Goal: Task Accomplishment & Management: Manage account settings

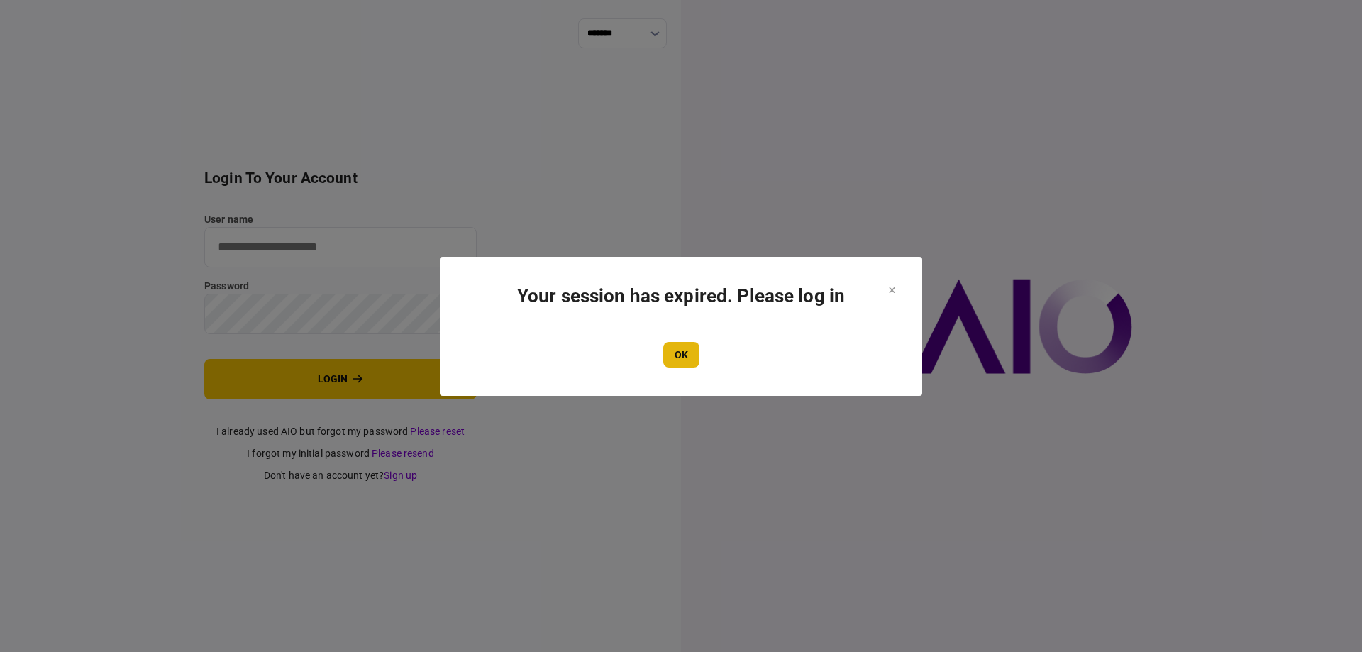
type input "*******"
click at [681, 354] on button "OK" at bounding box center [681, 355] width 36 height 26
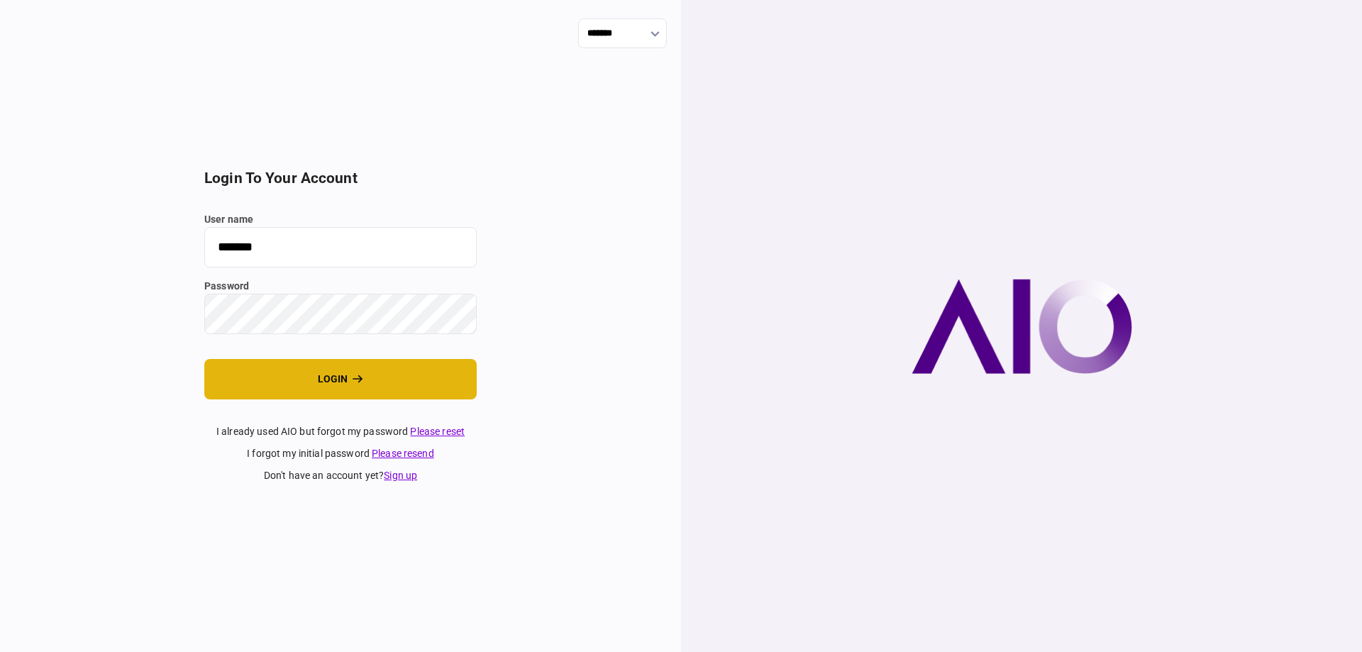
click at [317, 384] on button "login" at bounding box center [340, 379] width 272 height 40
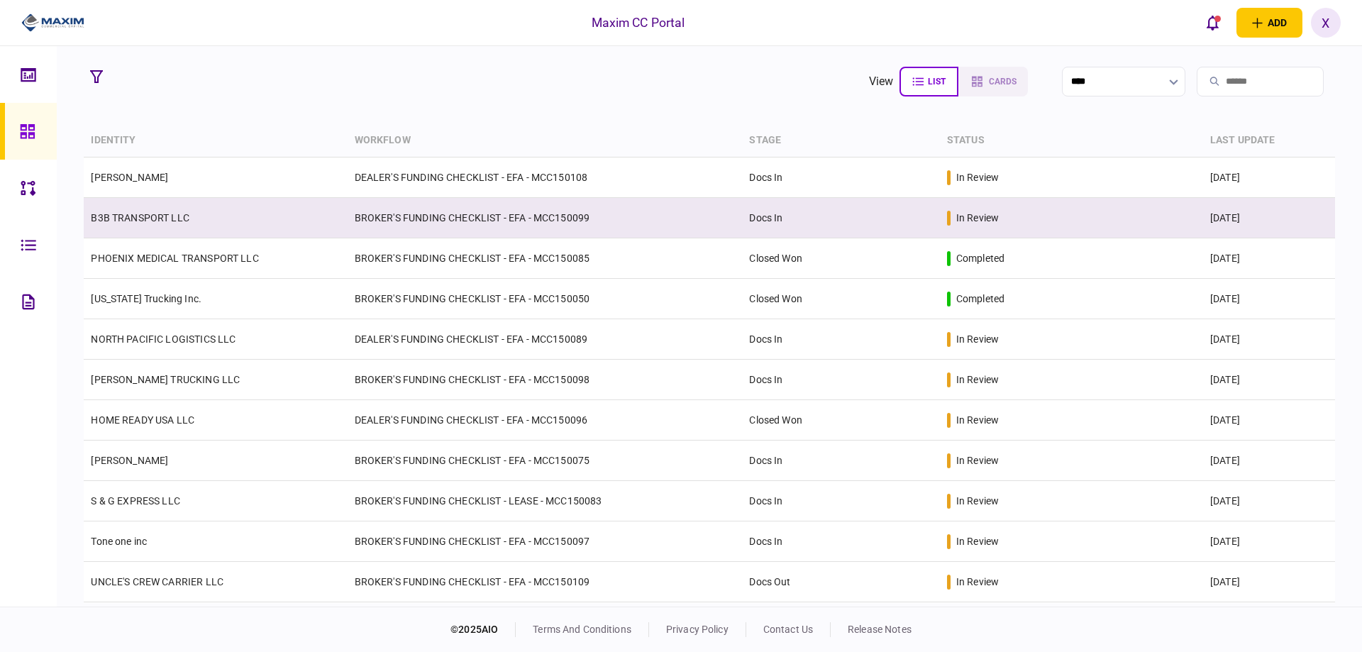
click at [168, 223] on link "B3B TRANSPORT LLC" at bounding box center [140, 217] width 99 height 11
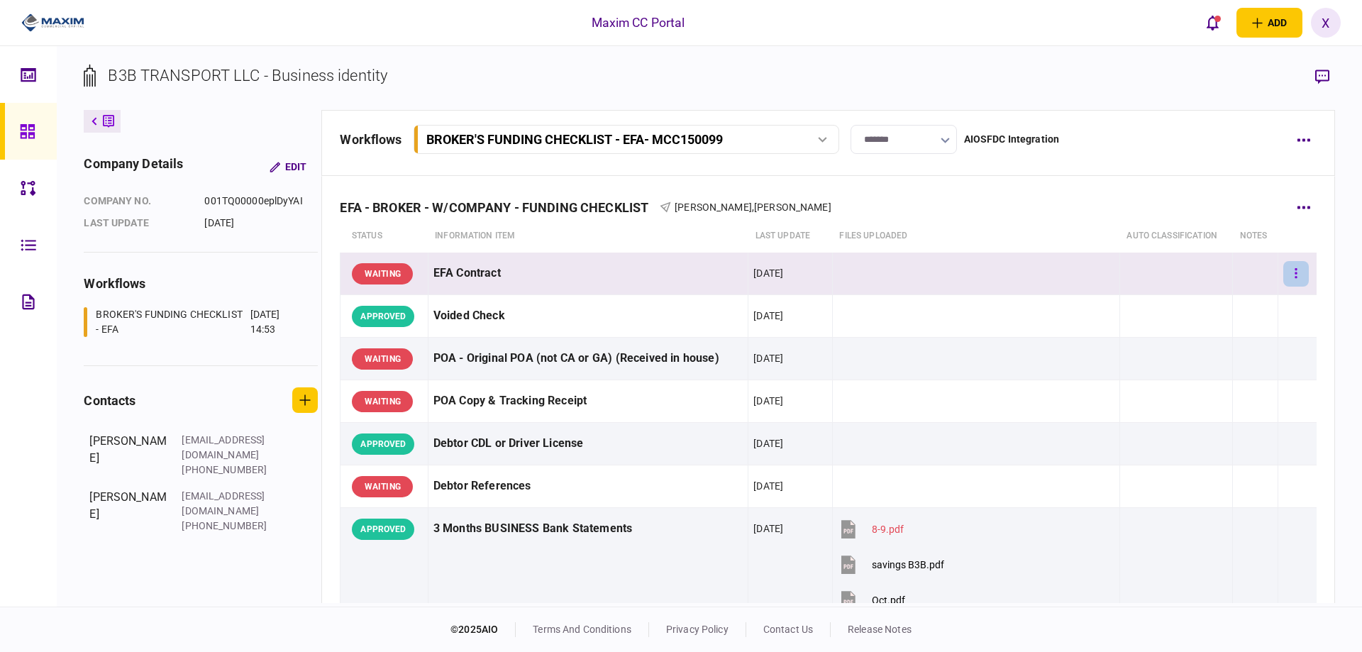
click at [1283, 269] on button "button" at bounding box center [1296, 274] width 26 height 26
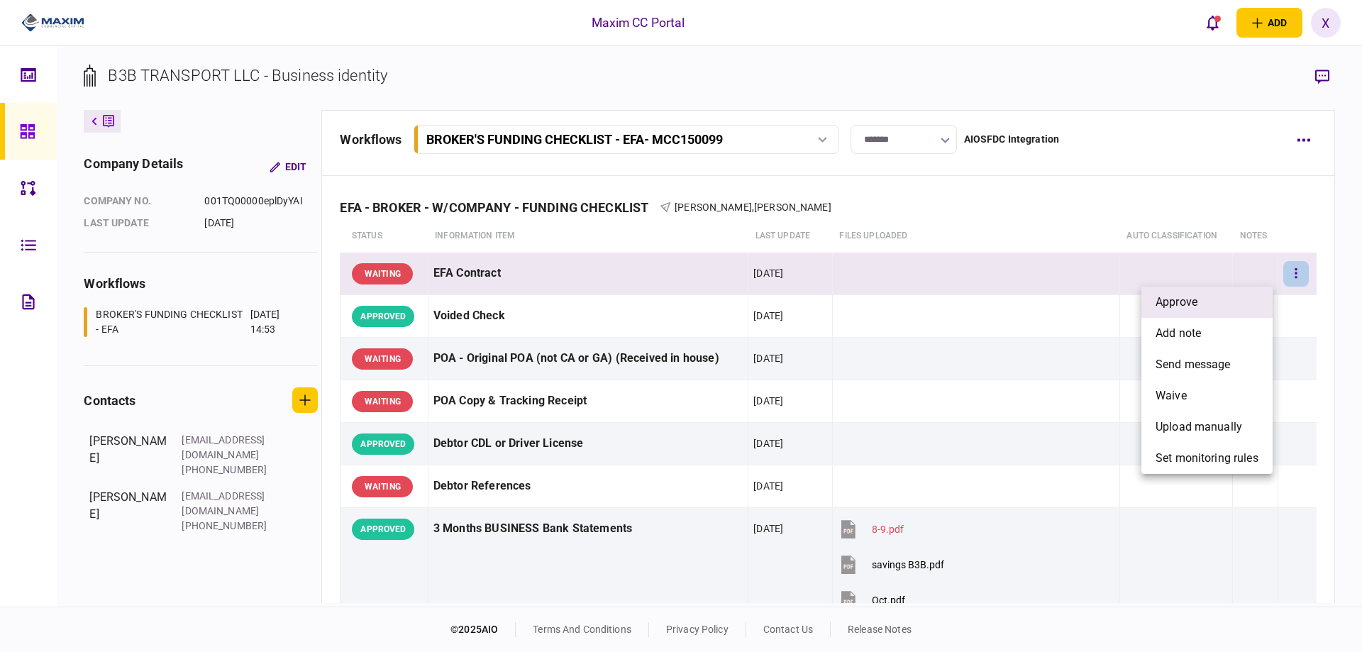
click at [1199, 299] on li "approve" at bounding box center [1206, 301] width 131 height 31
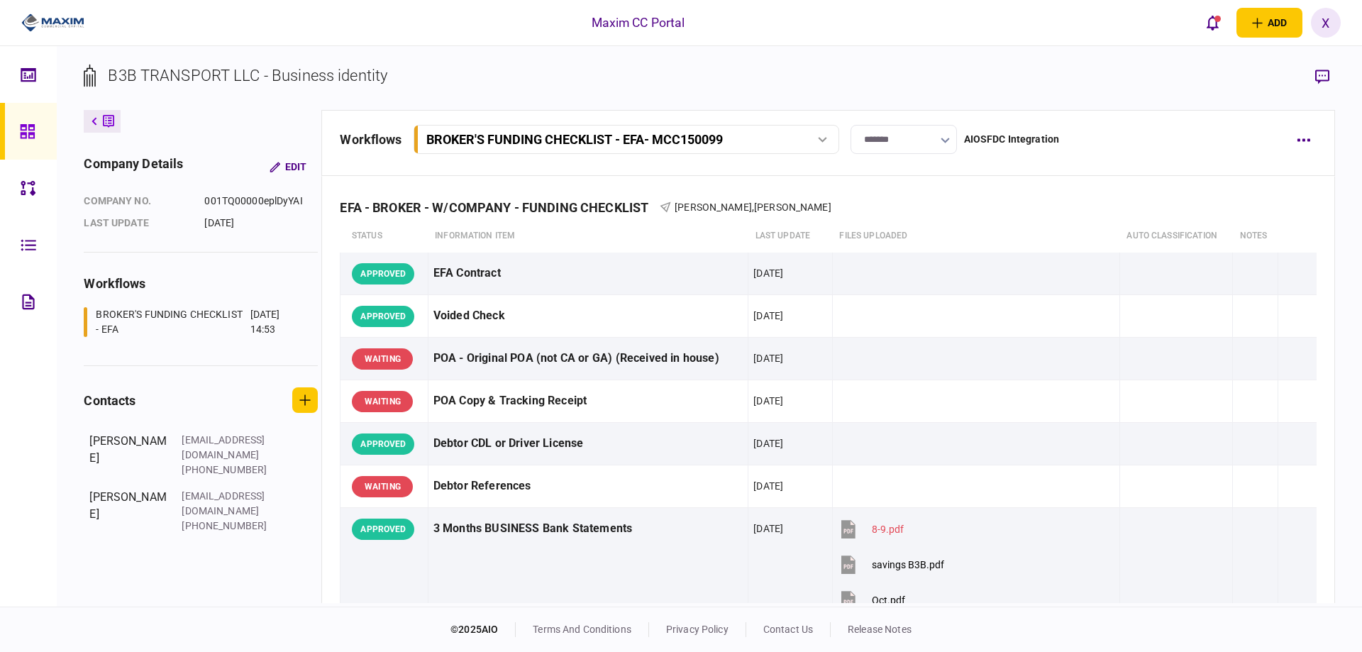
click at [575, 68] on section "B3B TRANSPORT LLC - Business identity" at bounding box center [709, 87] width 1250 height 46
click at [20, 127] on icon at bounding box center [28, 131] width 16 height 16
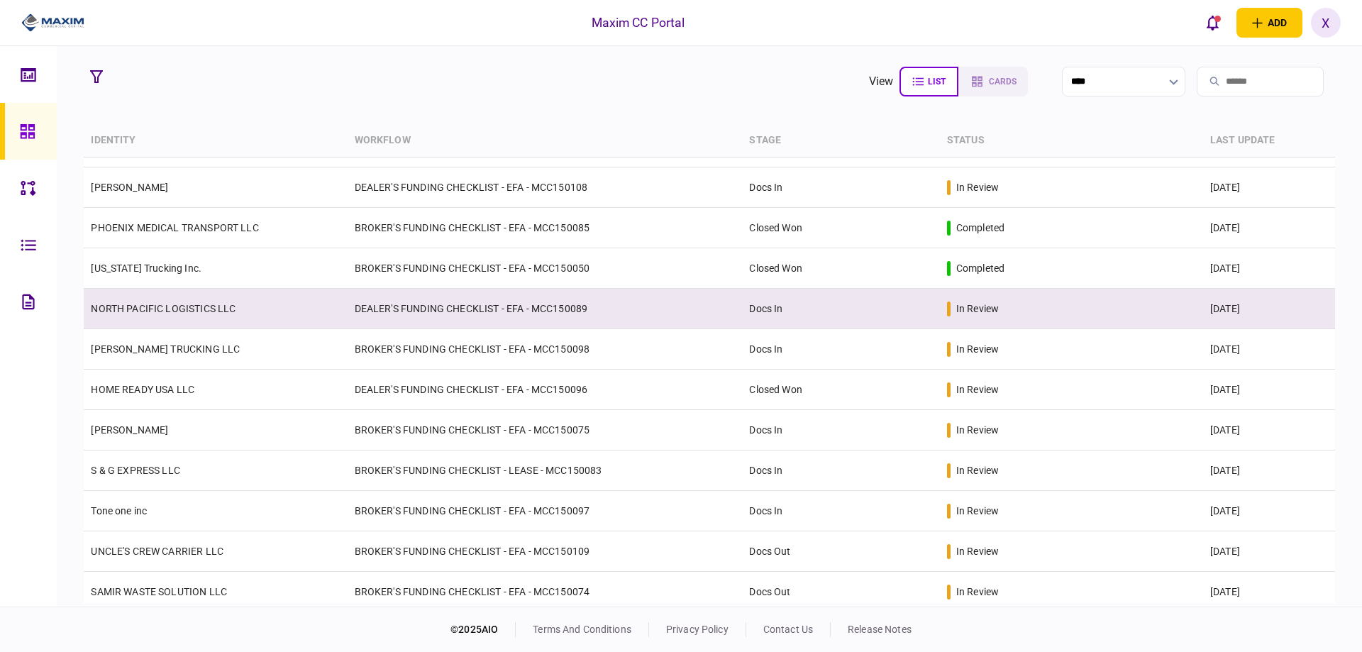
scroll to position [142, 0]
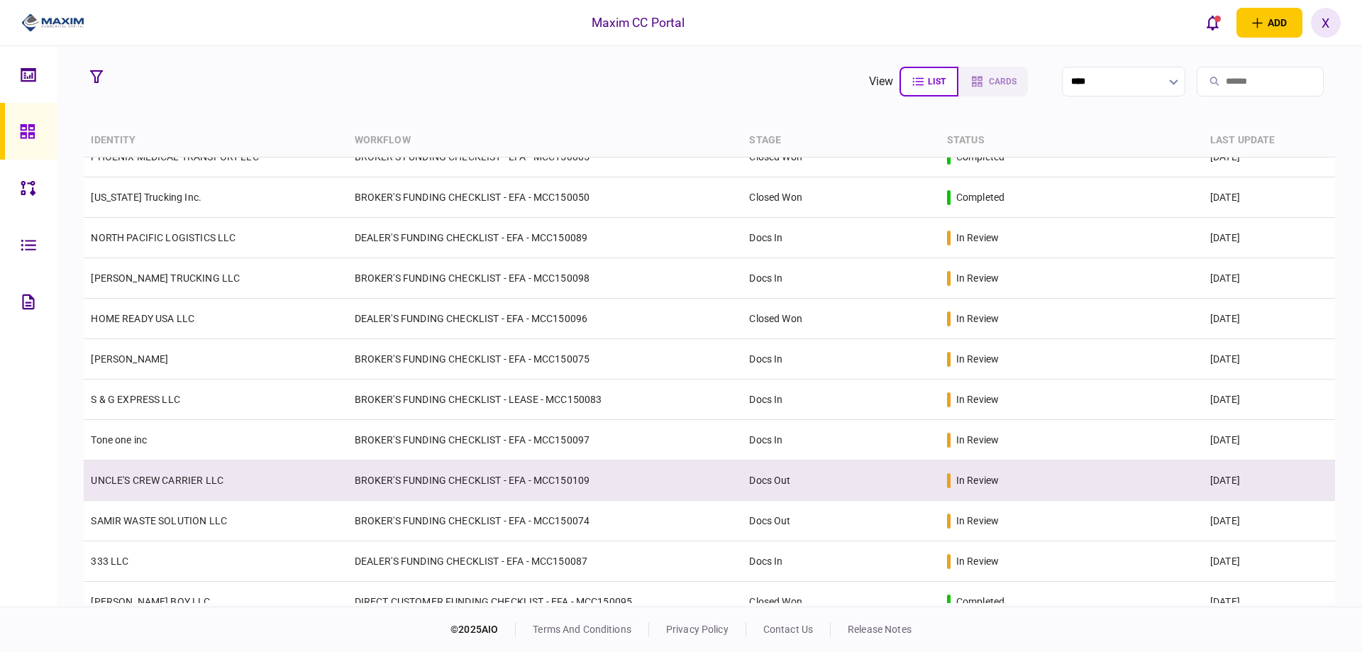
click at [162, 469] on td "UNCLE'S CREW CARRIER LLC" at bounding box center [215, 480] width 263 height 40
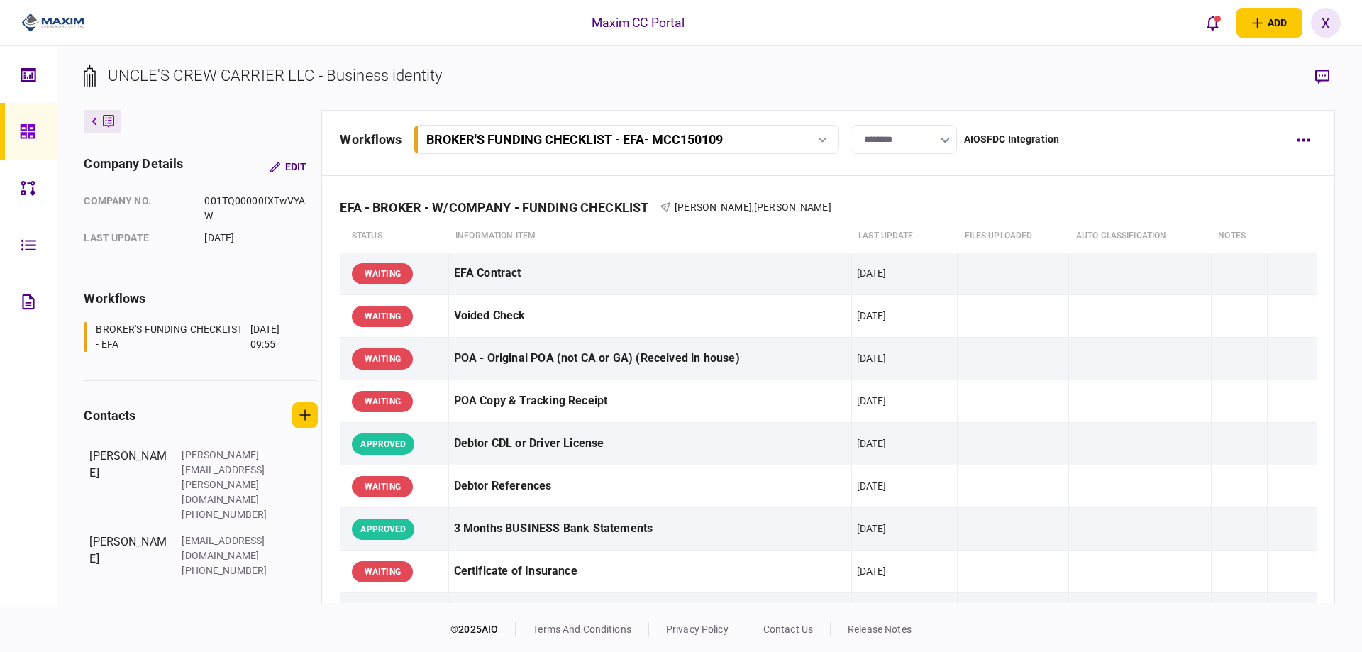
click at [914, 140] on input "********" at bounding box center [903, 139] width 106 height 29
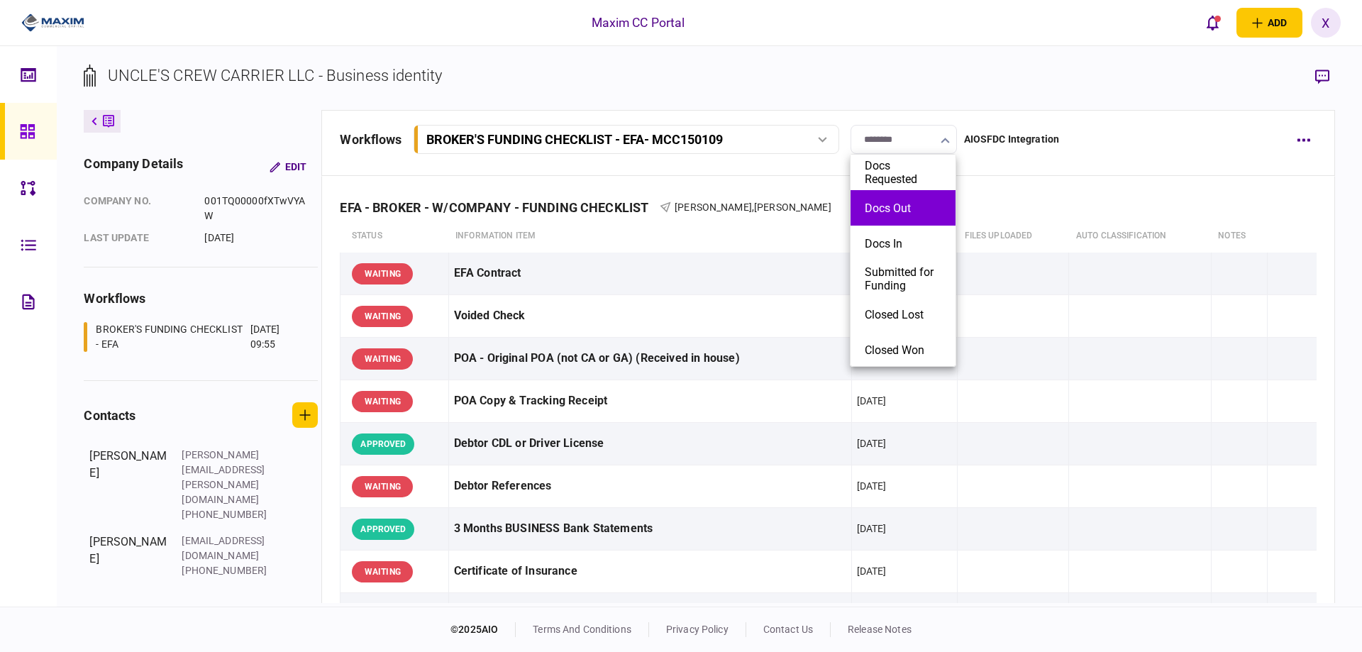
click at [899, 211] on button "Docs Out" at bounding box center [902, 207] width 77 height 13
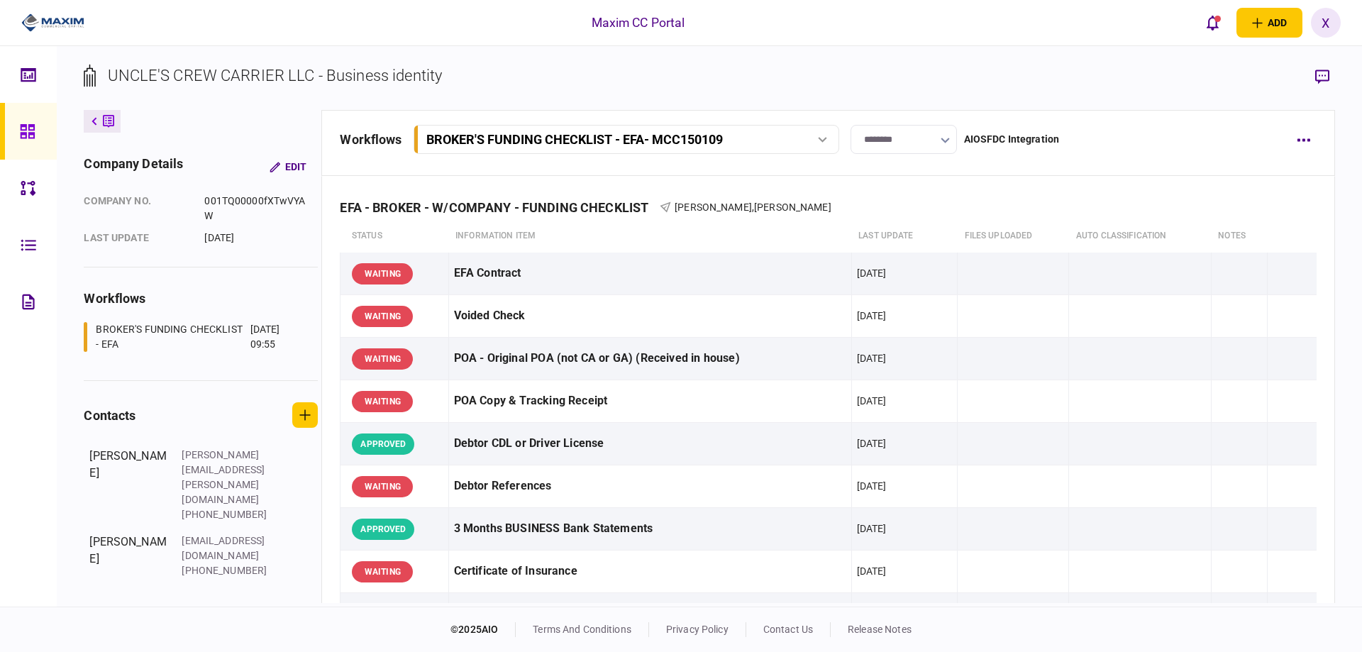
click at [903, 146] on input "********" at bounding box center [903, 139] width 106 height 29
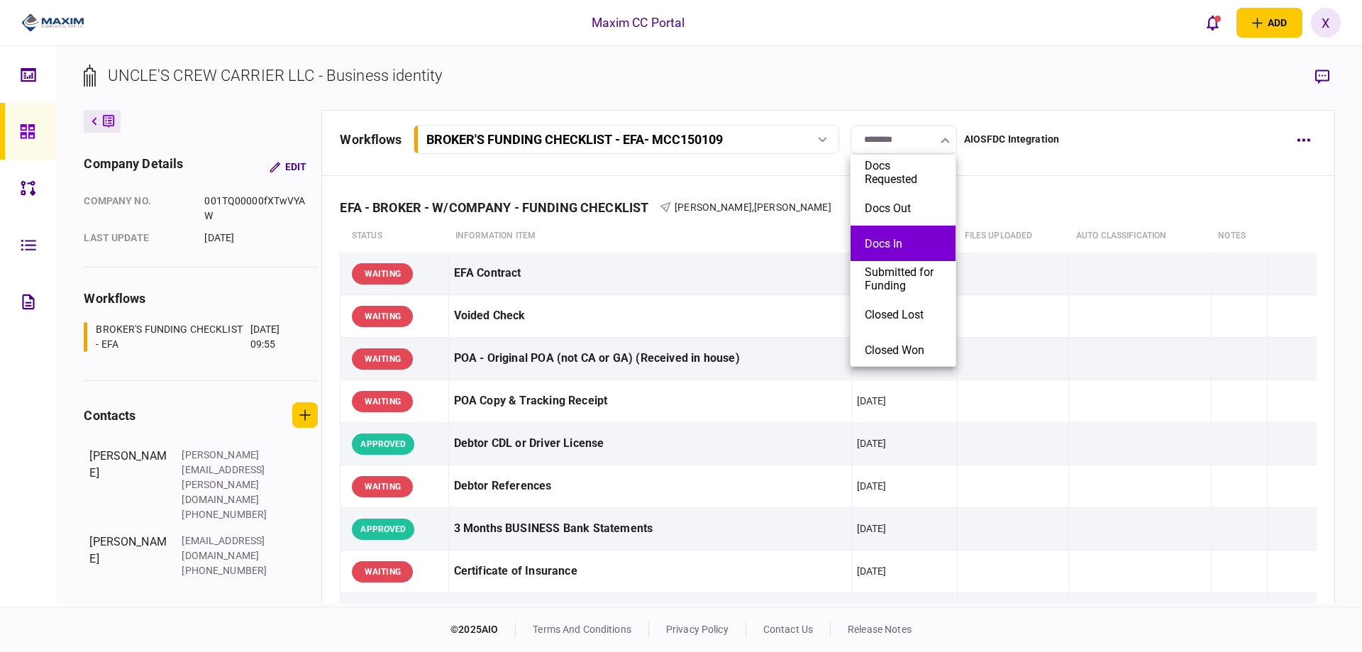
click at [899, 237] on button "Docs In" at bounding box center [902, 243] width 77 height 13
type input "*******"
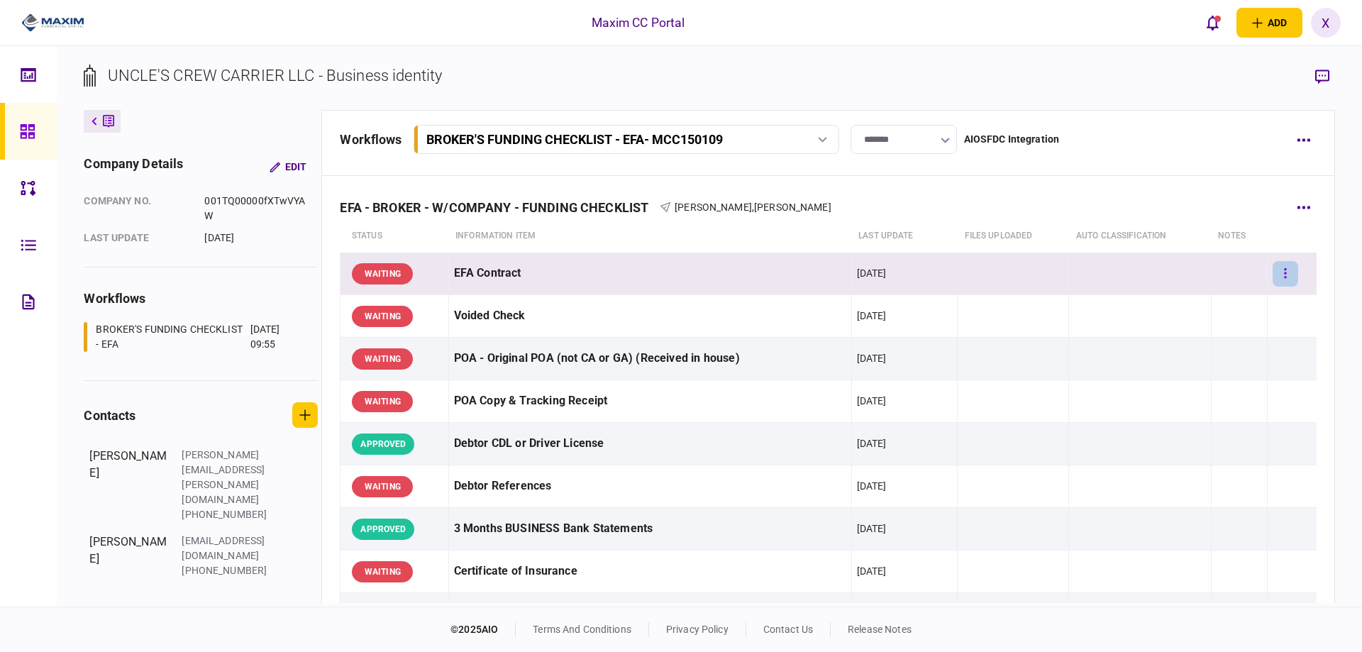
click at [1272, 274] on button "button" at bounding box center [1285, 274] width 26 height 26
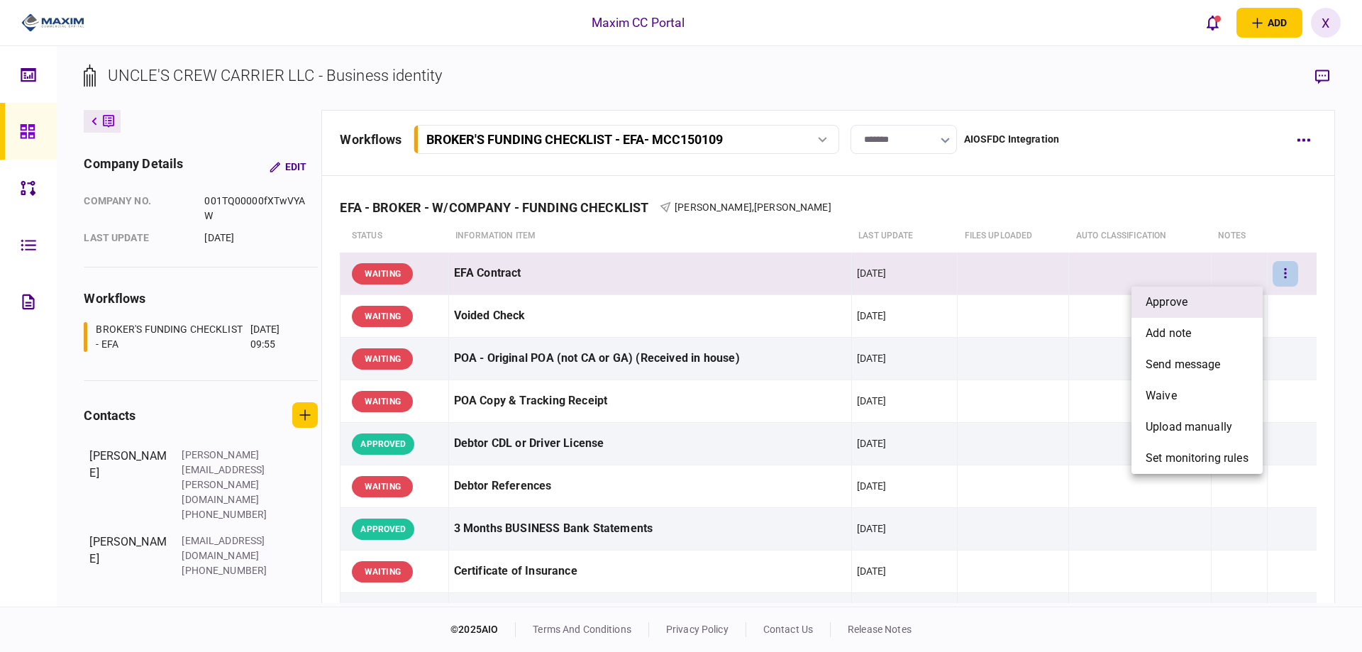
click at [1236, 293] on li "approve" at bounding box center [1196, 301] width 131 height 31
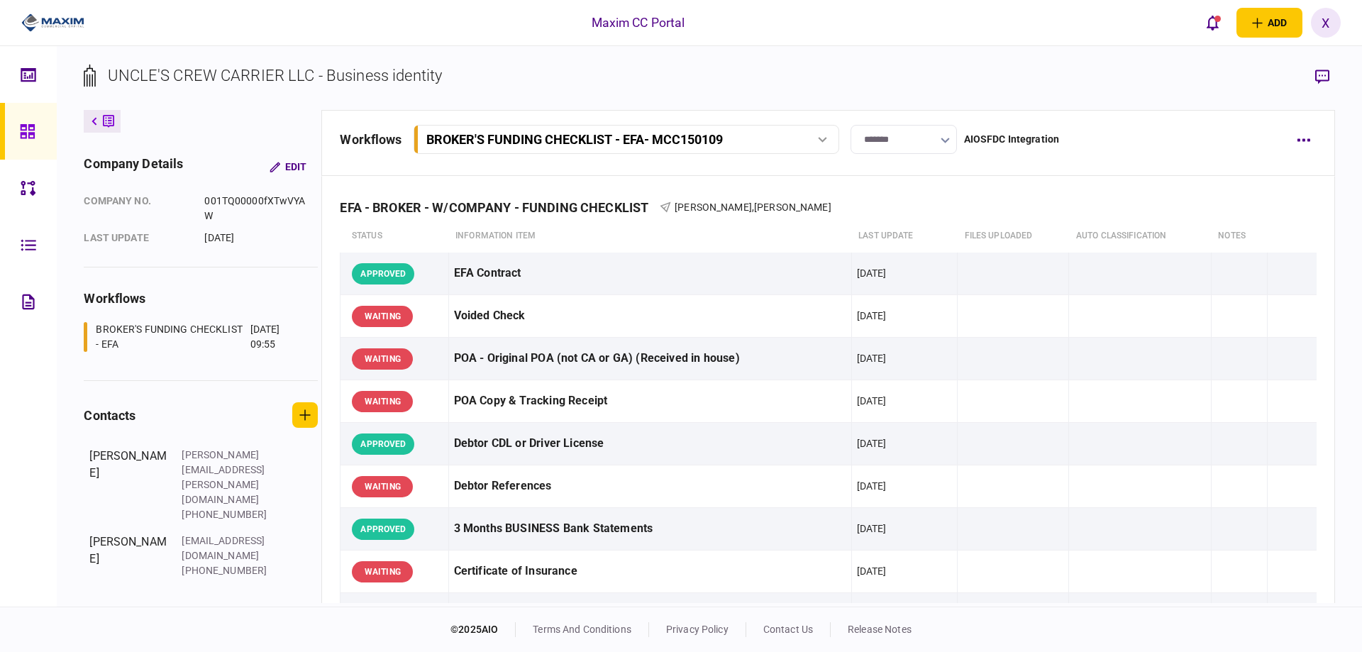
click at [39, 128] on div at bounding box center [31, 131] width 23 height 57
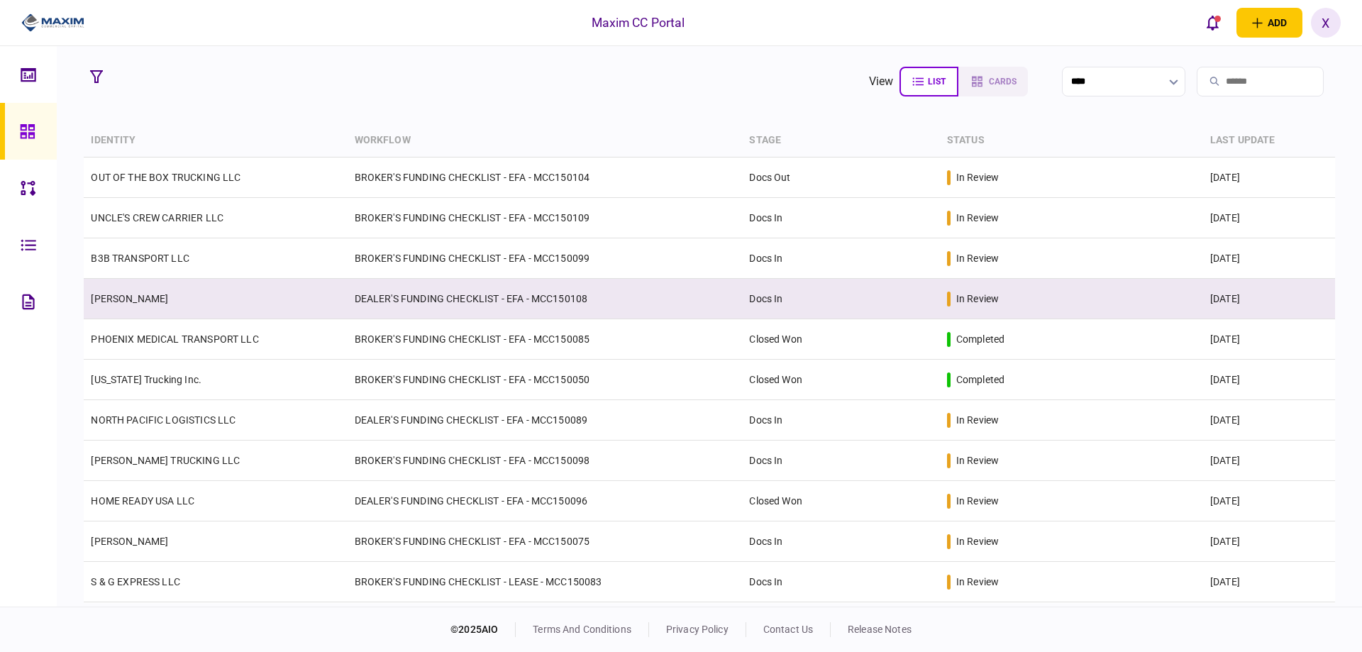
click at [145, 289] on td "[PERSON_NAME]" at bounding box center [215, 299] width 263 height 40
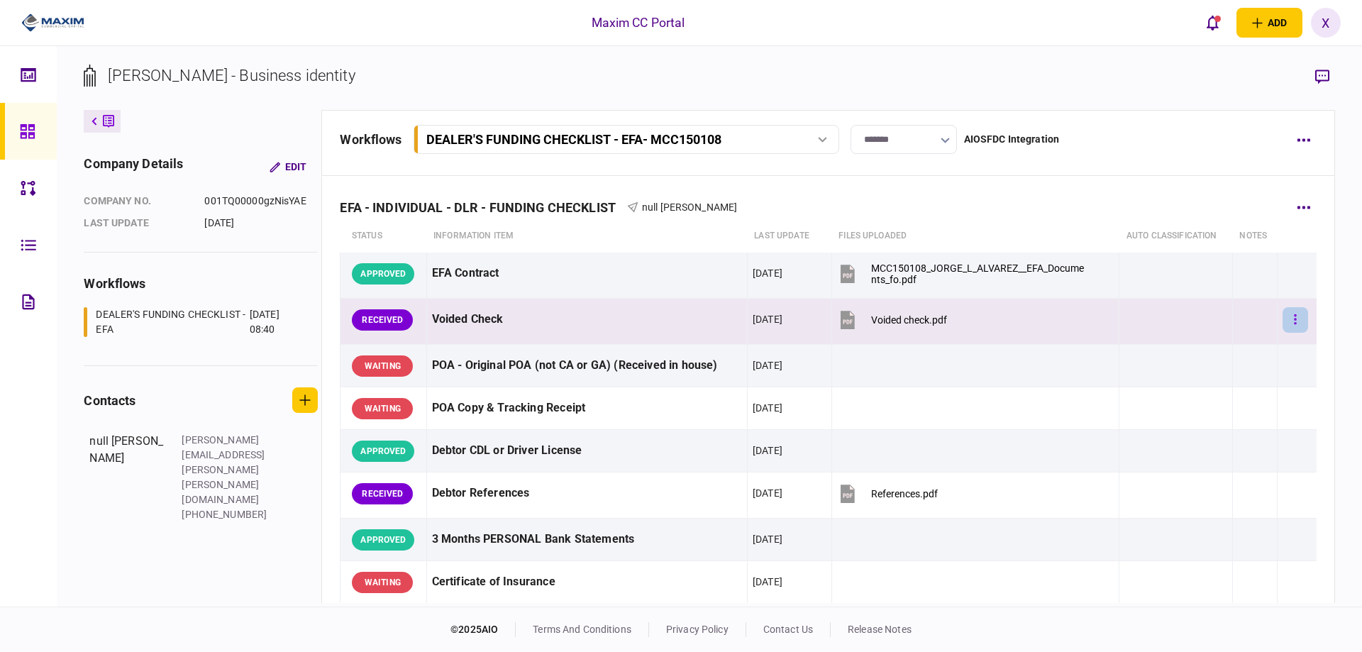
click at [1288, 318] on button "button" at bounding box center [1295, 320] width 26 height 26
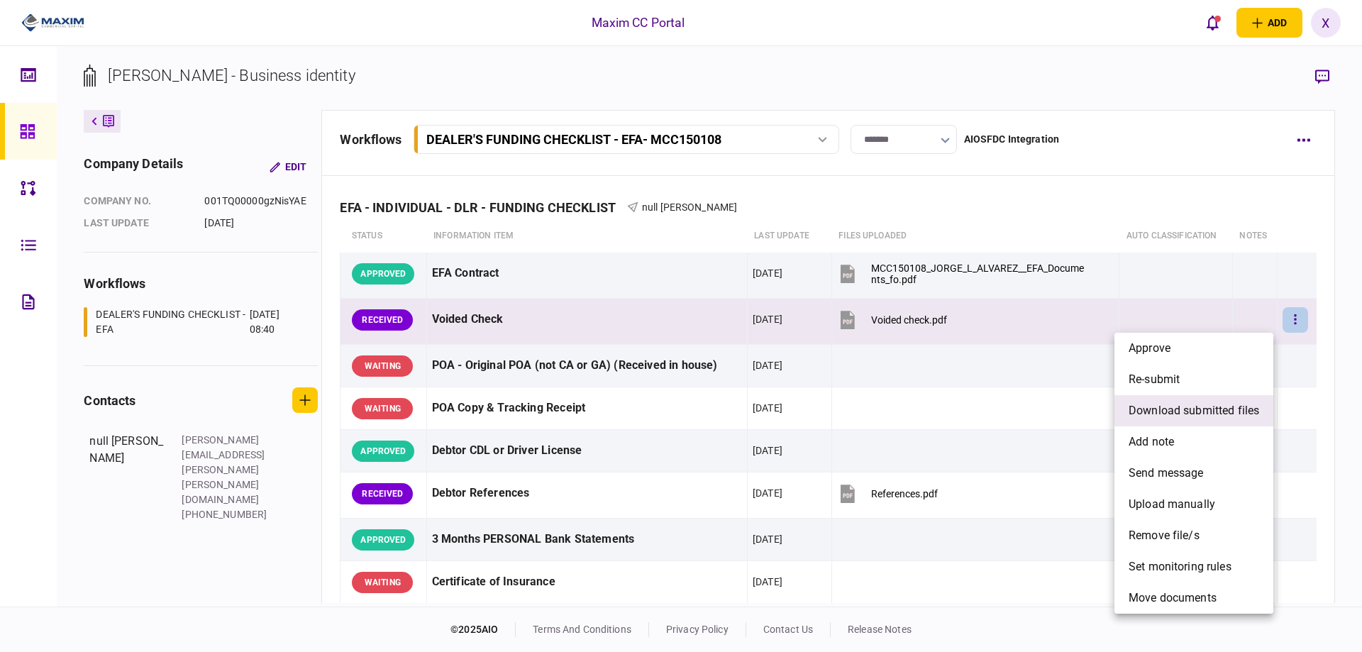
click at [1211, 410] on span "download submitted files" at bounding box center [1193, 410] width 130 height 17
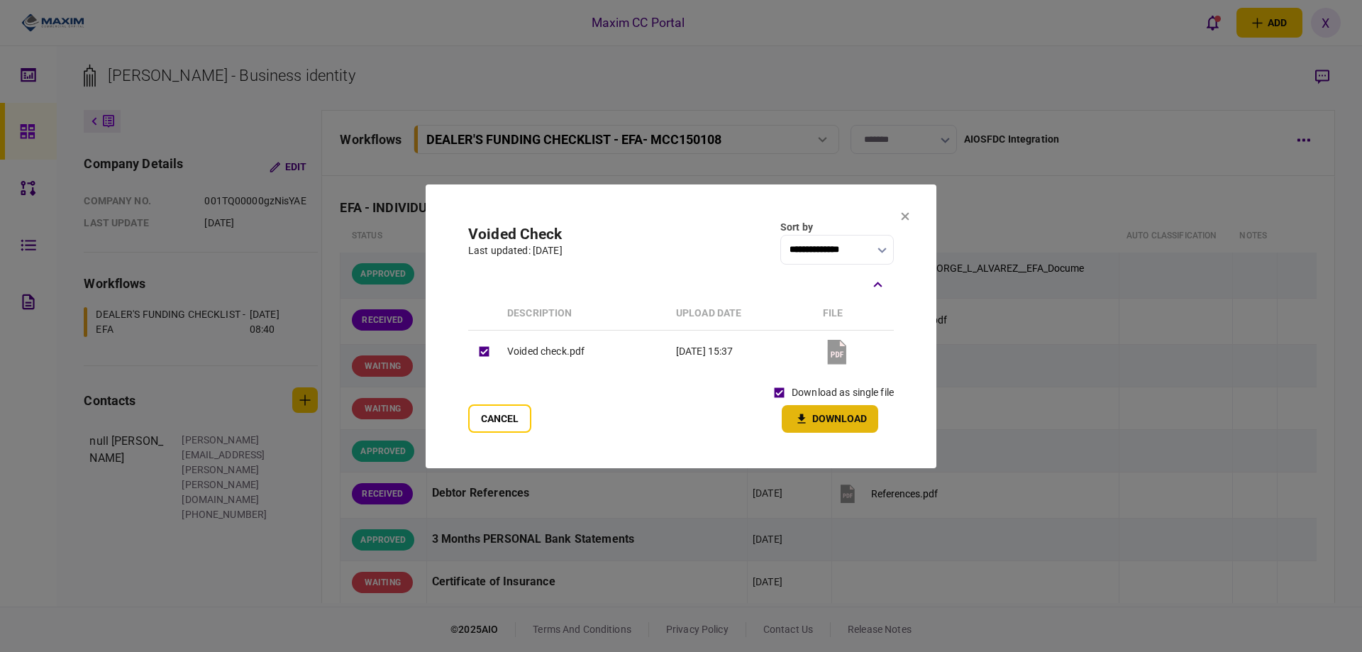
click at [835, 423] on button "Download" at bounding box center [829, 419] width 96 height 28
click at [907, 215] on icon at bounding box center [905, 216] width 8 height 8
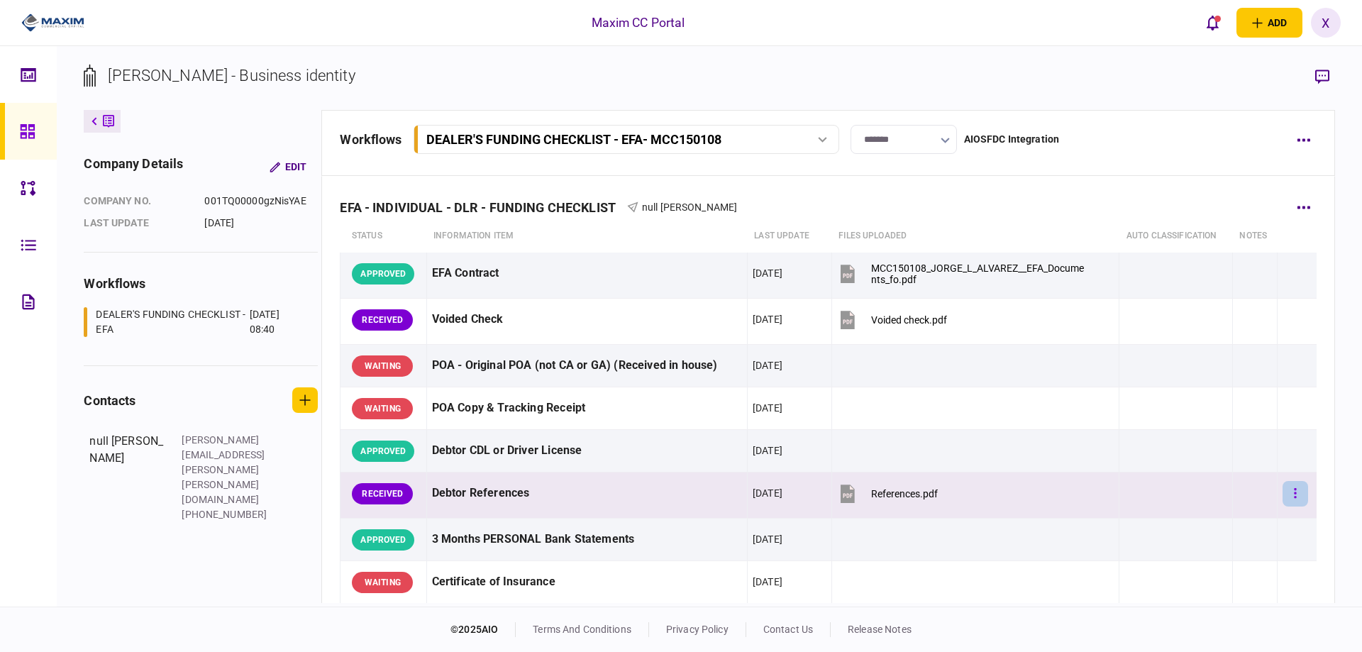
click at [1288, 496] on button "button" at bounding box center [1295, 494] width 26 height 26
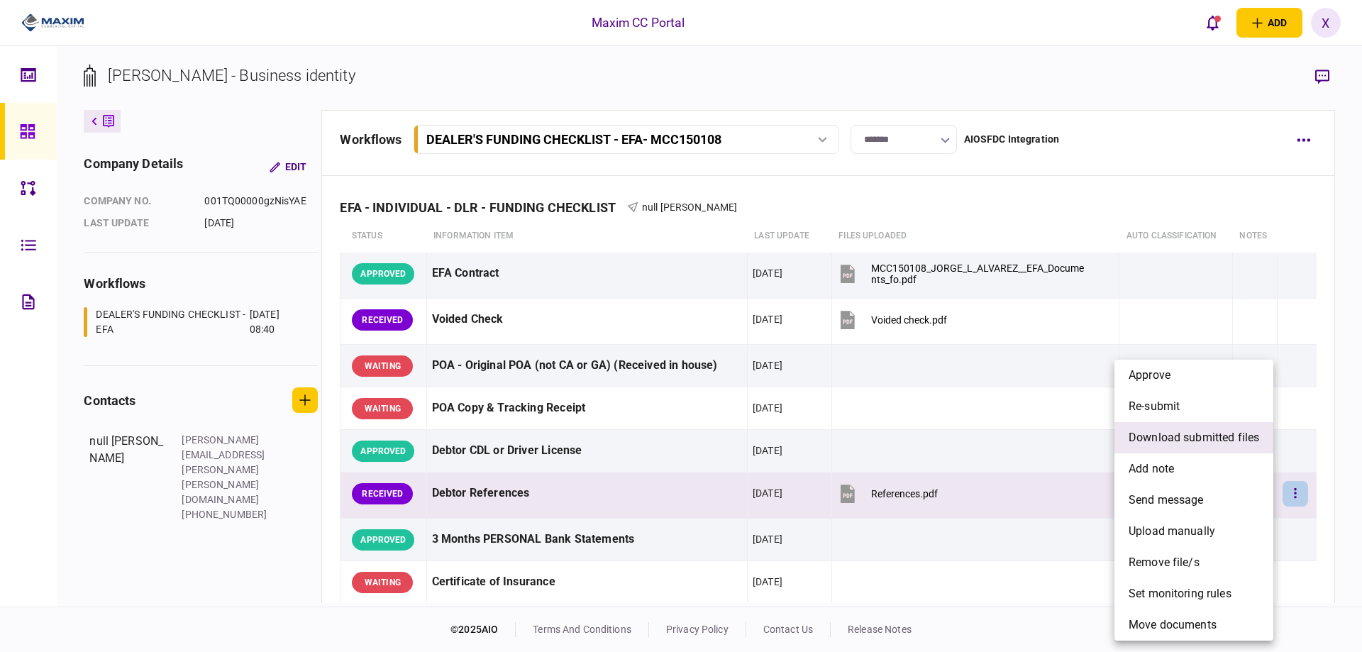
click at [1237, 440] on span "download submitted files" at bounding box center [1193, 437] width 130 height 17
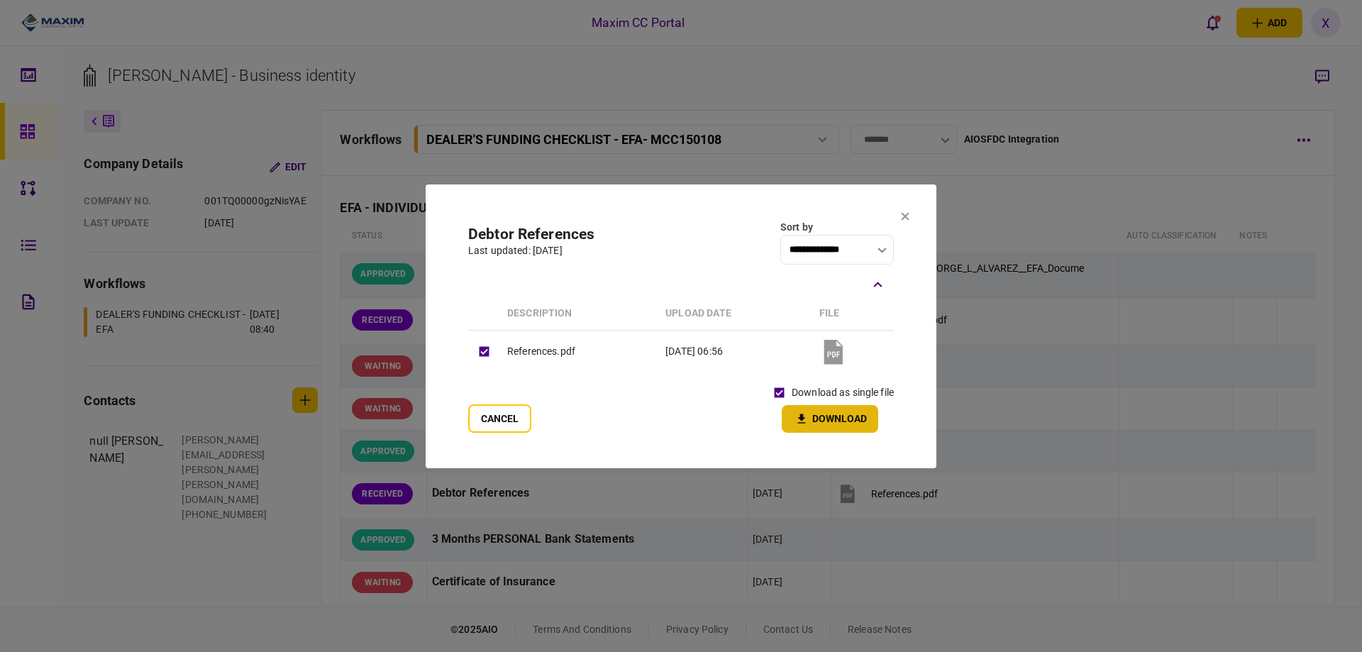
click at [842, 423] on button "Download" at bounding box center [829, 419] width 96 height 28
click at [901, 215] on icon at bounding box center [905, 216] width 9 height 9
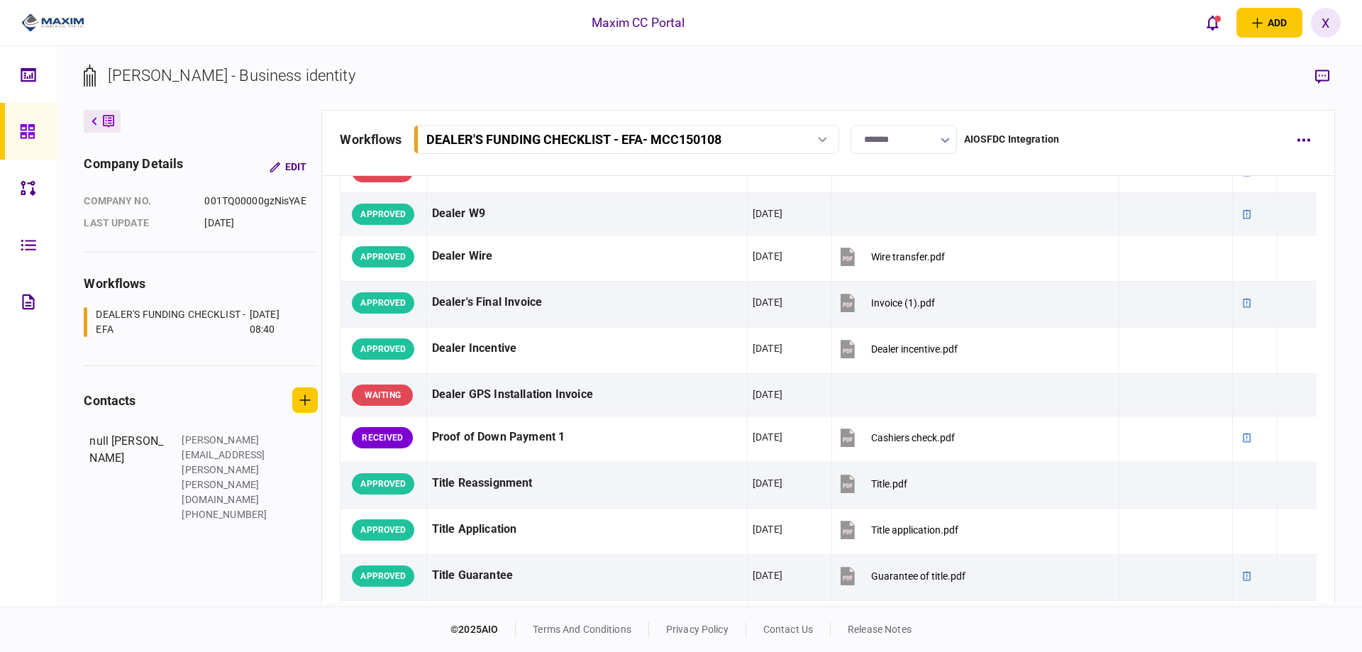
scroll to position [709, 0]
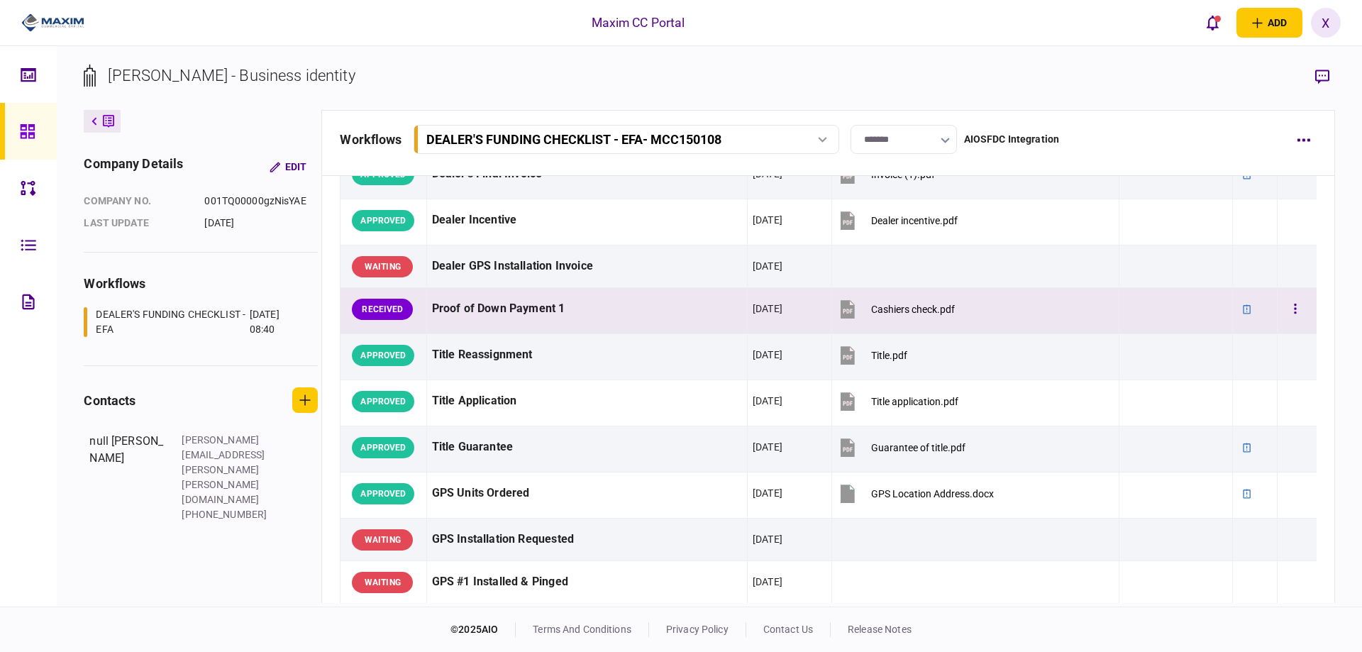
click at [1300, 309] on div at bounding box center [1296, 309] width 28 height 32
click at [1287, 309] on button "button" at bounding box center [1295, 309] width 26 height 26
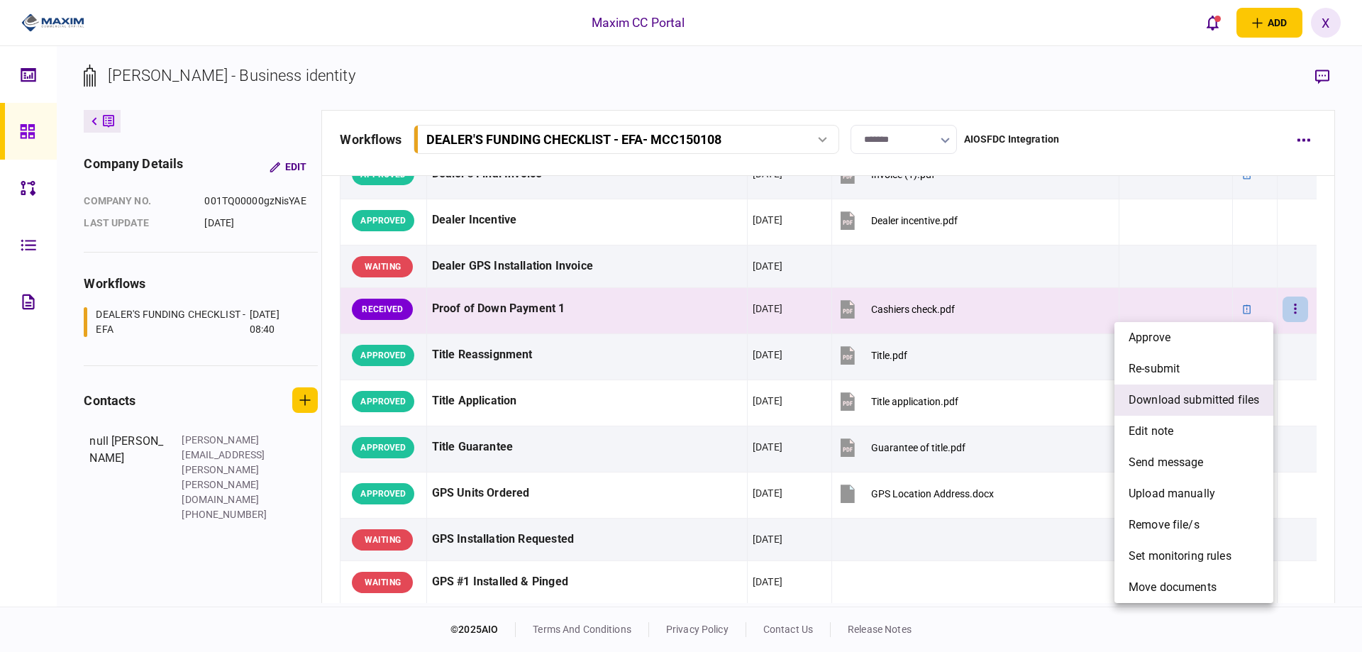
click at [1169, 408] on span "download submitted files" at bounding box center [1193, 399] width 130 height 17
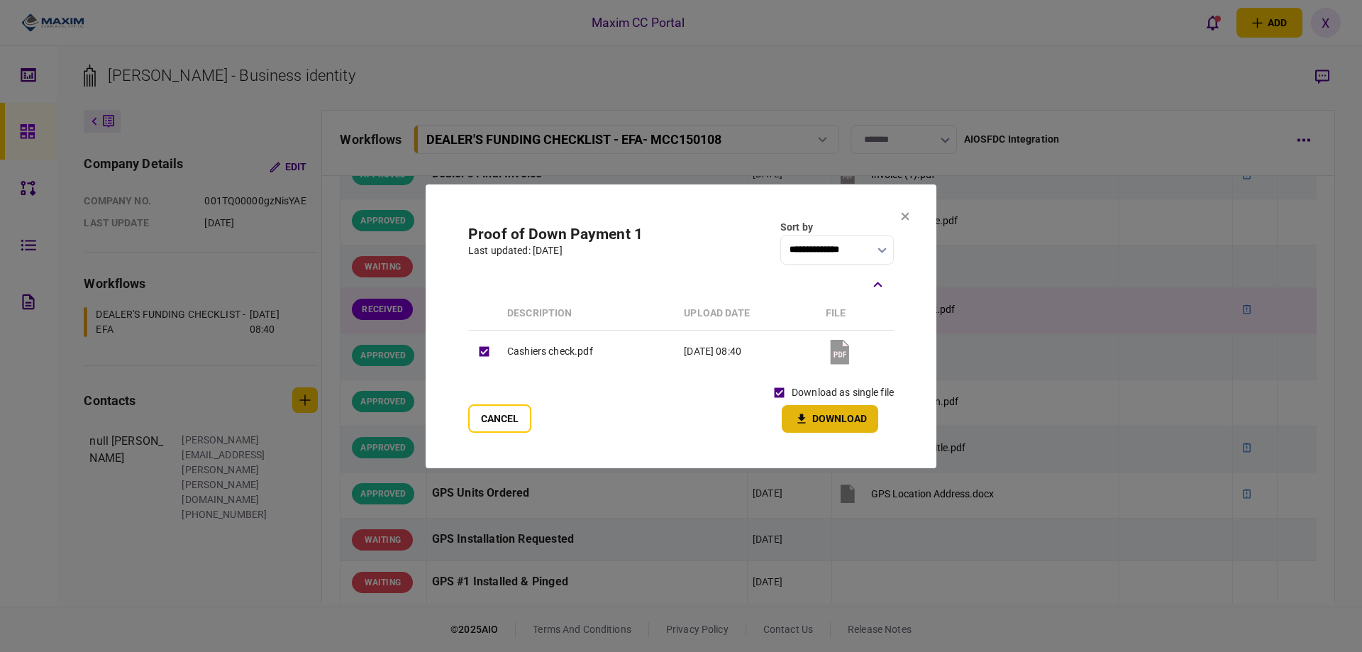
click at [795, 406] on button "Download" at bounding box center [829, 419] width 96 height 28
click at [893, 216] on section "**********" at bounding box center [680, 326] width 511 height 284
click at [905, 218] on icon at bounding box center [905, 216] width 9 height 9
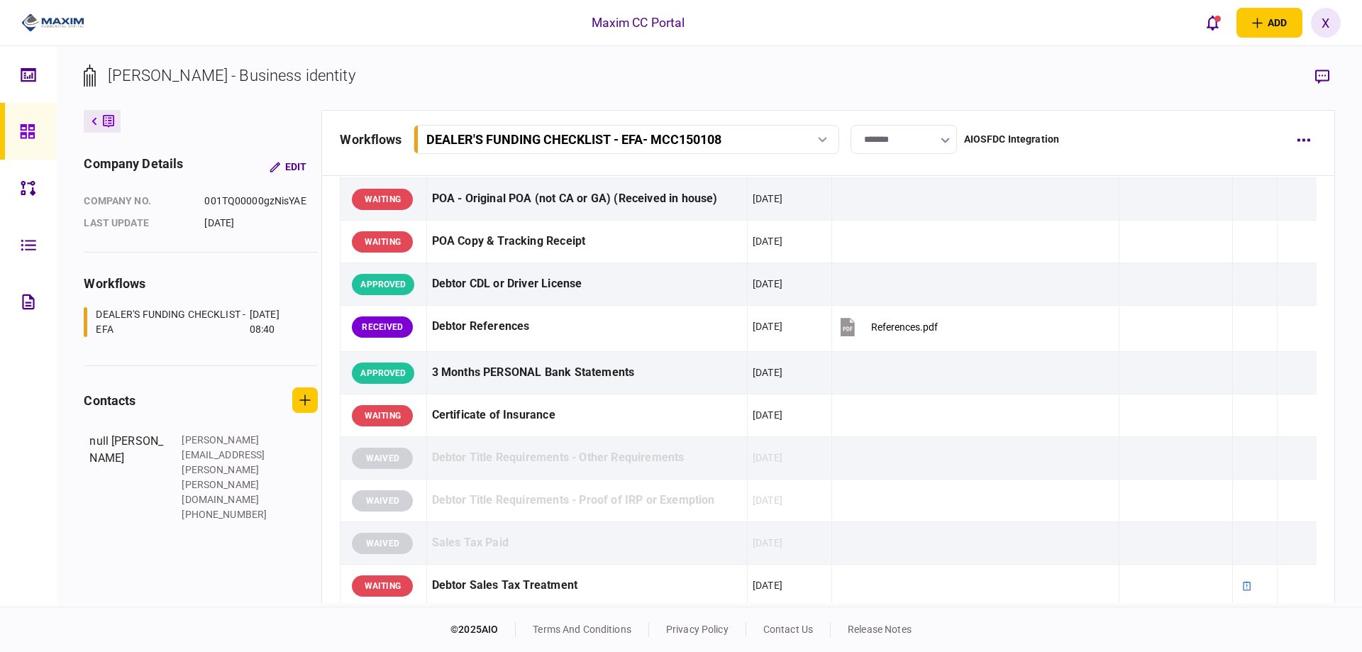
scroll to position [0, 0]
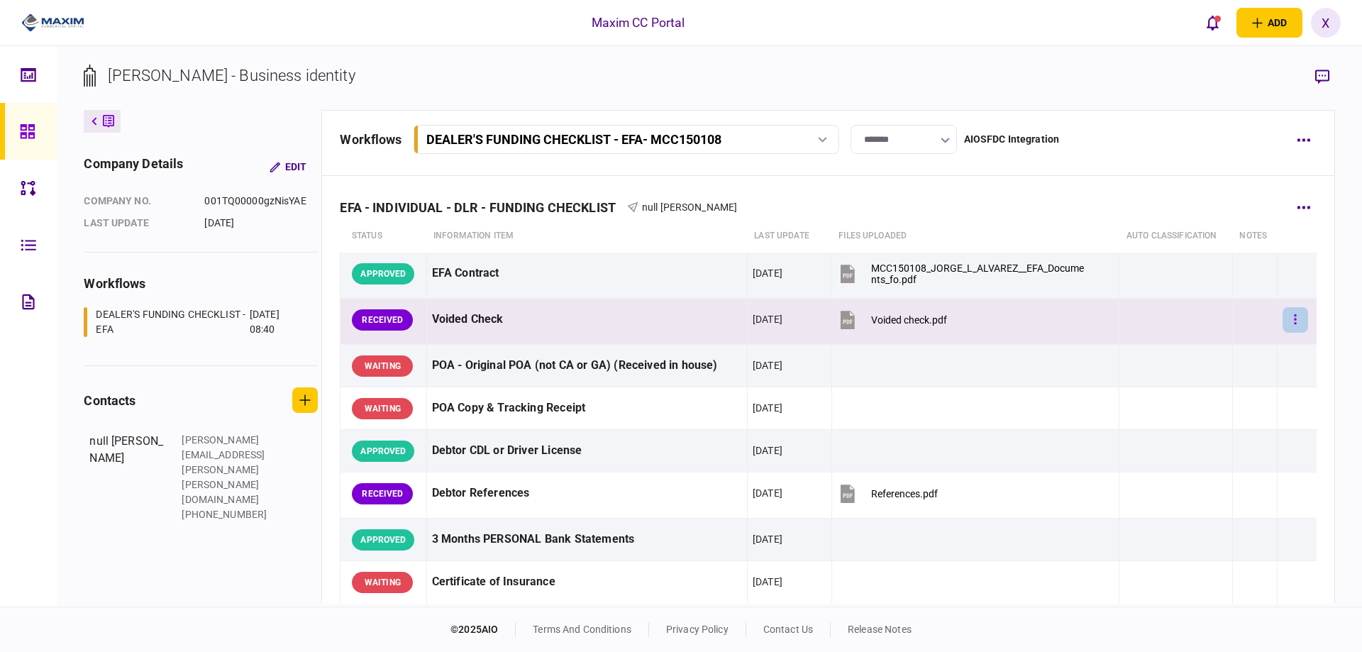
click at [1282, 317] on button "button" at bounding box center [1295, 320] width 26 height 26
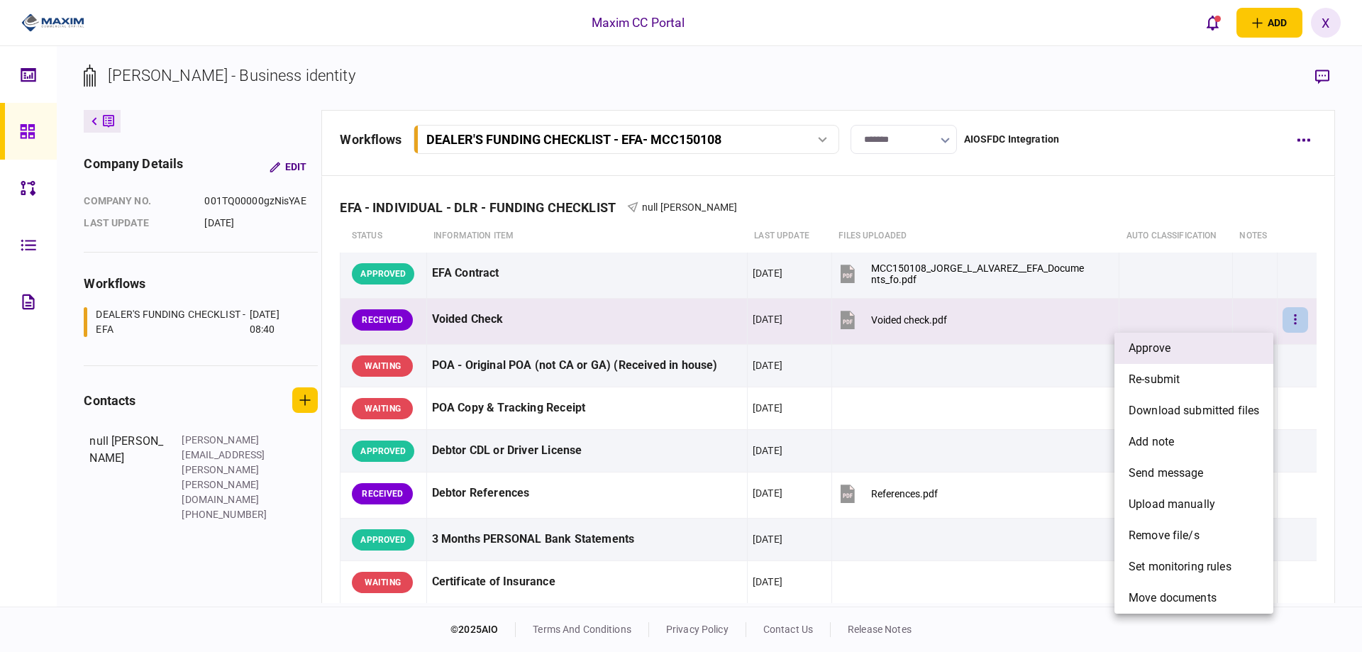
click at [1227, 345] on li "approve" at bounding box center [1193, 348] width 159 height 31
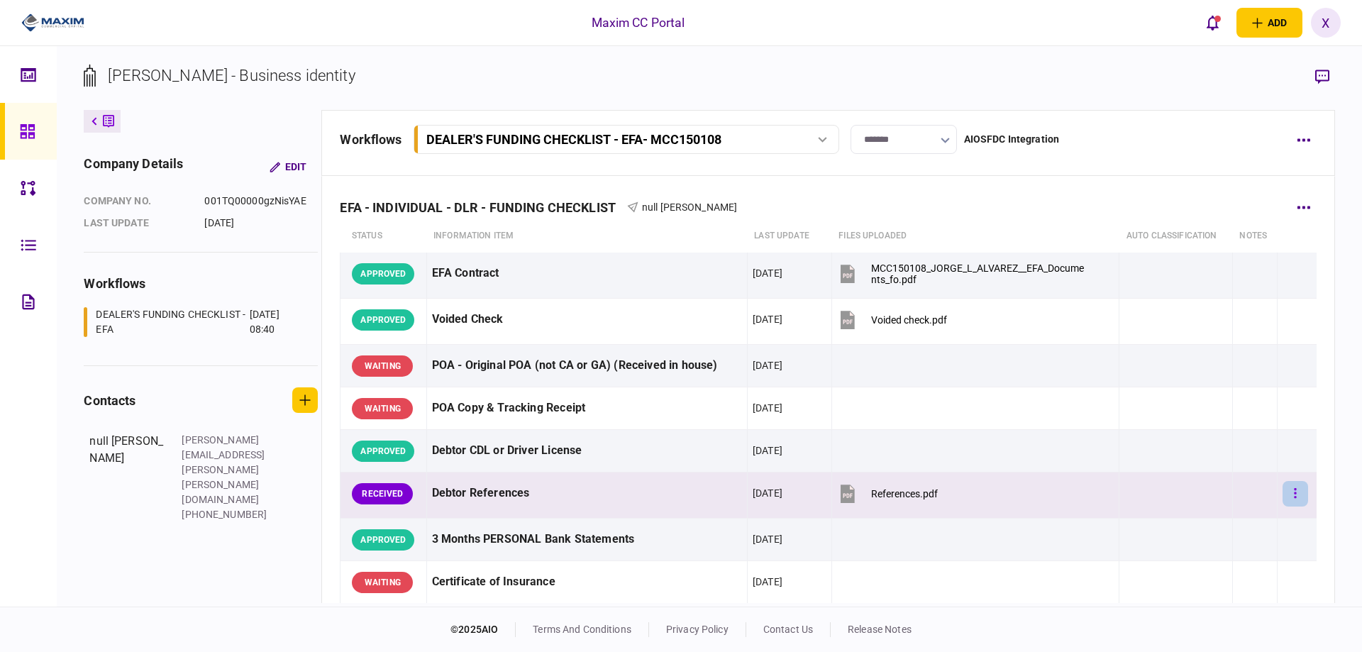
click at [1289, 488] on button "button" at bounding box center [1295, 494] width 26 height 26
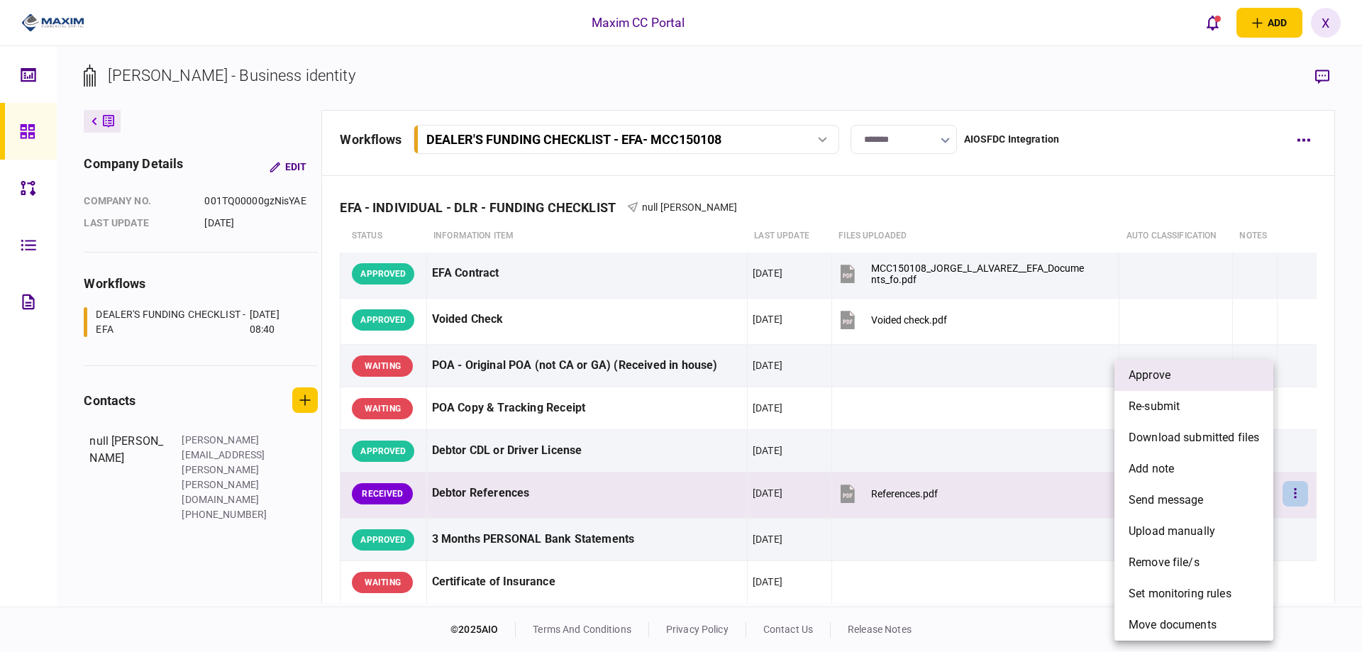
click at [1188, 378] on li "approve" at bounding box center [1193, 375] width 159 height 31
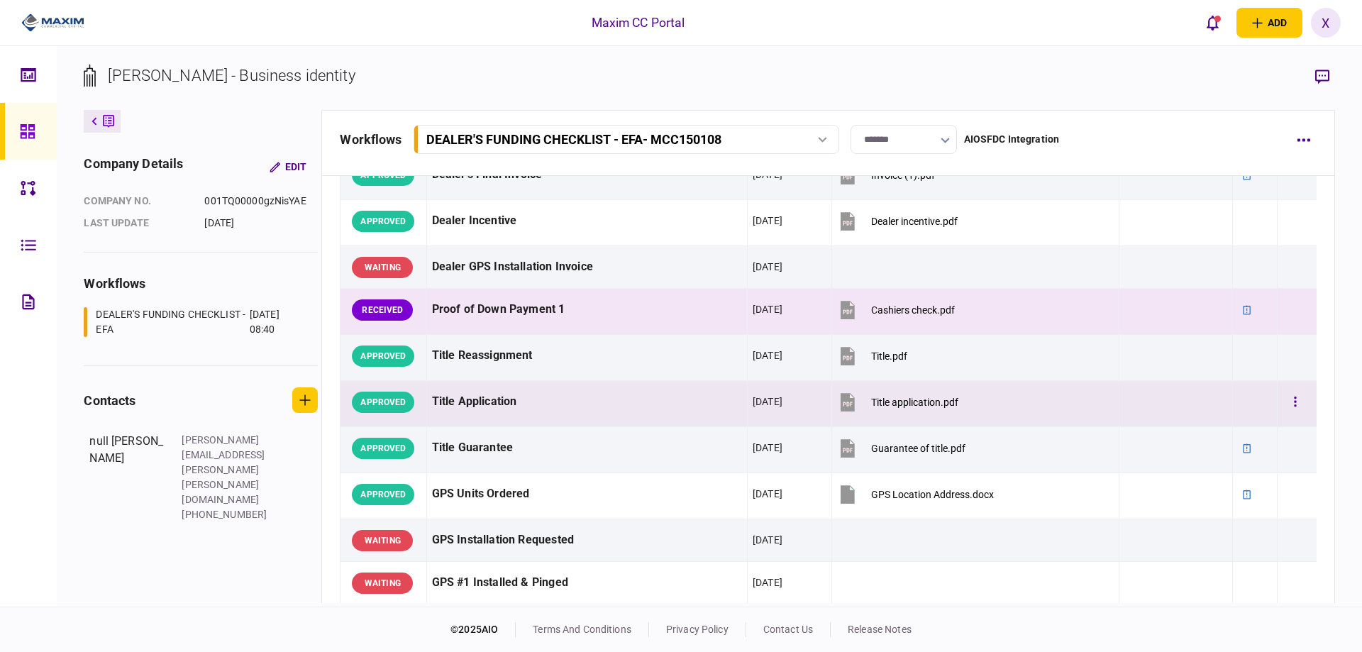
scroll to position [709, 0]
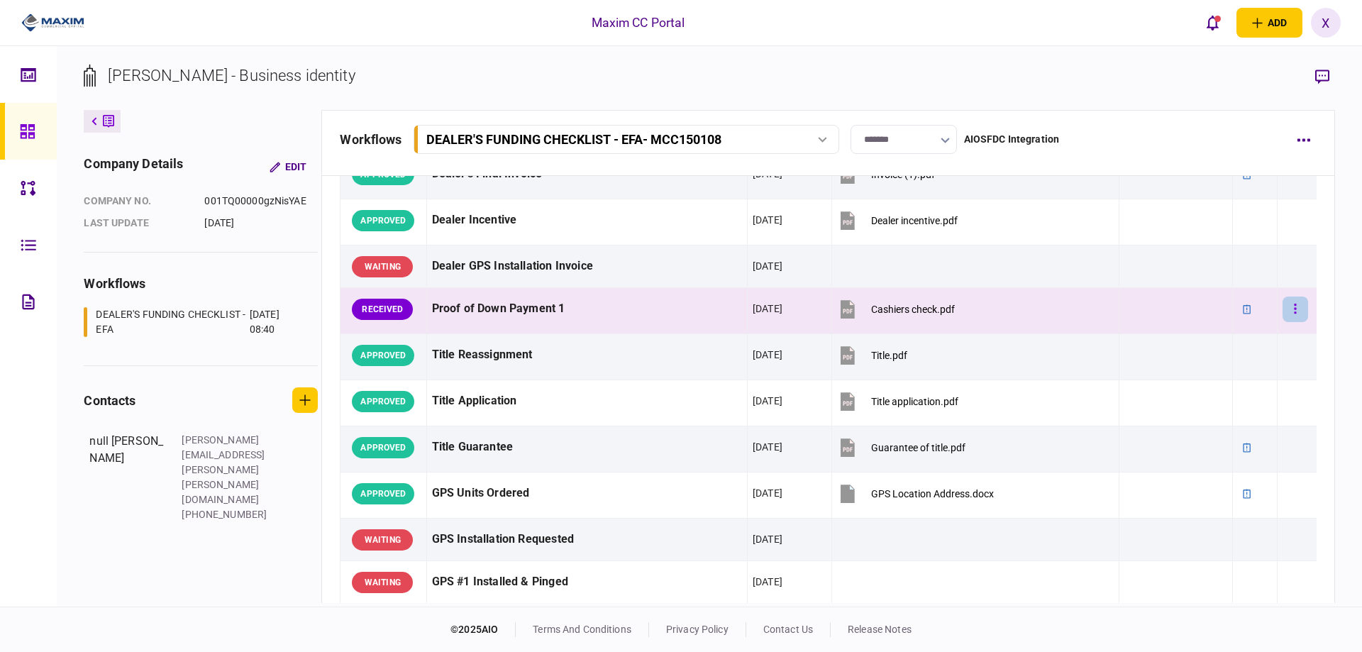
click at [1282, 306] on button "button" at bounding box center [1295, 309] width 26 height 26
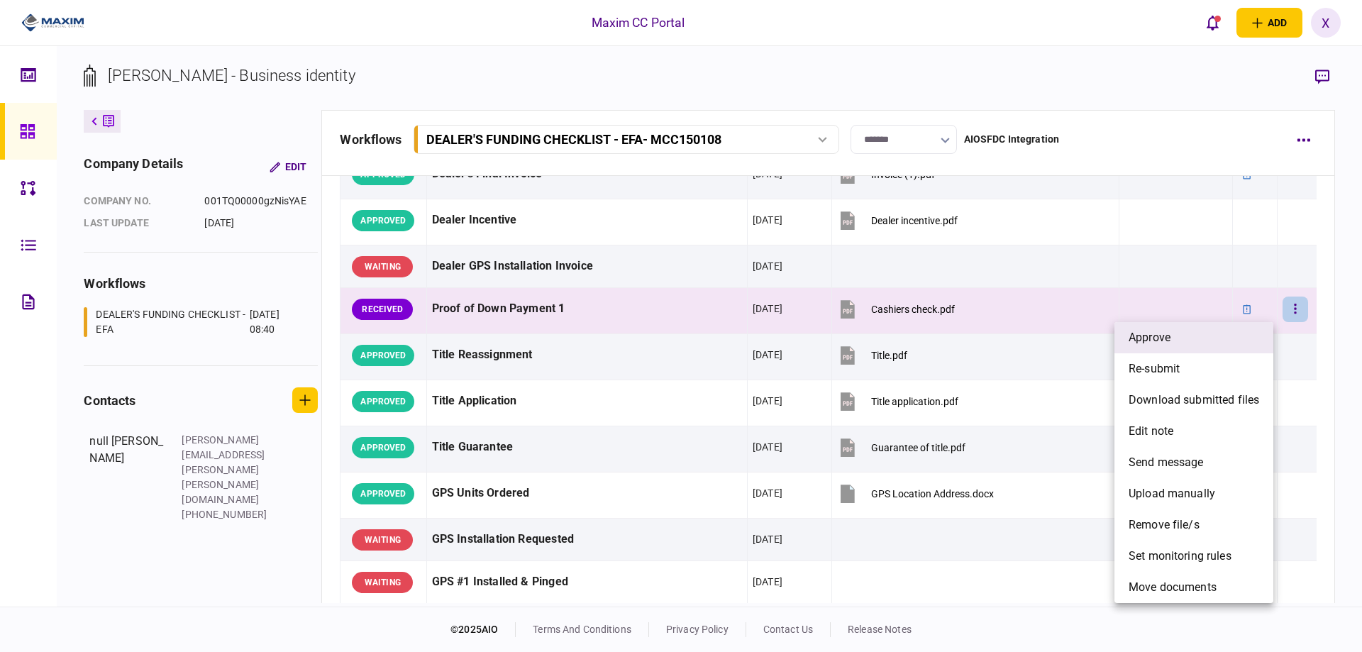
click at [1217, 329] on li "approve" at bounding box center [1193, 337] width 159 height 31
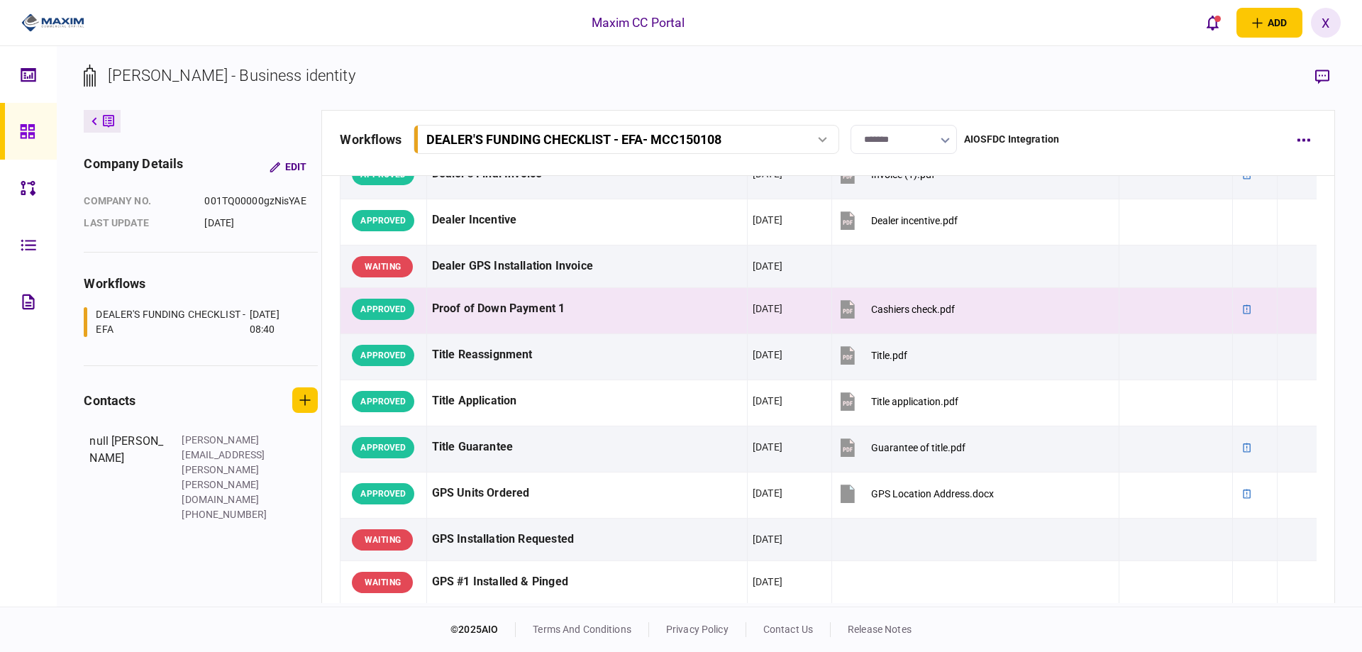
click at [6, 124] on link at bounding box center [28, 131] width 57 height 57
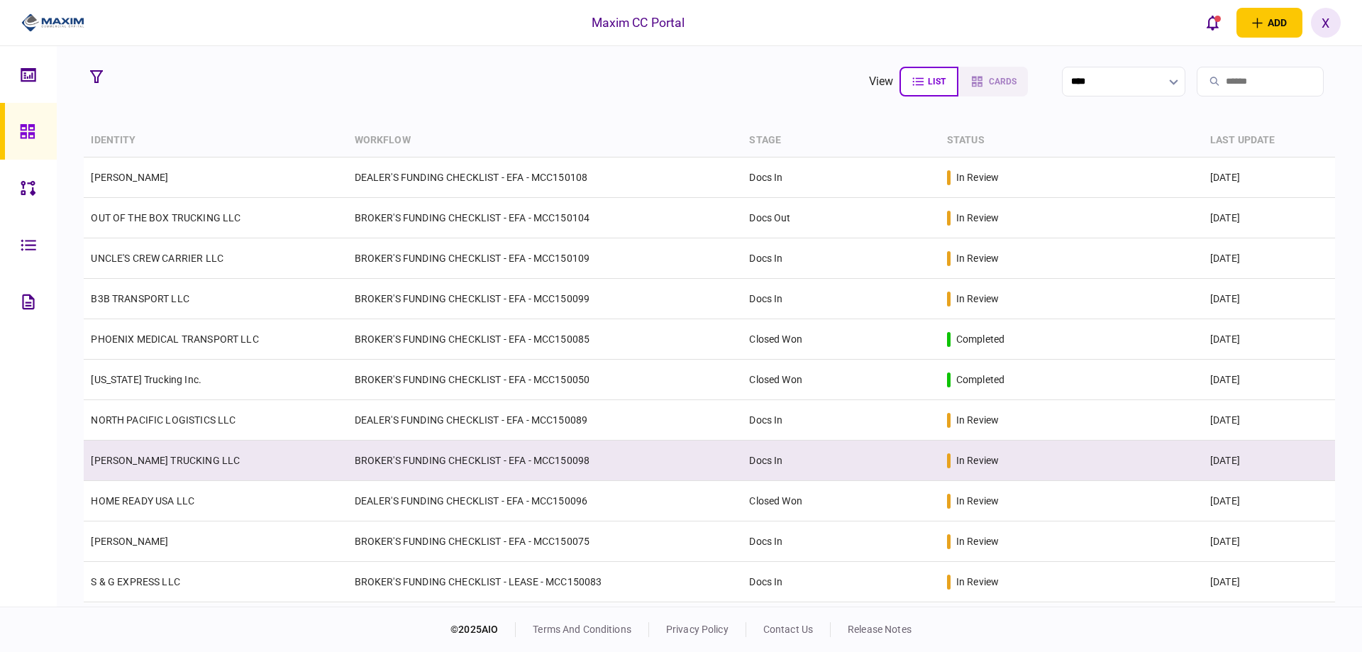
scroll to position [142, 0]
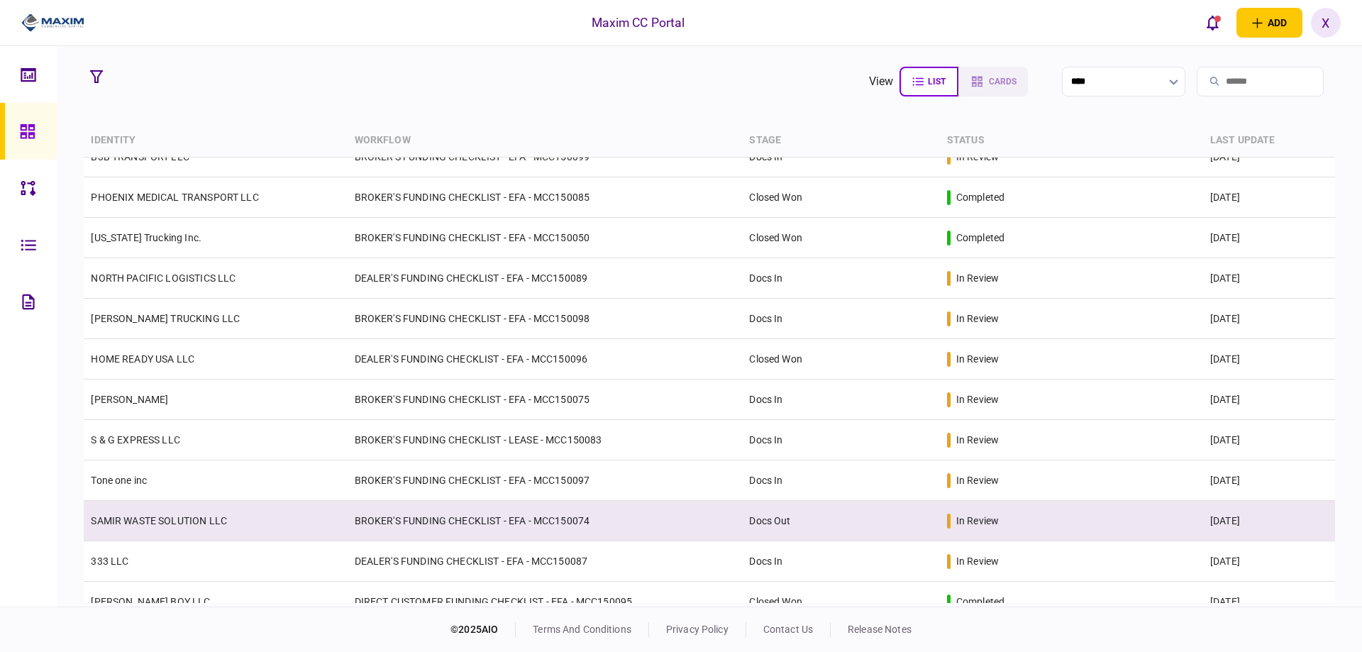
click at [147, 515] on link "SAMIR WASTE SOLUTION LLC" at bounding box center [159, 520] width 136 height 11
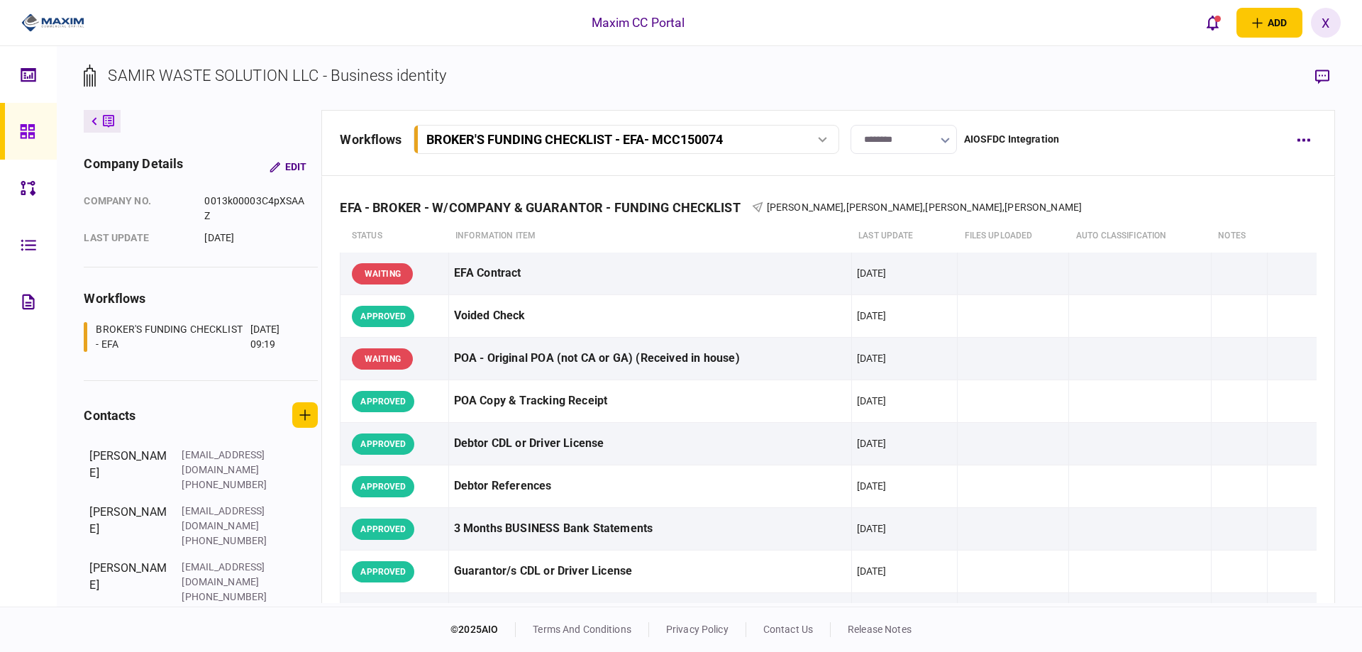
click at [908, 133] on input "********" at bounding box center [903, 139] width 106 height 29
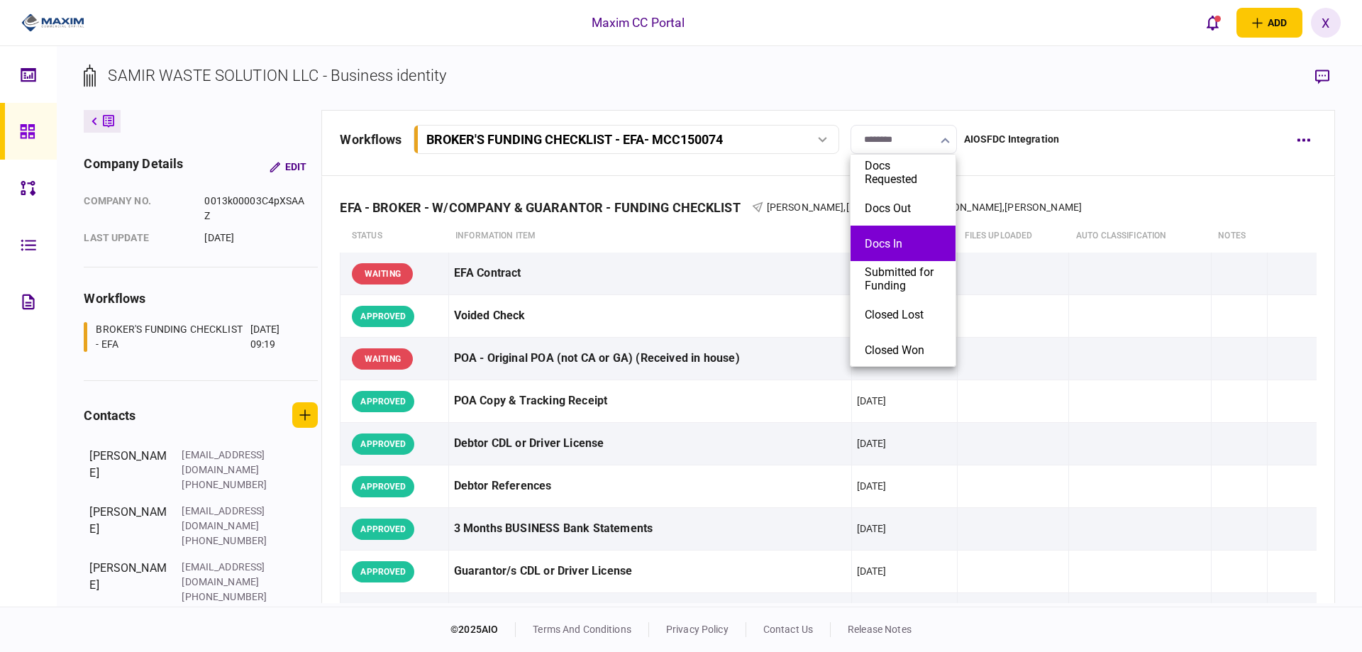
click at [906, 242] on button "Docs In" at bounding box center [902, 243] width 77 height 13
type input "*******"
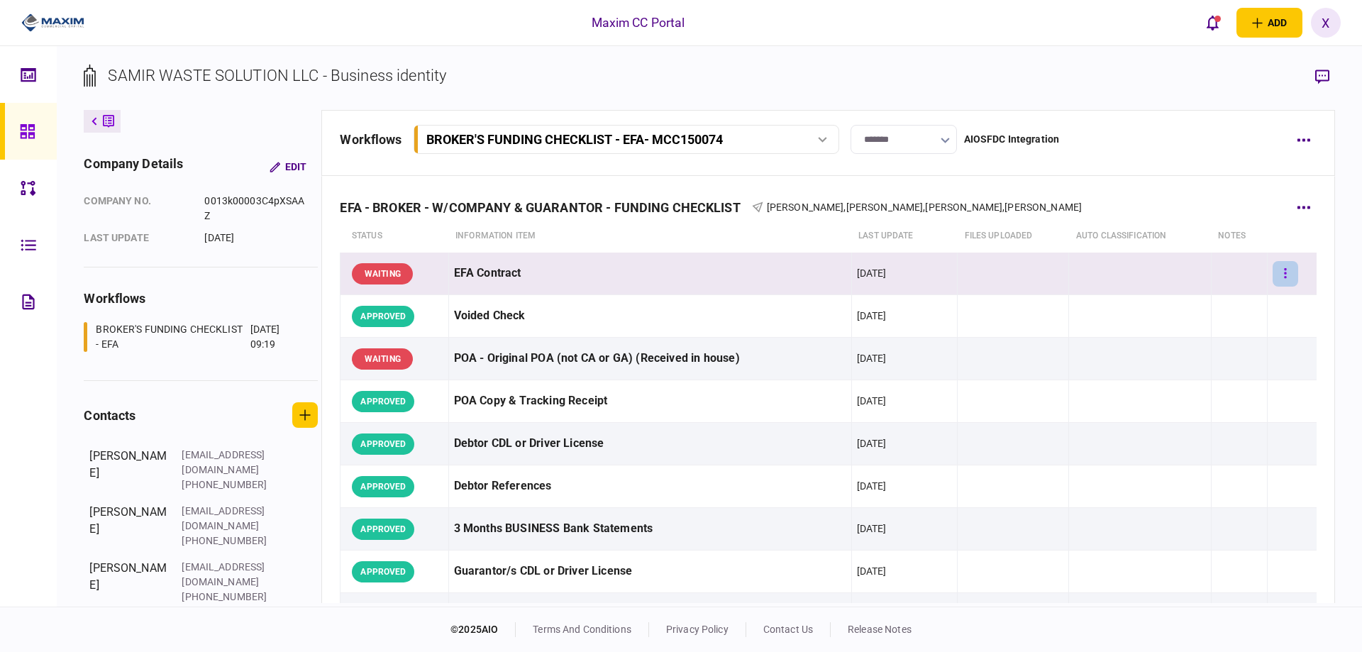
click at [1288, 273] on button "button" at bounding box center [1285, 274] width 26 height 26
click at [1255, 276] on div at bounding box center [681, 326] width 1362 height 652
click at [1272, 270] on button "button" at bounding box center [1285, 274] width 26 height 26
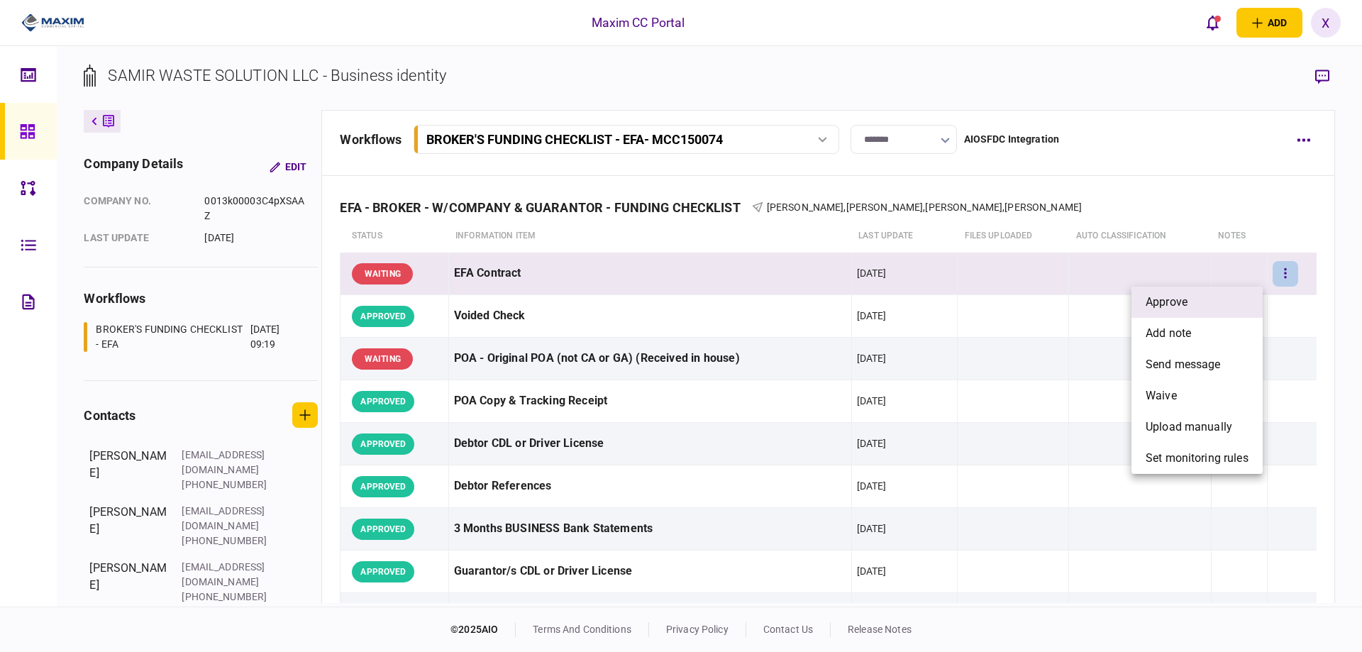
click at [1255, 294] on li "approve" at bounding box center [1196, 301] width 131 height 31
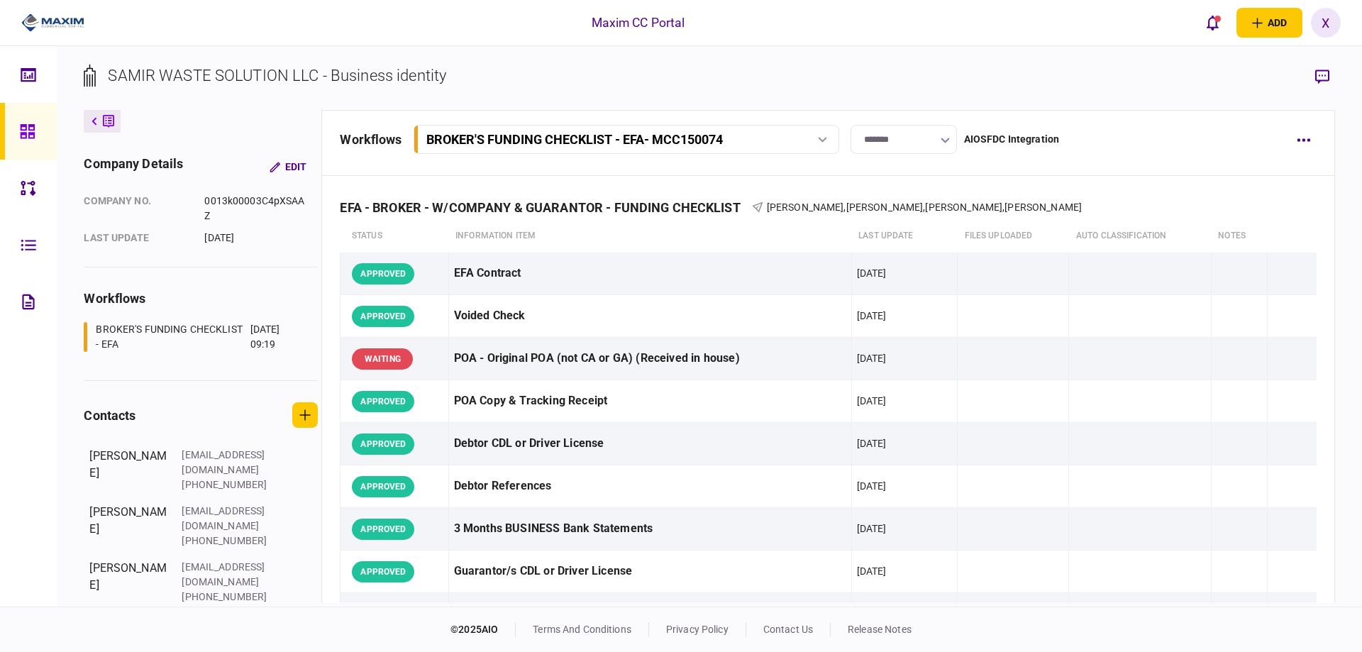
click at [107, 123] on icon at bounding box center [108, 121] width 11 height 15
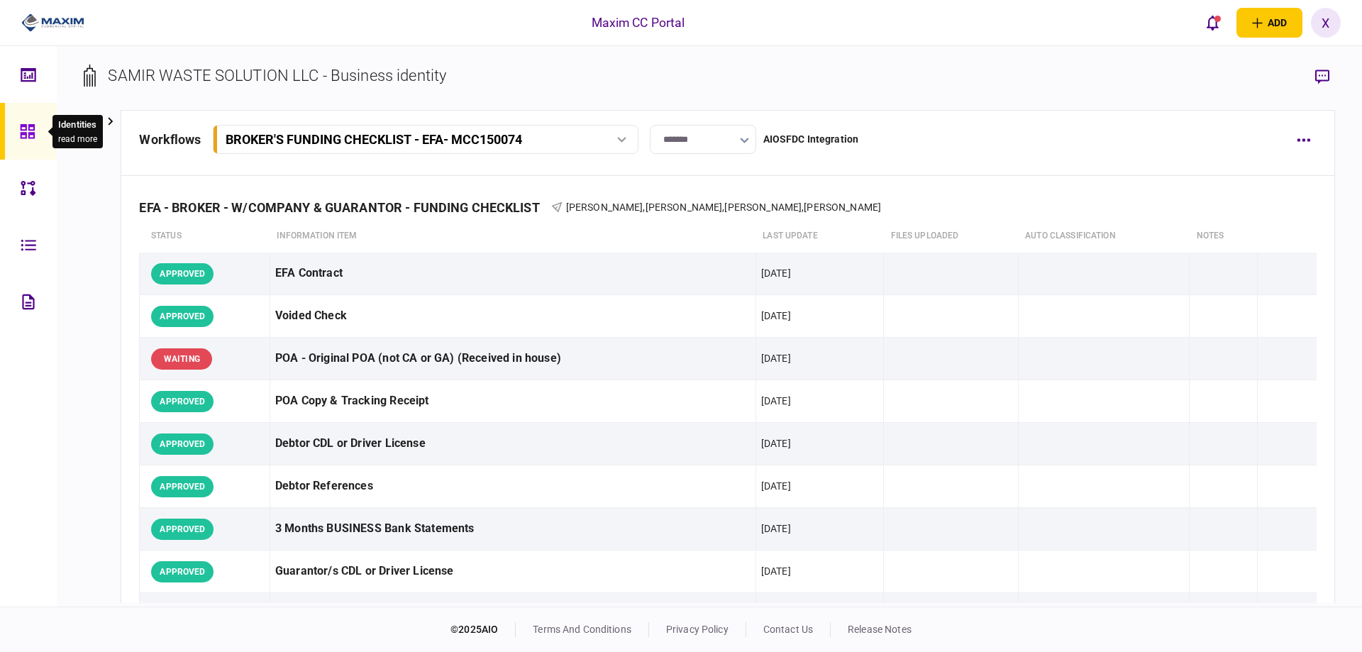
click at [35, 132] on div at bounding box center [31, 131] width 23 height 57
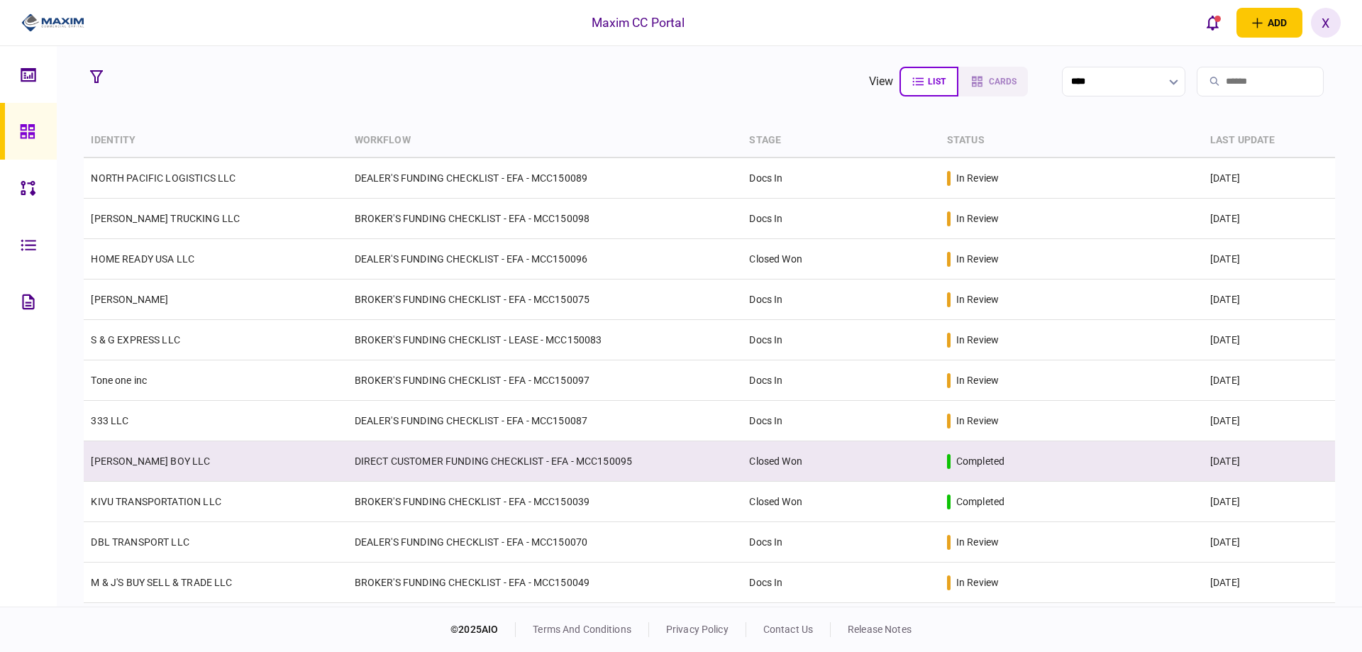
scroll to position [284, 0]
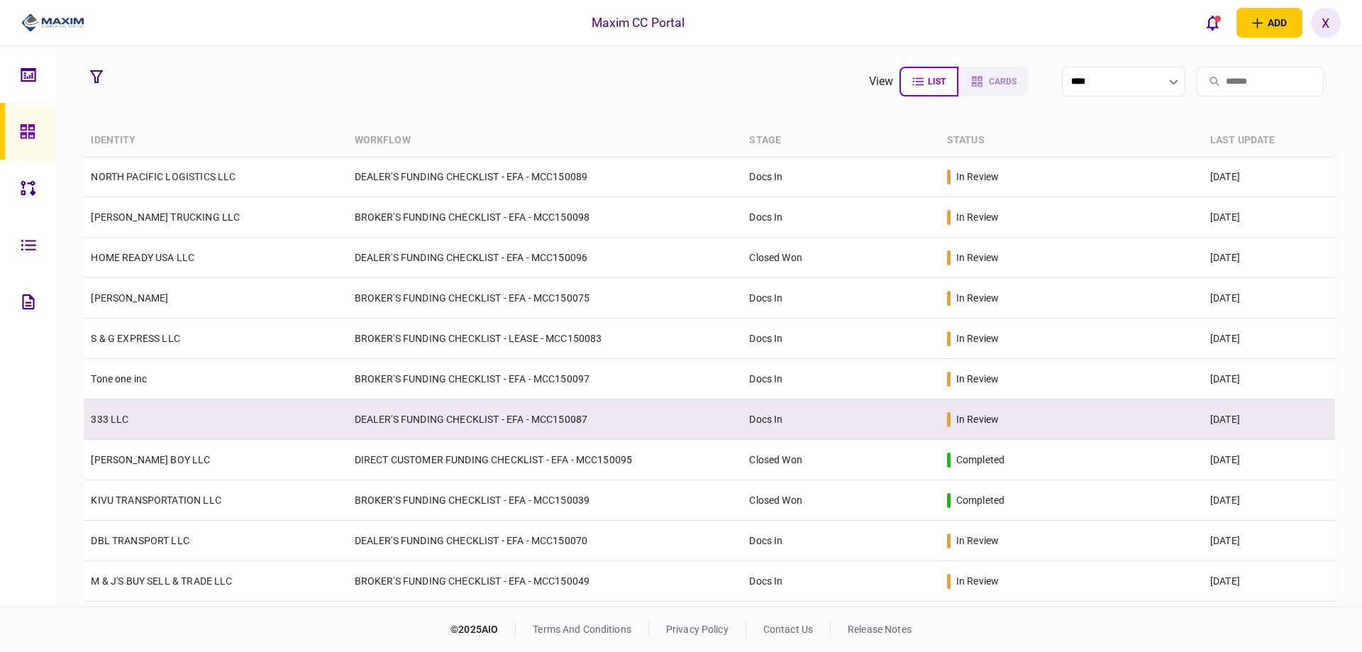
click at [113, 419] on link "333 LLC" at bounding box center [110, 418] width 38 height 11
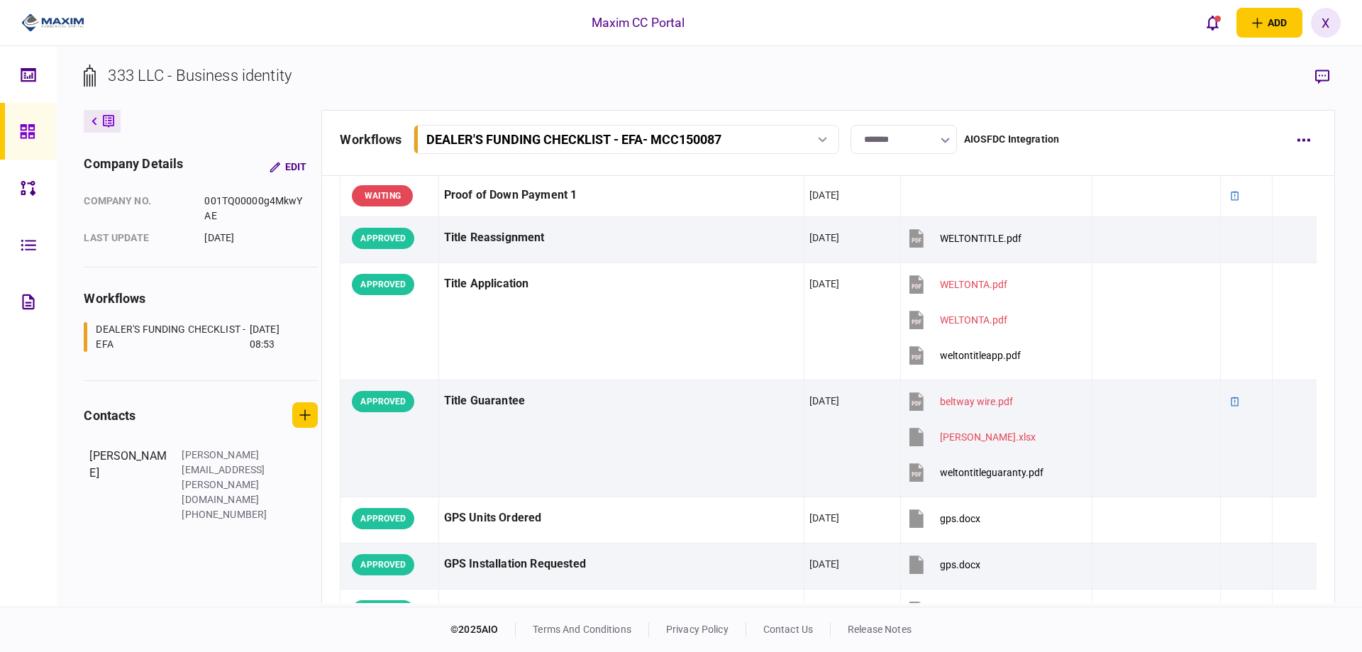
scroll to position [851, 0]
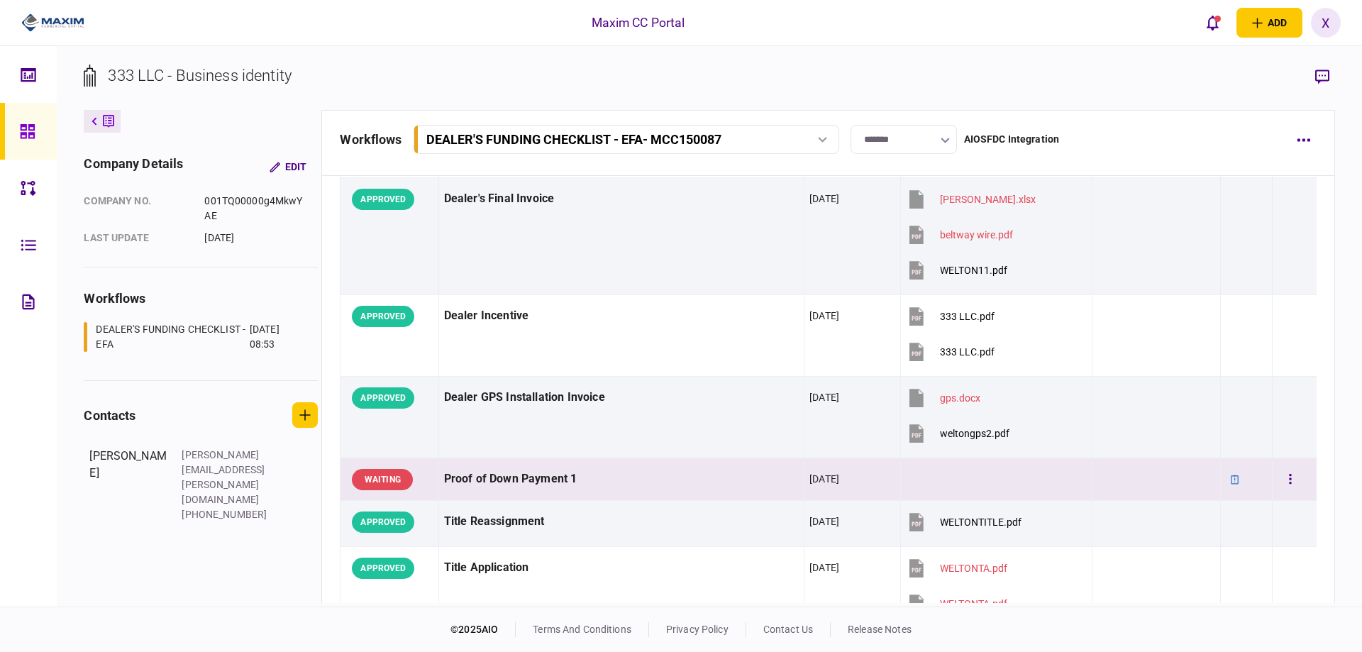
click at [529, 474] on div "Proof of Down Payment 1" at bounding box center [621, 479] width 355 height 32
click at [1332, 75] on button "button" at bounding box center [1322, 77] width 26 height 26
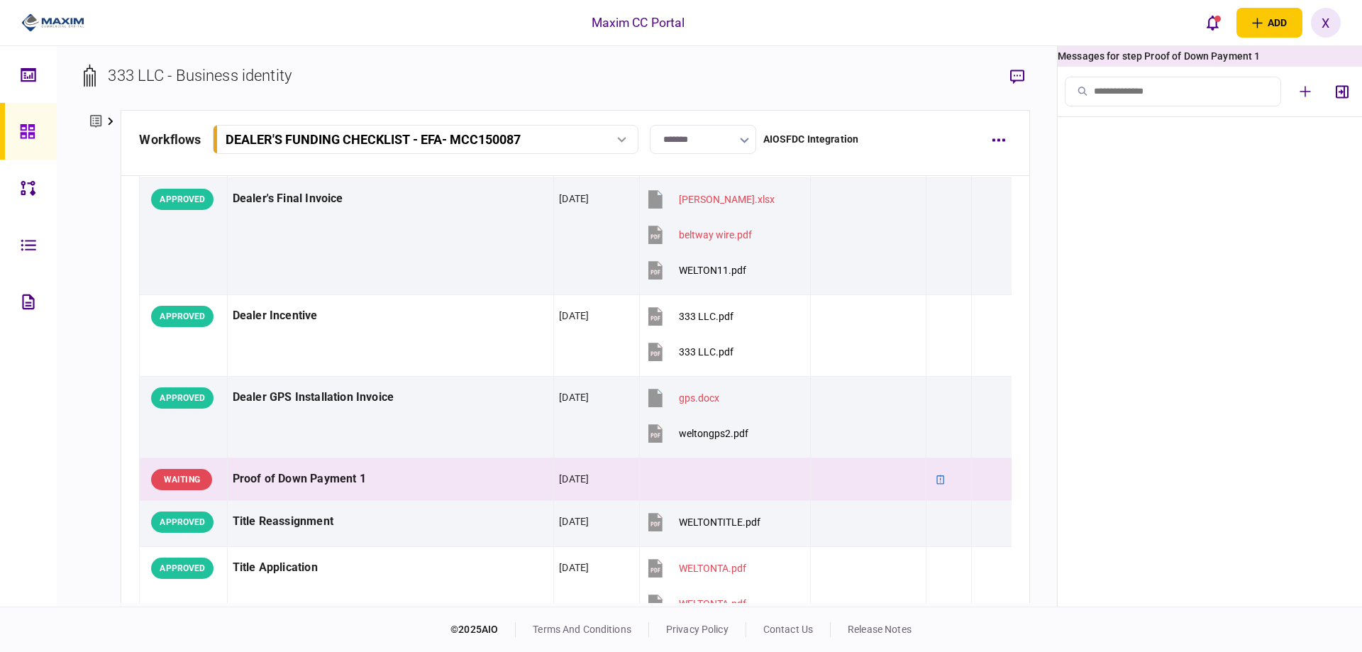
click at [69, 126] on div "333 LLC - Business identity company details Edit company no. 001TQ00000g4MkwYAE…" at bounding box center [557, 326] width 1000 height 560
click at [89, 123] on button at bounding box center [102, 121] width 37 height 23
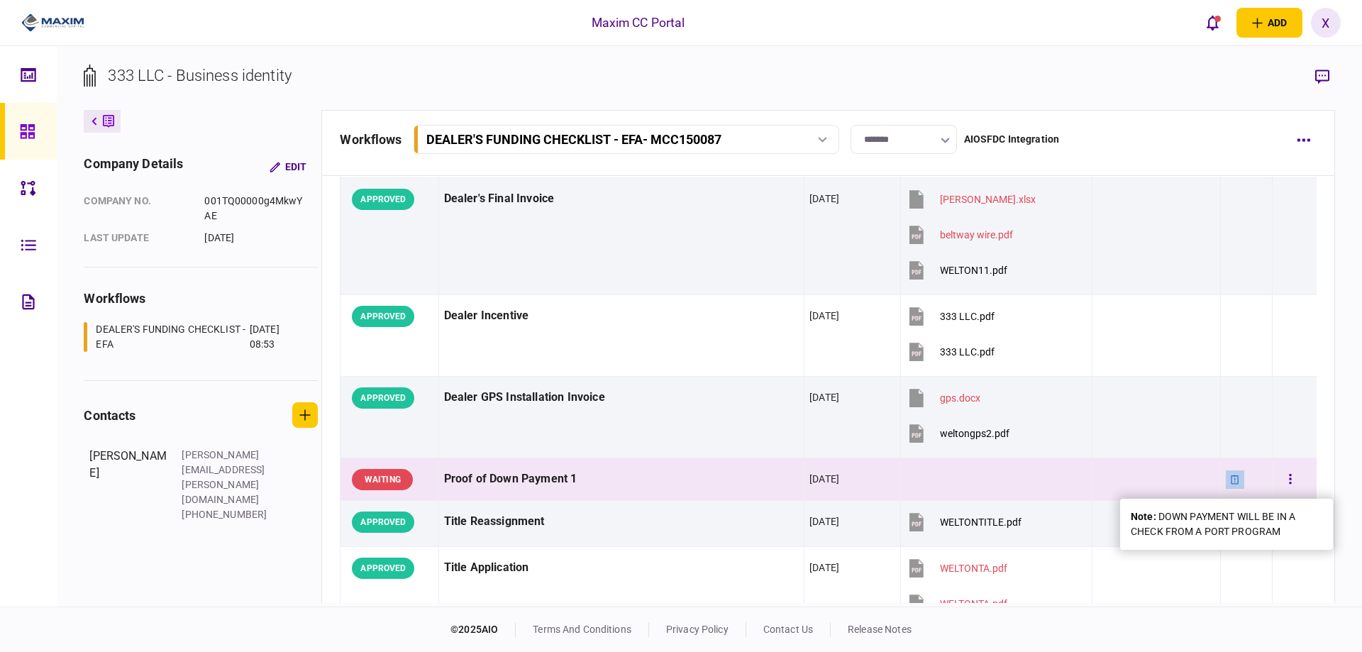
click at [1230, 477] on icon at bounding box center [1235, 479] width 10 height 10
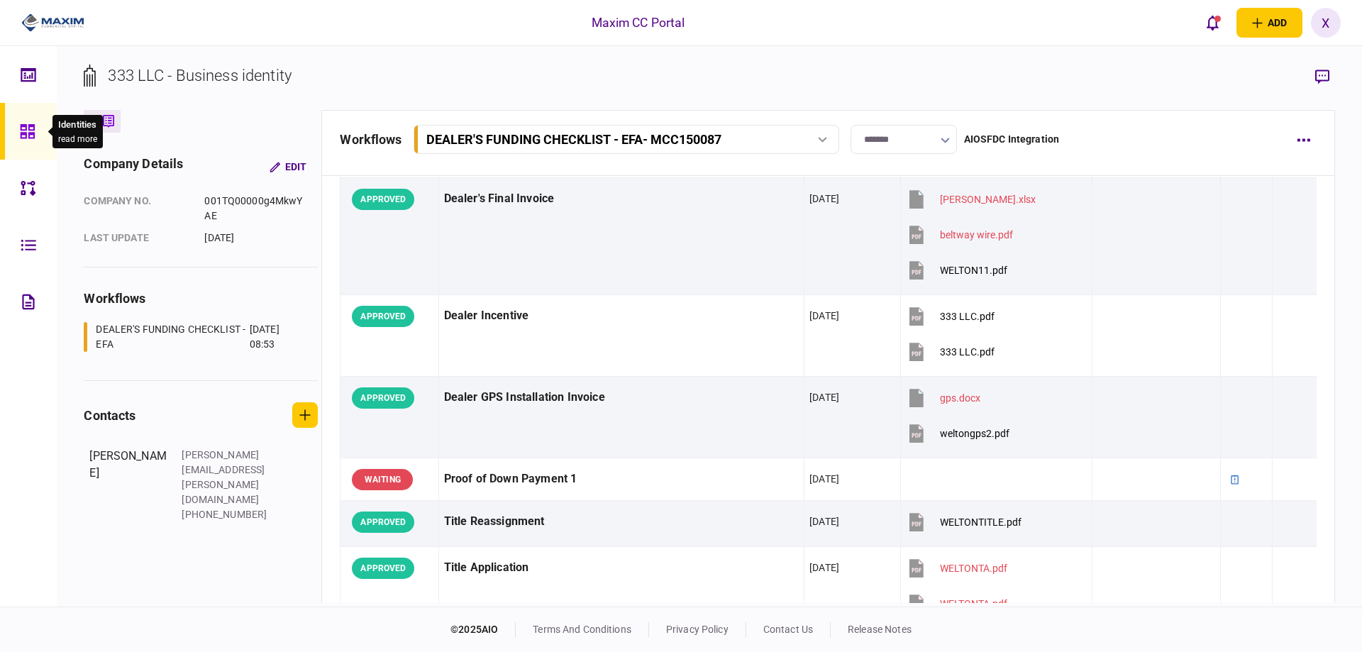
click at [30, 133] on icon at bounding box center [28, 131] width 16 height 16
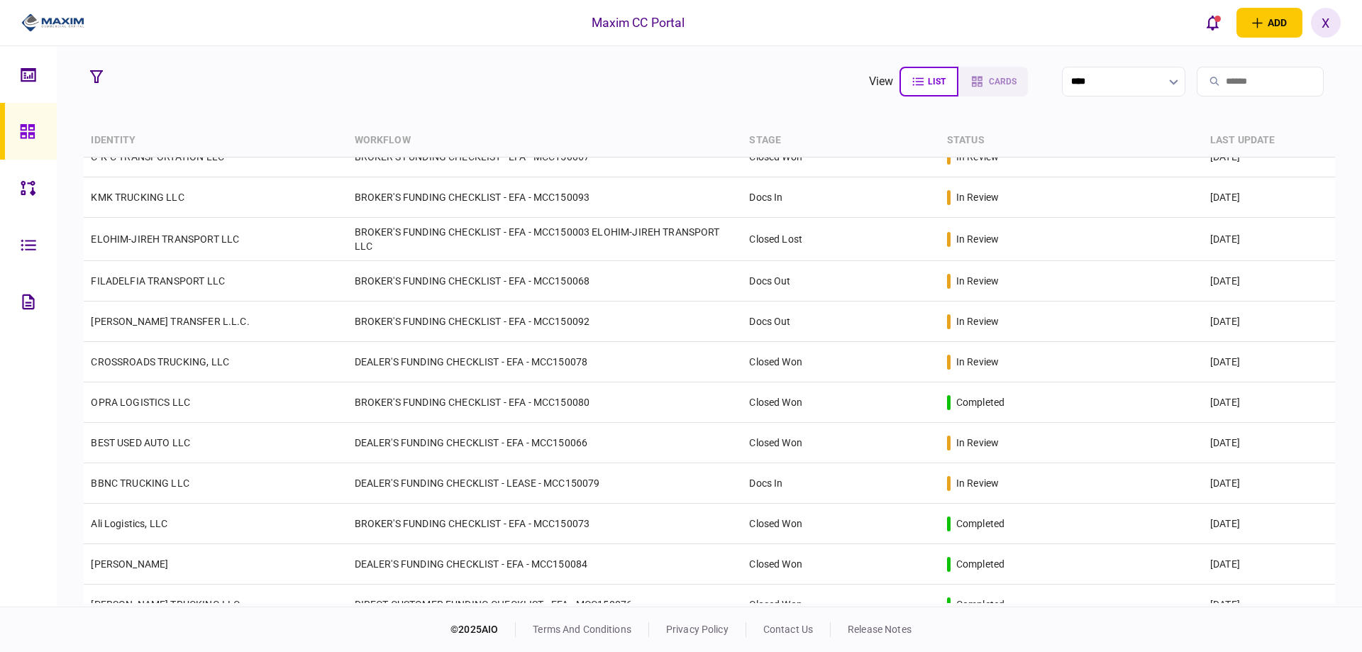
scroll to position [859, 0]
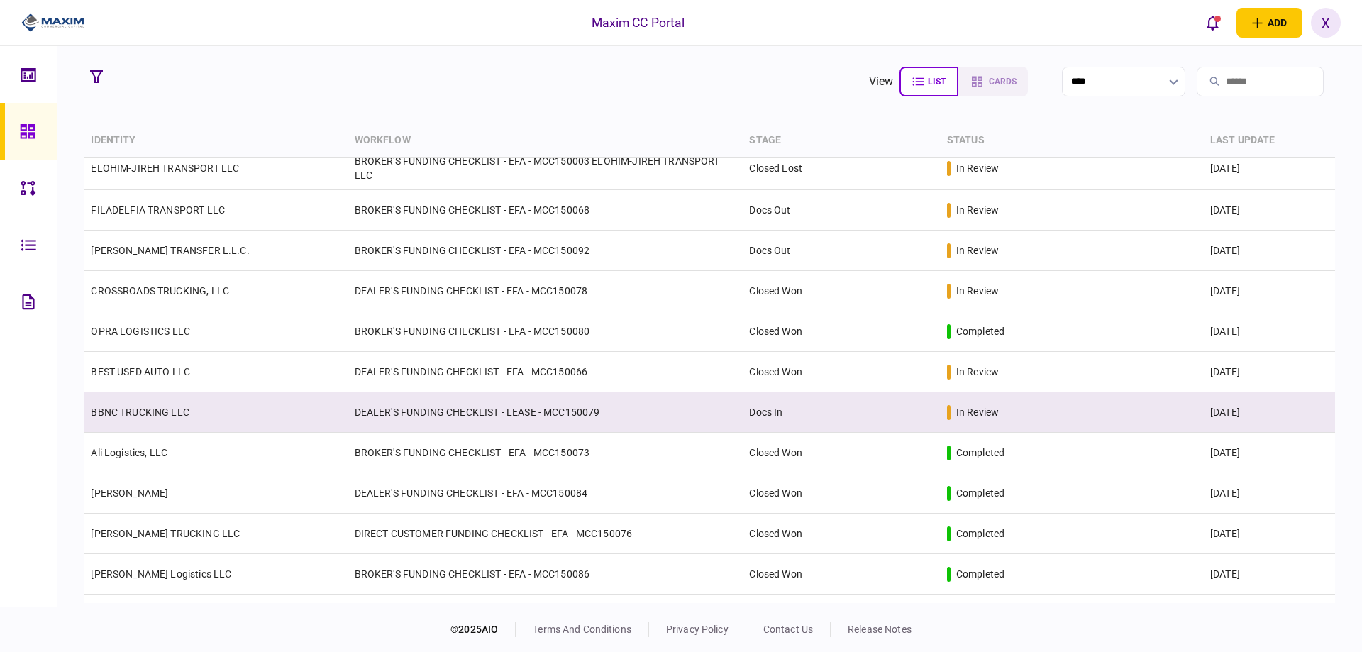
click at [143, 401] on td "BBNC TRUCKING LLC" at bounding box center [215, 412] width 263 height 40
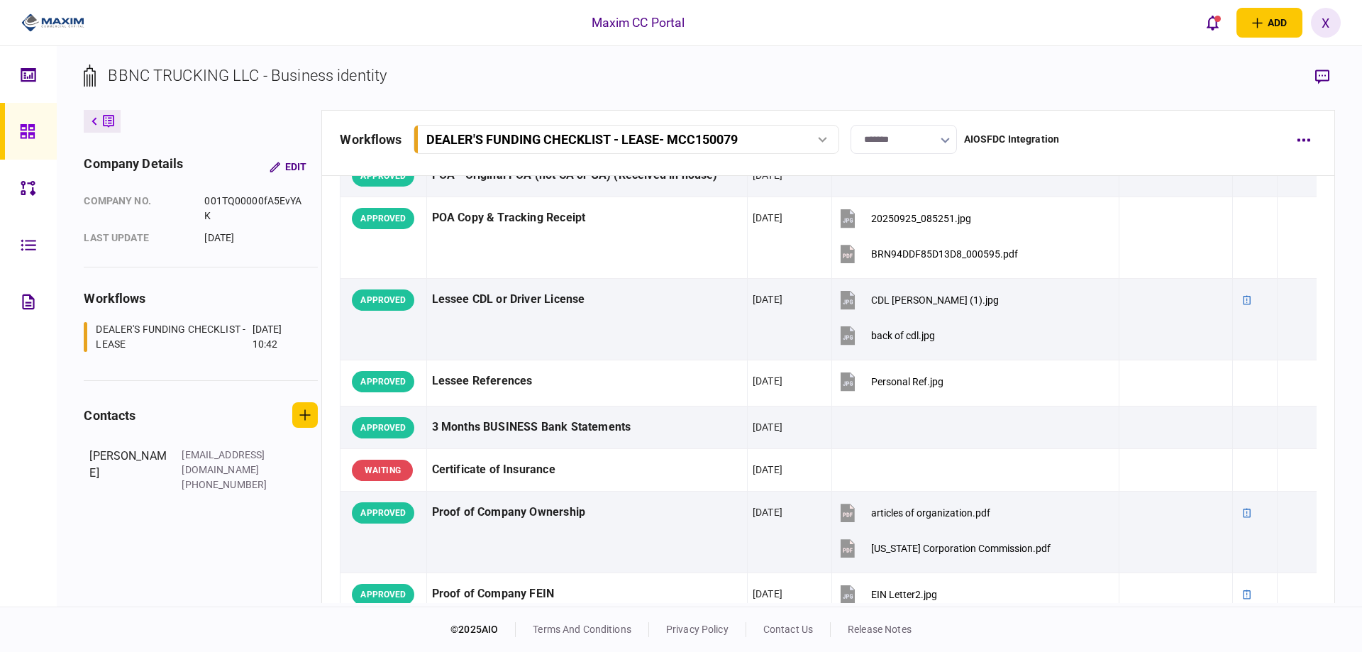
scroll to position [71, 0]
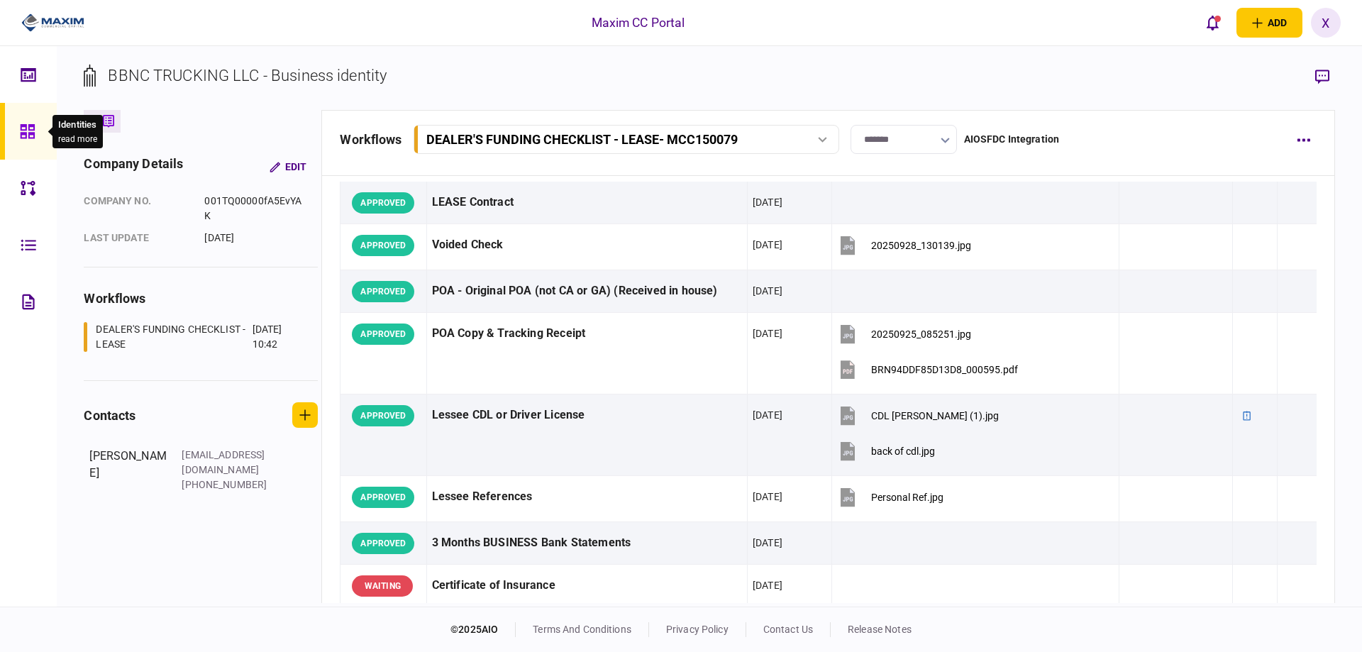
click at [31, 142] on div at bounding box center [31, 131] width 23 height 57
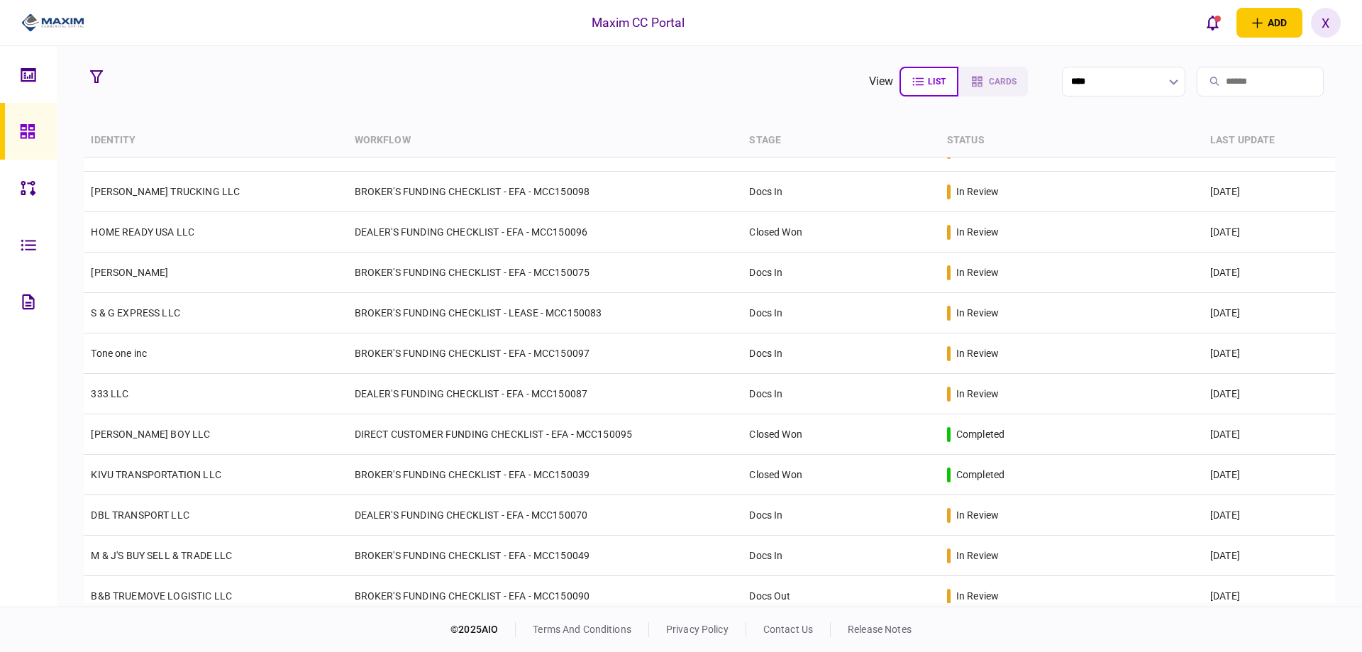
scroll to position [355, 0]
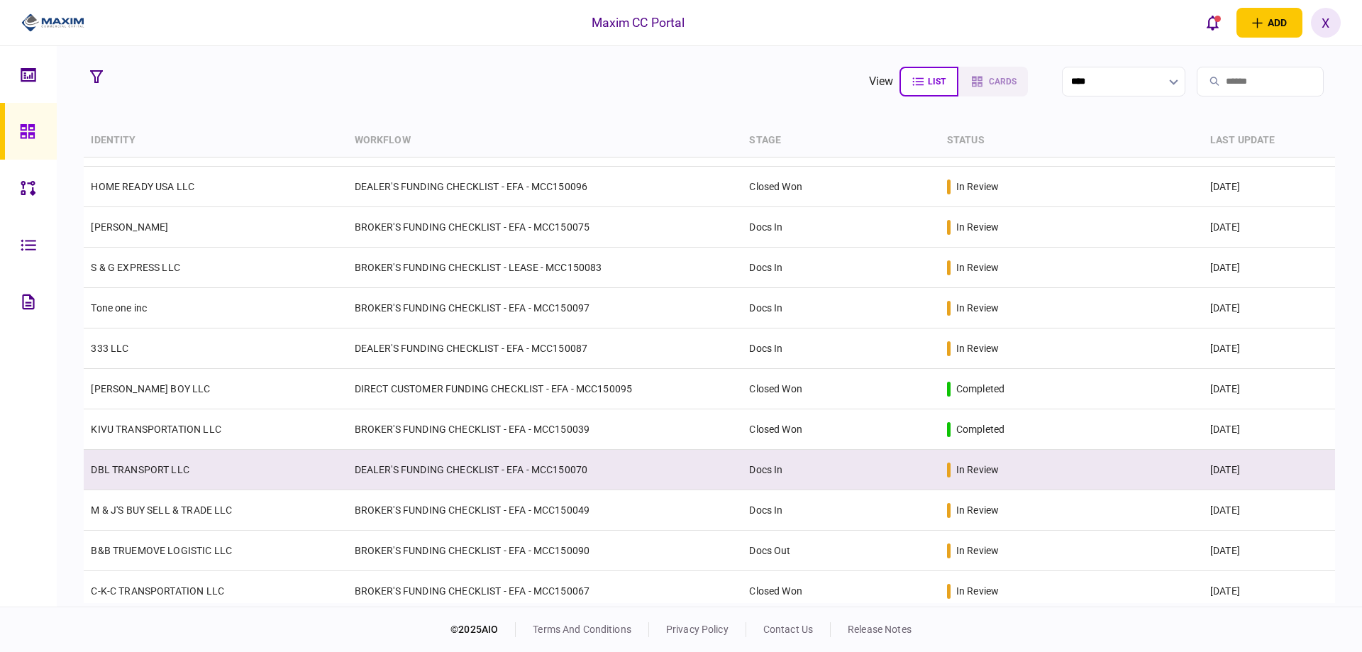
click at [135, 465] on link "DBL TRANSPORT LLC" at bounding box center [140, 469] width 99 height 11
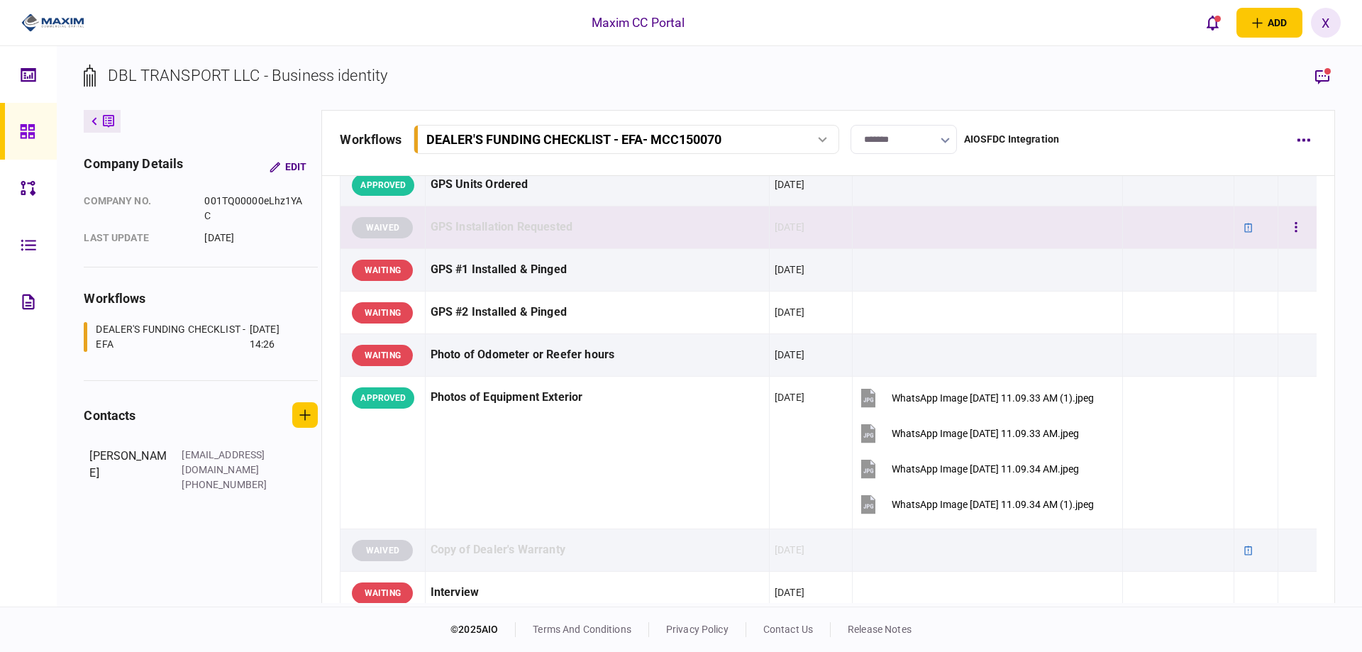
scroll to position [1135, 0]
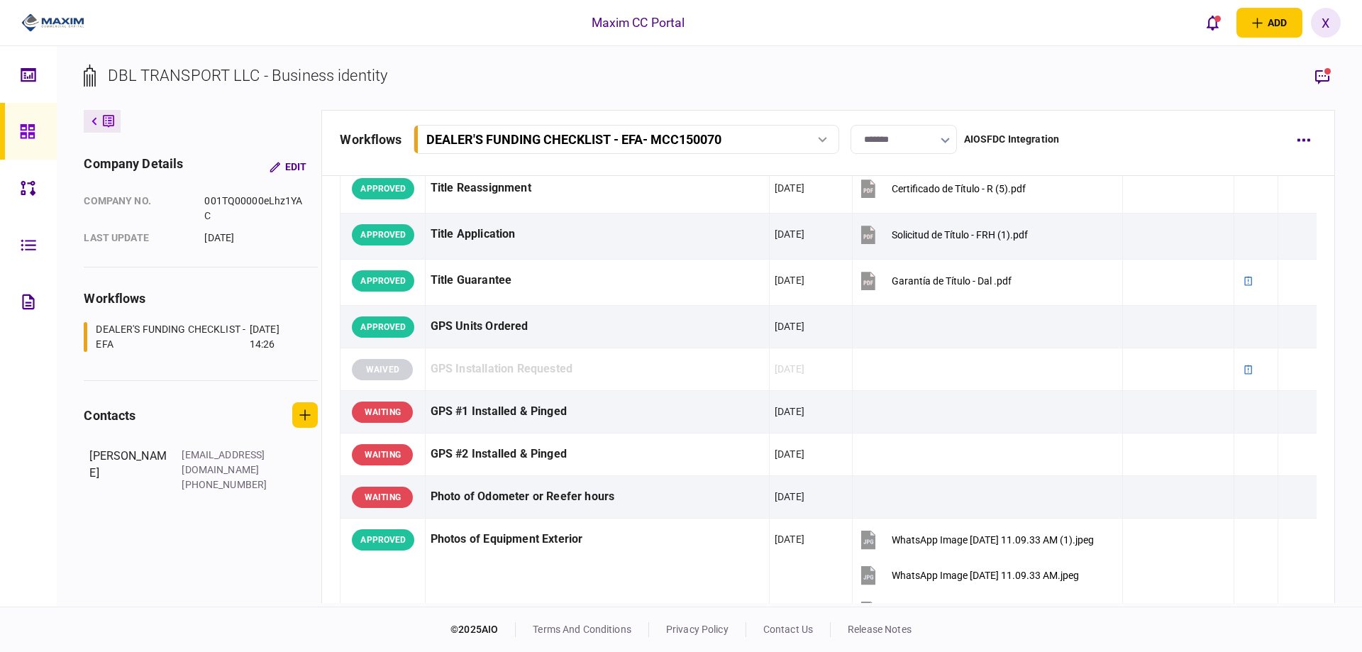
click at [32, 133] on icon at bounding box center [27, 131] width 14 height 14
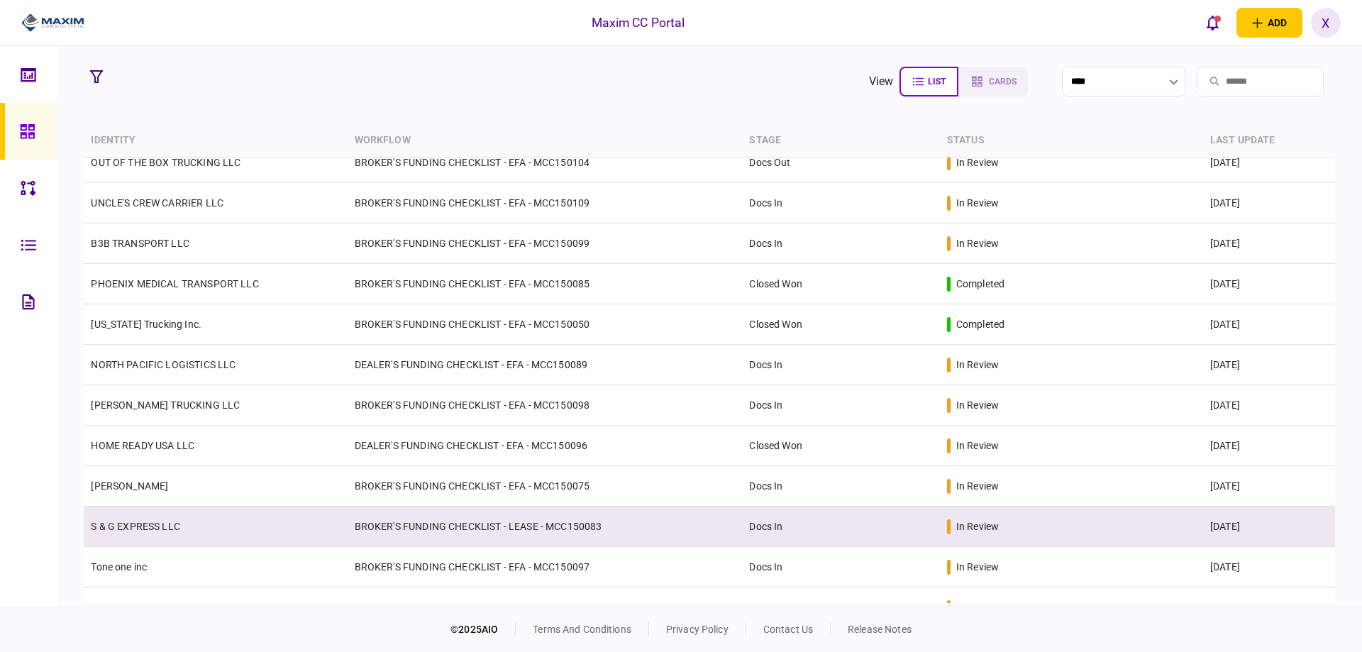
scroll to position [71, 0]
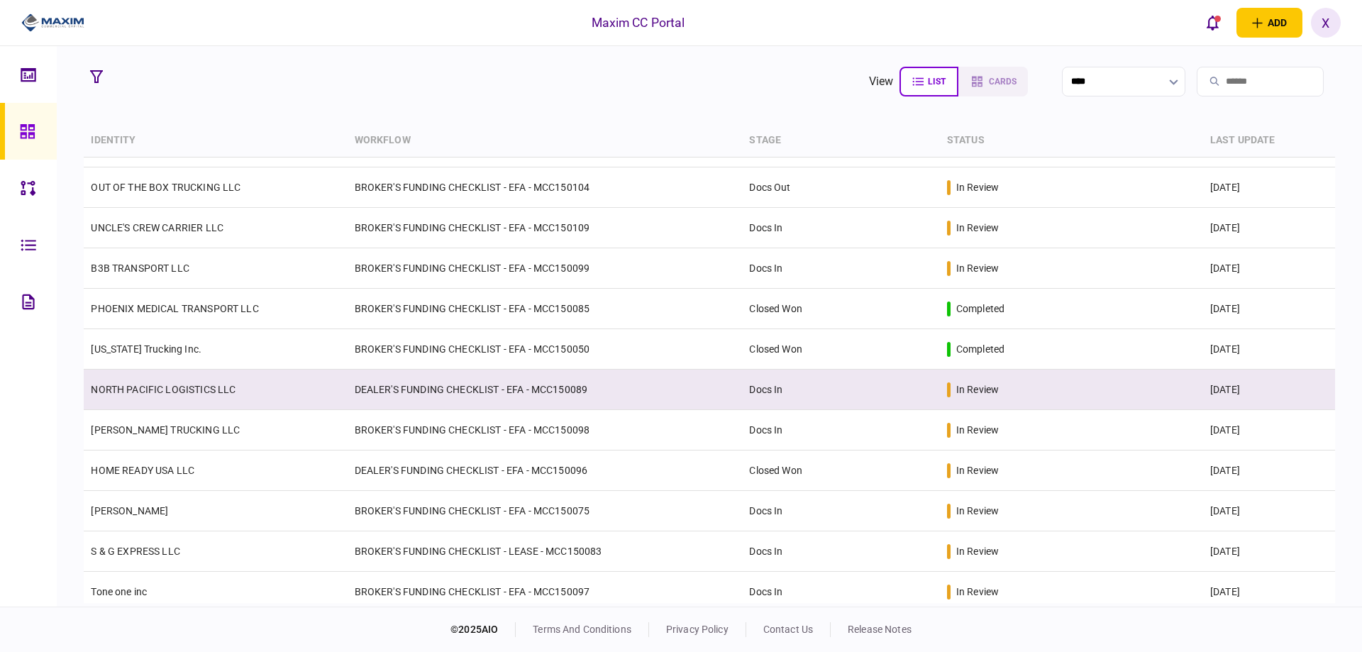
click at [220, 391] on link "NORTH PACIFIC LOGISTICS LLC" at bounding box center [163, 389] width 145 height 11
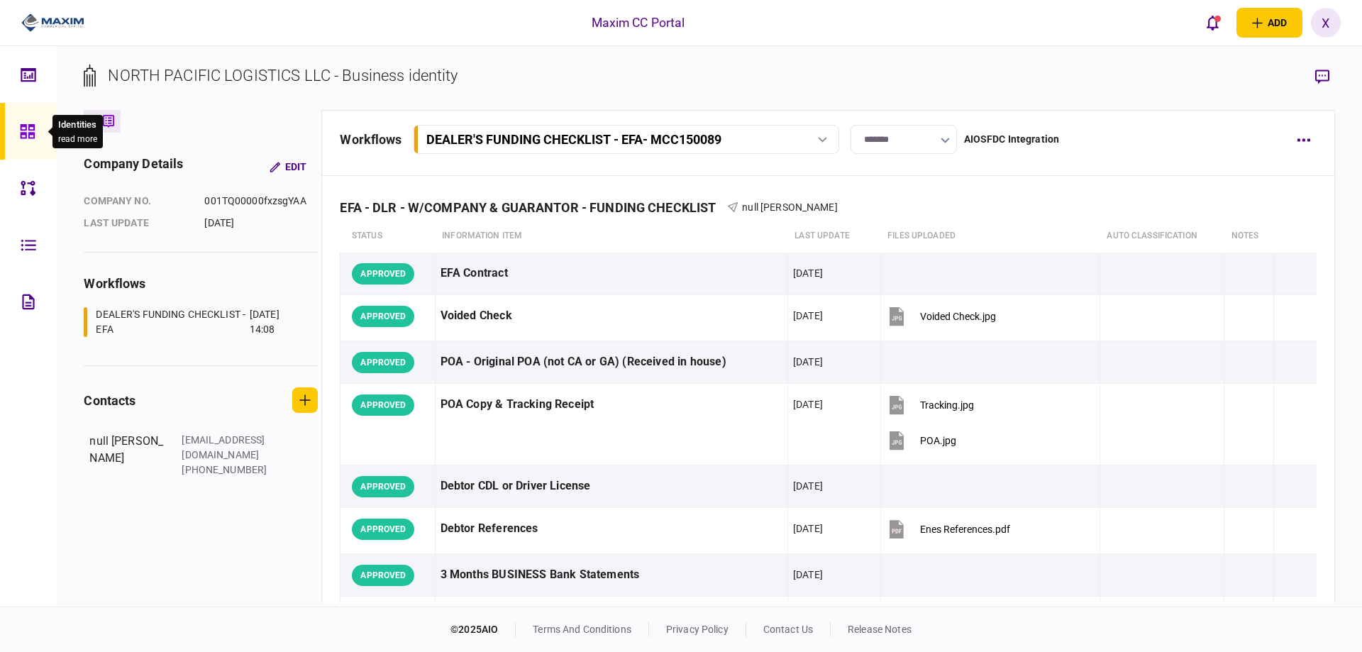
click at [33, 130] on icon at bounding box center [27, 131] width 14 height 14
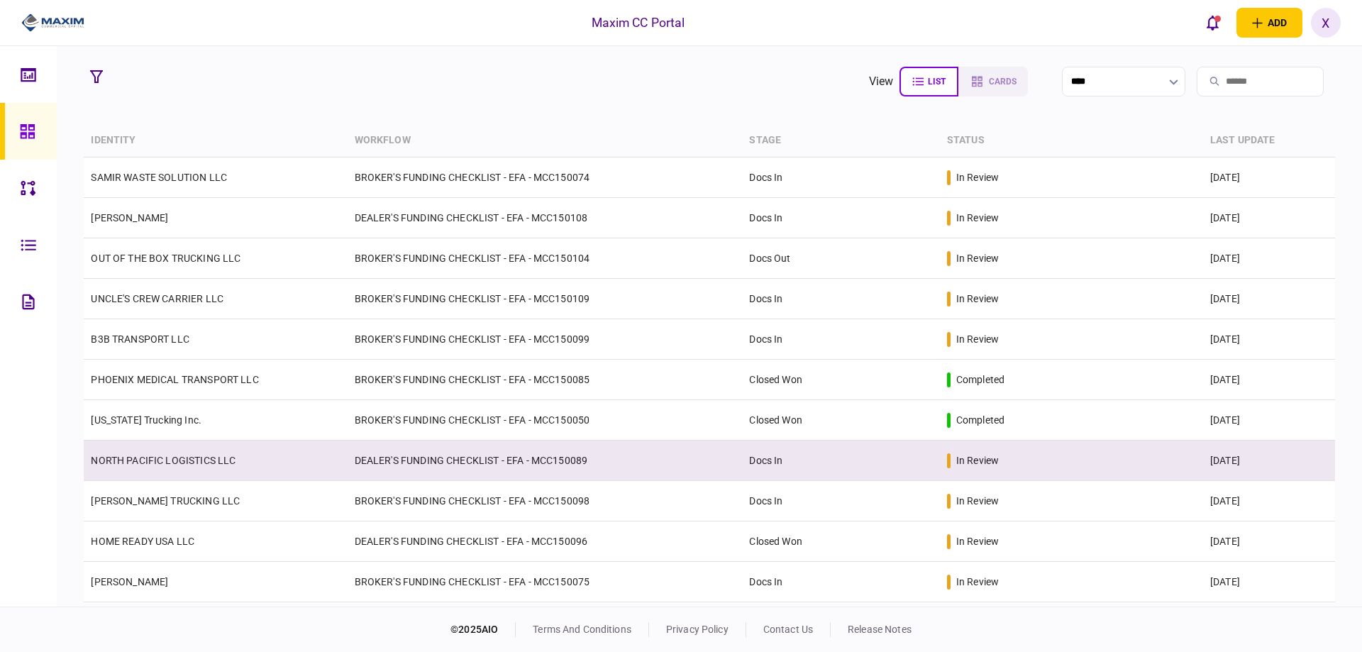
click at [199, 464] on link "NORTH PACIFIC LOGISTICS LLC" at bounding box center [163, 460] width 145 height 11
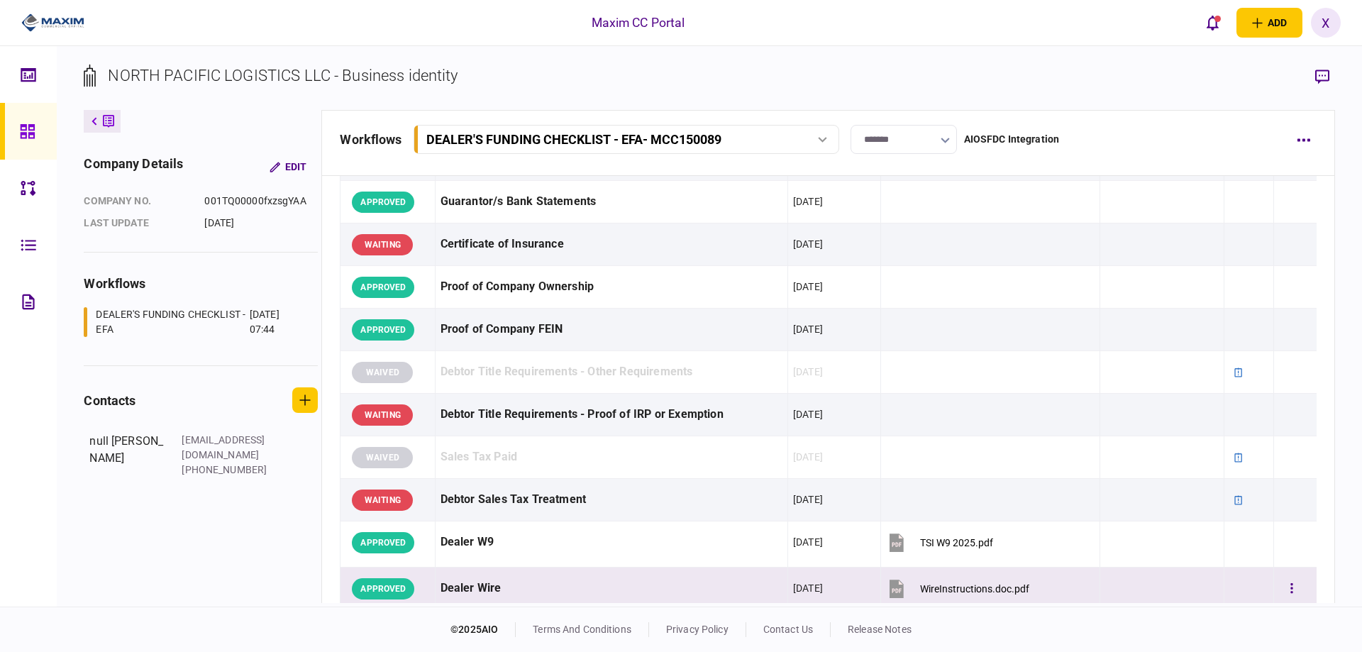
scroll to position [496, 0]
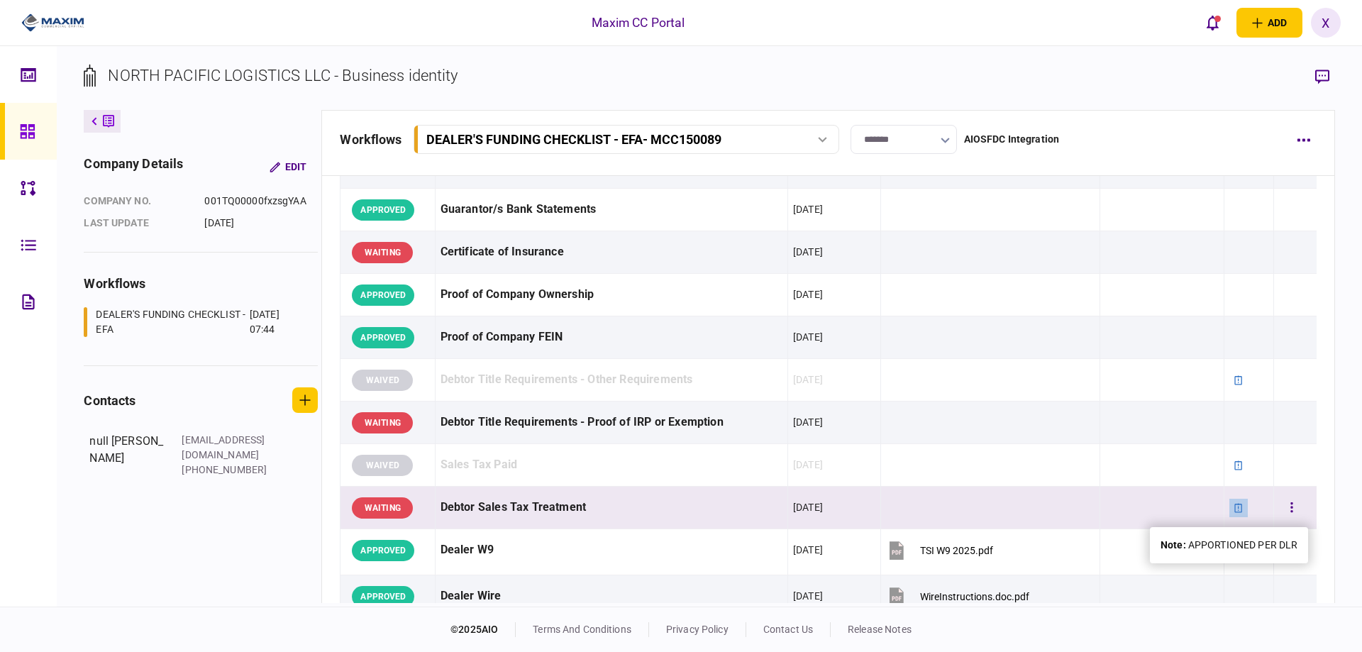
click at [1233, 511] on icon at bounding box center [1238, 508] width 10 height 10
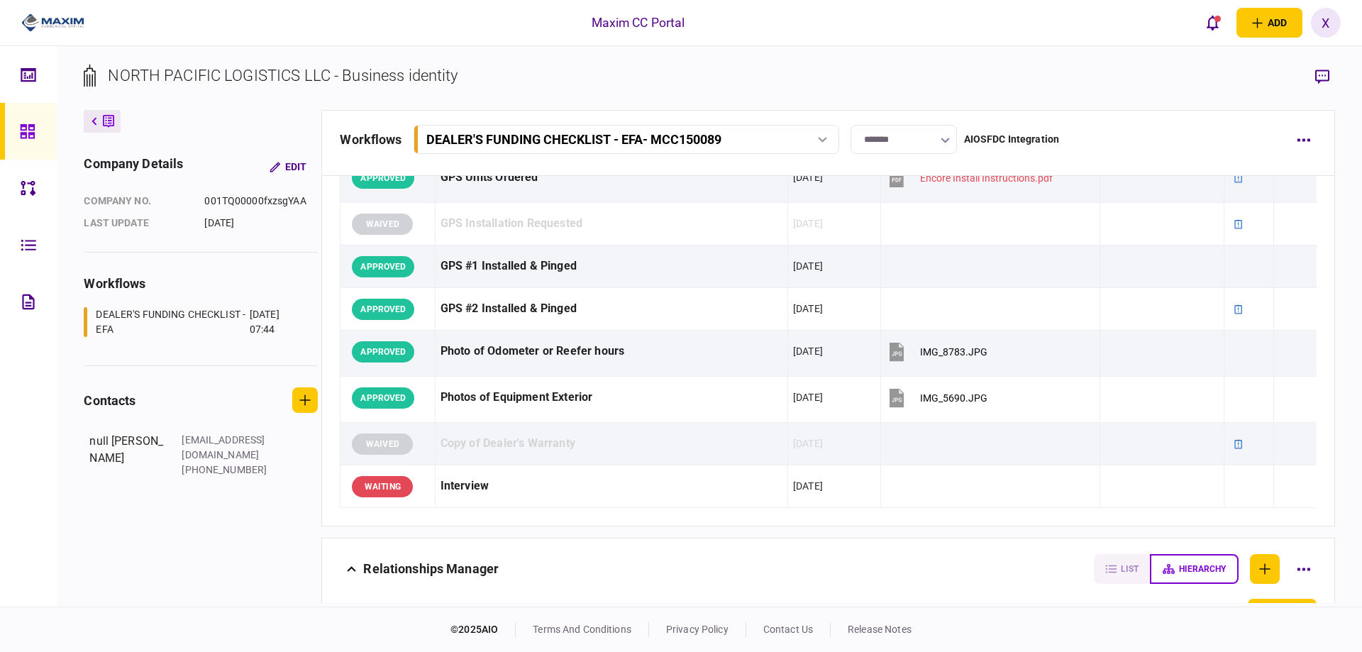
scroll to position [1560, 0]
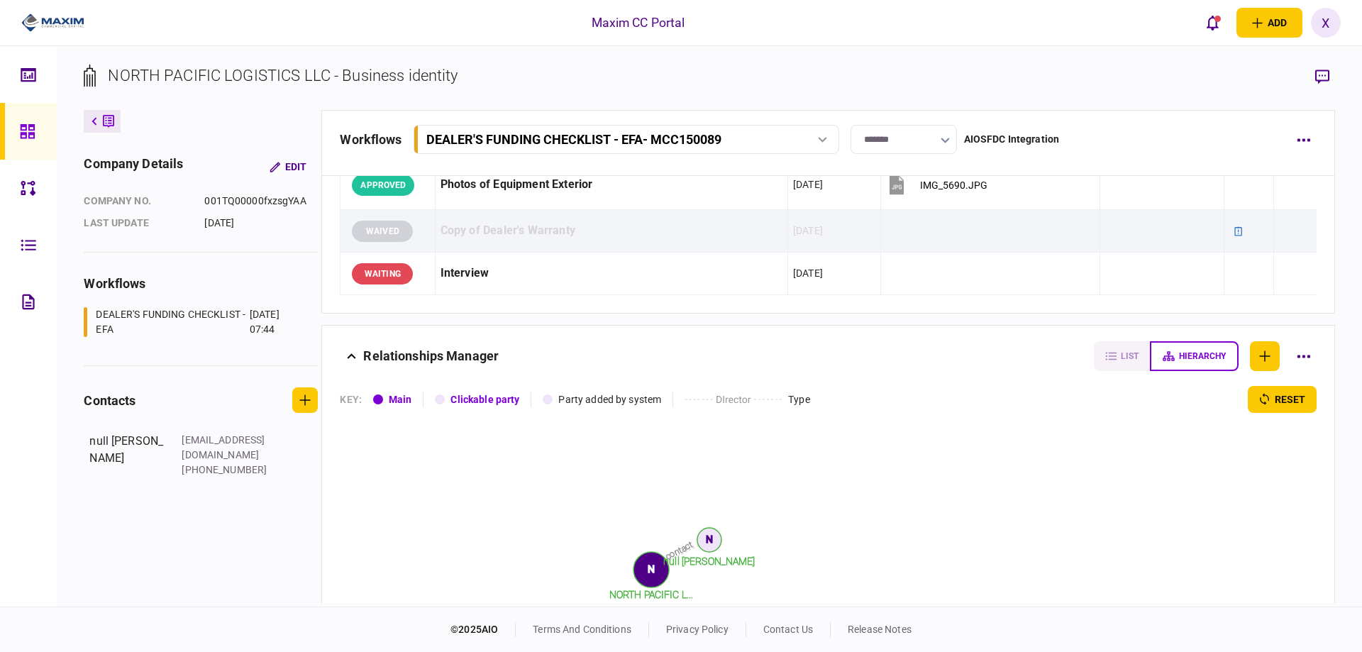
click at [14, 133] on link at bounding box center [28, 131] width 57 height 57
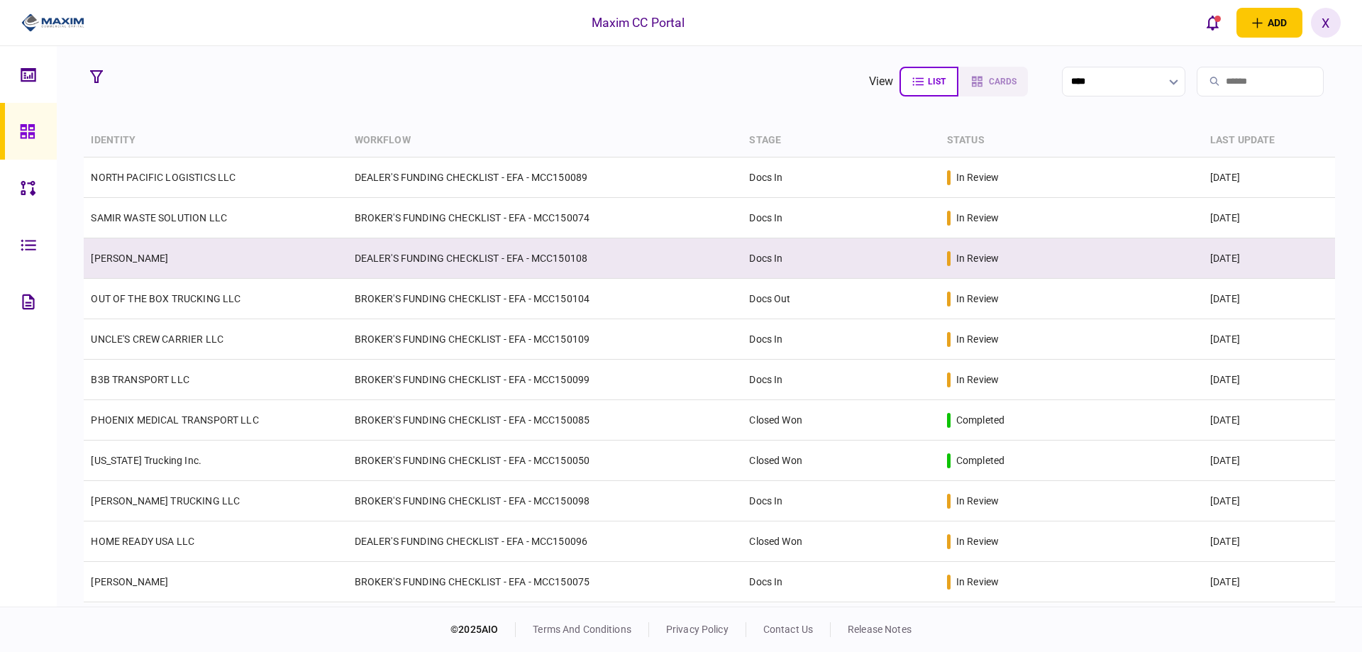
click at [562, 264] on td "DEALER'S FUNDING CHECKLIST - EFA - MCC150108" at bounding box center [544, 258] width 395 height 40
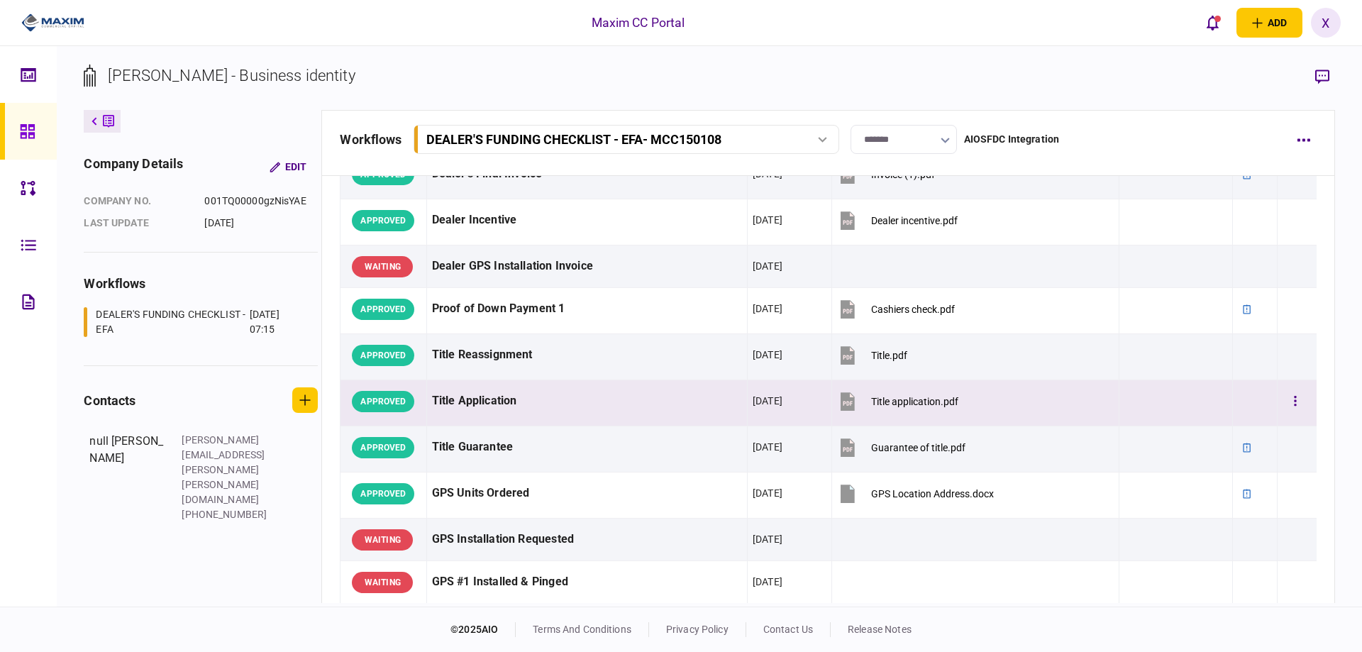
scroll to position [851, 0]
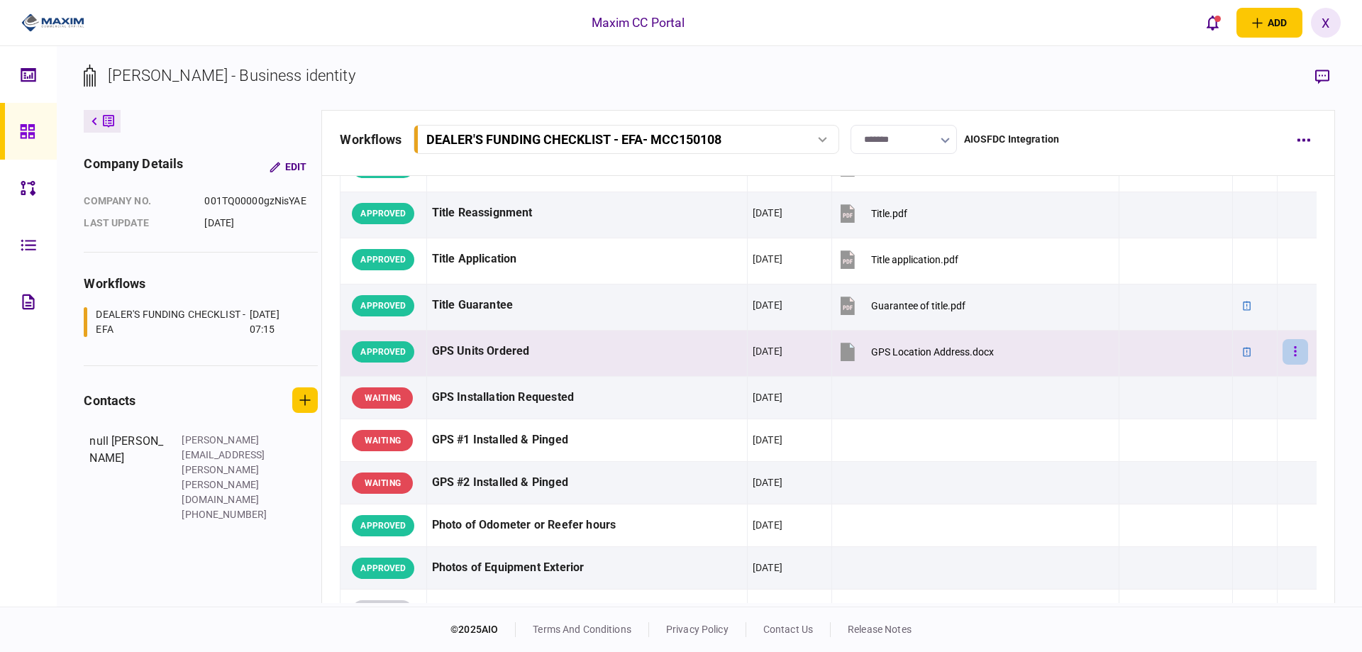
click at [1291, 356] on button "button" at bounding box center [1295, 352] width 26 height 26
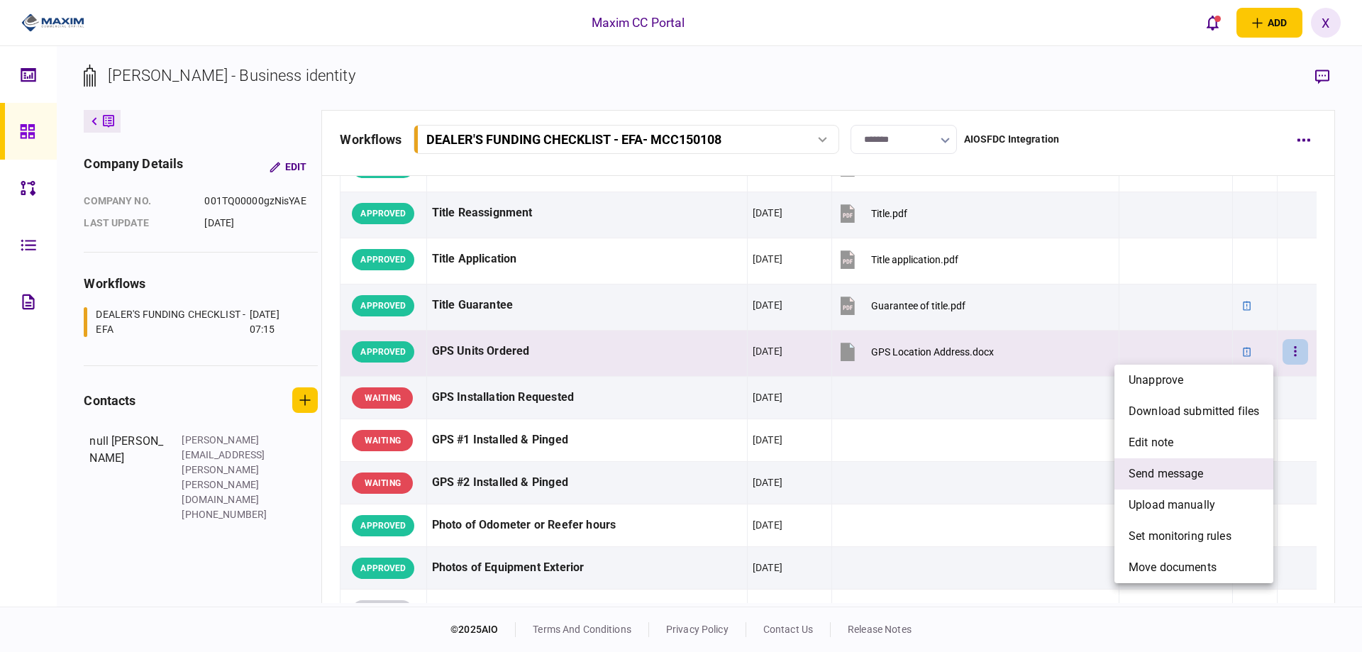
click at [1194, 469] on span "send message" at bounding box center [1165, 473] width 75 height 17
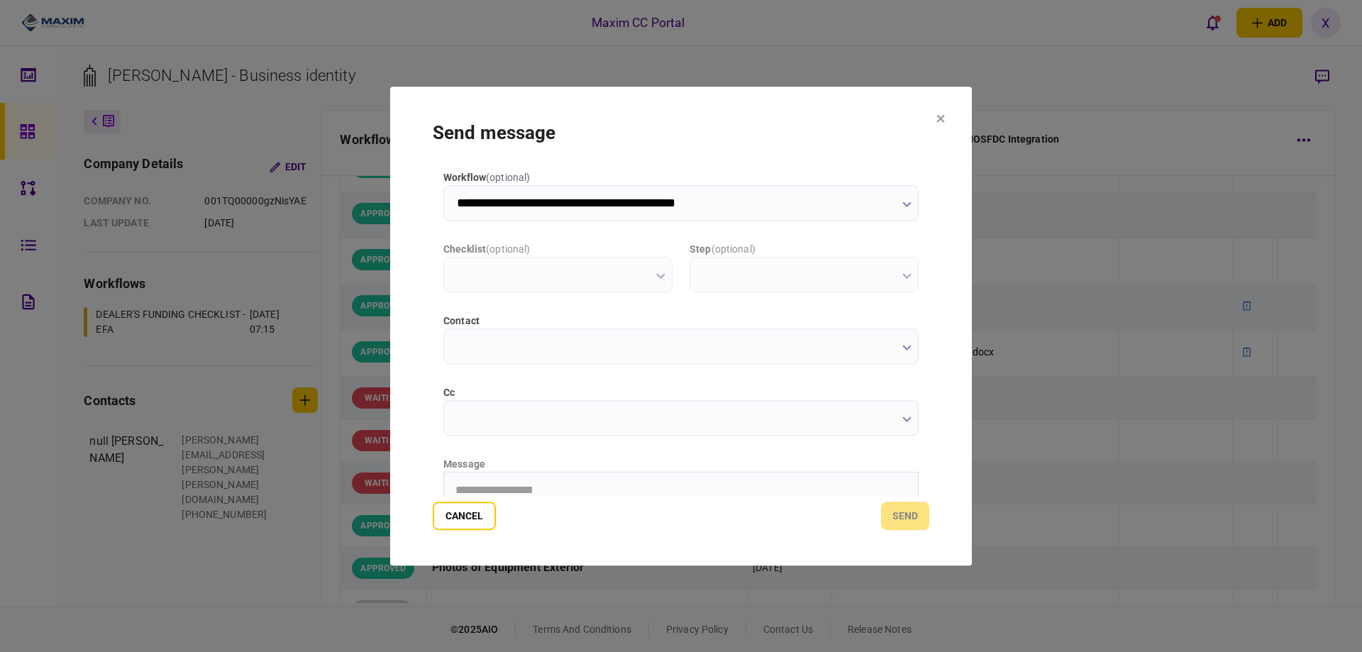
scroll to position [0, 0]
type input "**********"
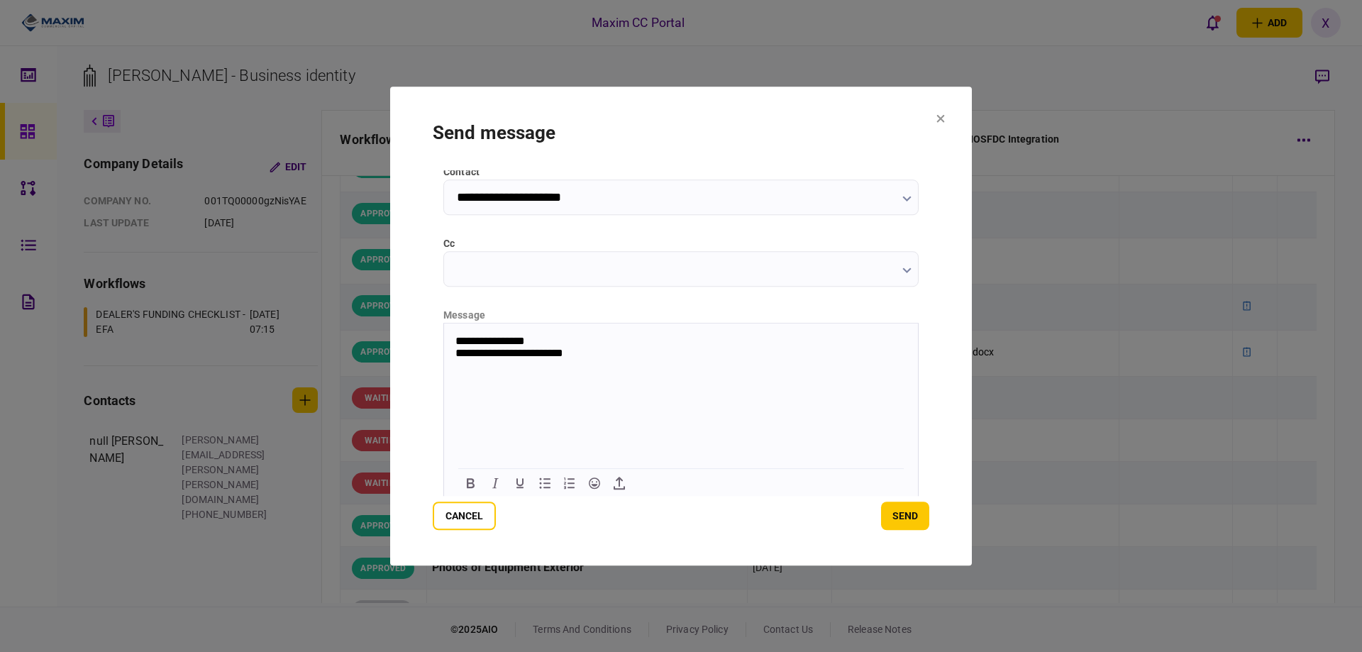
scroll to position [152, 0]
click at [898, 517] on button "send" at bounding box center [905, 515] width 48 height 28
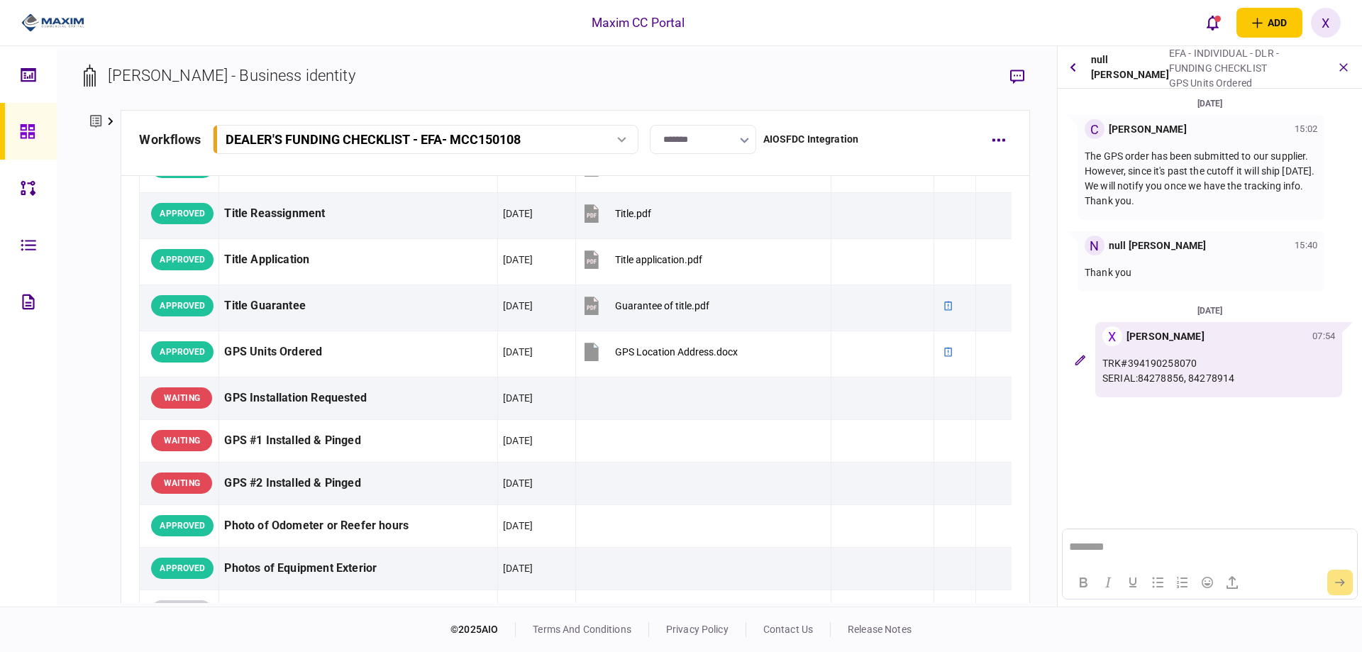
scroll to position [0, 0]
click at [1343, 65] on icon "button" at bounding box center [1343, 67] width 16 height 16
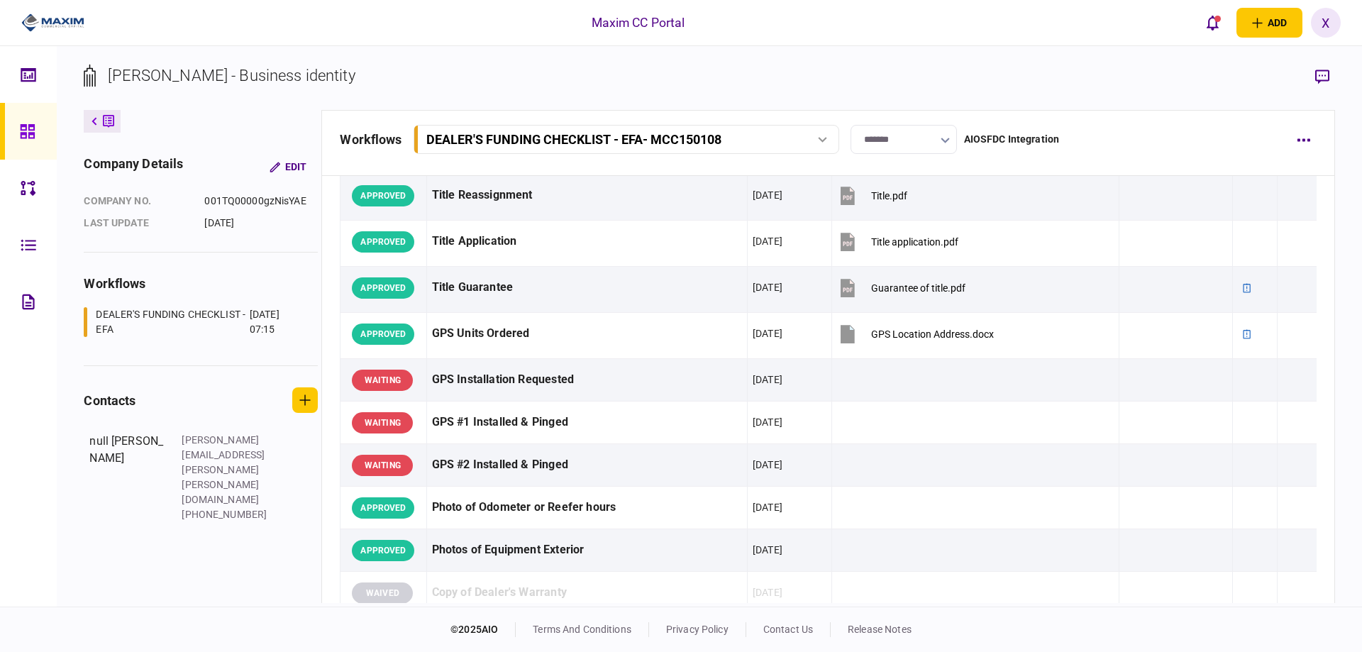
scroll to position [851, 0]
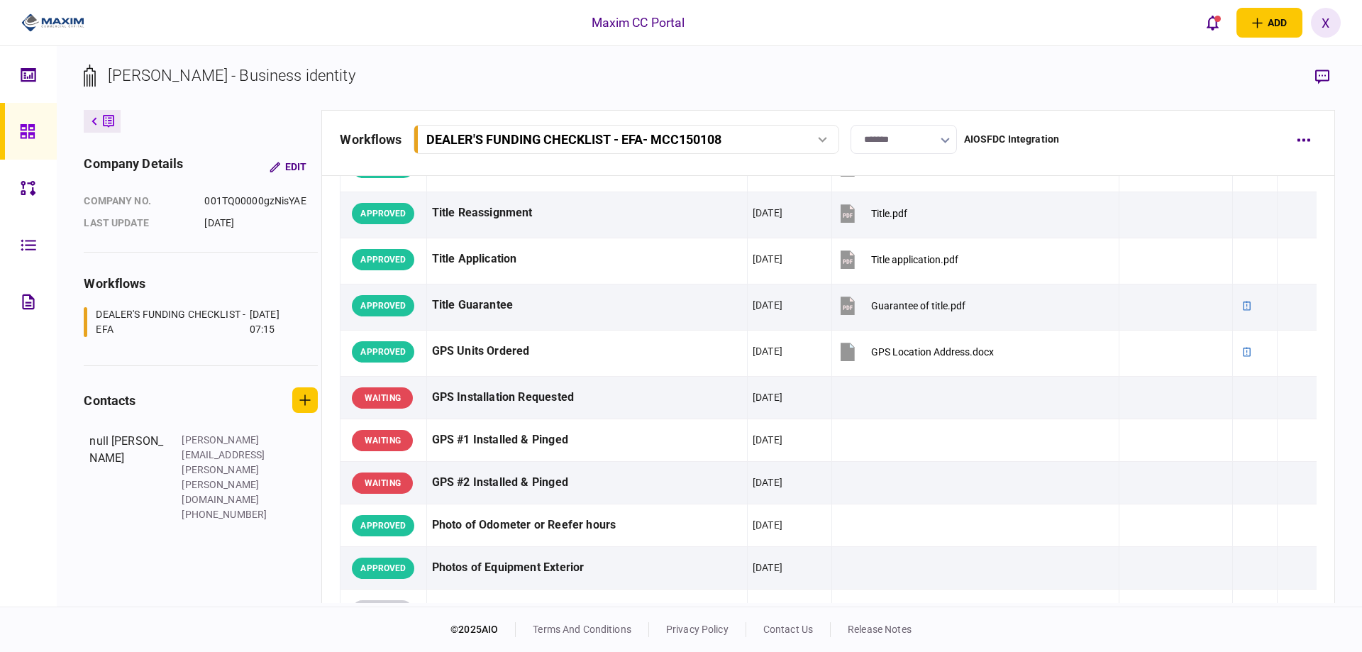
click at [49, 137] on link at bounding box center [28, 131] width 57 height 57
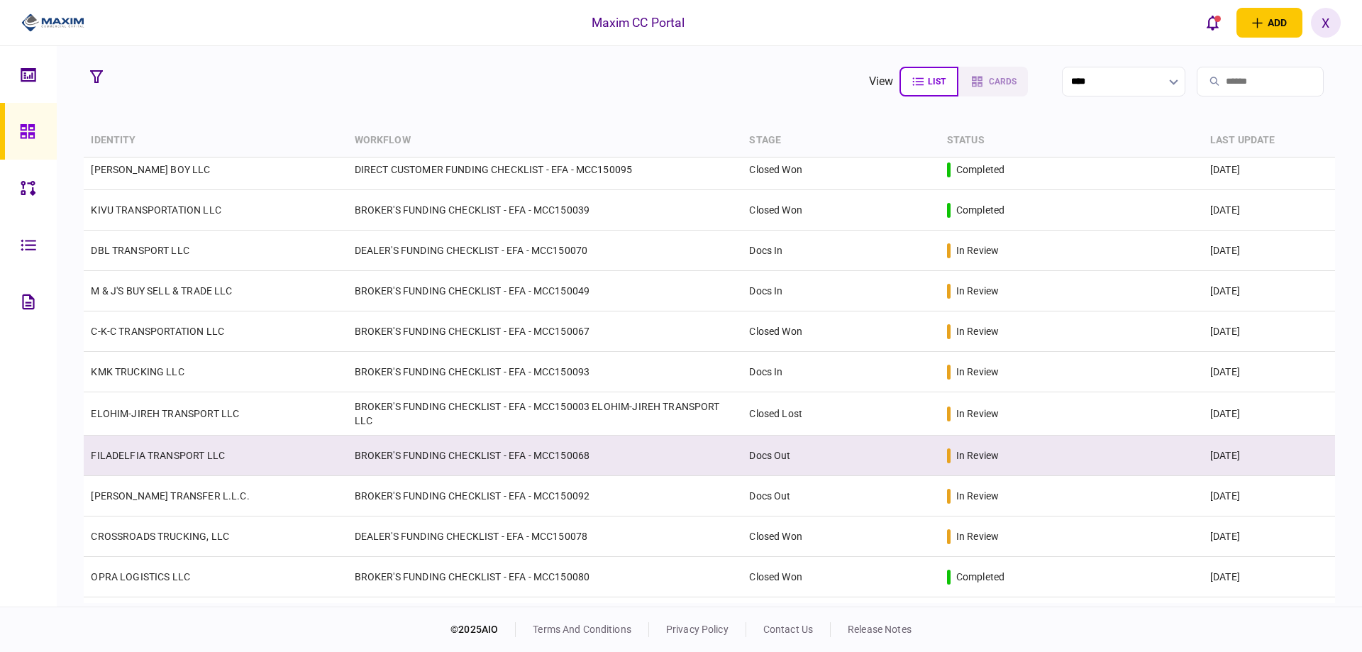
scroll to position [647, 0]
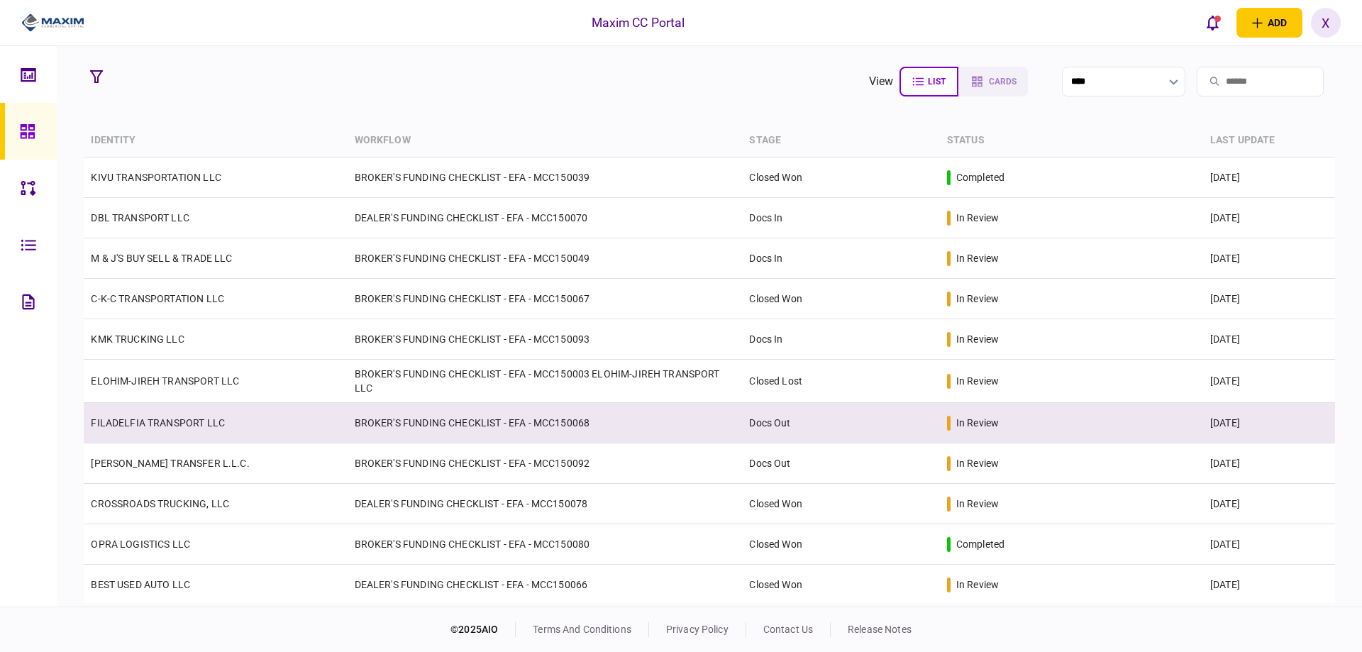
click at [133, 411] on td "FILADELFIA TRANSPORT LLC" at bounding box center [215, 423] width 263 height 40
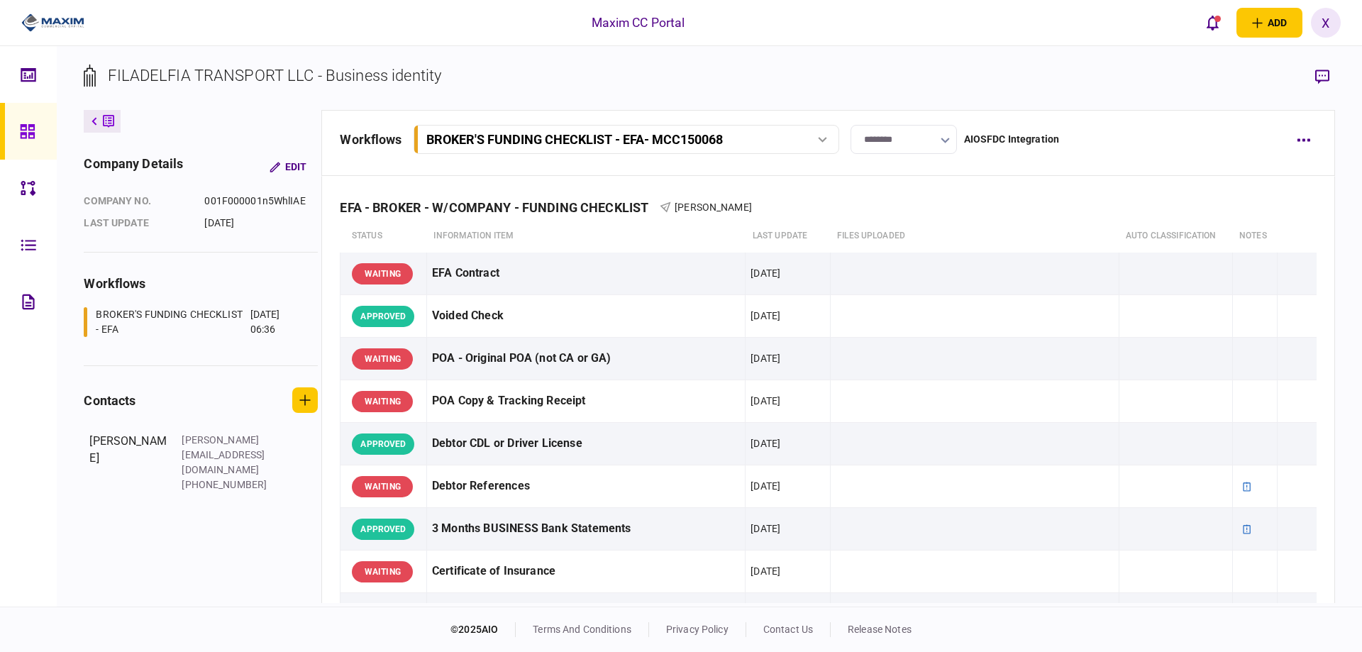
click at [53, 26] on img at bounding box center [52, 22] width 63 height 21
click at [46, 18] on img at bounding box center [52, 22] width 63 height 21
click at [35, 128] on div at bounding box center [31, 131] width 23 height 57
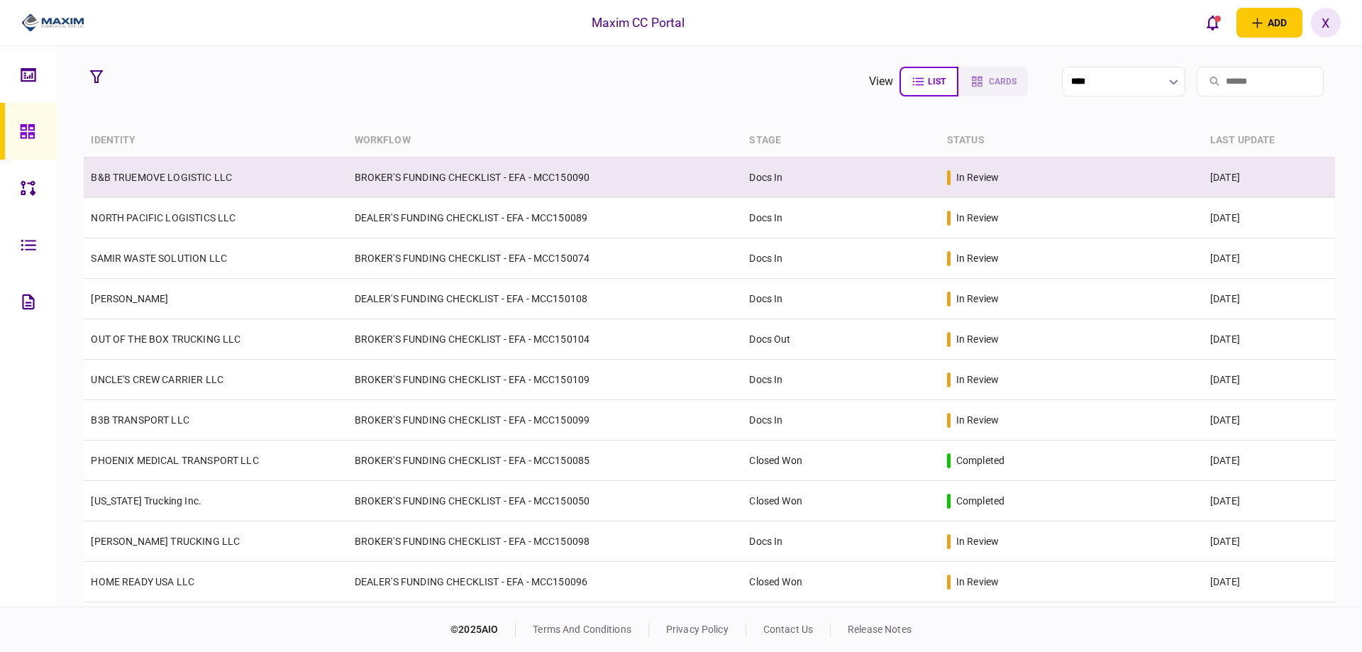
click at [647, 184] on td "BROKER'S FUNDING CHECKLIST - EFA - MCC150090" at bounding box center [544, 177] width 395 height 40
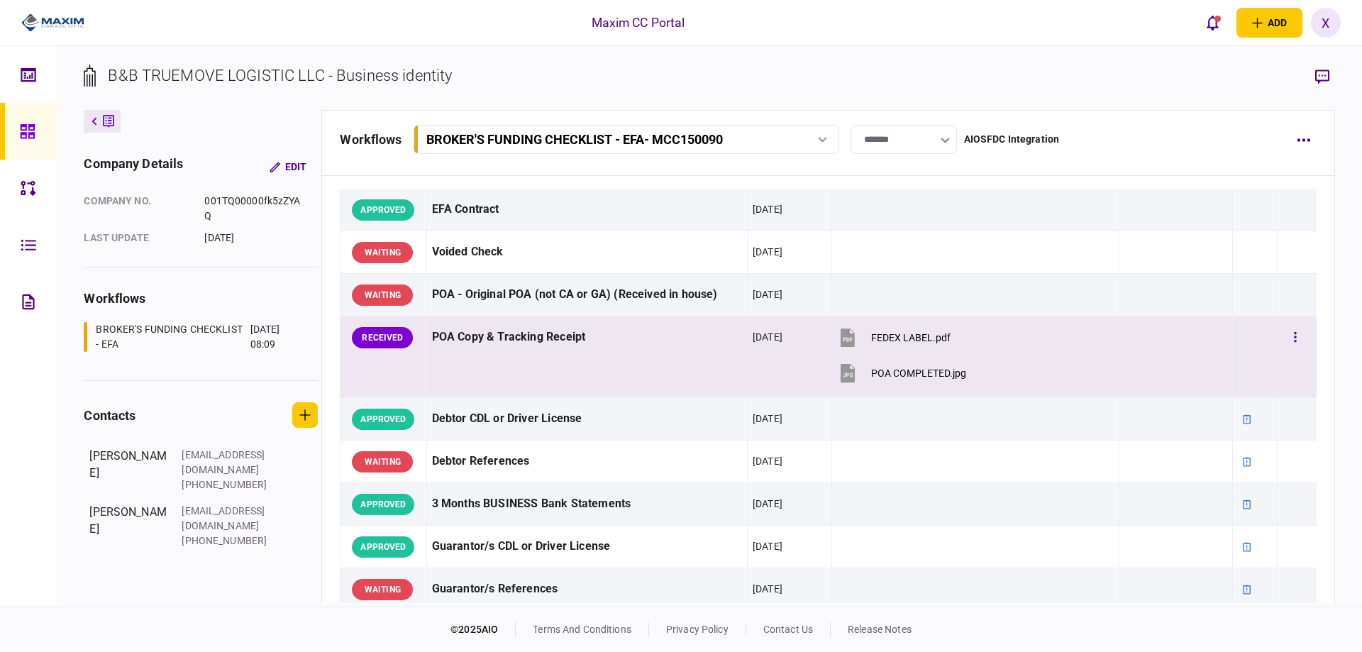
scroll to position [71, 0]
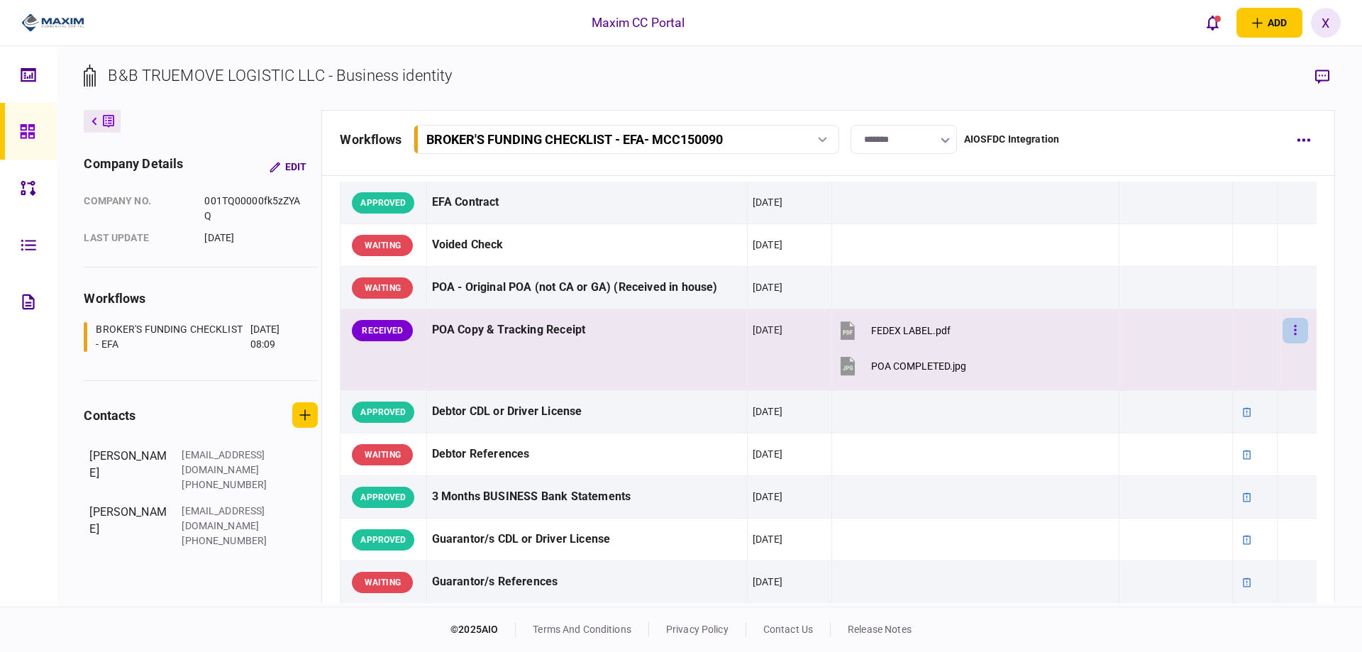
click at [1294, 330] on icon "button" at bounding box center [1295, 330] width 2 height 10
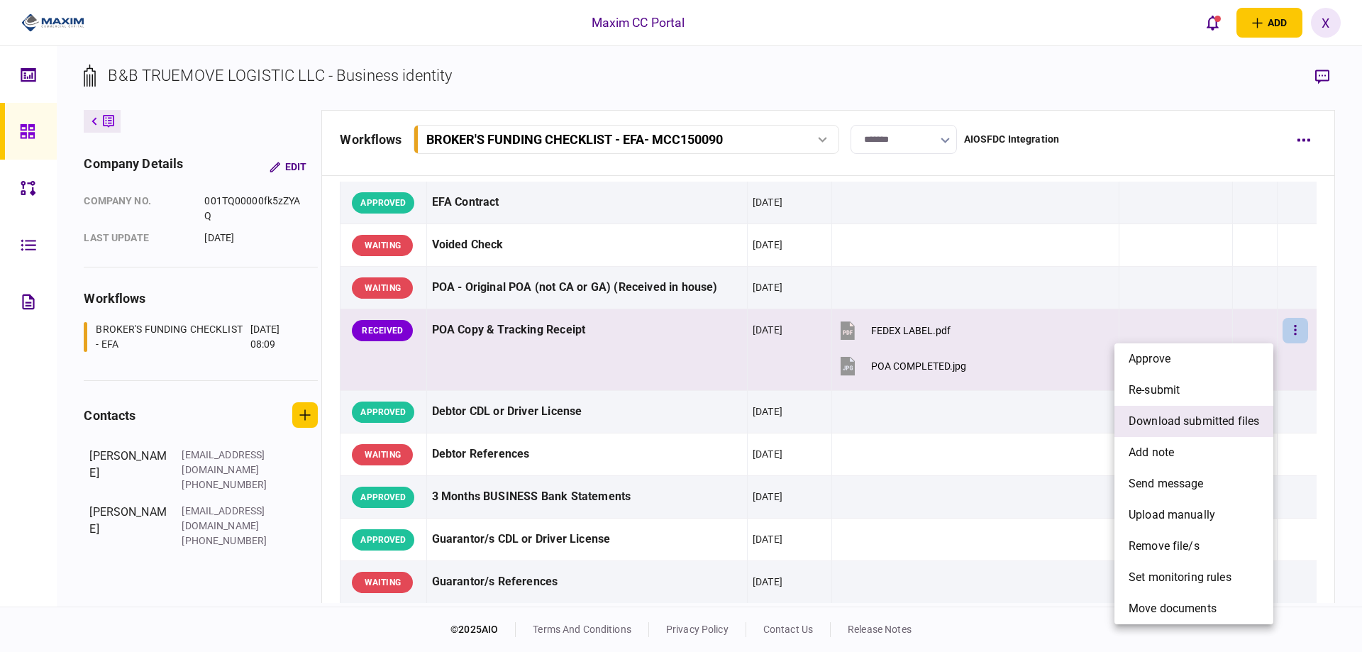
click at [1216, 420] on span "download submitted files" at bounding box center [1193, 421] width 130 height 17
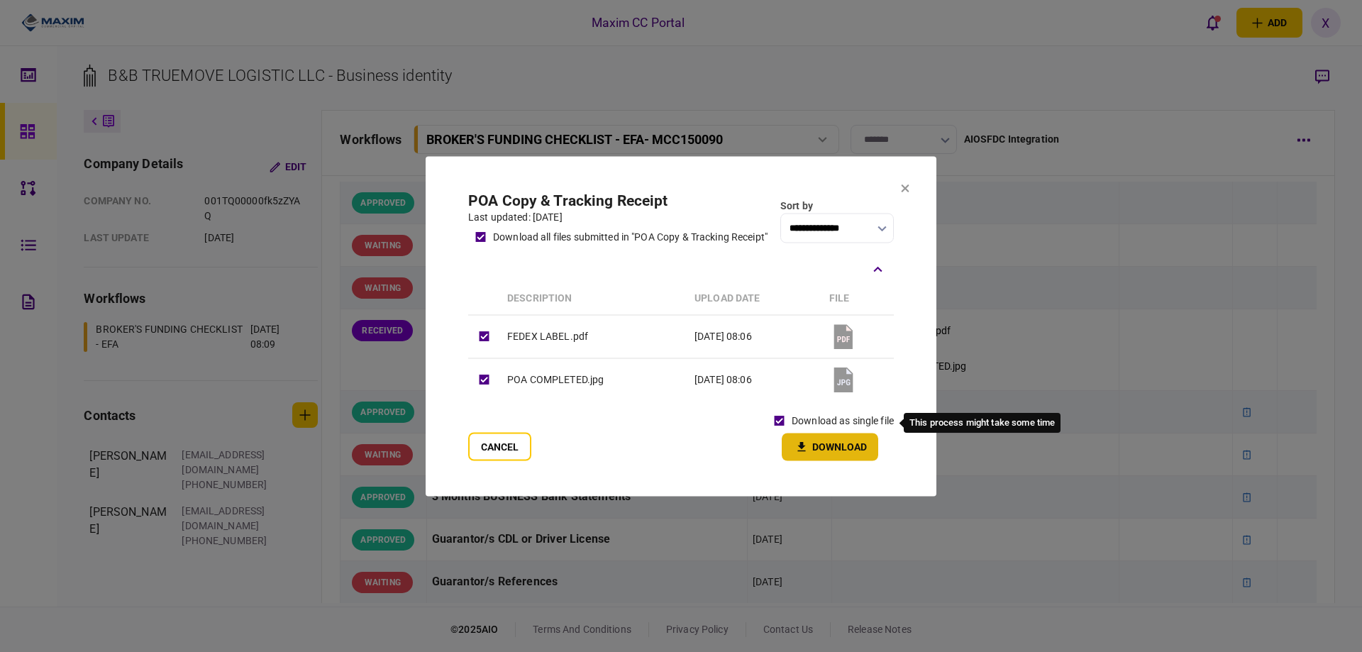
click at [808, 441] on button "Download" at bounding box center [829, 447] width 96 height 28
click at [902, 187] on icon at bounding box center [905, 188] width 8 height 8
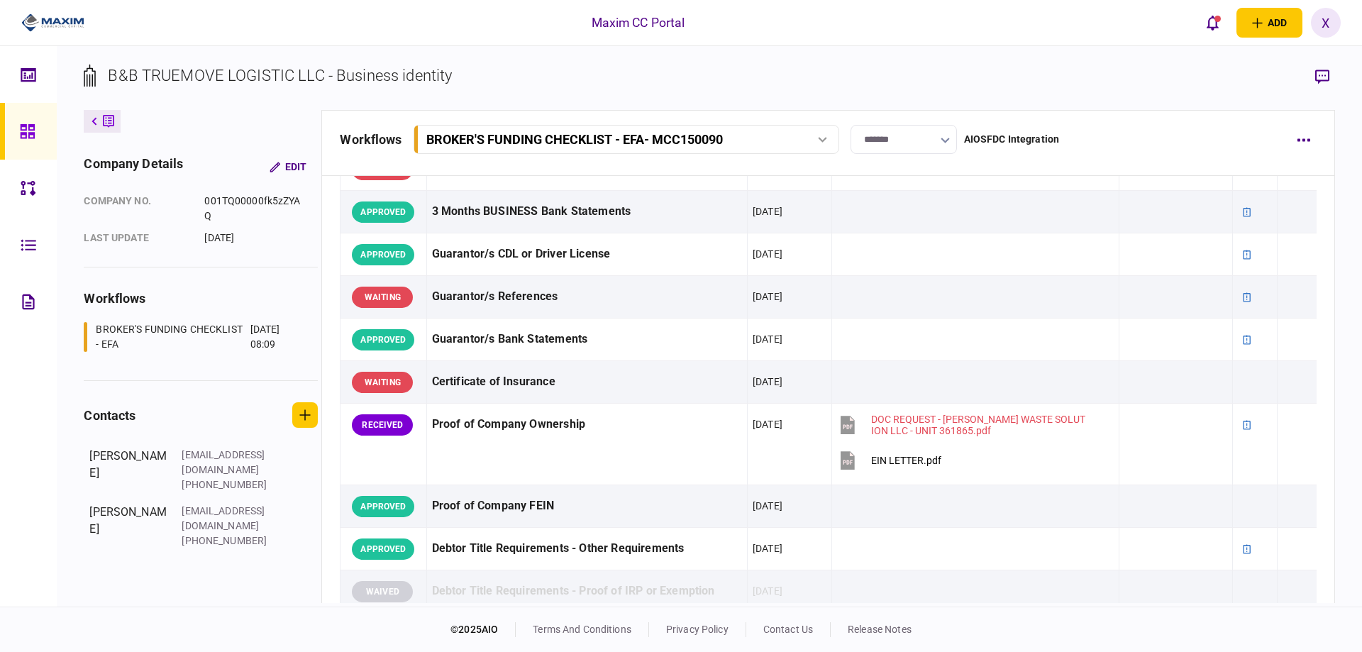
scroll to position [425, 0]
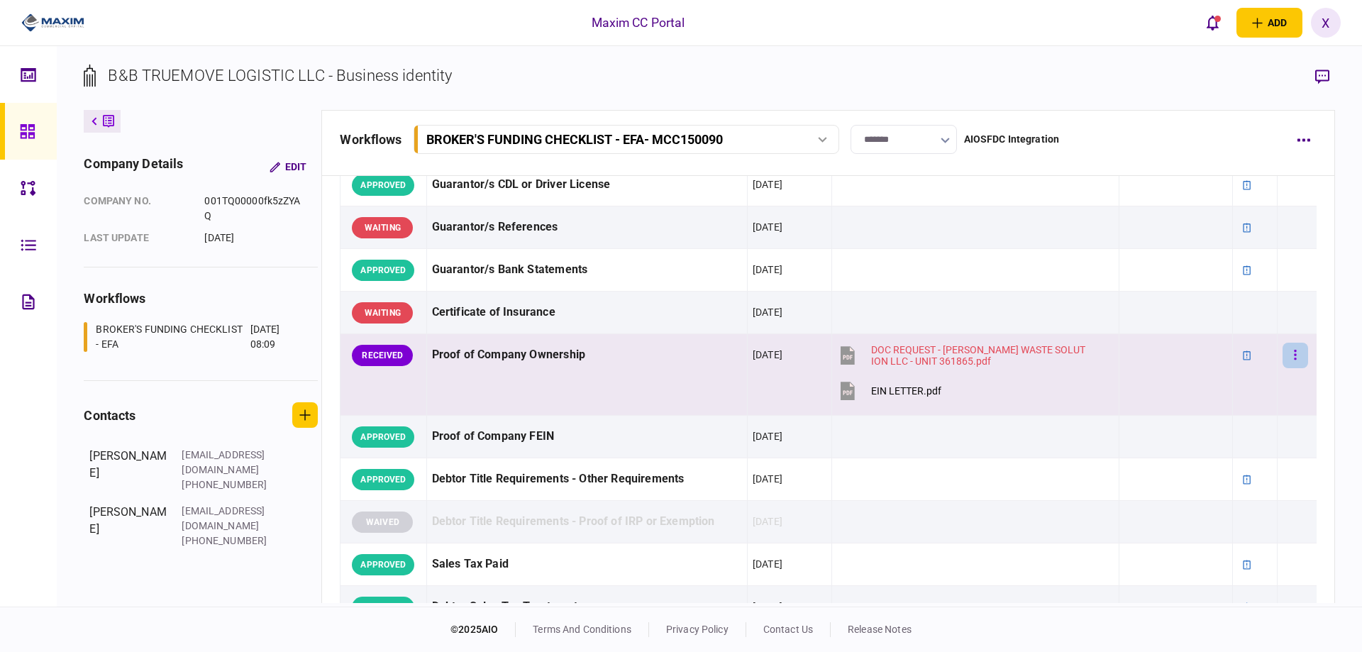
click at [1282, 353] on button "button" at bounding box center [1295, 356] width 26 height 26
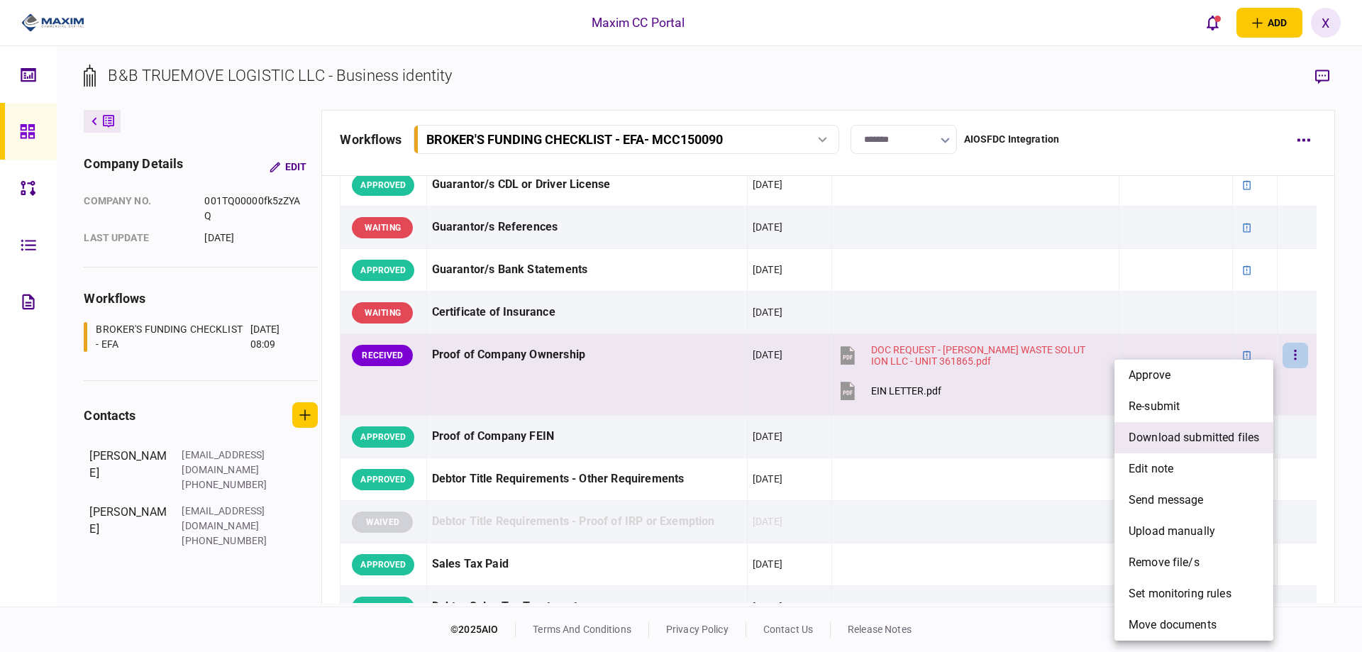
click at [1208, 445] on span "download submitted files" at bounding box center [1193, 437] width 130 height 17
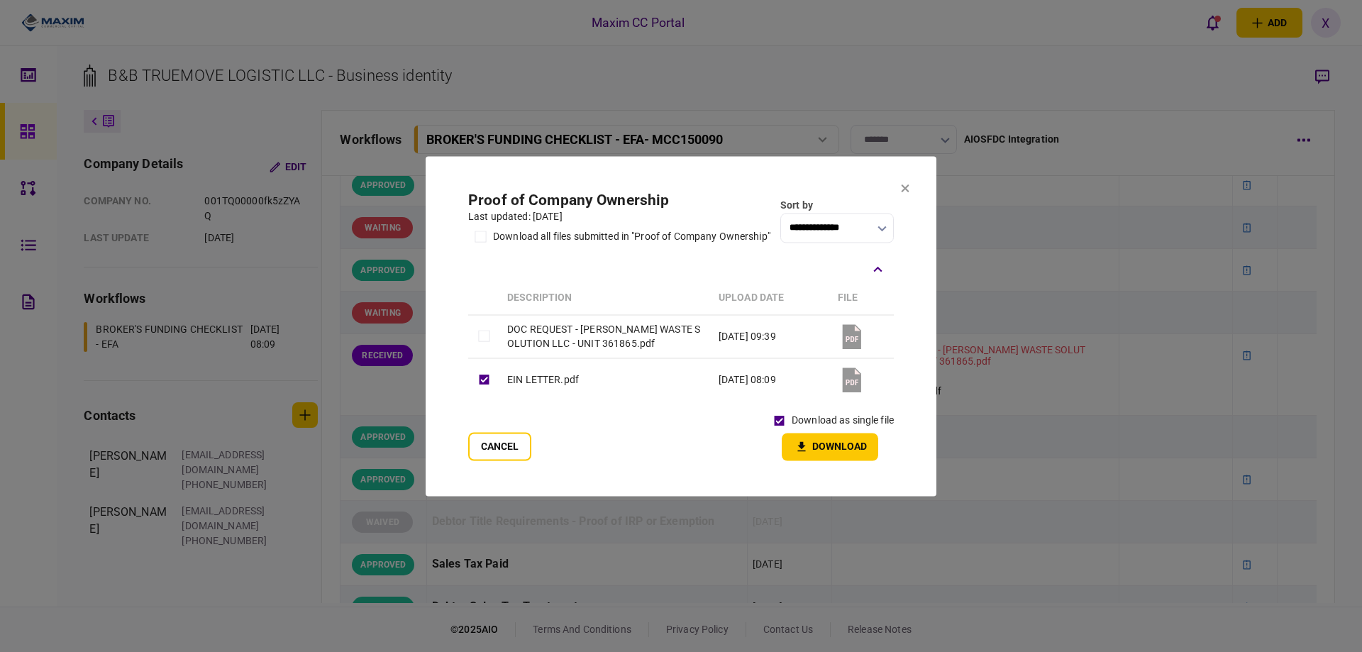
click at [820, 449] on button "Download" at bounding box center [829, 447] width 96 height 28
click at [900, 184] on section "**********" at bounding box center [680, 326] width 511 height 340
click at [903, 185] on icon at bounding box center [905, 188] width 9 height 9
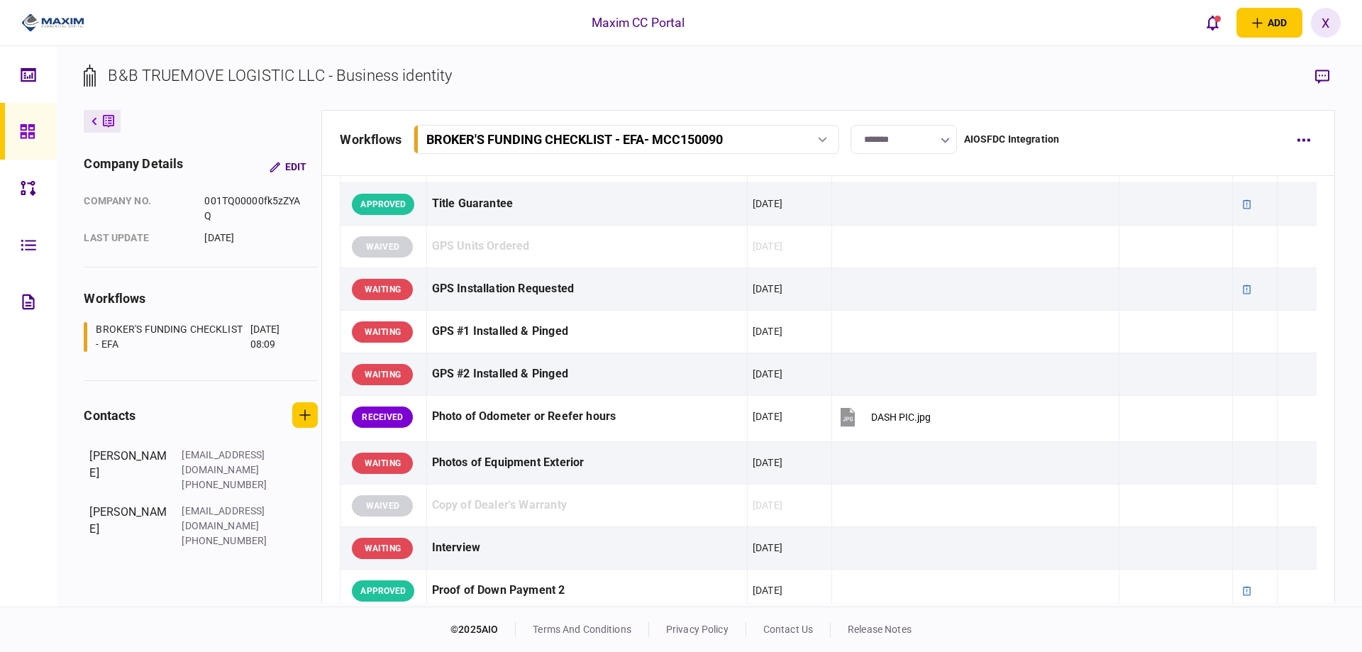
scroll to position [1347, 0]
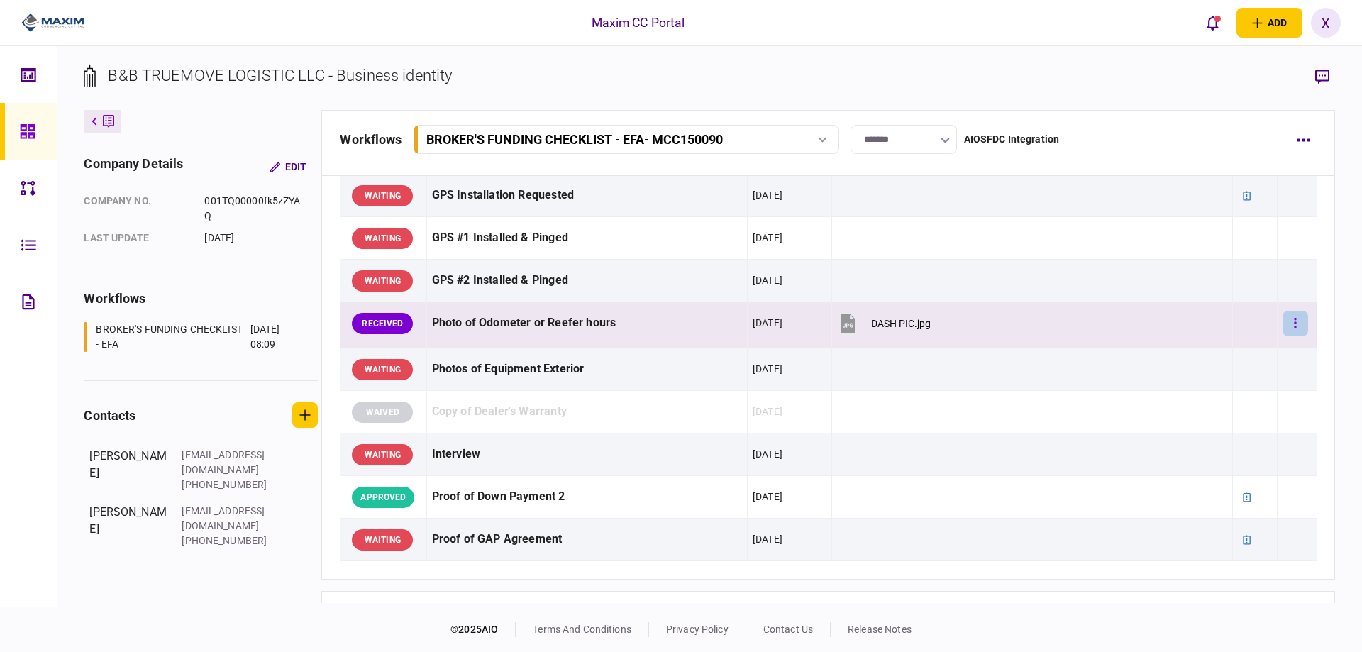
click at [1289, 323] on button "button" at bounding box center [1295, 324] width 26 height 26
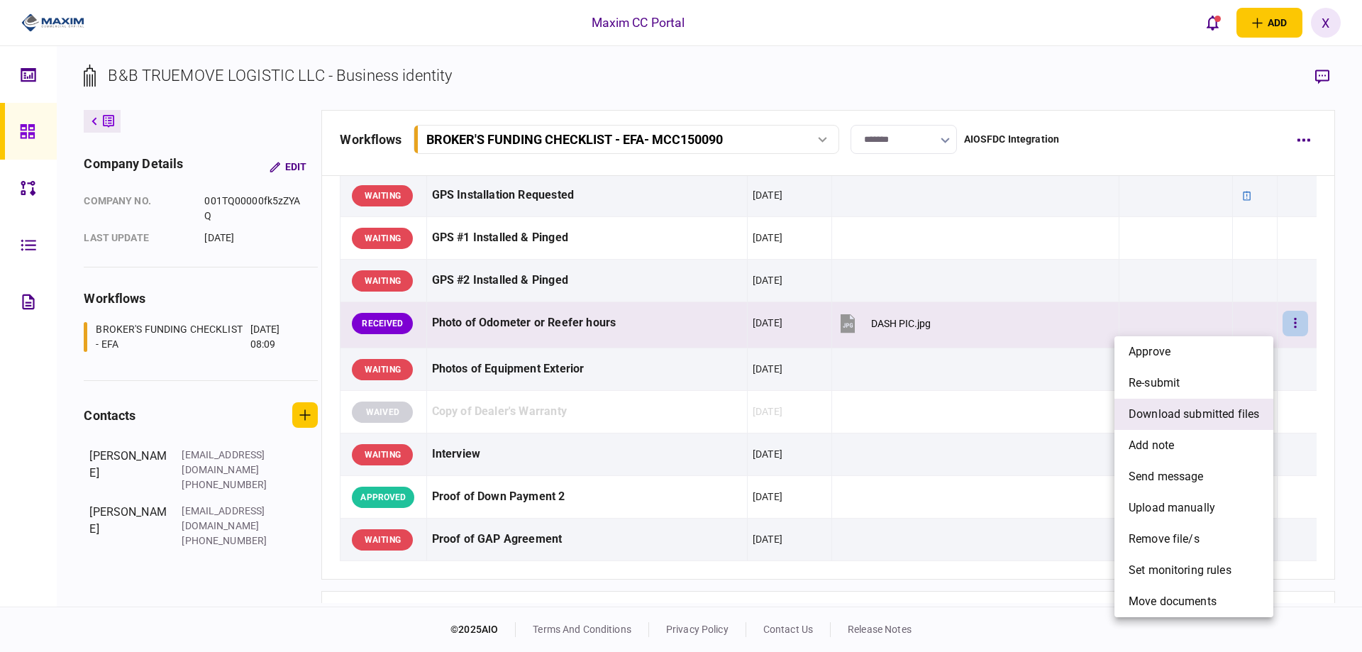
click at [1237, 411] on span "download submitted files" at bounding box center [1193, 414] width 130 height 17
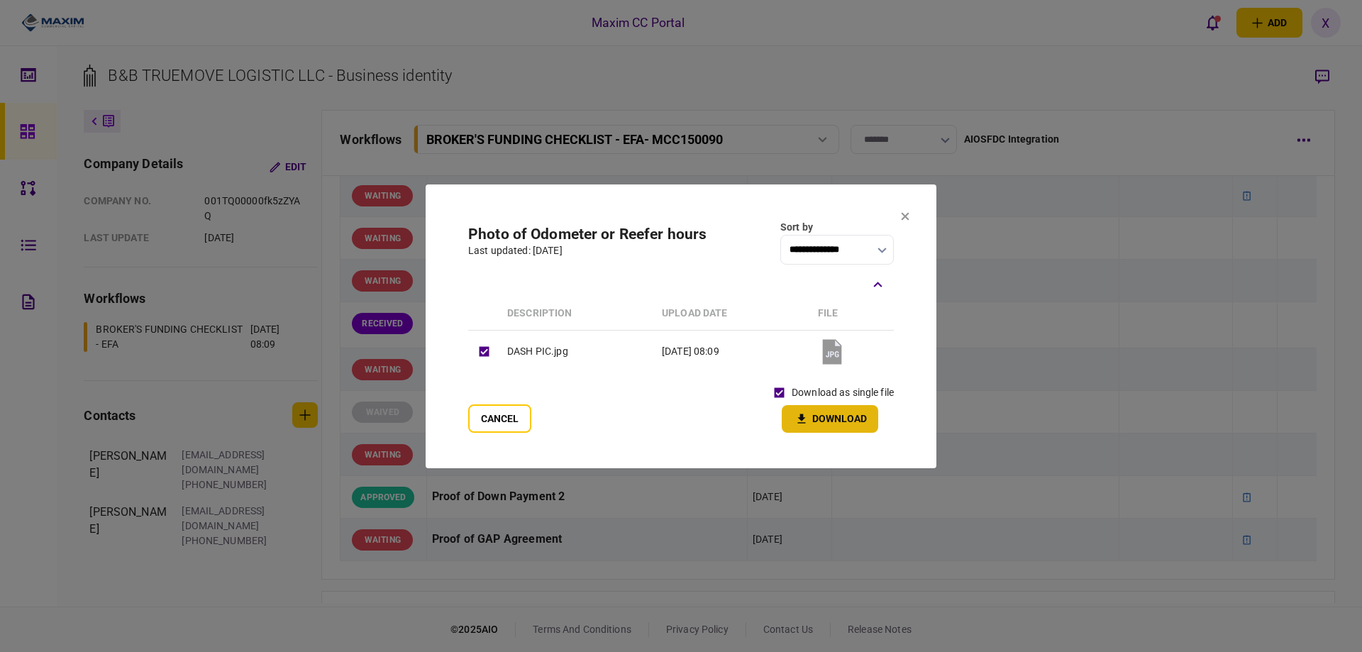
click at [837, 425] on button "Download" at bounding box center [829, 419] width 96 height 28
click at [904, 211] on button at bounding box center [905, 216] width 9 height 11
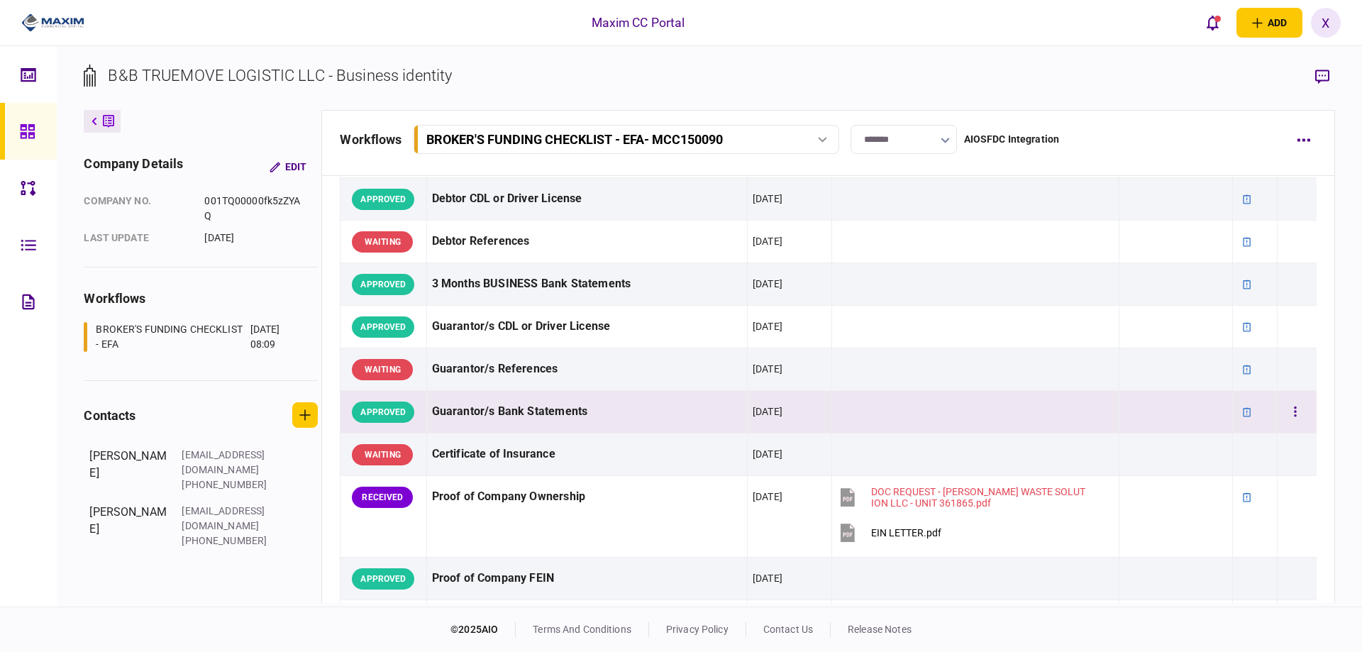
scroll to position [0, 0]
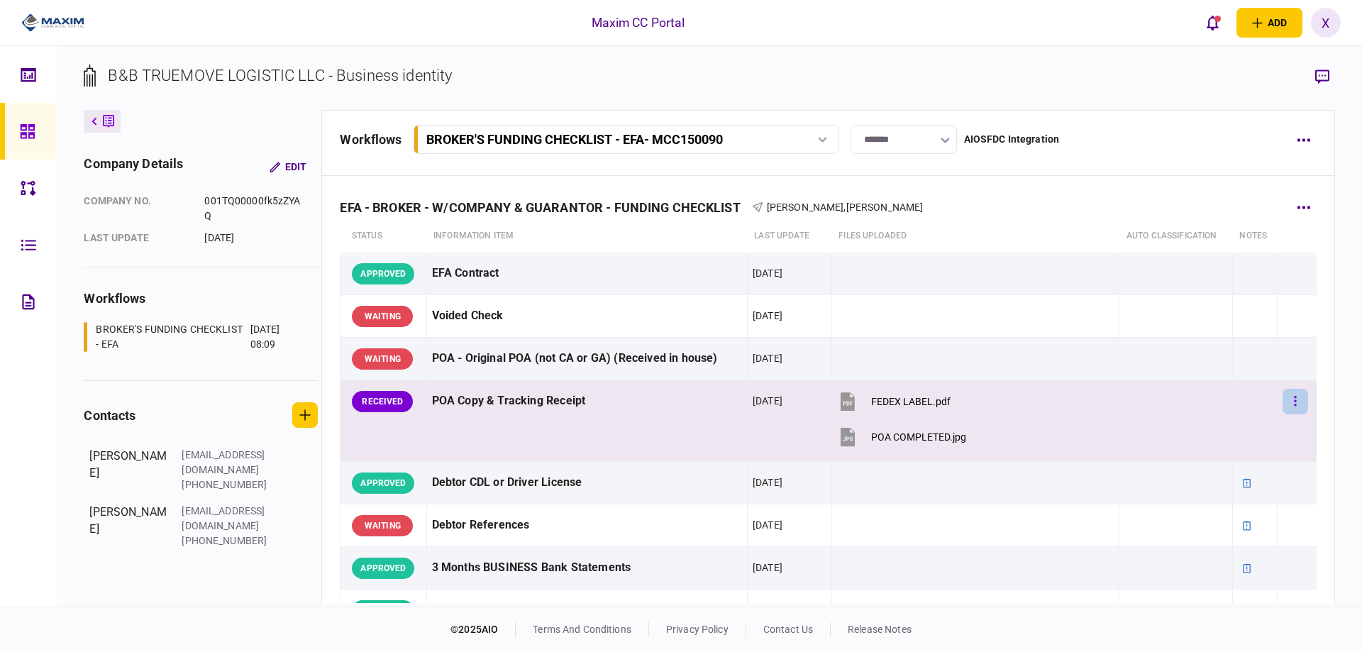
click at [1291, 394] on button "button" at bounding box center [1295, 402] width 26 height 26
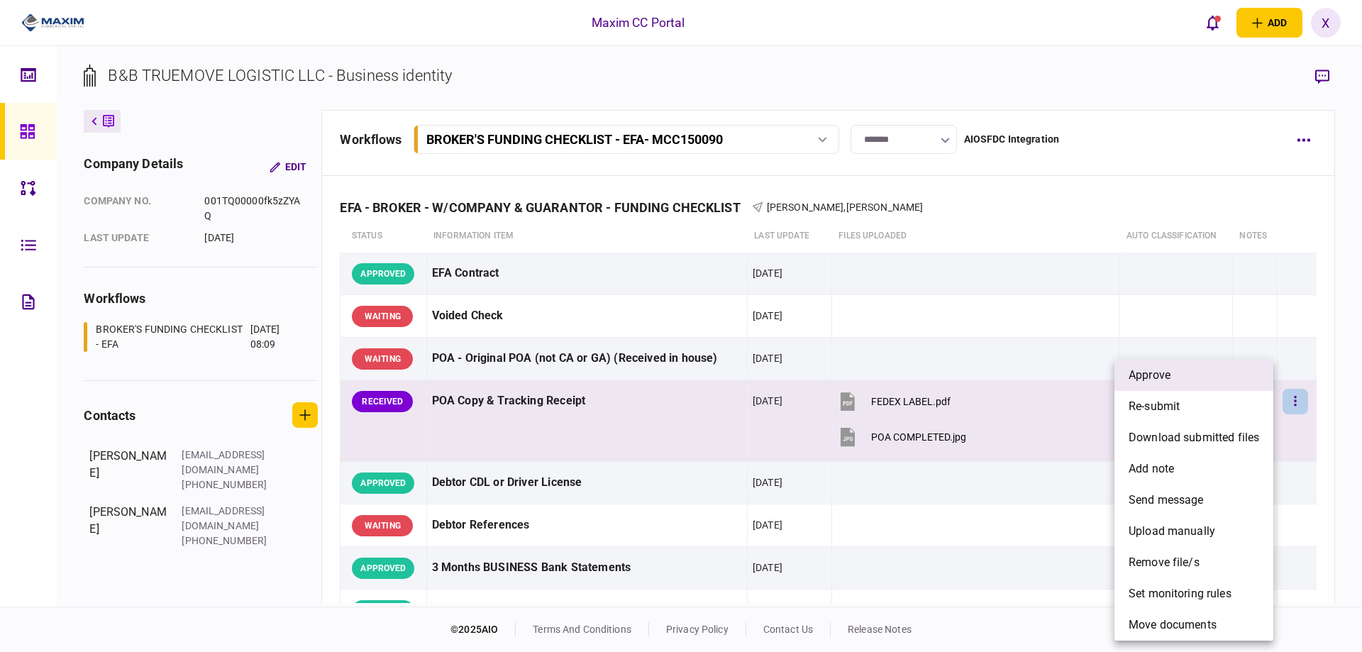
click at [1232, 384] on li "approve" at bounding box center [1193, 375] width 159 height 31
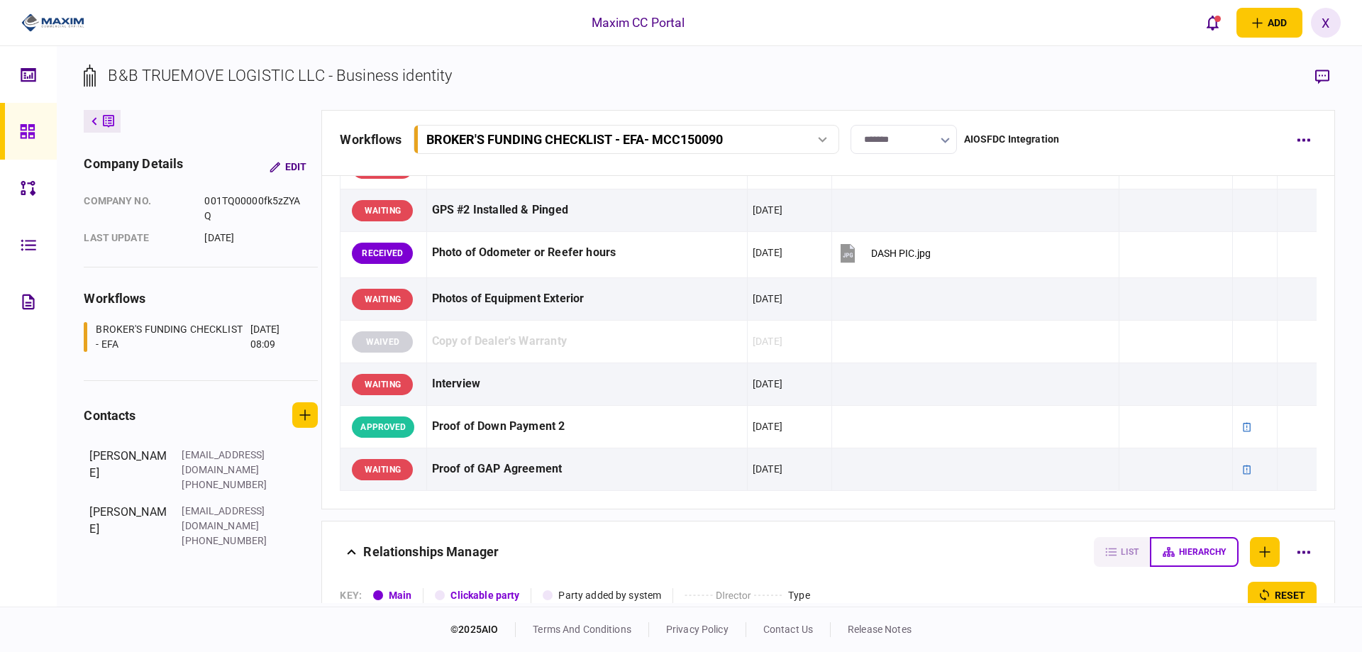
scroll to position [1418, 0]
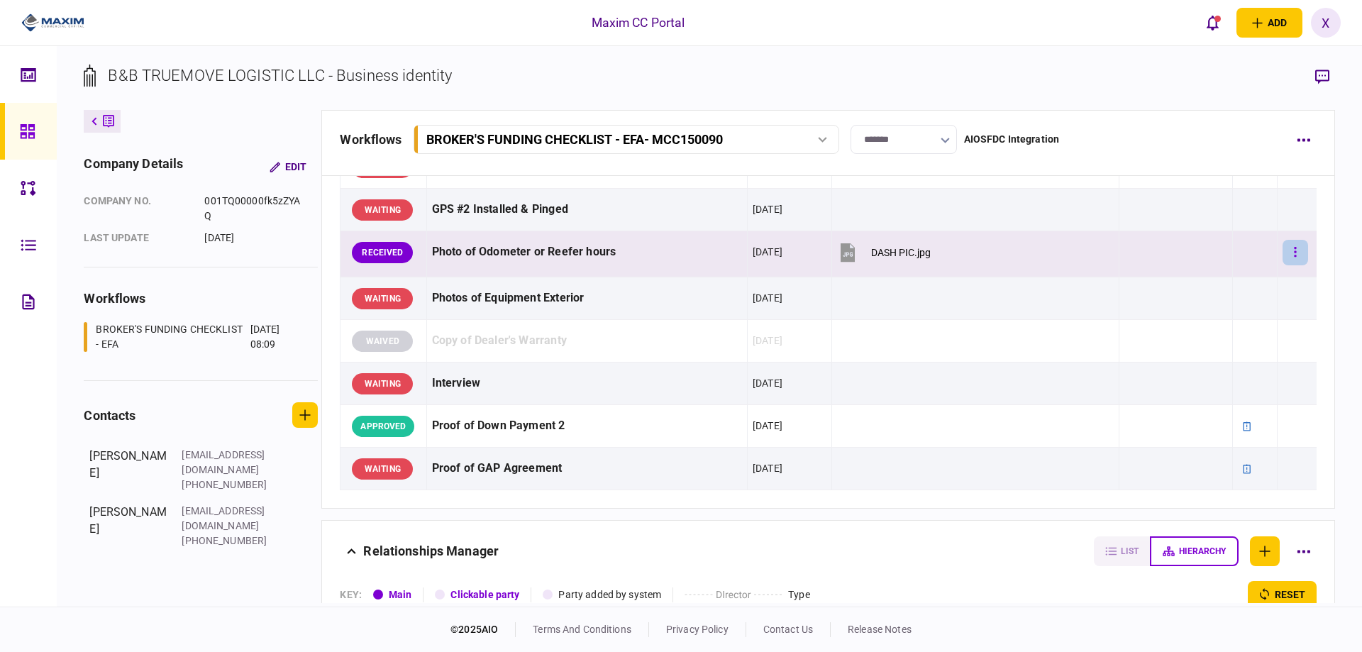
click at [1294, 251] on icon "button" at bounding box center [1295, 252] width 2 height 10
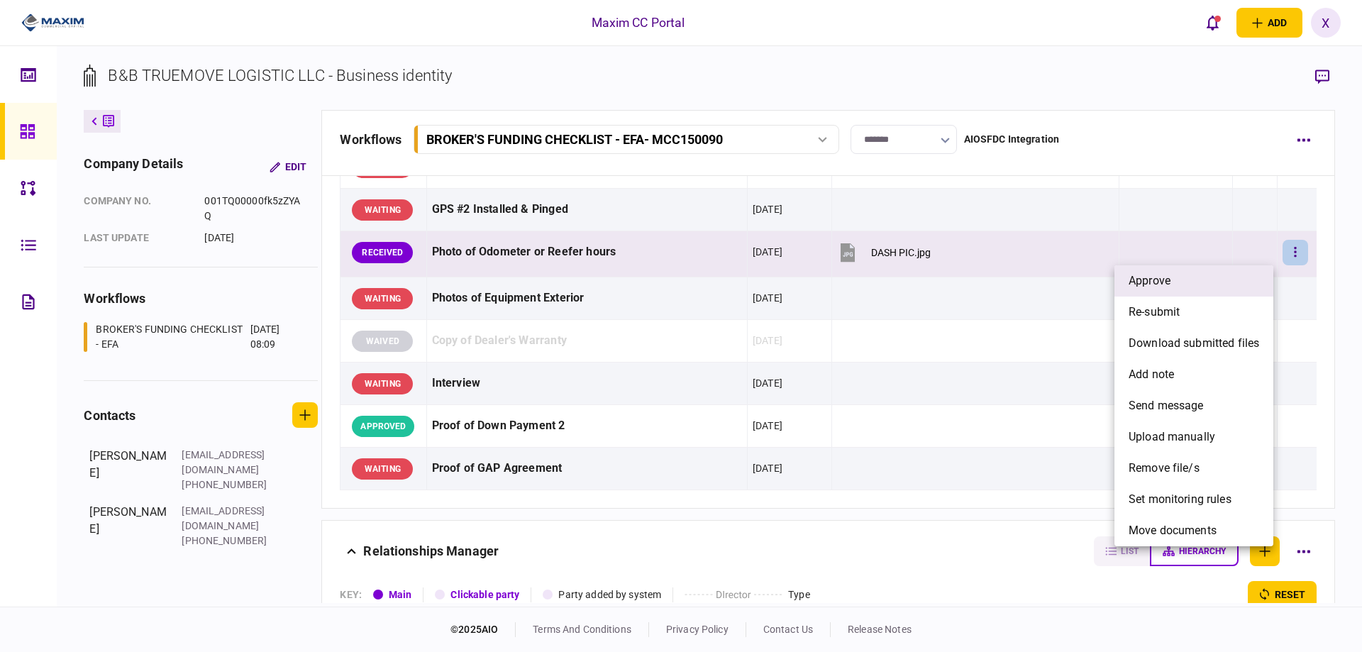
click at [1215, 275] on li "approve" at bounding box center [1193, 280] width 159 height 31
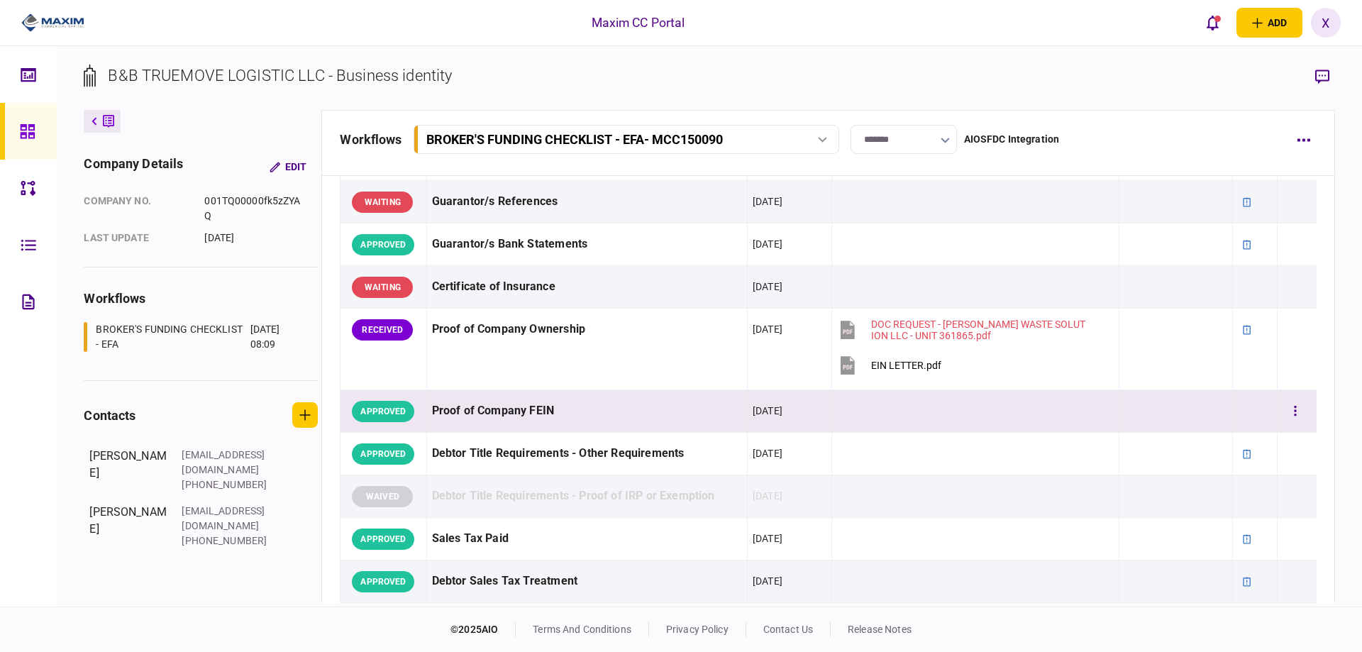
scroll to position [425, 0]
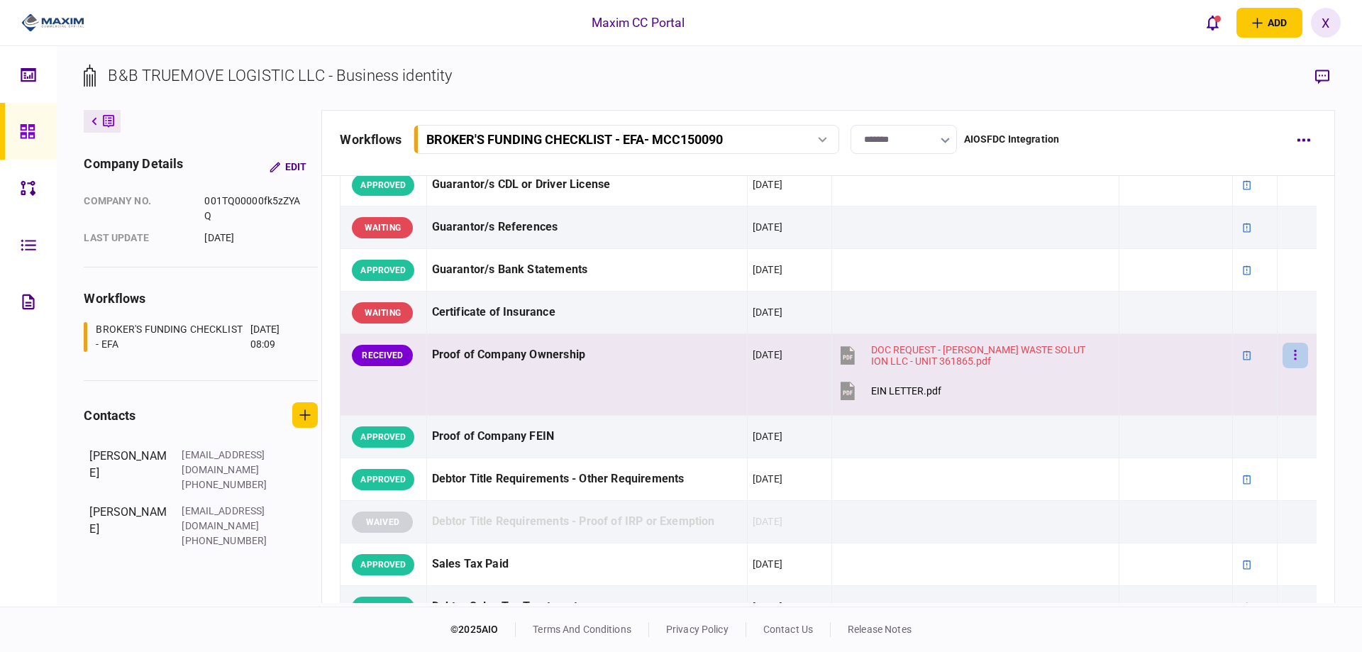
click at [1282, 360] on button "button" at bounding box center [1295, 356] width 26 height 26
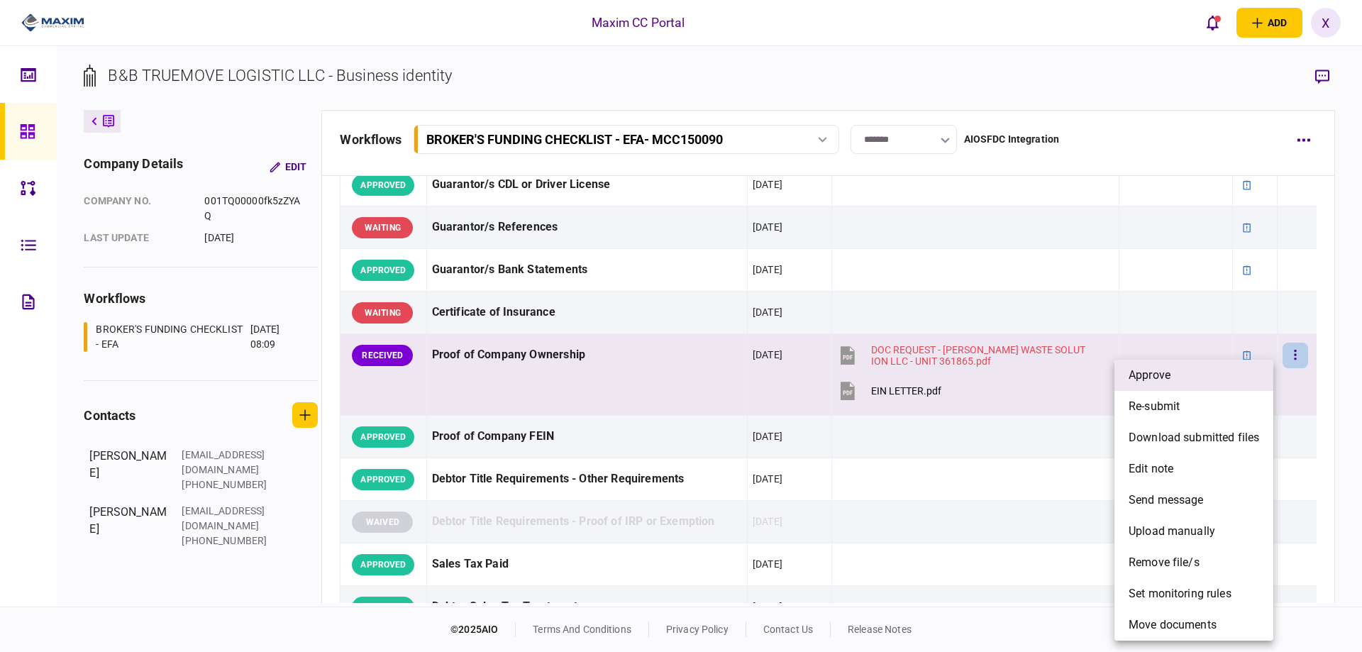
click at [1265, 367] on li "approve" at bounding box center [1193, 375] width 159 height 31
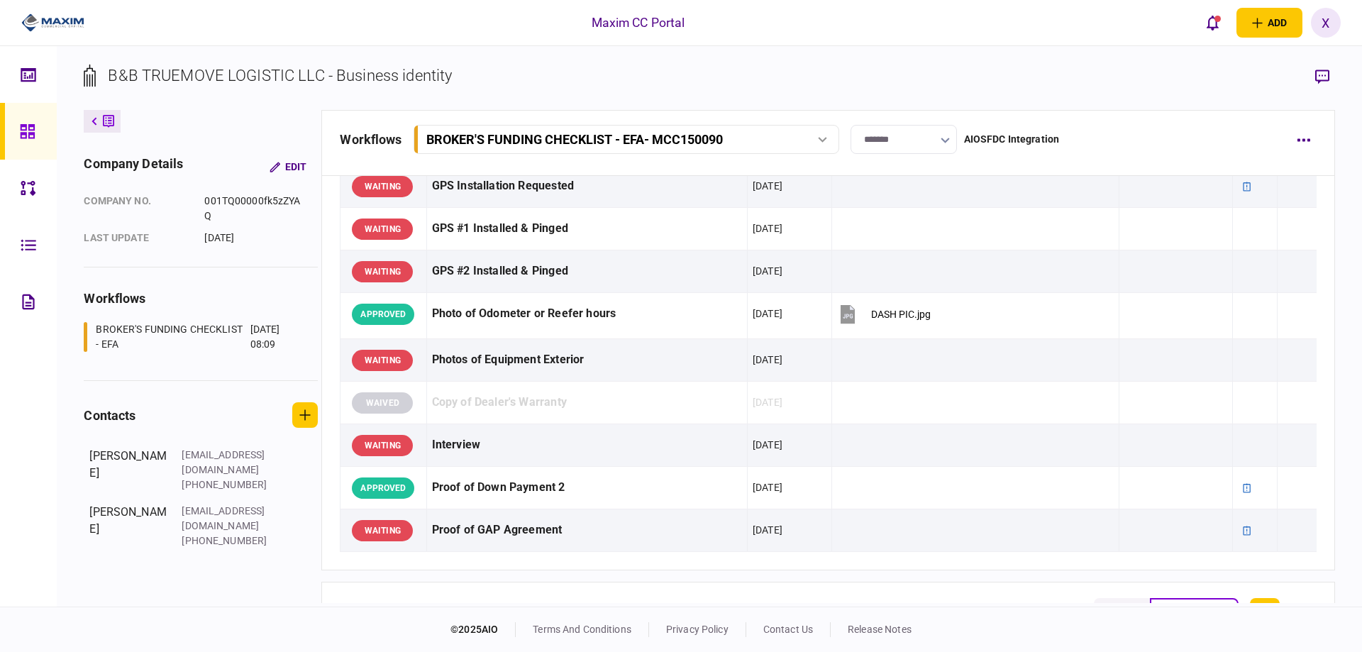
scroll to position [1489, 0]
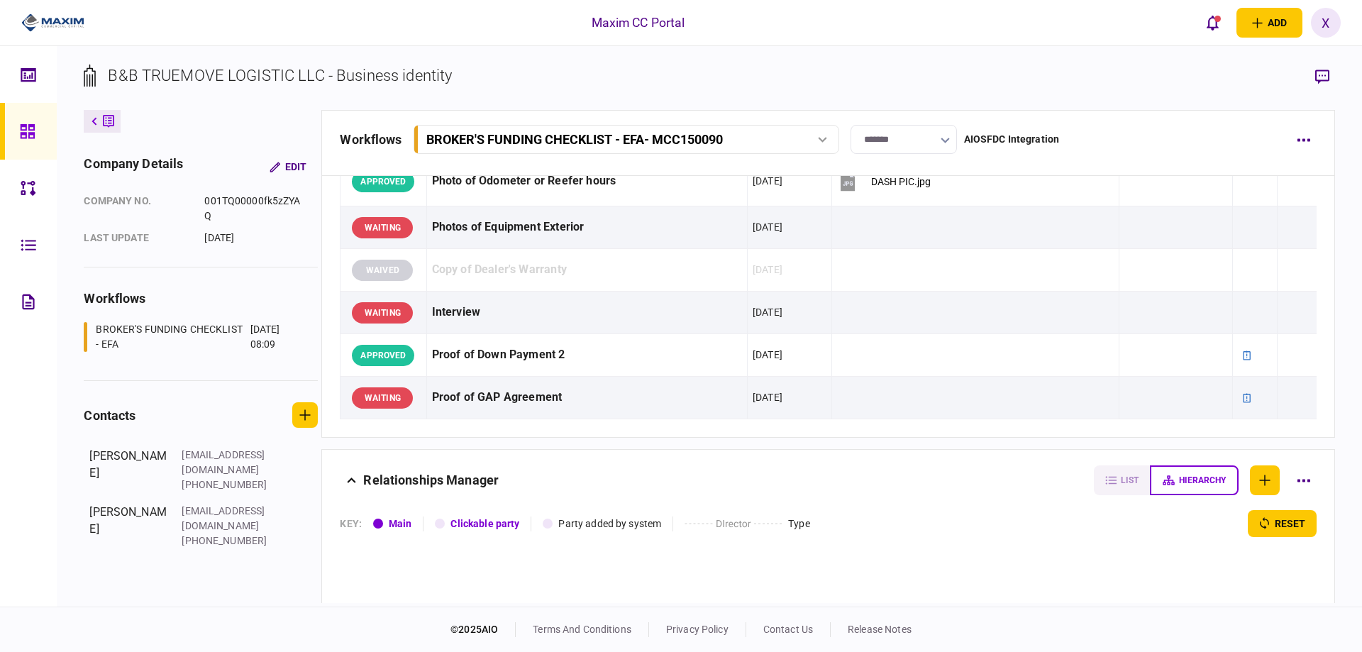
click at [106, 125] on icon at bounding box center [108, 121] width 11 height 13
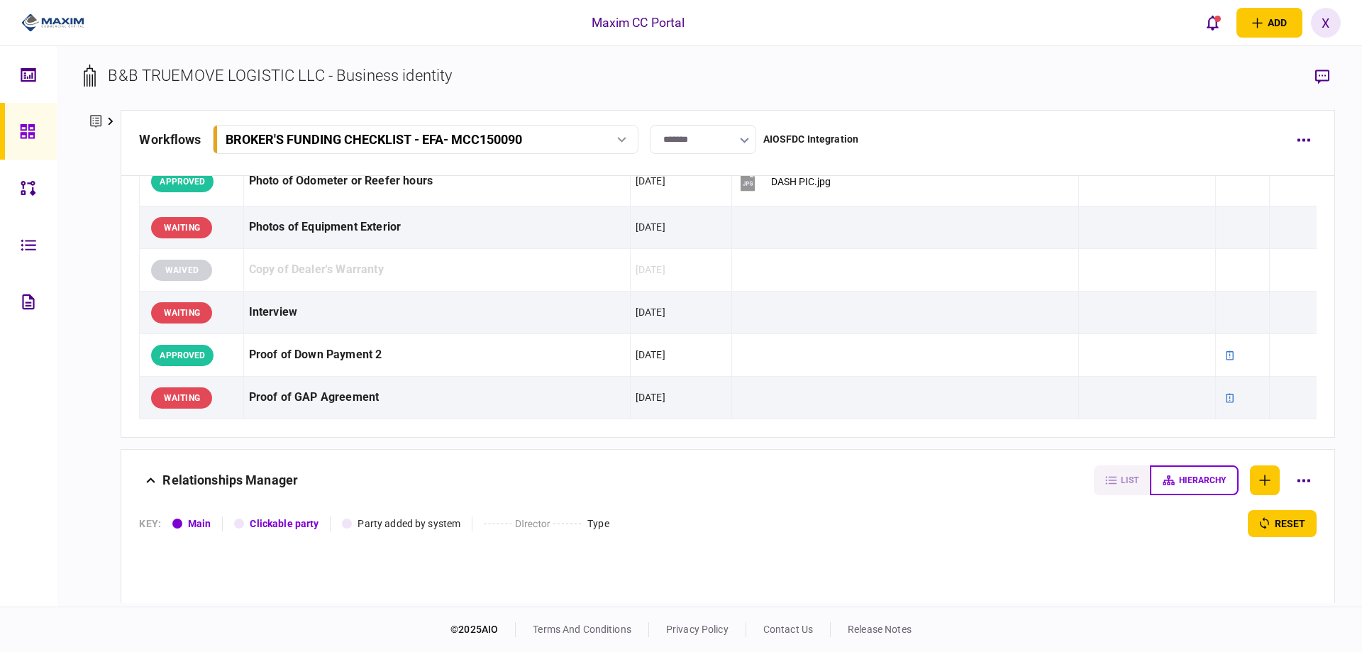
click at [4, 115] on link at bounding box center [28, 131] width 57 height 57
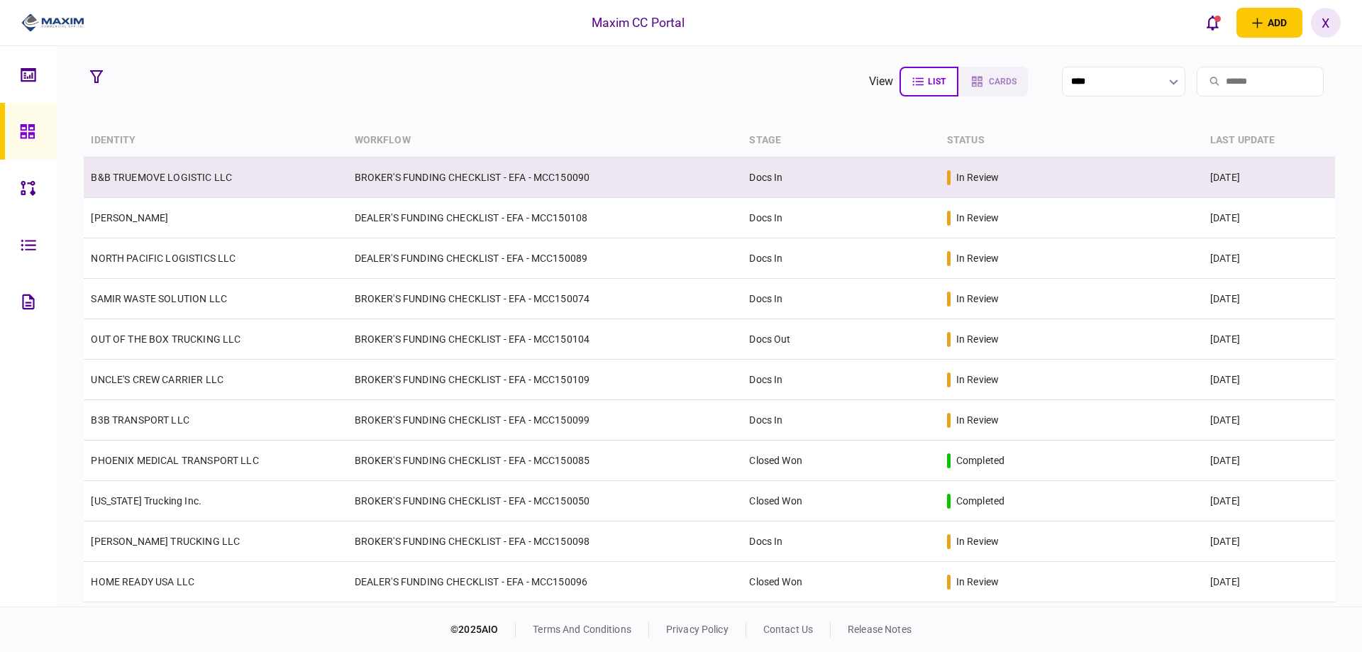
click at [221, 167] on td "B&B TRUEMOVE LOGISTIC LLC" at bounding box center [215, 177] width 263 height 40
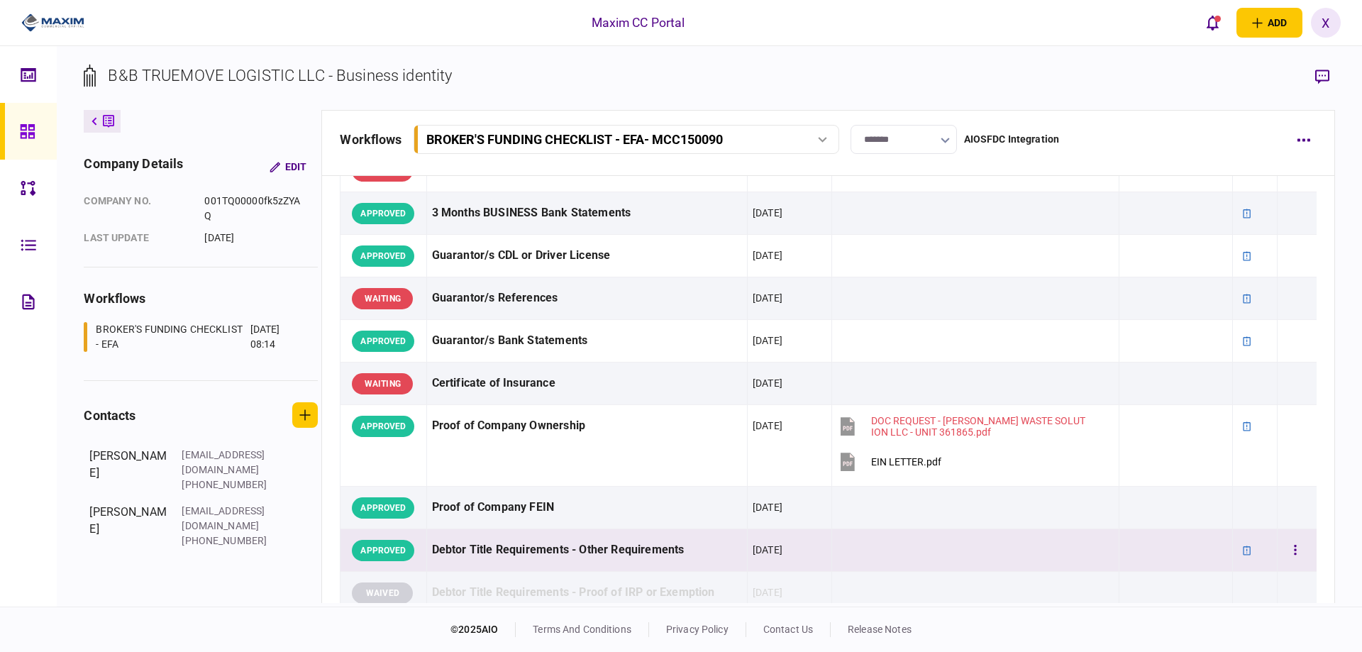
scroll to position [709, 0]
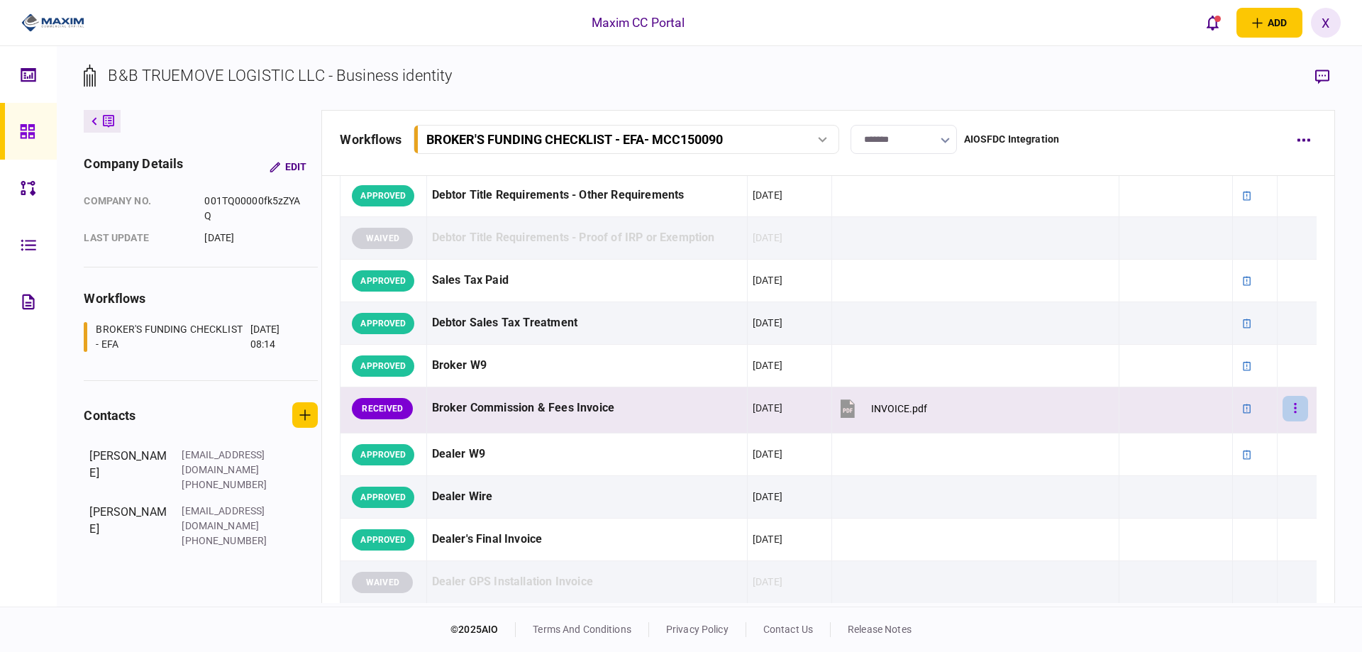
click at [1294, 405] on icon "button" at bounding box center [1295, 408] width 2 height 10
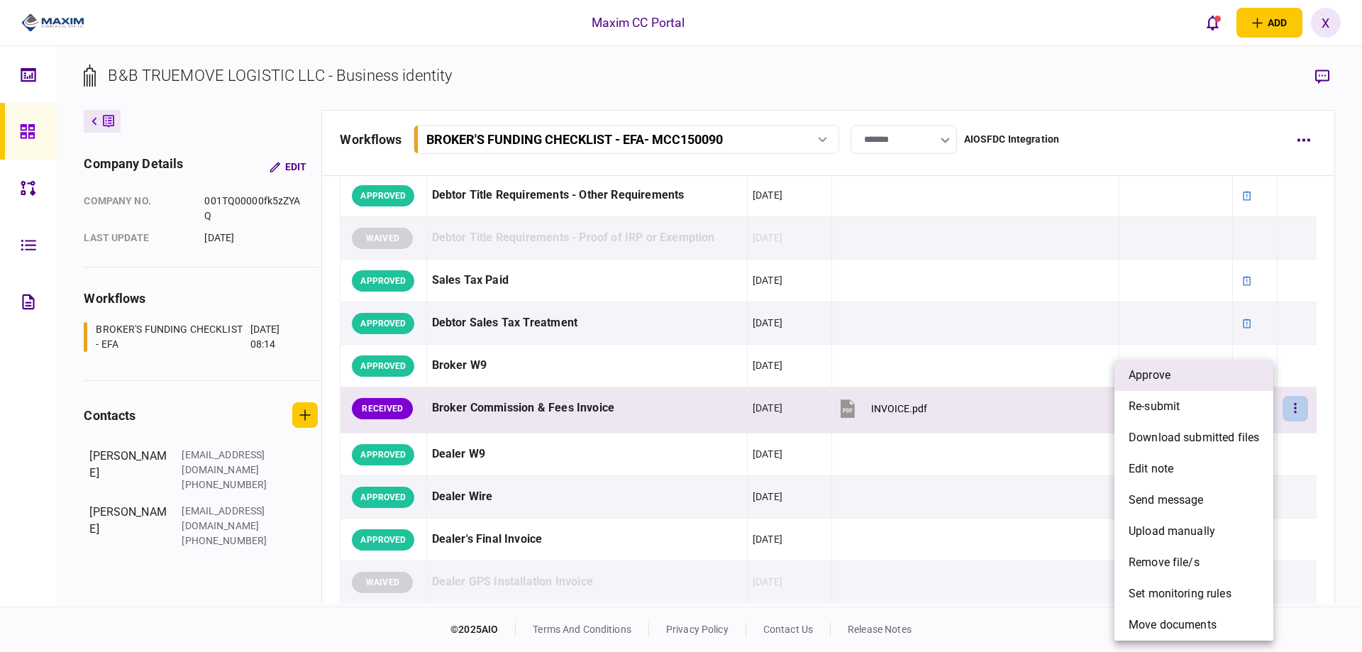
click at [1223, 379] on li "approve" at bounding box center [1193, 375] width 159 height 31
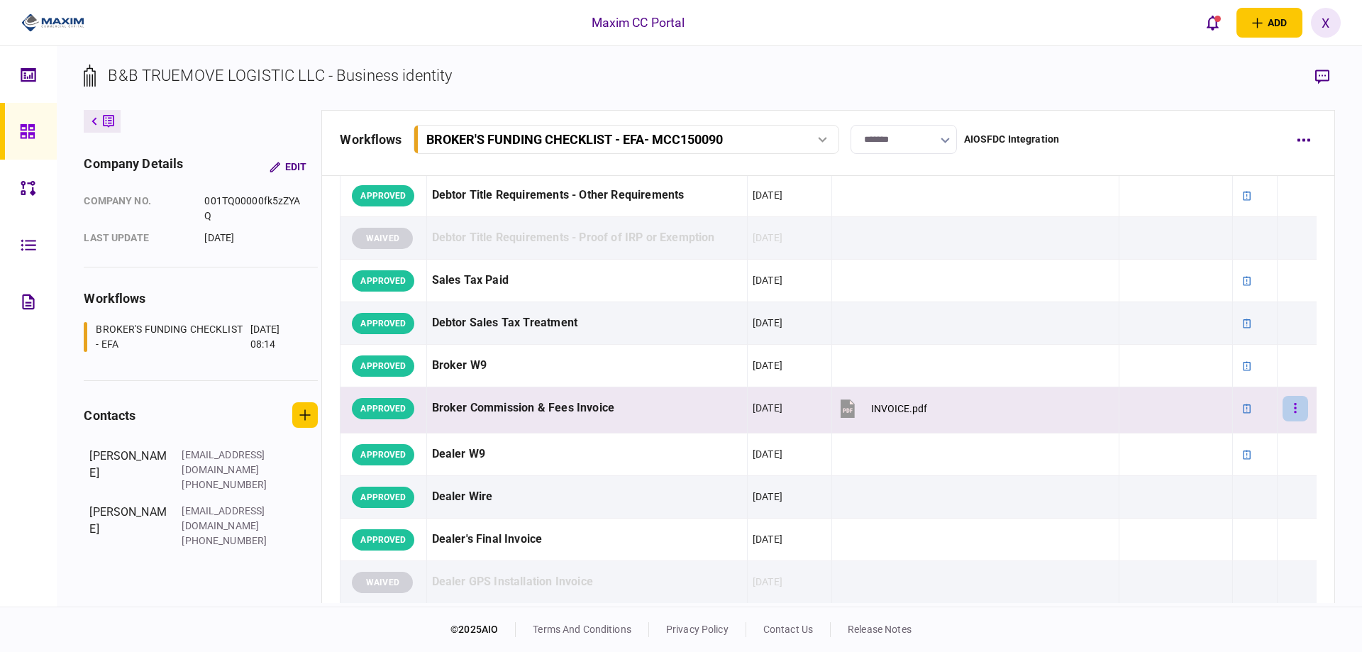
click at [1295, 413] on button "button" at bounding box center [1295, 409] width 26 height 26
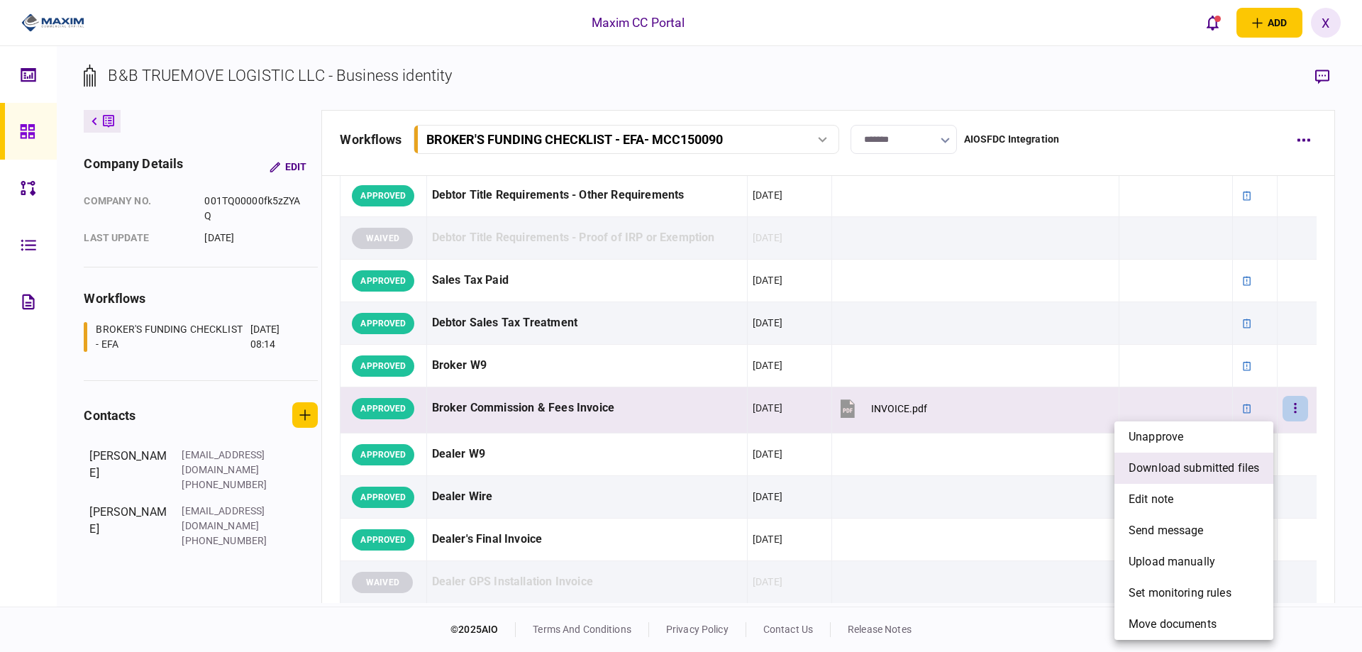
click at [1242, 462] on span "download submitted files" at bounding box center [1193, 468] width 130 height 17
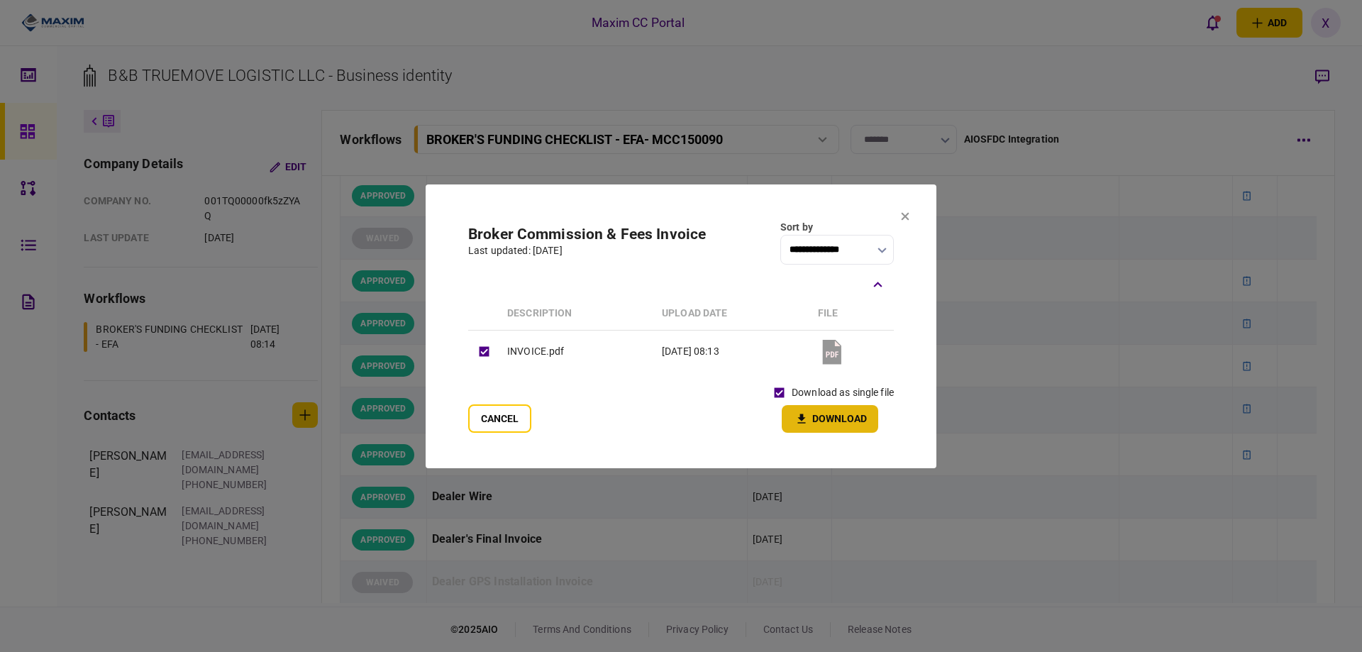
click at [812, 408] on button "Download" at bounding box center [829, 419] width 96 height 28
click at [901, 217] on icon at bounding box center [905, 216] width 9 height 9
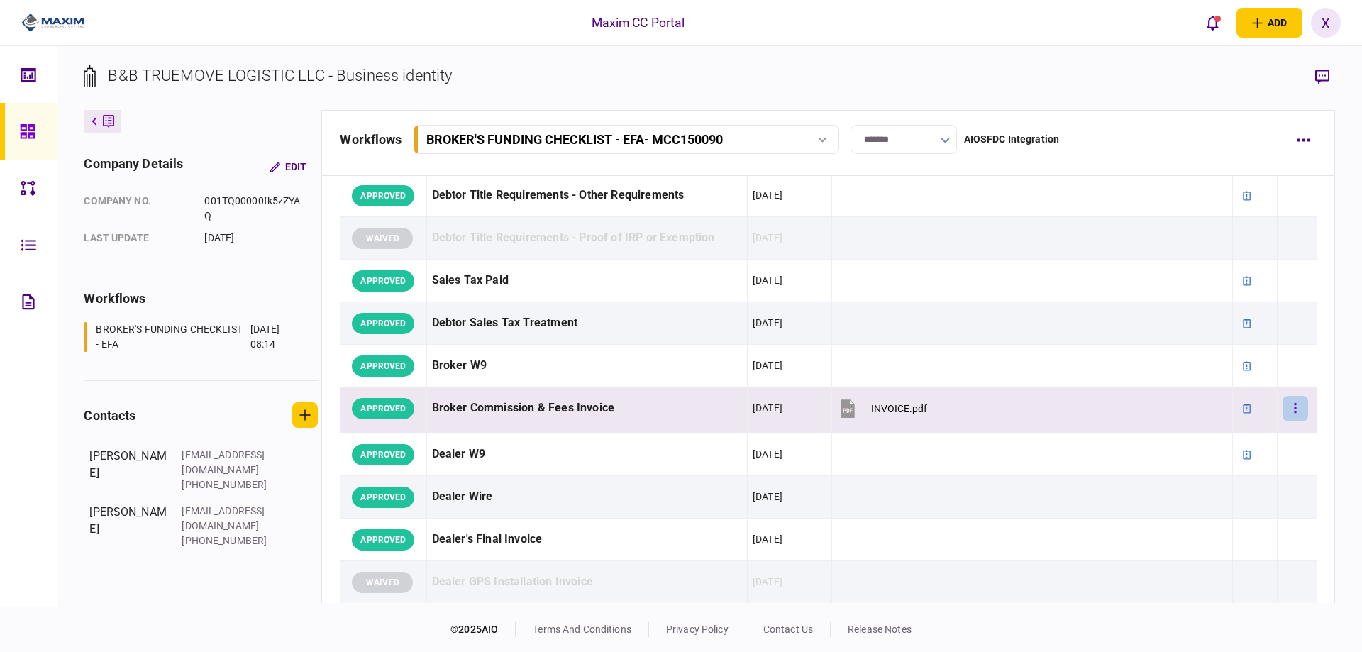
click at [1293, 411] on icon "button" at bounding box center [1294, 407] width 3 height 13
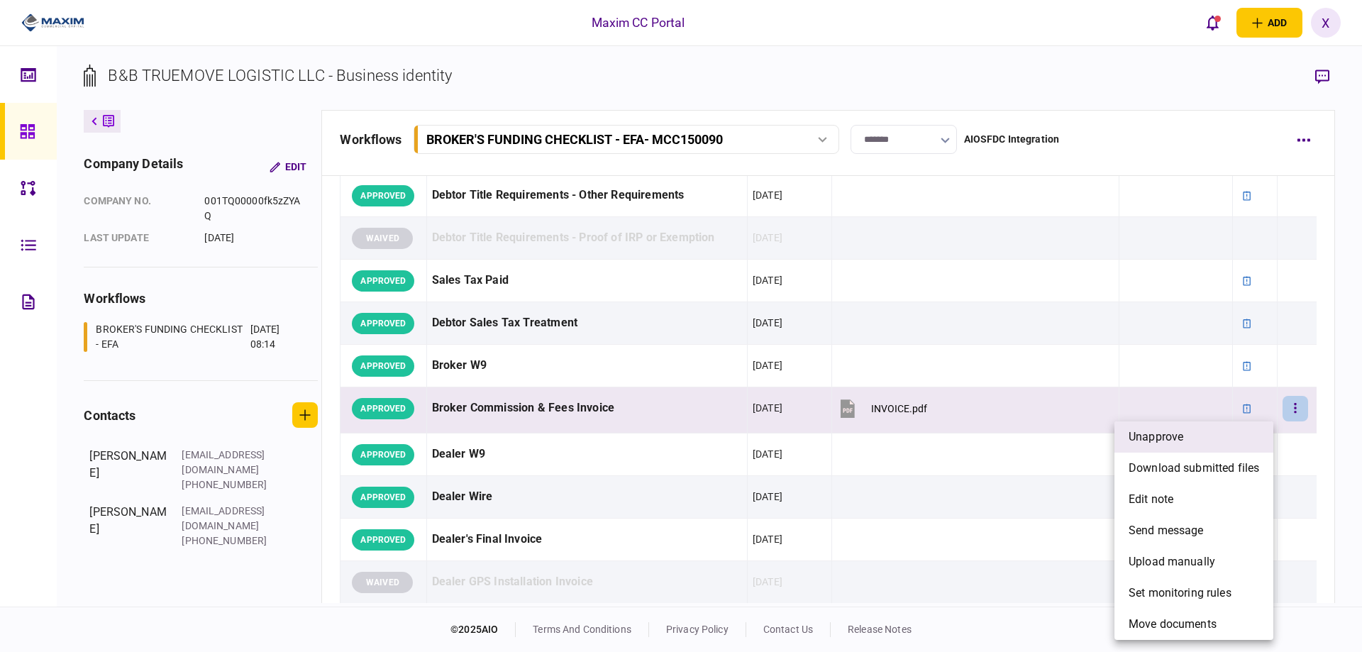
click at [1240, 434] on li "unapprove" at bounding box center [1193, 436] width 159 height 31
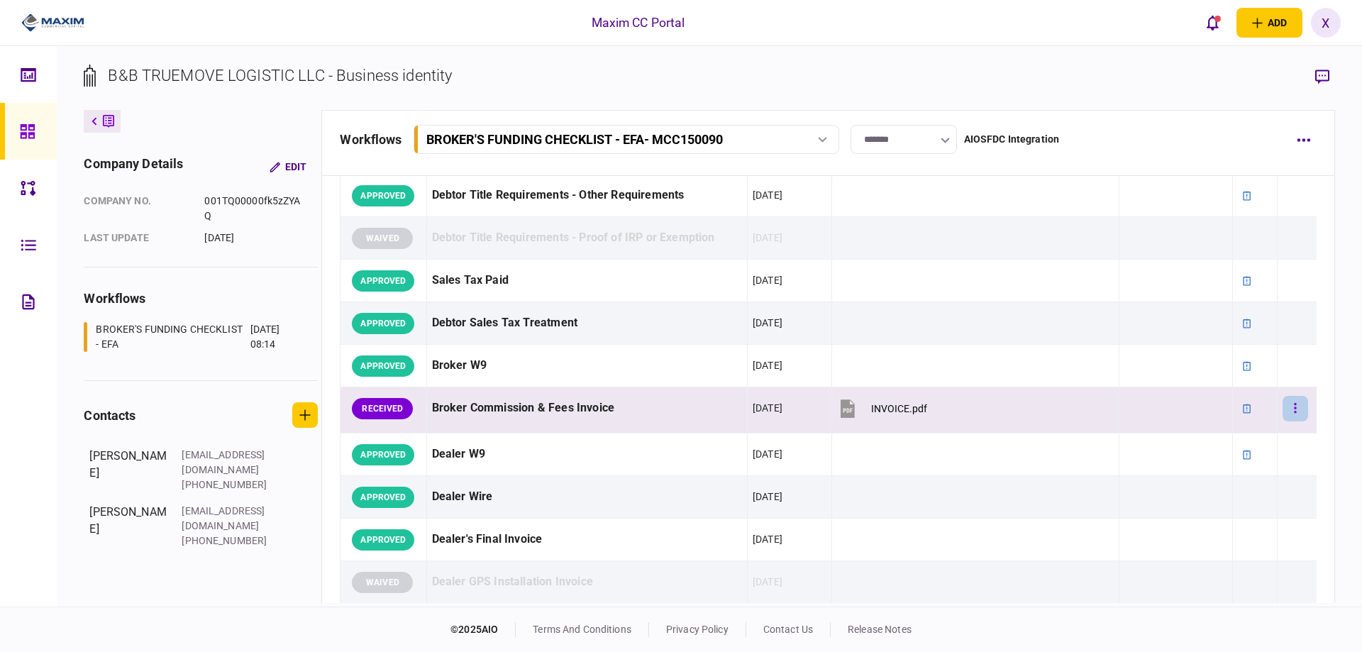
click at [1293, 409] on icon "button" at bounding box center [1294, 407] width 3 height 13
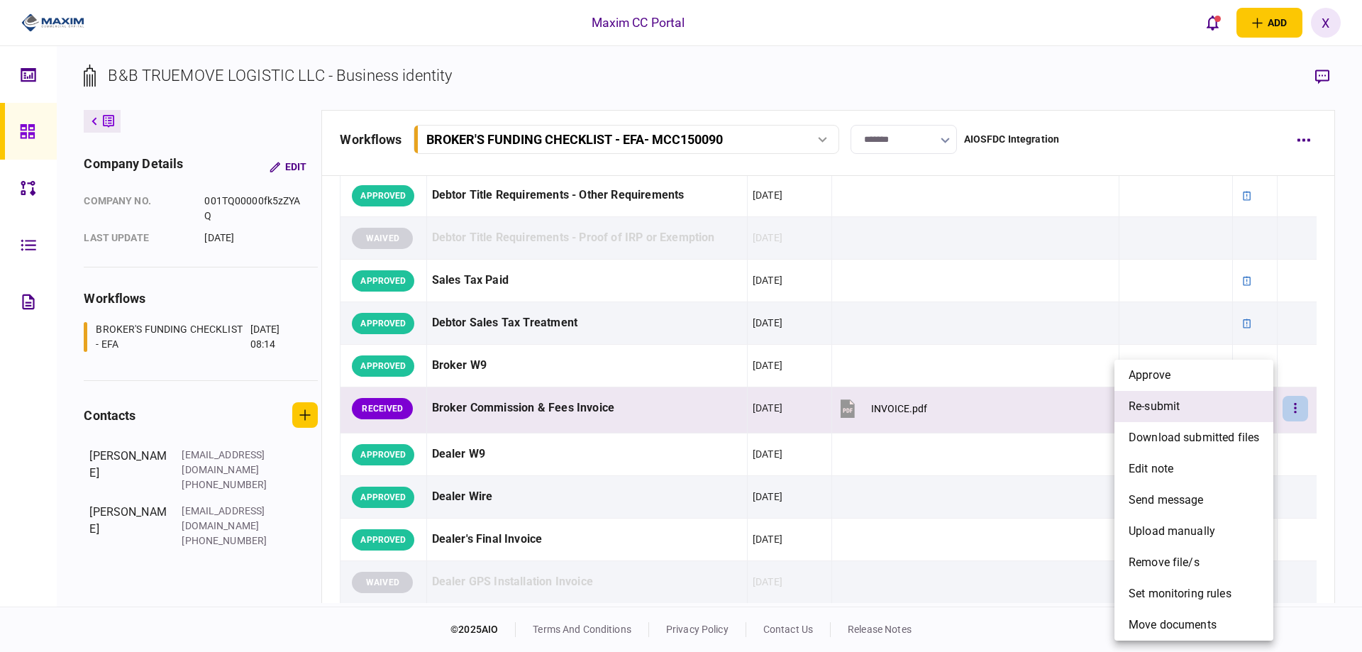
click at [1217, 403] on li "re-submit" at bounding box center [1193, 406] width 159 height 31
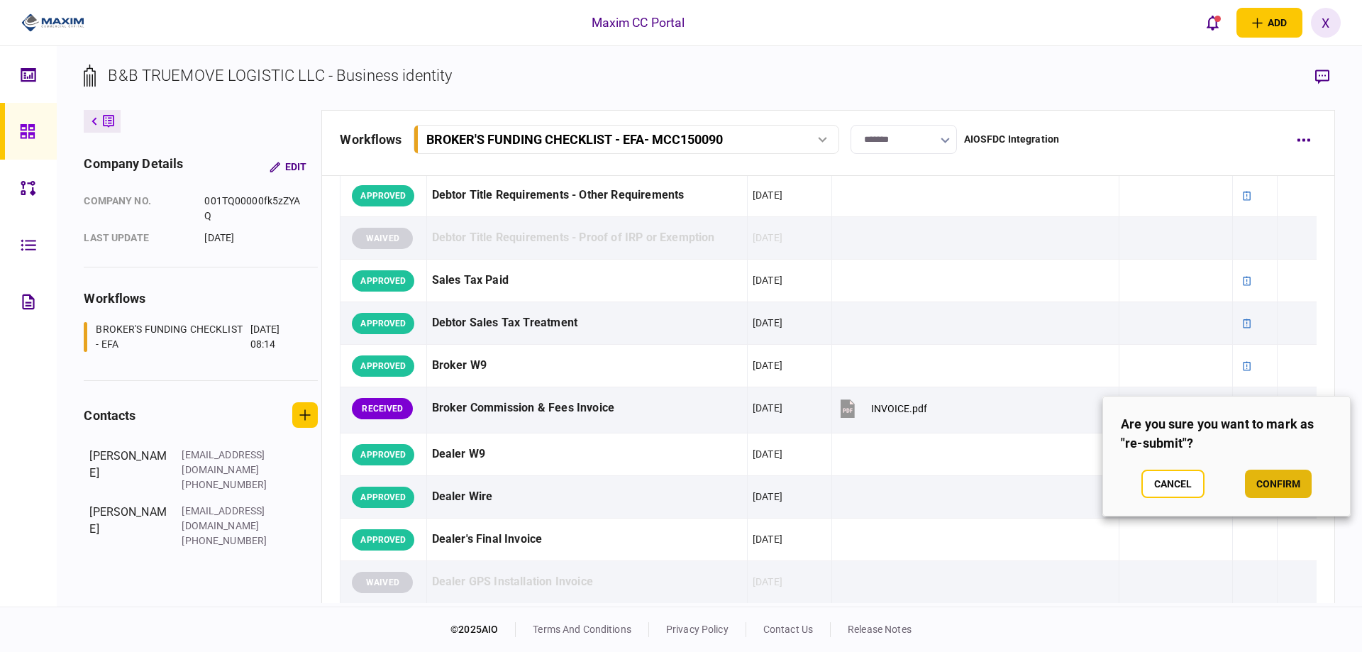
click at [1300, 481] on button "confirm" at bounding box center [1278, 483] width 67 height 28
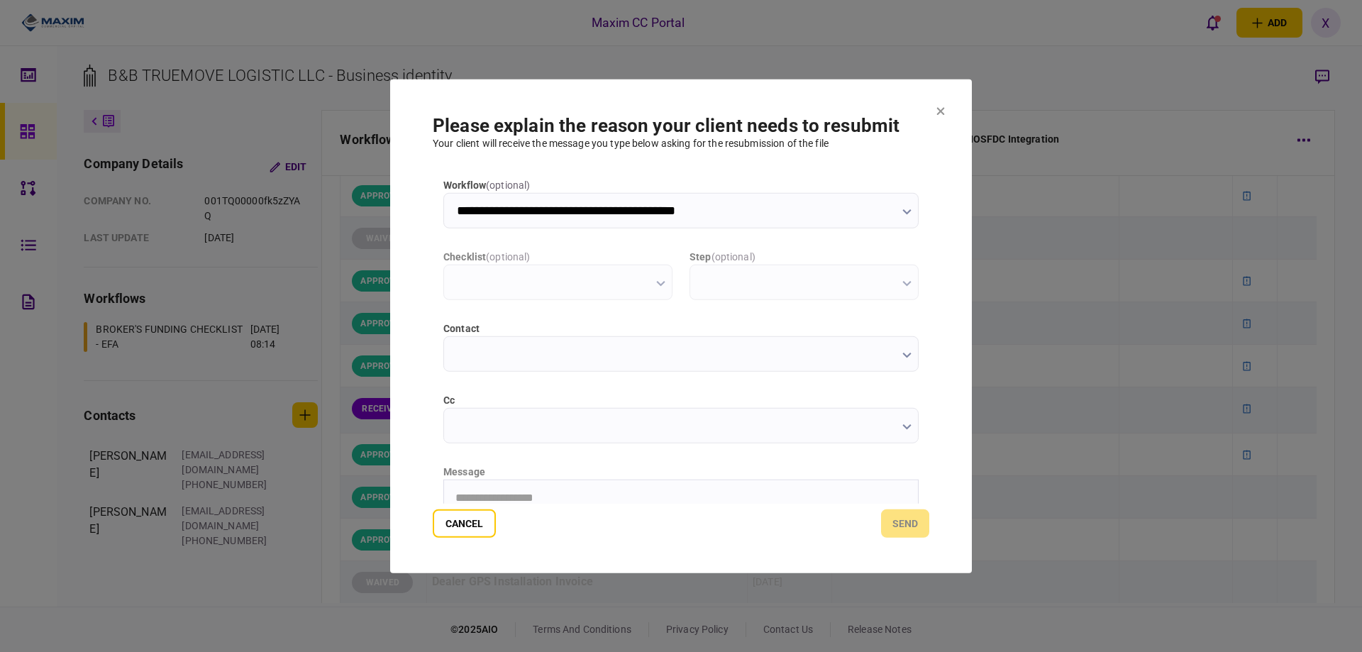
scroll to position [0, 0]
type input "**********"
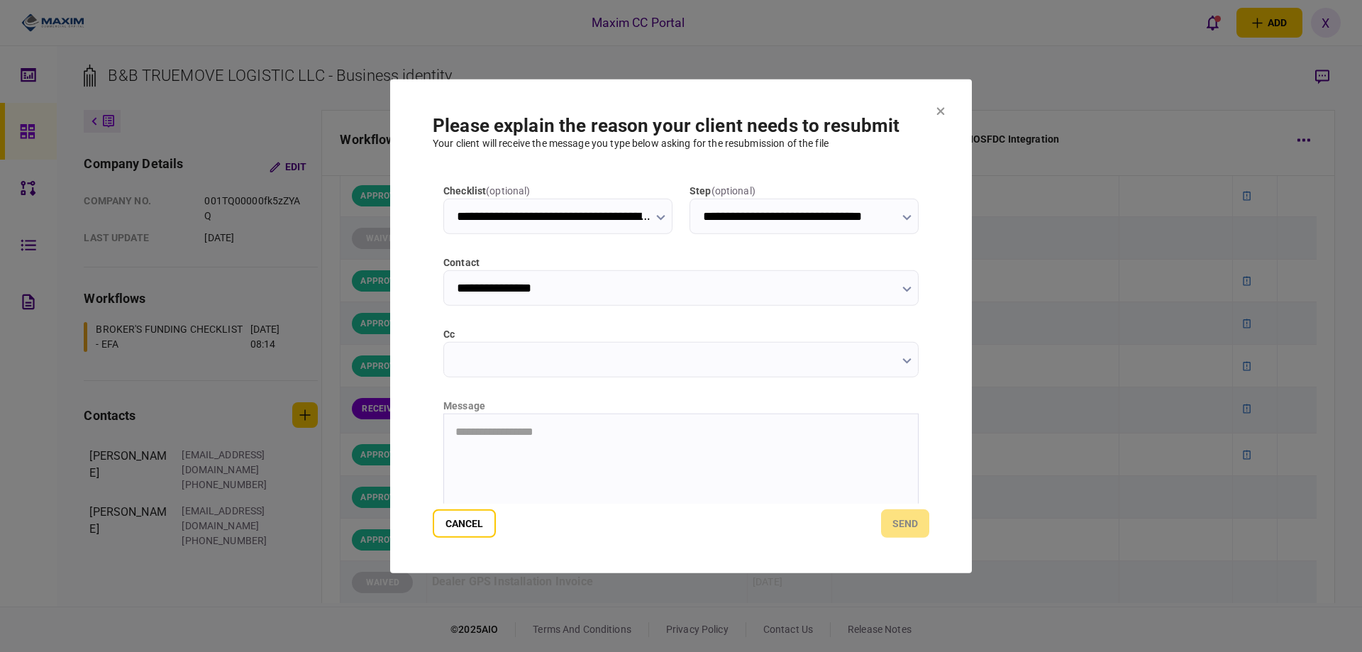
scroll to position [152, 0]
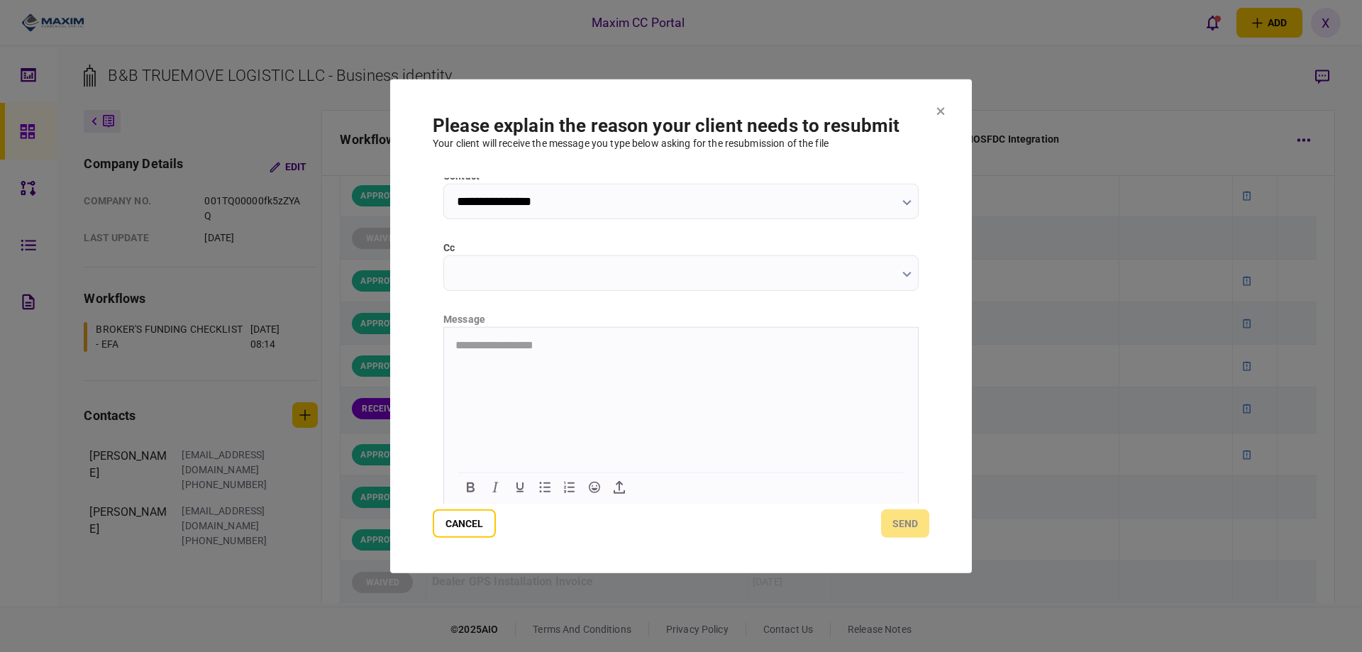
click at [527, 351] on html "**********" at bounding box center [681, 344] width 474 height 35
click at [653, 344] on p "**********" at bounding box center [679, 344] width 448 height 13
click at [906, 515] on button "send" at bounding box center [905, 523] width 48 height 28
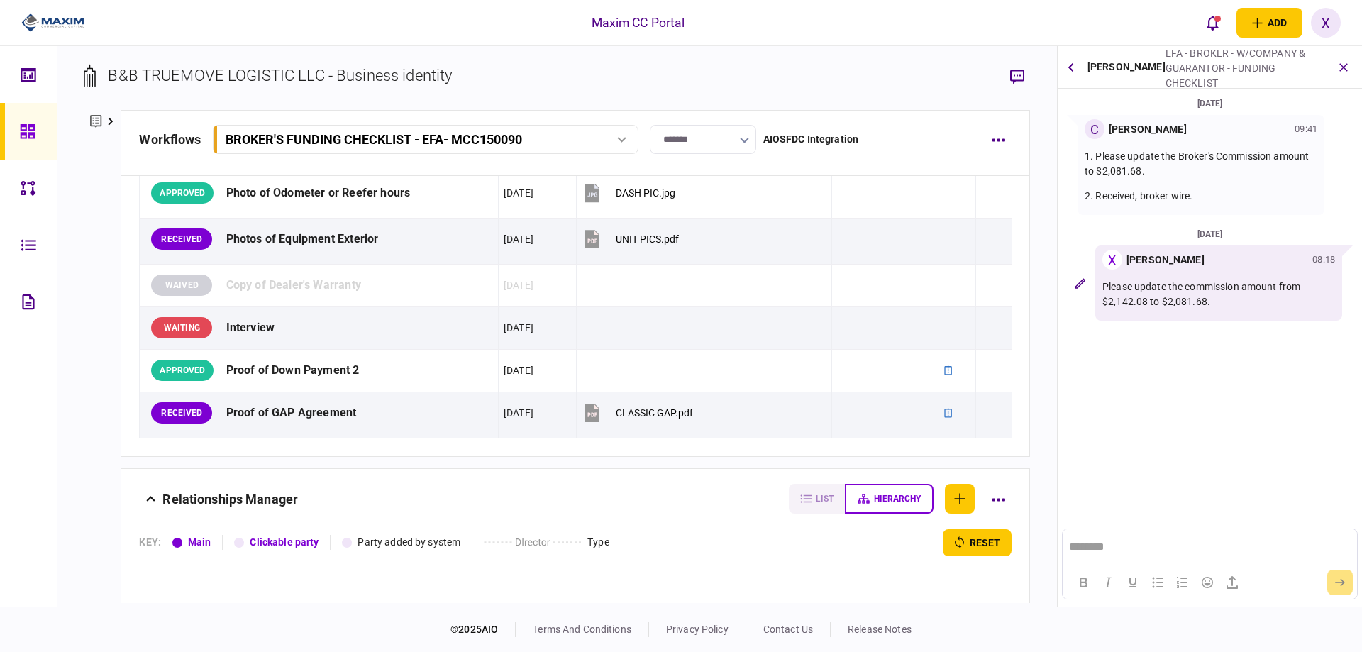
scroll to position [1507, 0]
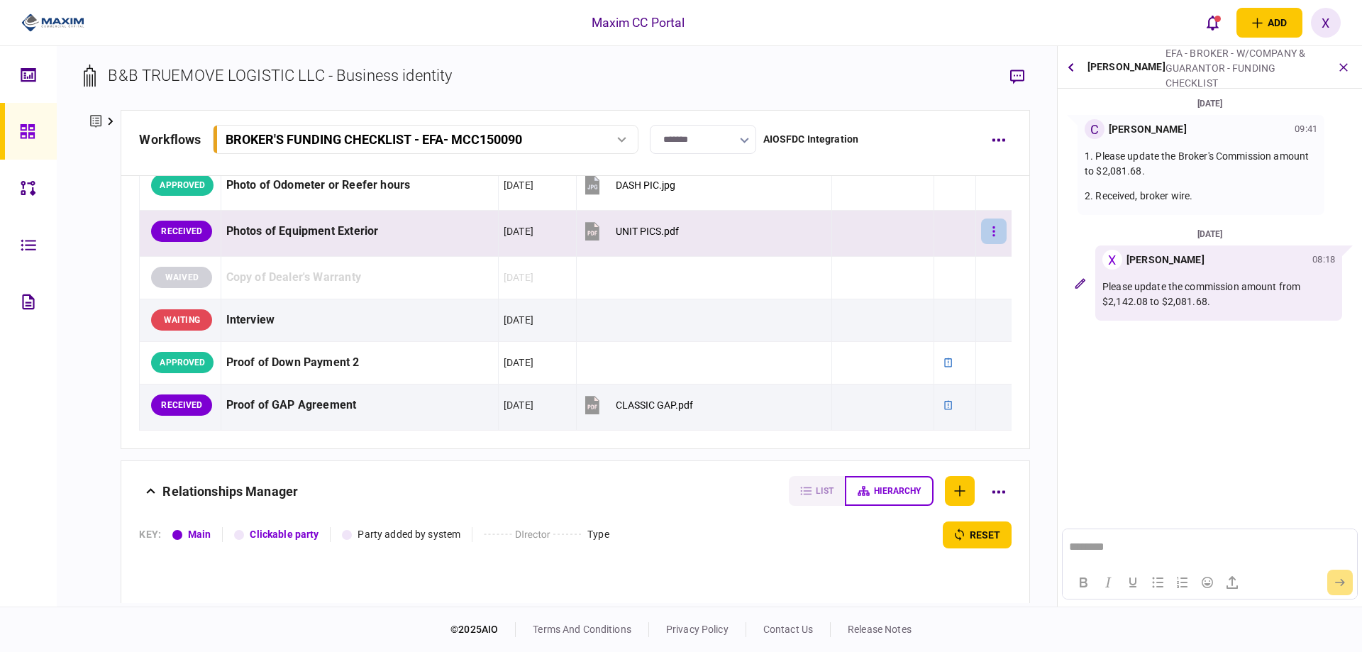
click at [985, 228] on button "button" at bounding box center [994, 231] width 26 height 26
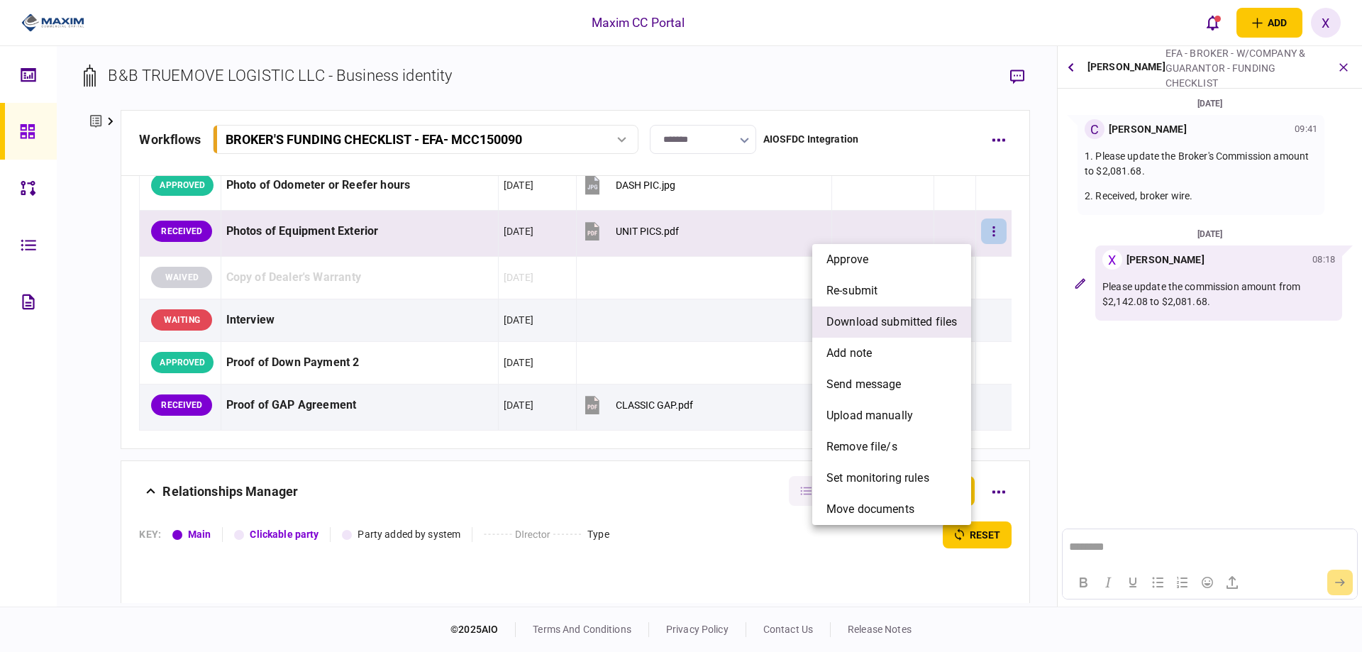
click at [929, 313] on span "download submitted files" at bounding box center [891, 321] width 130 height 17
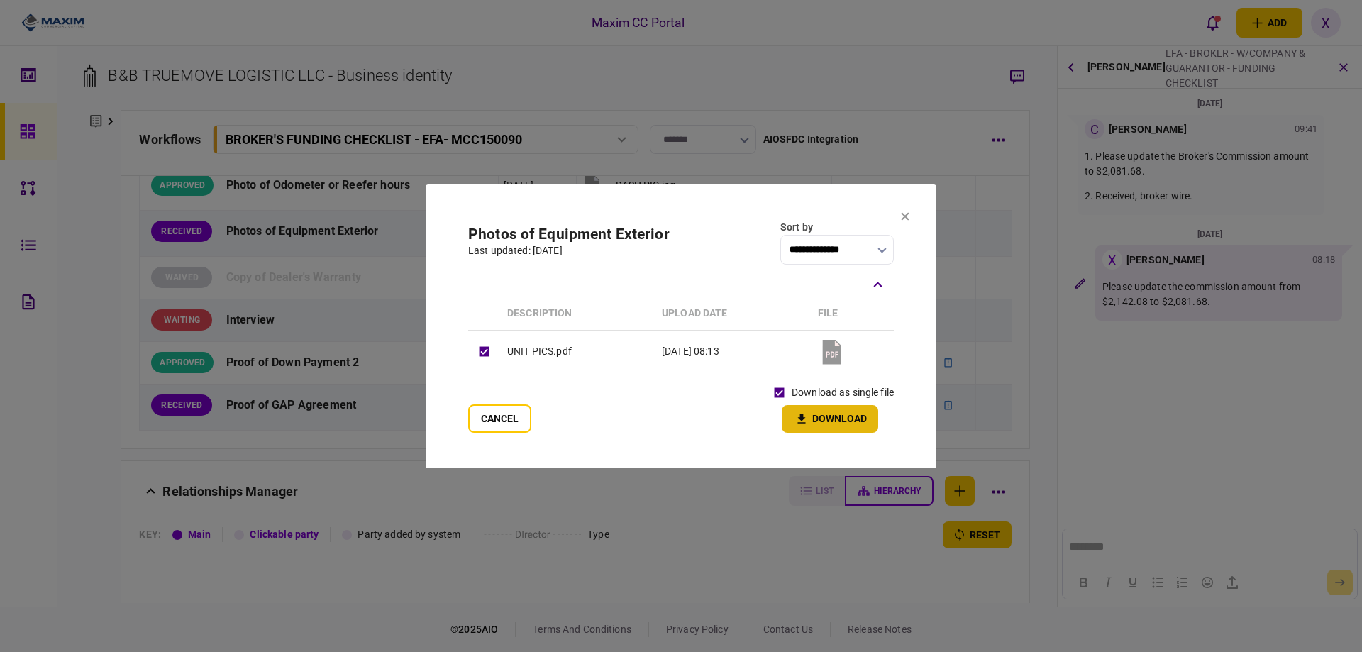
click at [807, 413] on icon "button" at bounding box center [801, 418] width 17 height 13
click at [907, 216] on icon at bounding box center [905, 216] width 9 height 9
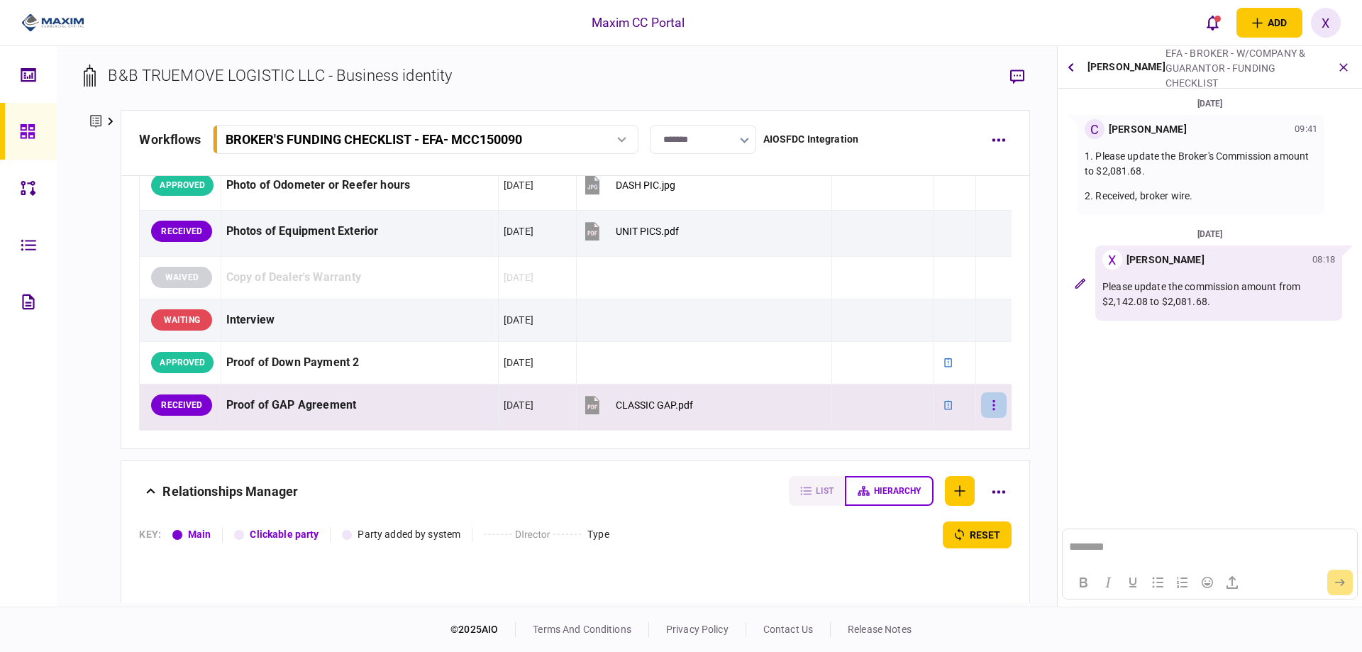
click at [981, 397] on button "button" at bounding box center [994, 405] width 26 height 26
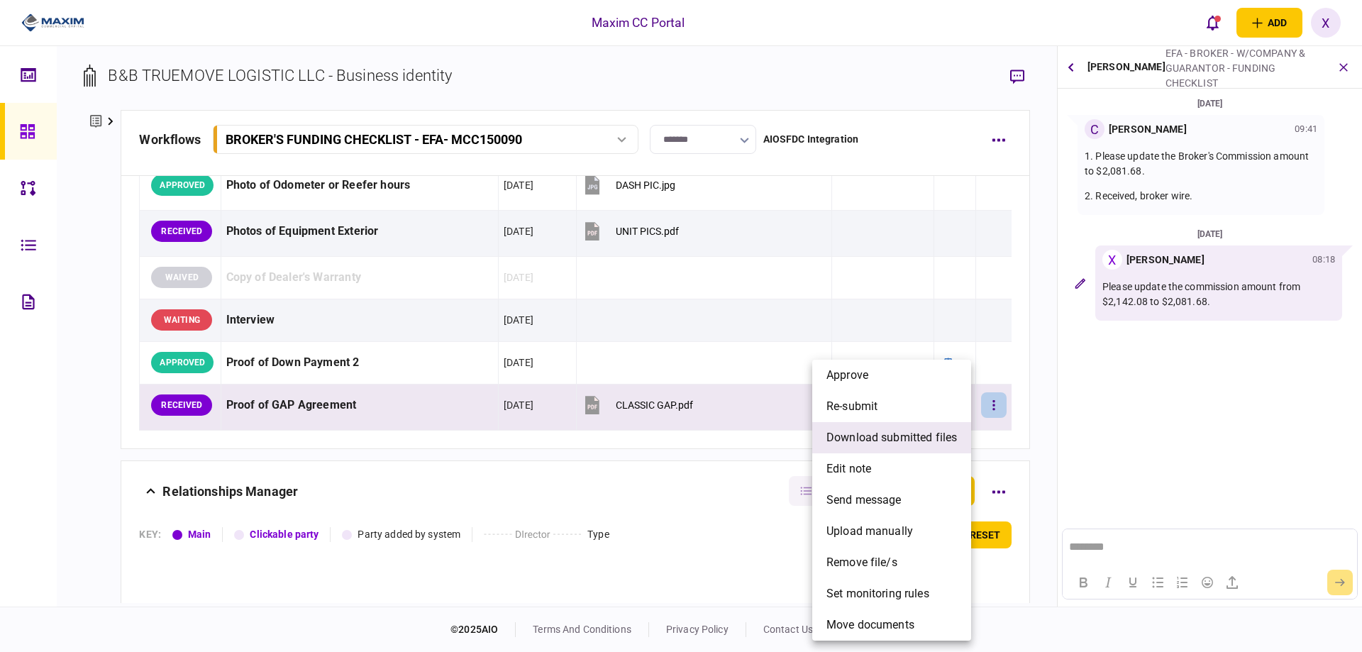
click at [940, 432] on span "download submitted files" at bounding box center [891, 437] width 130 height 17
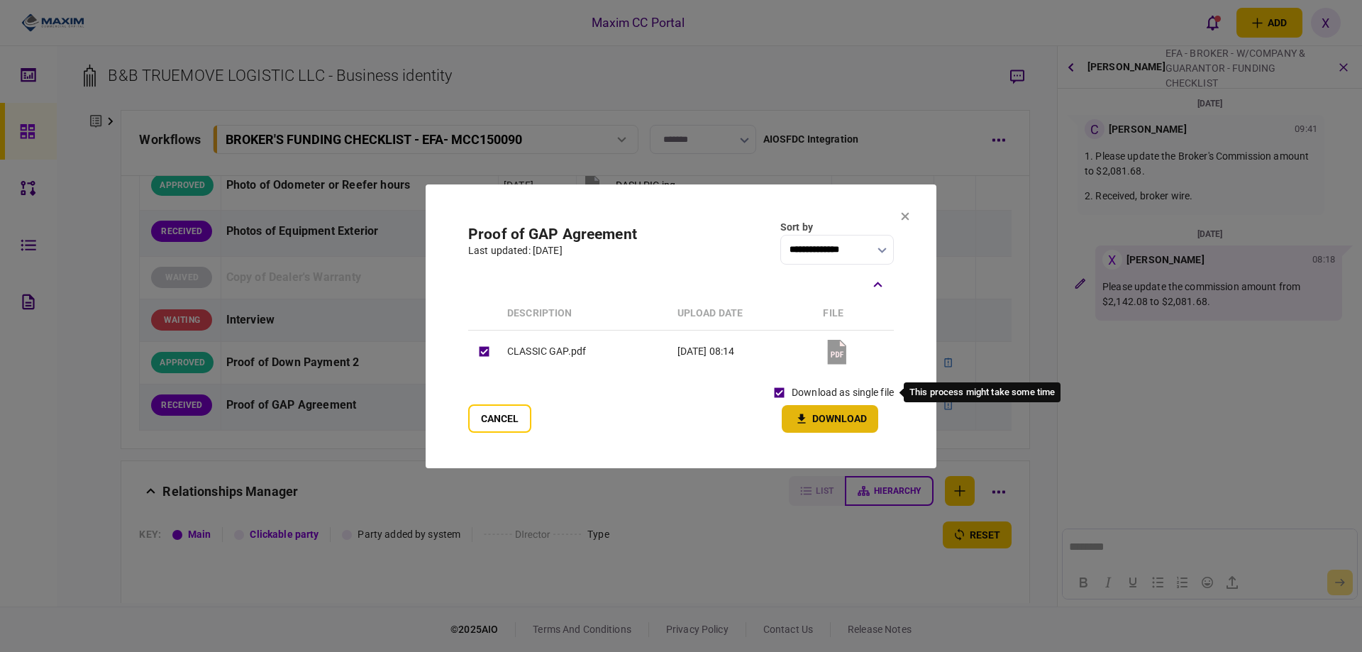
click at [808, 423] on icon "button" at bounding box center [801, 418] width 17 height 13
click at [1345, 63] on div at bounding box center [681, 326] width 1362 height 652
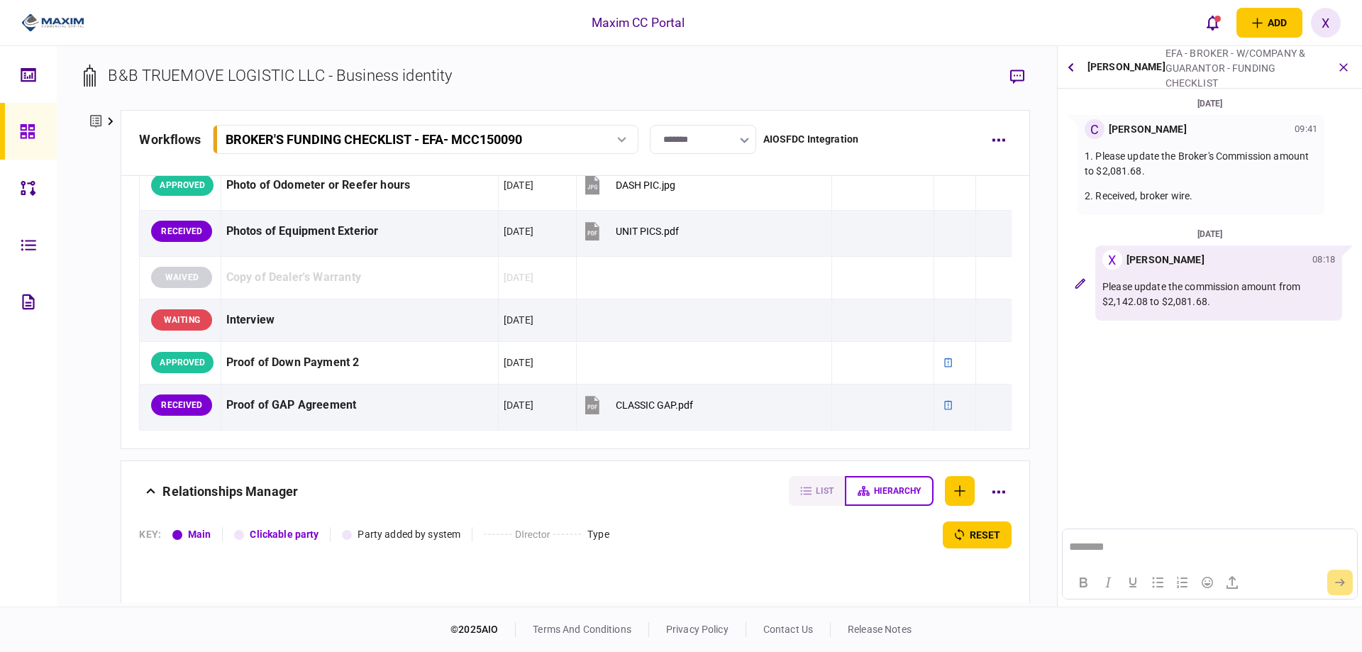
click at [1345, 63] on icon "button" at bounding box center [1343, 67] width 16 height 16
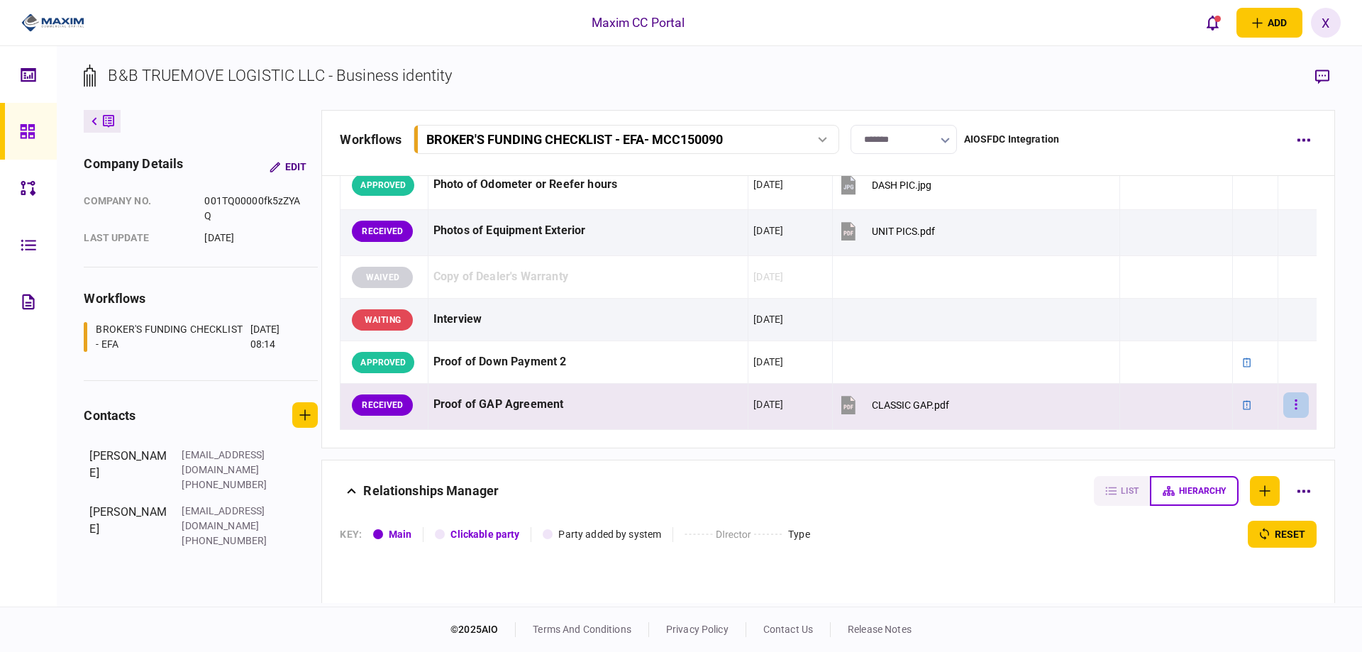
click at [1290, 401] on button "button" at bounding box center [1296, 405] width 26 height 26
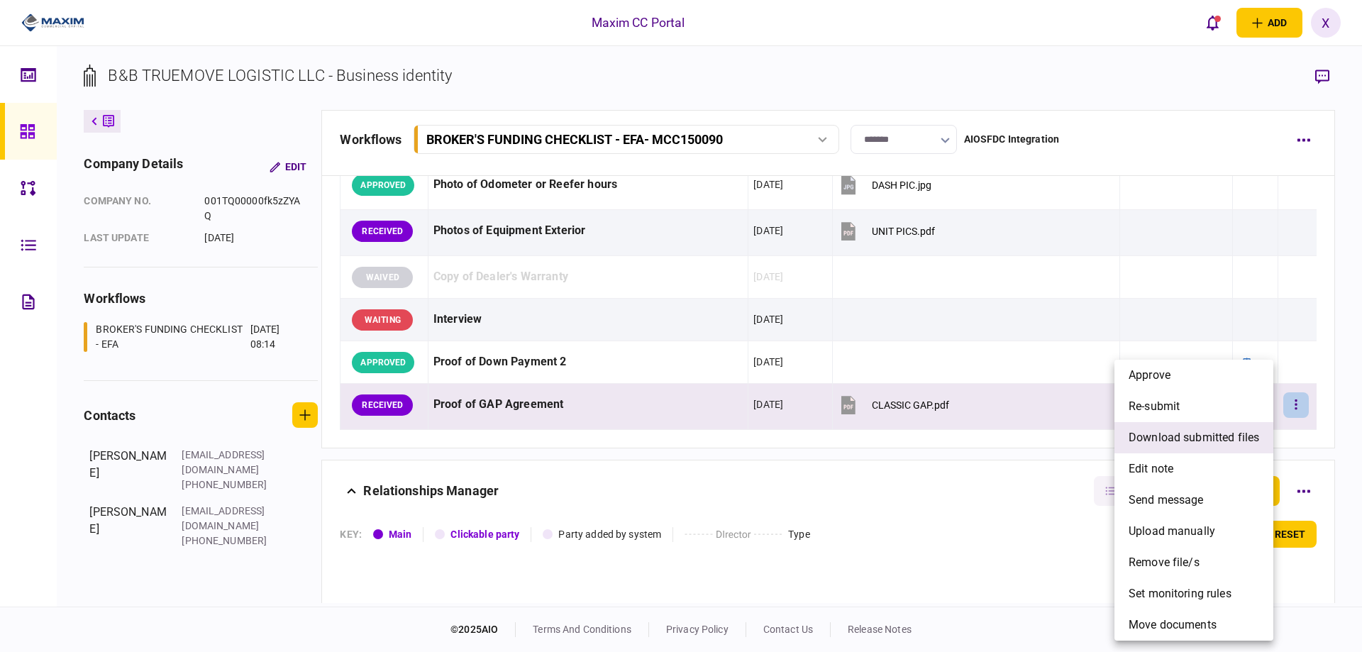
click at [1230, 430] on span "download submitted files" at bounding box center [1193, 437] width 130 height 17
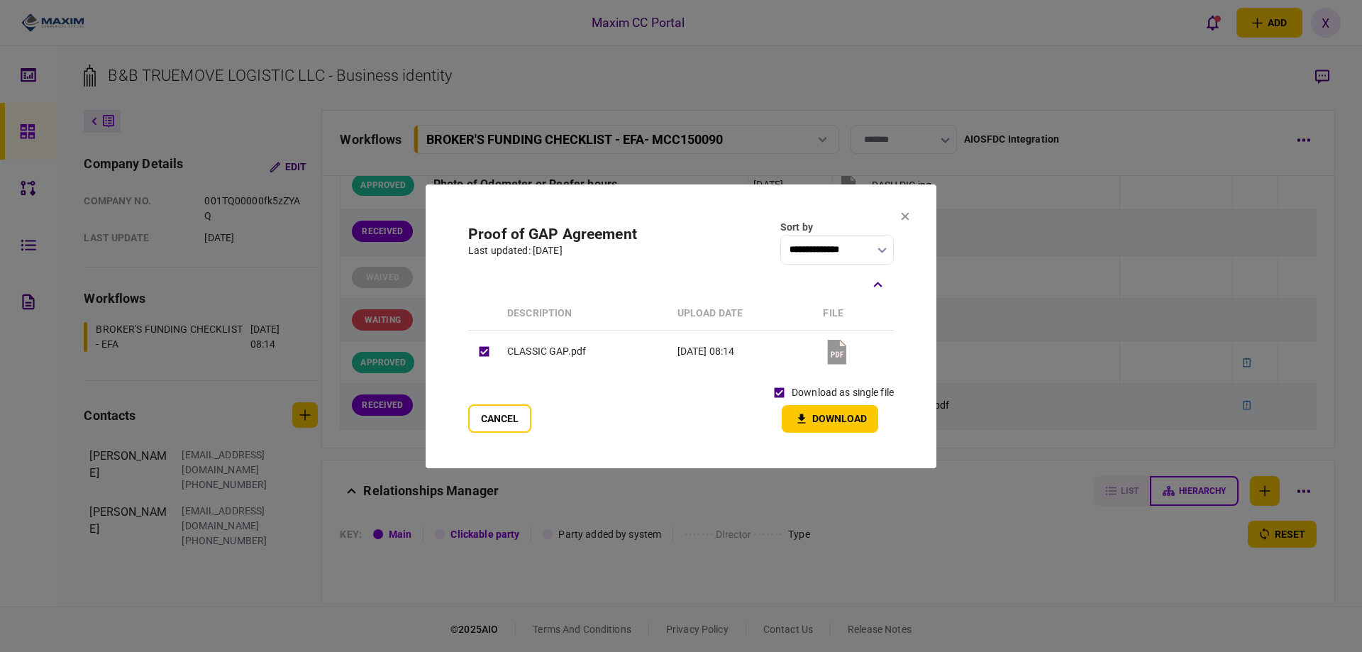
click at [814, 413] on button "Download" at bounding box center [829, 419] width 96 height 28
click at [903, 213] on icon at bounding box center [905, 217] width 9 height 9
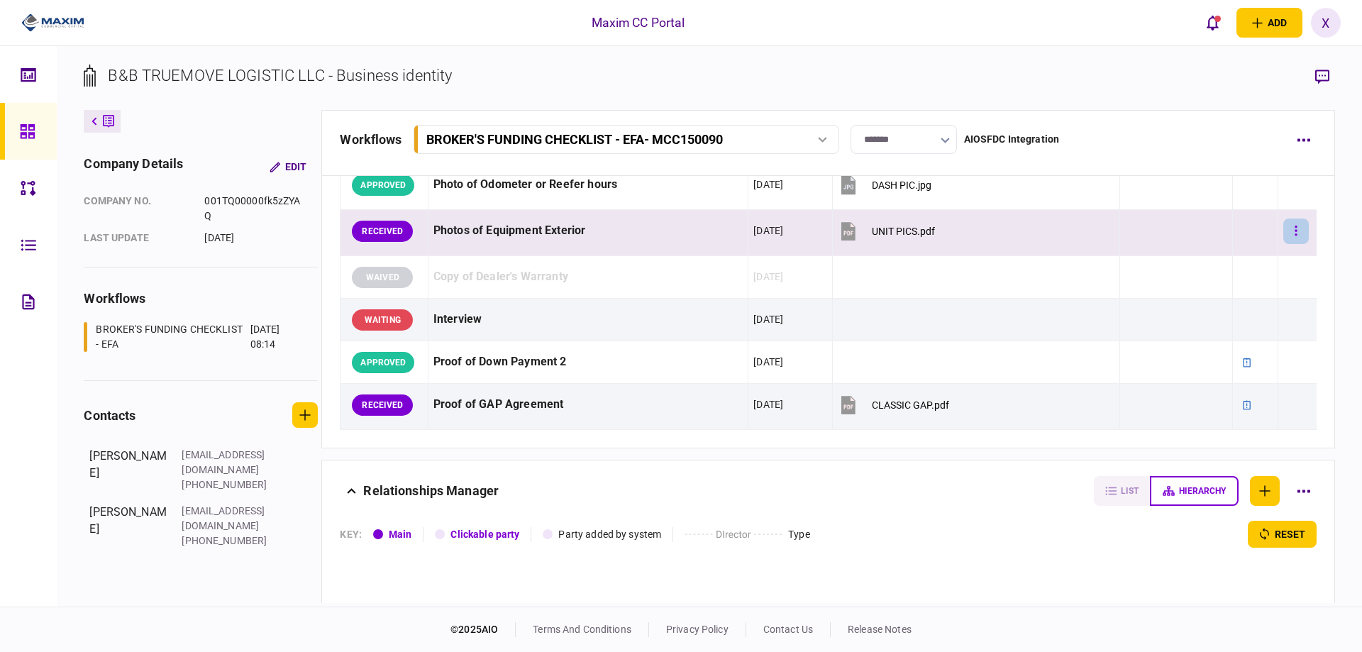
click at [1289, 233] on button "button" at bounding box center [1296, 231] width 26 height 26
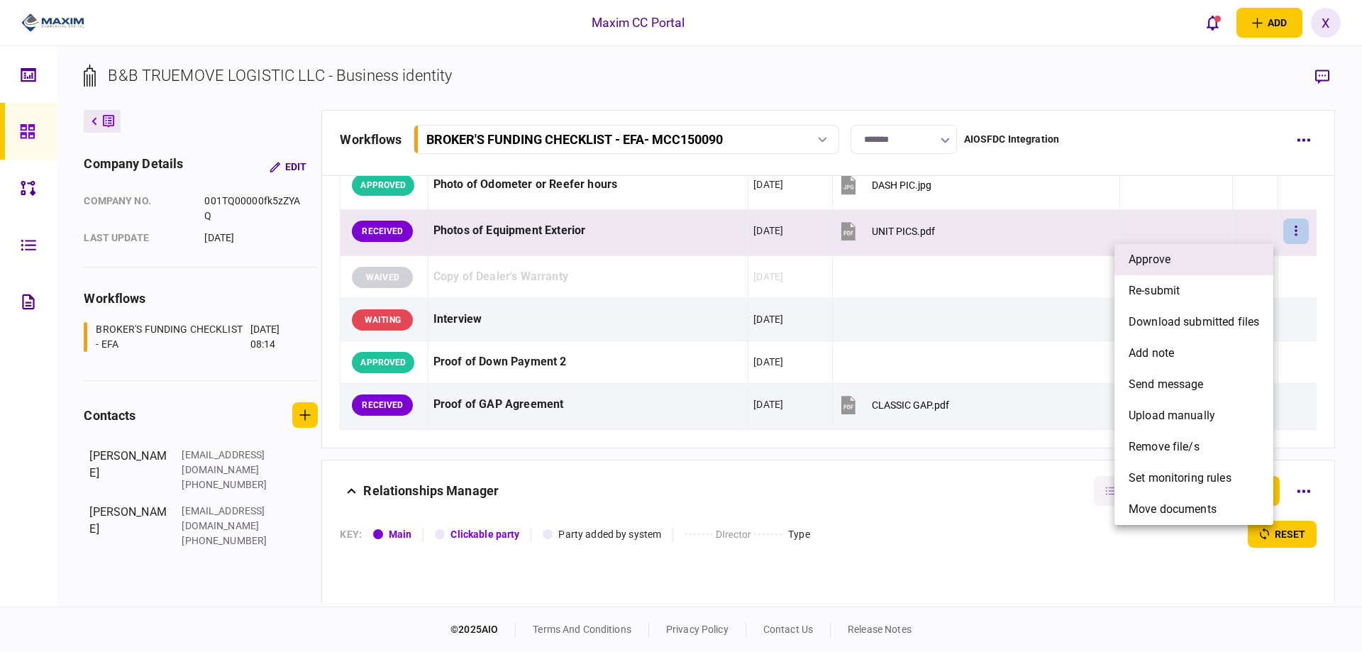
click at [1252, 249] on li "approve" at bounding box center [1193, 259] width 159 height 31
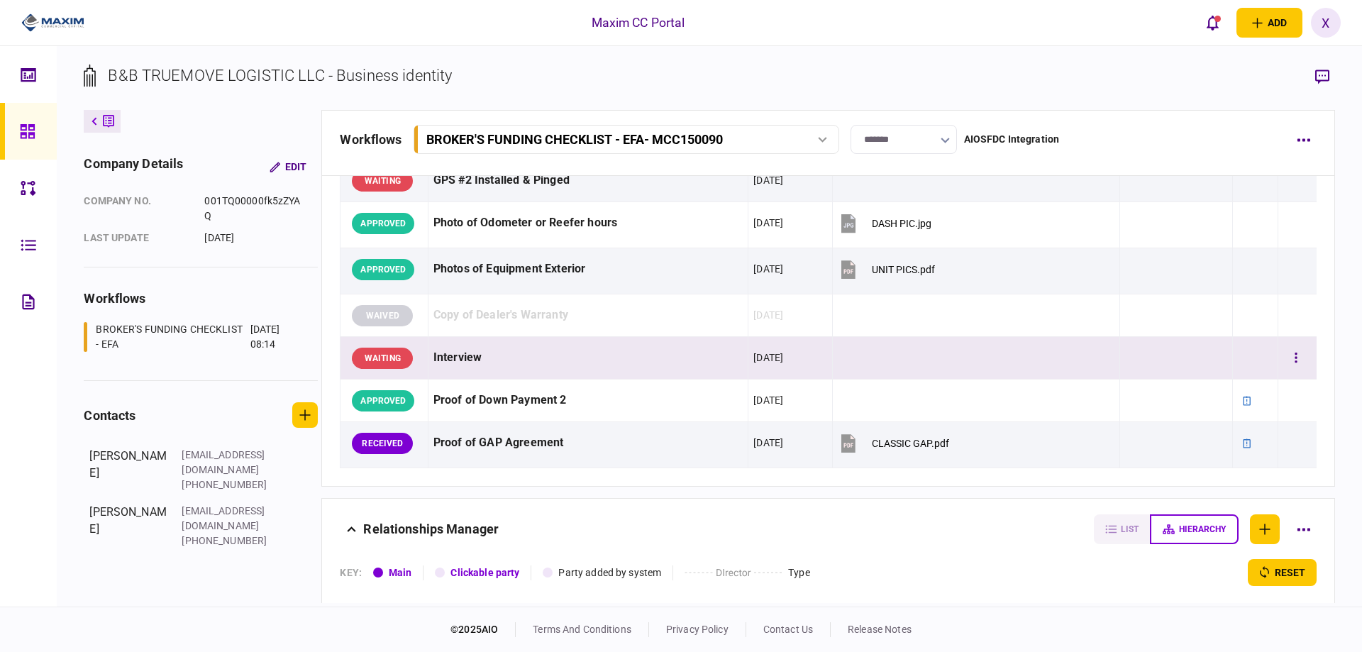
scroll to position [1418, 0]
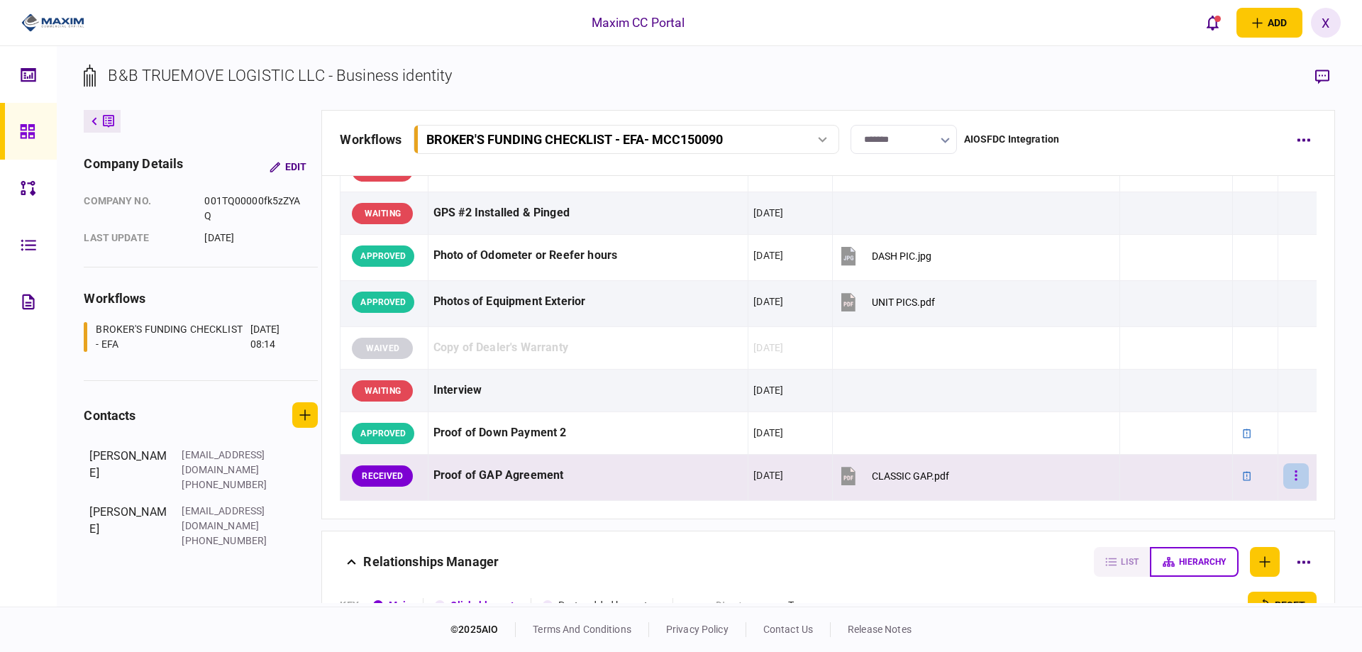
click at [1289, 475] on button "button" at bounding box center [1296, 476] width 26 height 26
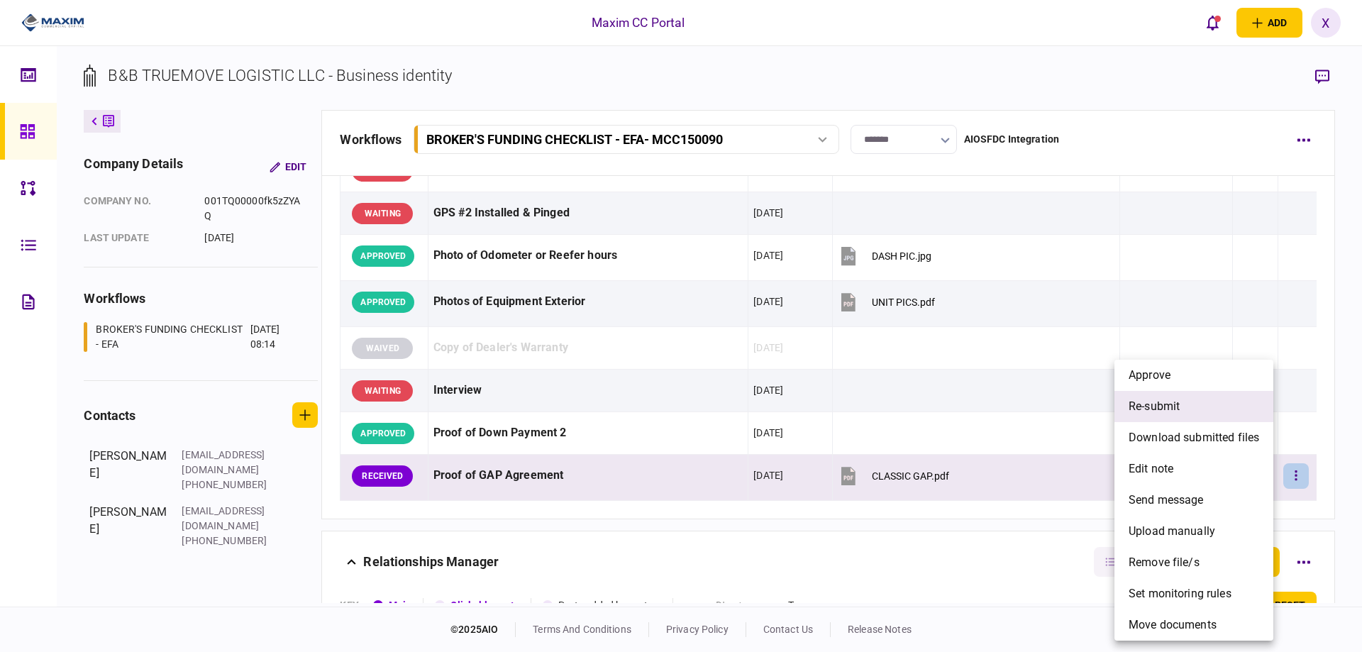
click at [1188, 408] on li "re-submit" at bounding box center [1193, 406] width 159 height 31
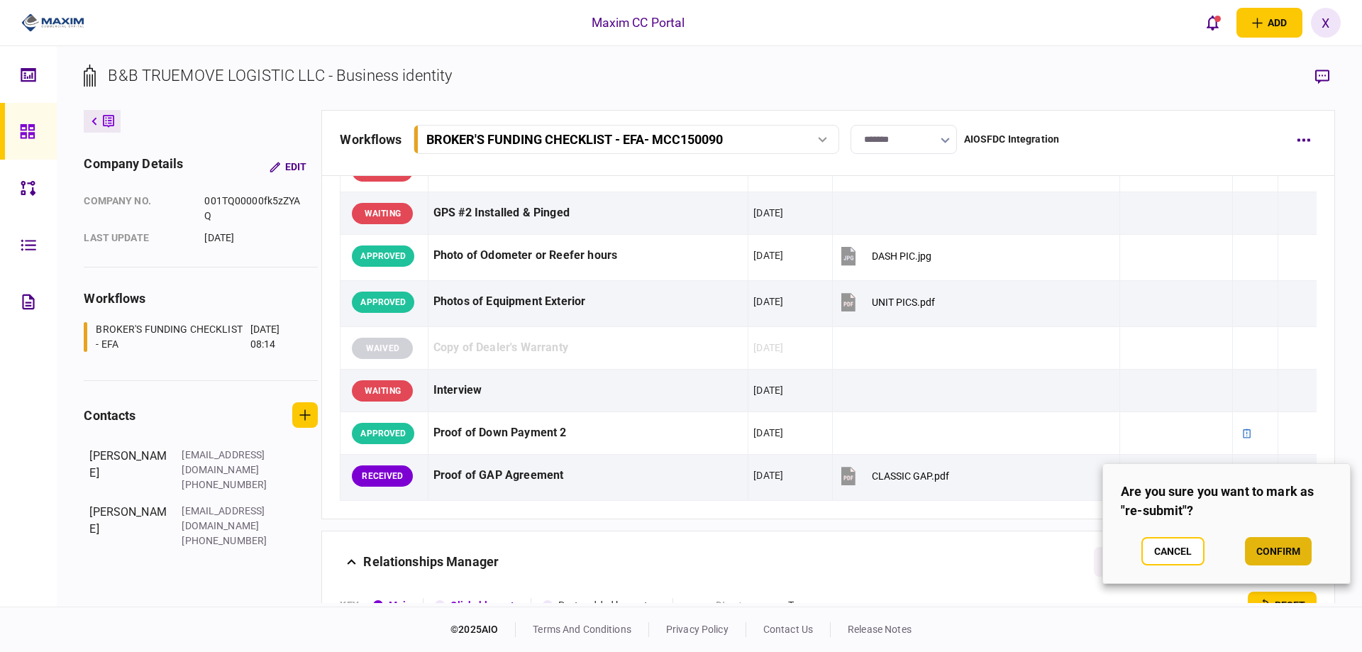
click at [1284, 555] on button "confirm" at bounding box center [1278, 551] width 67 height 28
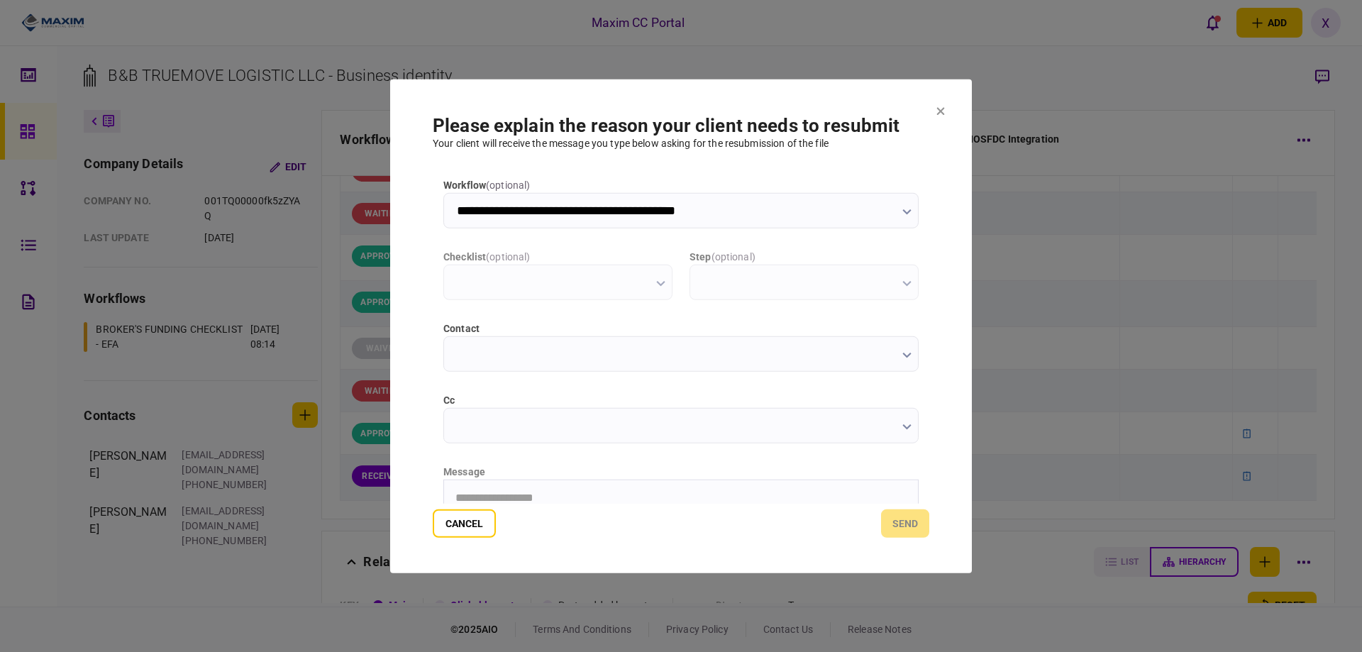
scroll to position [0, 0]
type input "**********"
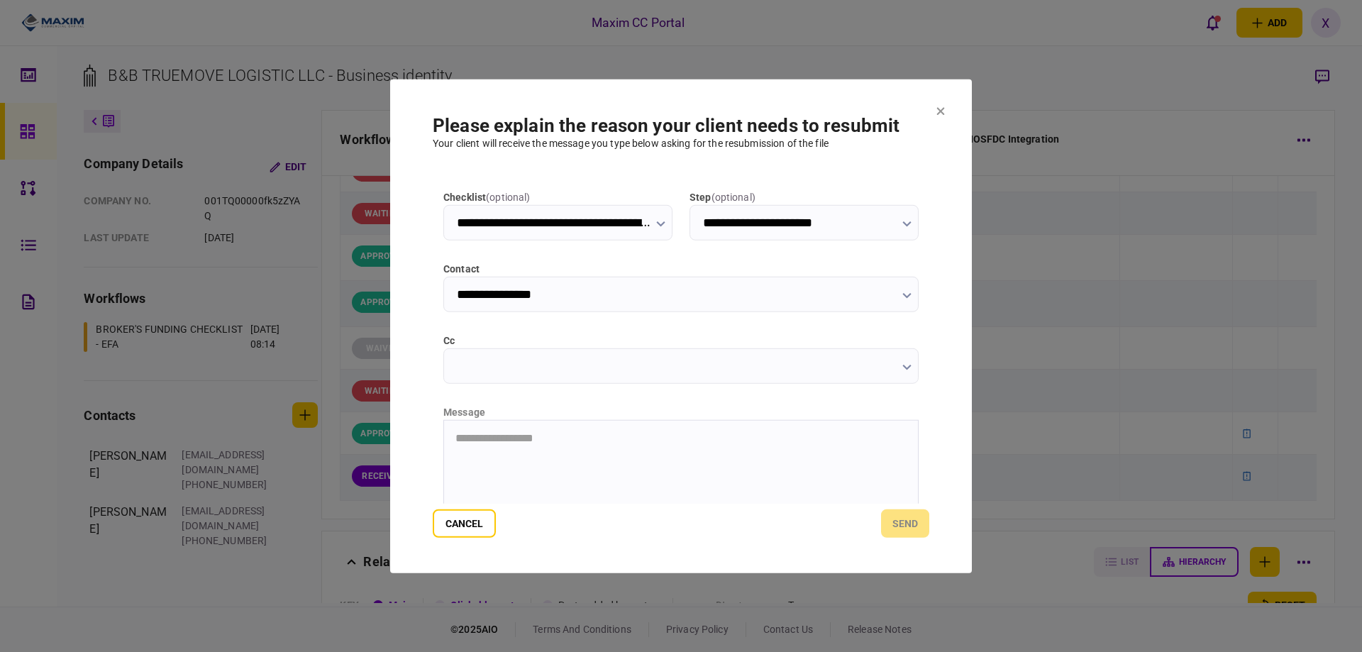
scroll to position [142, 0]
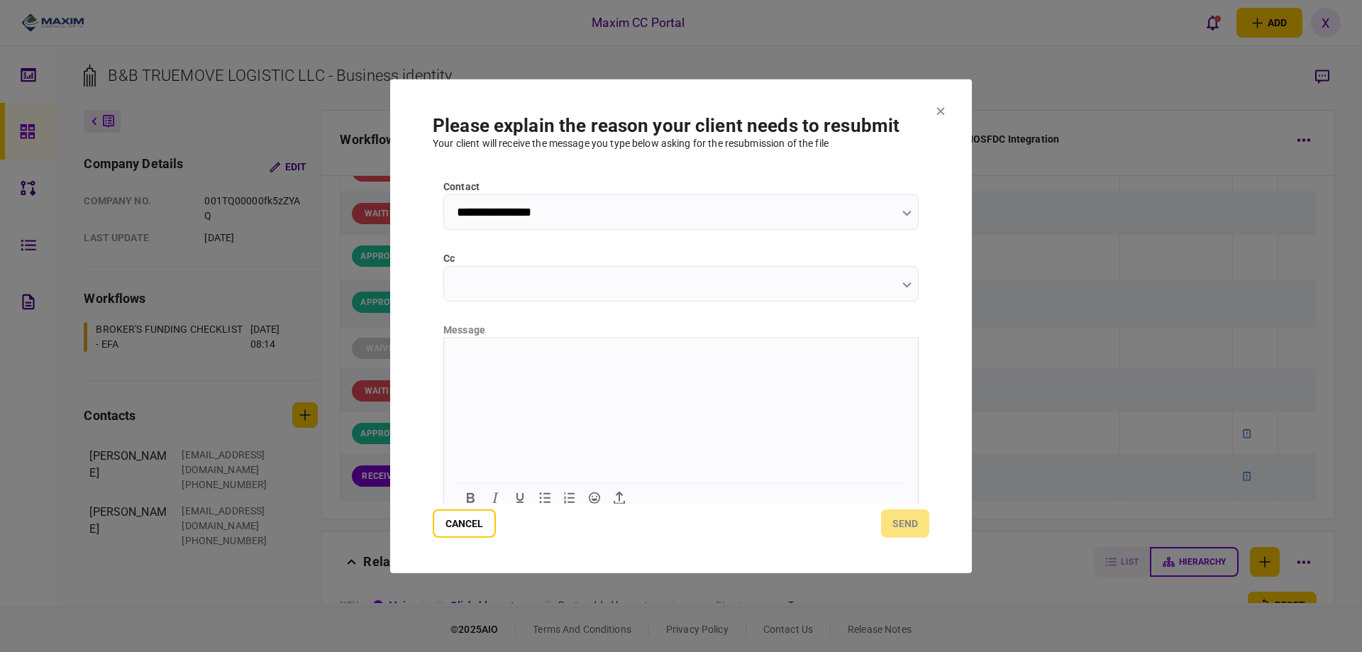
click at [481, 372] on html at bounding box center [681, 355] width 474 height 35
drag, startPoint x: 962, startPoint y: 747, endPoint x: 518, endPoint y: 420, distance: 551.3
click at [518, 362] on html at bounding box center [681, 344] width 474 height 35
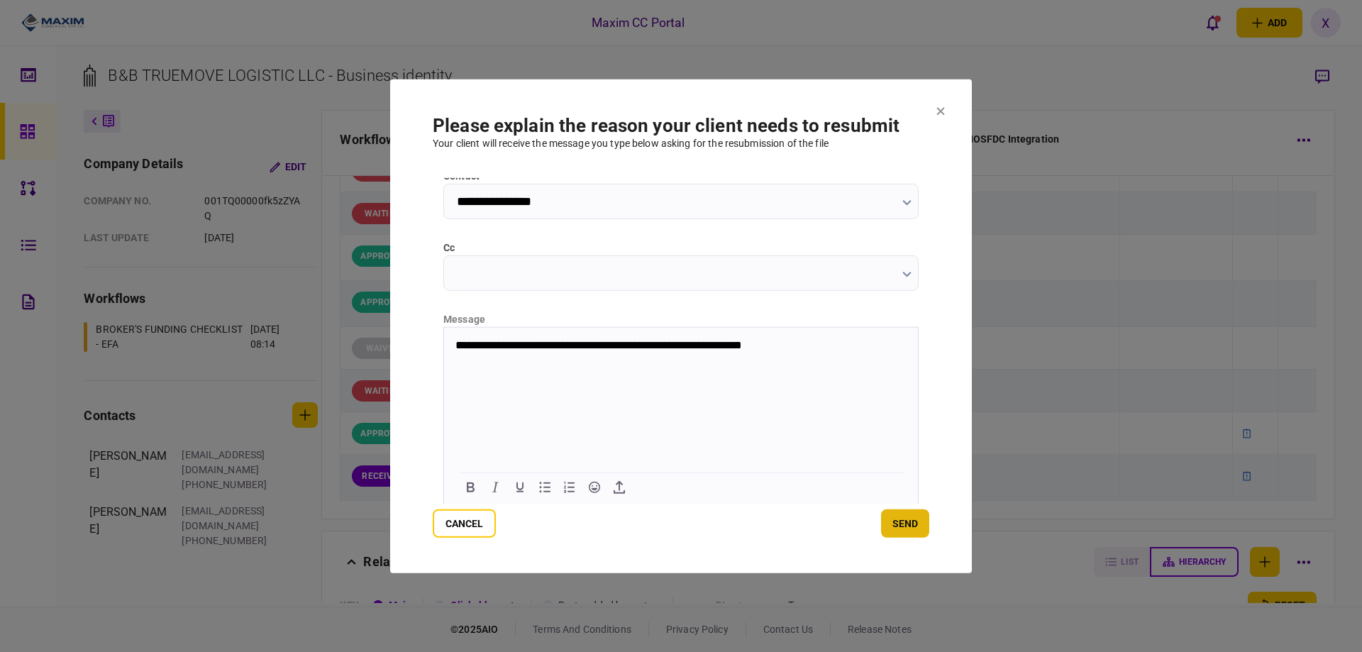
click at [906, 524] on button "send" at bounding box center [905, 523] width 48 height 28
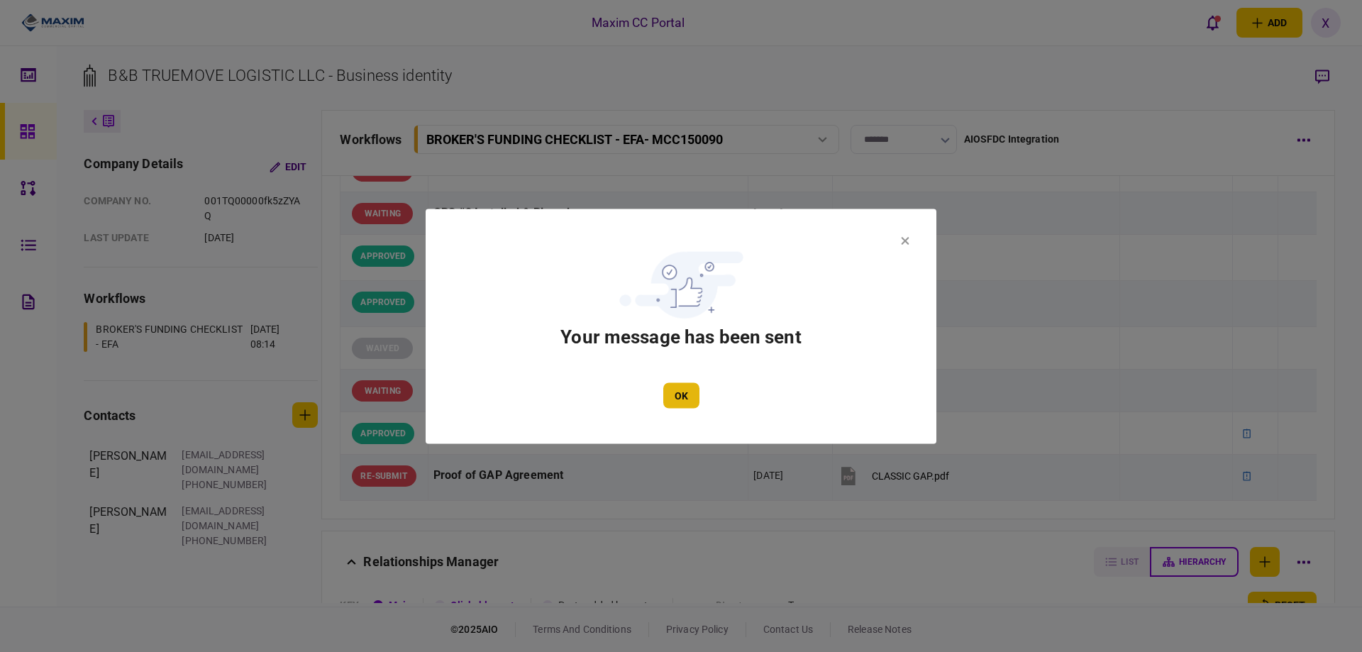
click at [692, 398] on button "OK" at bounding box center [681, 395] width 36 height 26
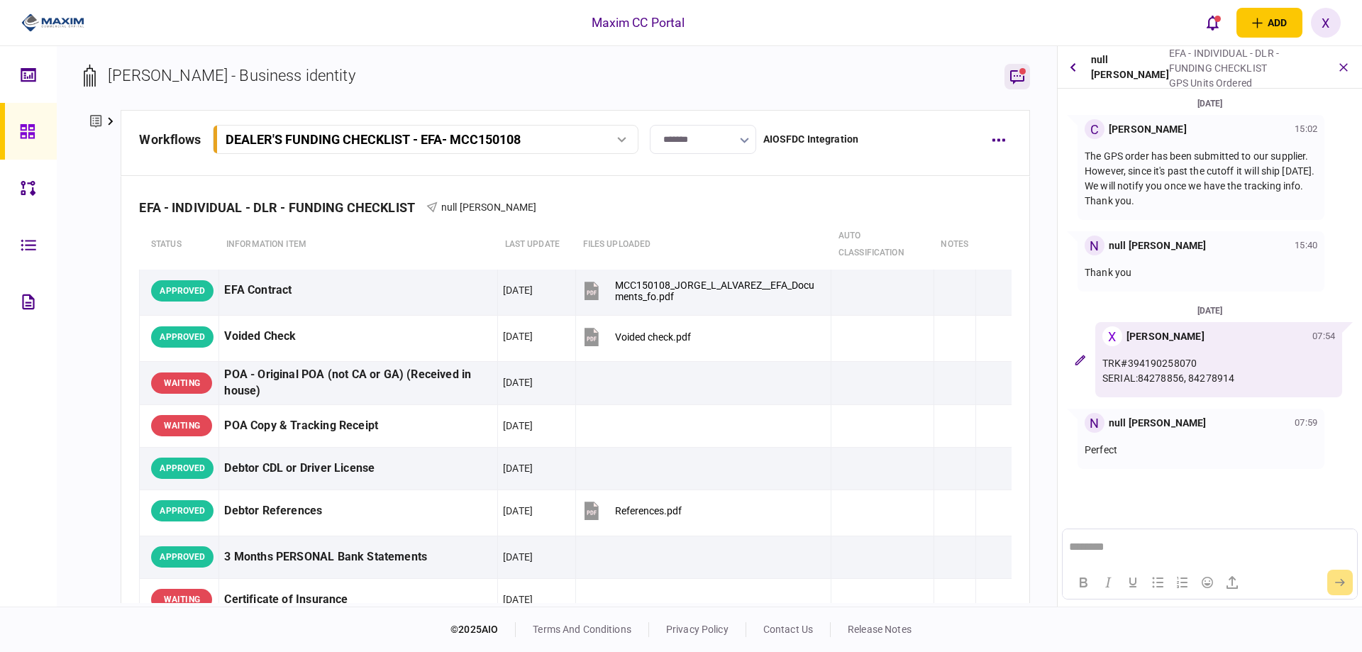
click at [1015, 68] on icon "button" at bounding box center [1016, 76] width 17 height 17
click at [1215, 26] on icon "open notifications list" at bounding box center [1212, 23] width 12 height 16
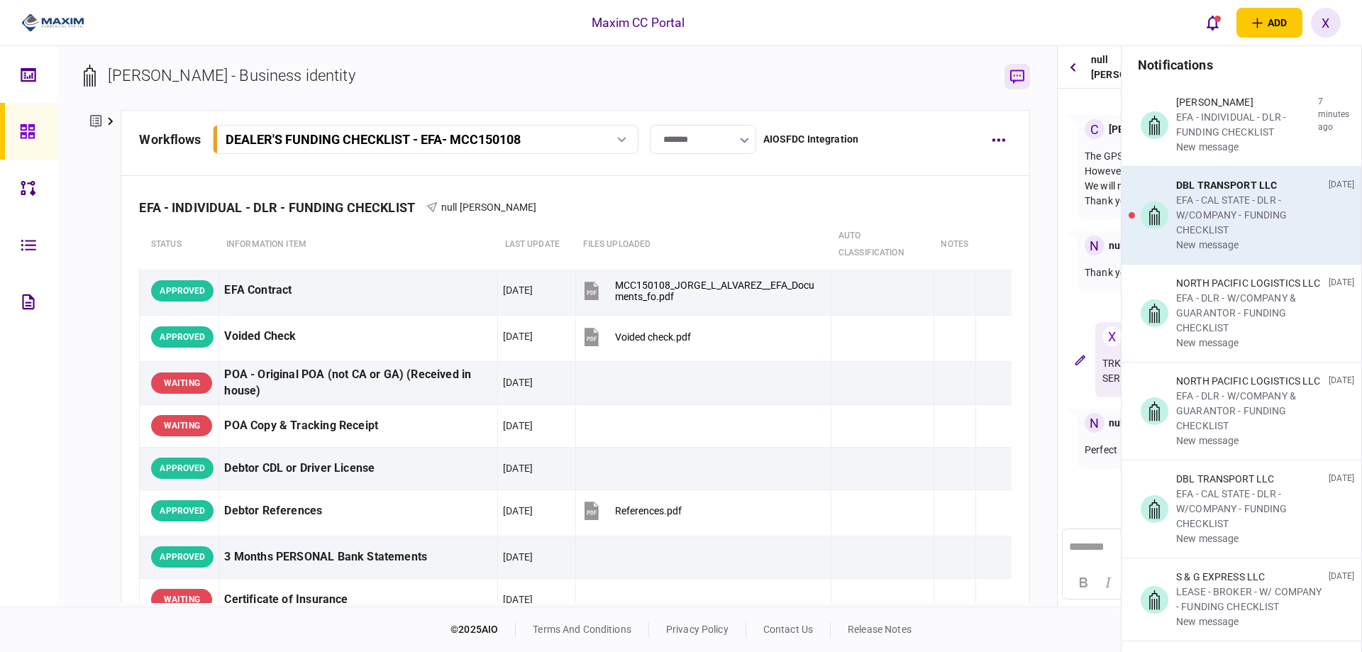
click at [1303, 212] on div "EFA - CAL STATE - DLR - W/COMPANY - FUNDING CHECKLIST" at bounding box center [1249, 215] width 147 height 45
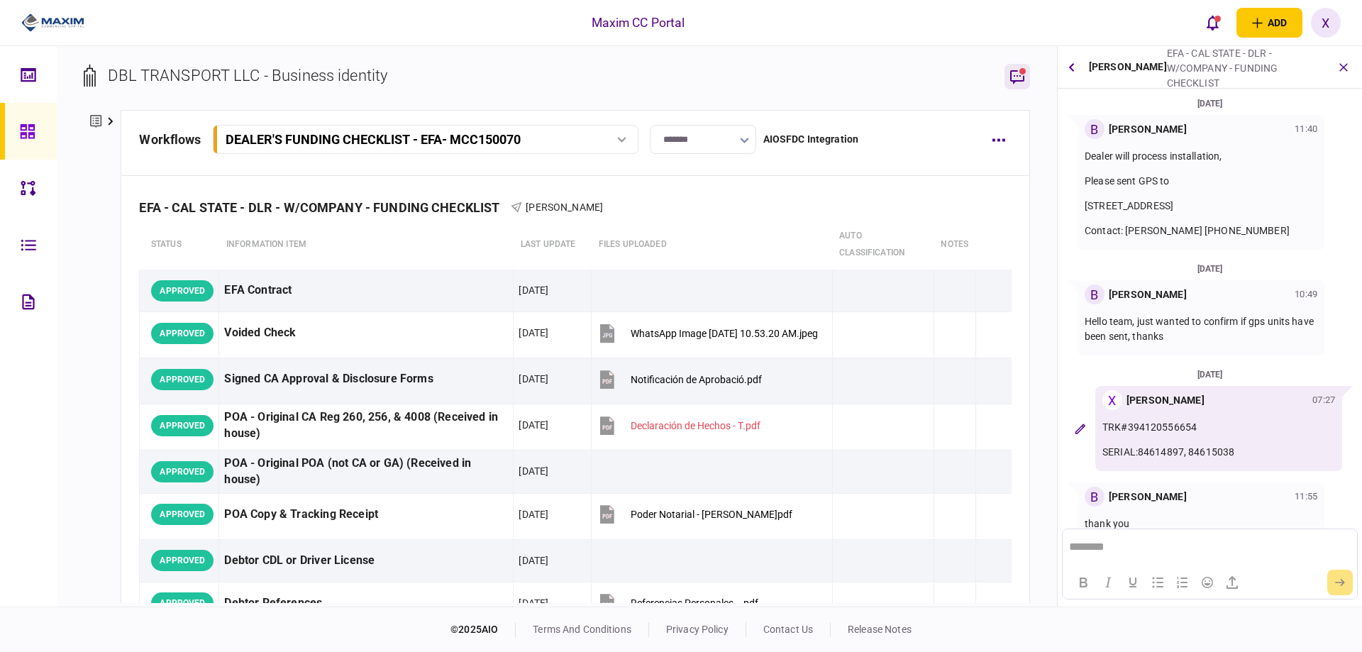
scroll to position [50, 0]
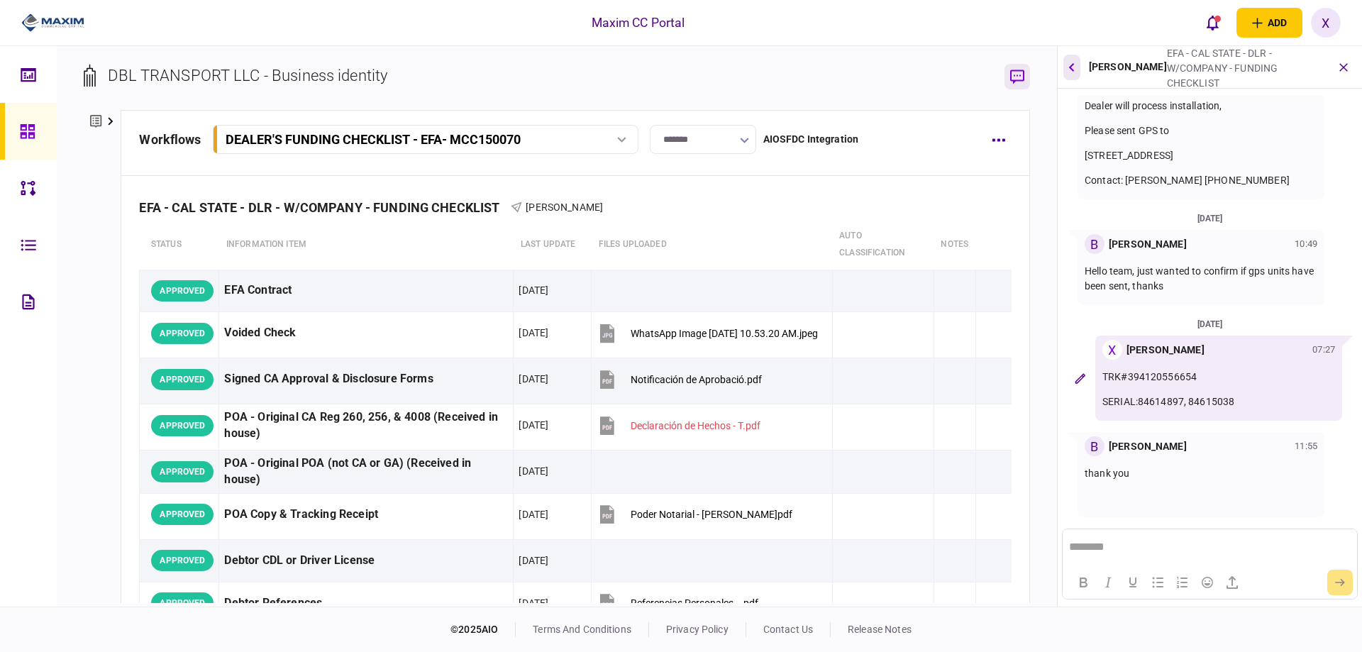
click at [1074, 72] on icon "button" at bounding box center [1072, 66] width 6 height 9
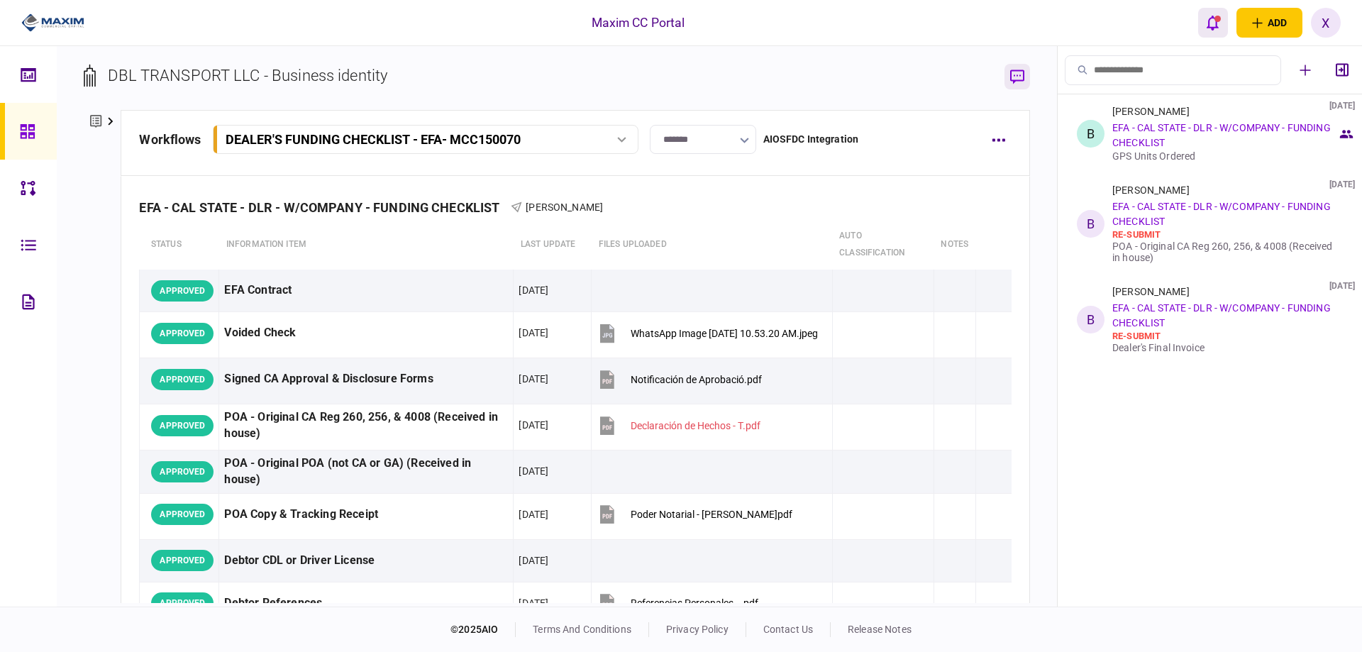
click at [1200, 31] on button "open notifications list" at bounding box center [1213, 23] width 30 height 30
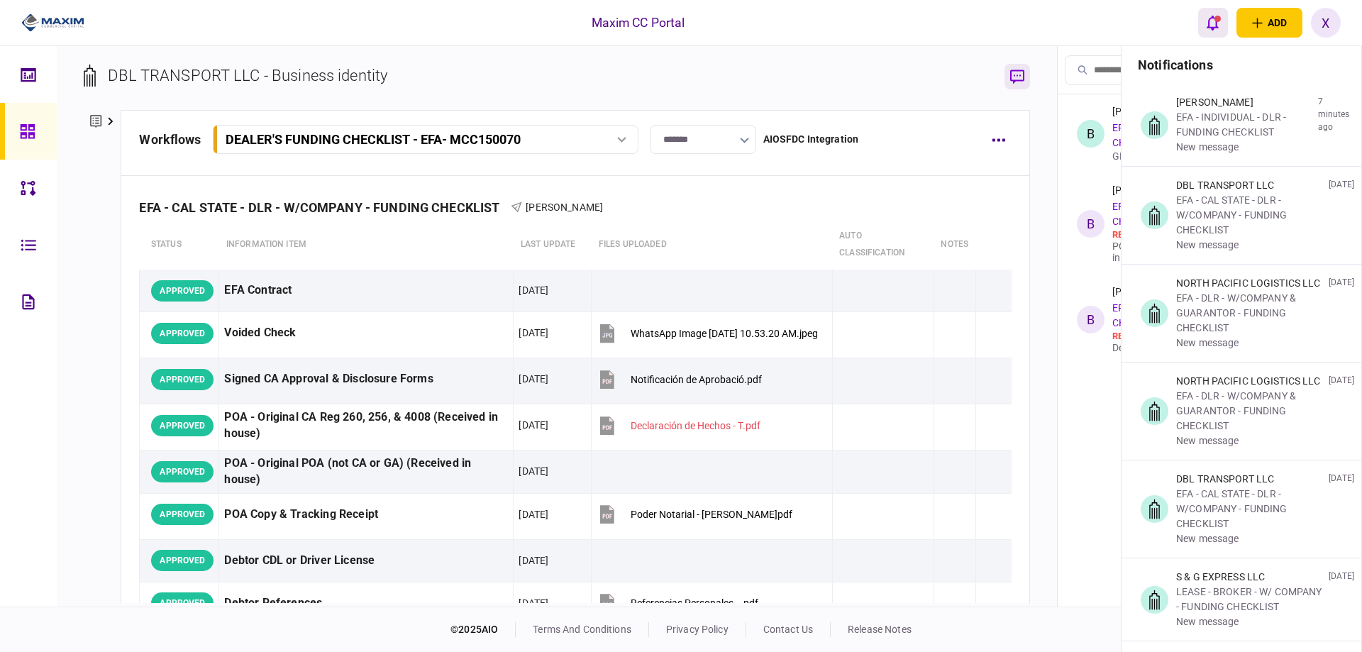
click at [1203, 26] on button "open notifications list" at bounding box center [1213, 23] width 30 height 30
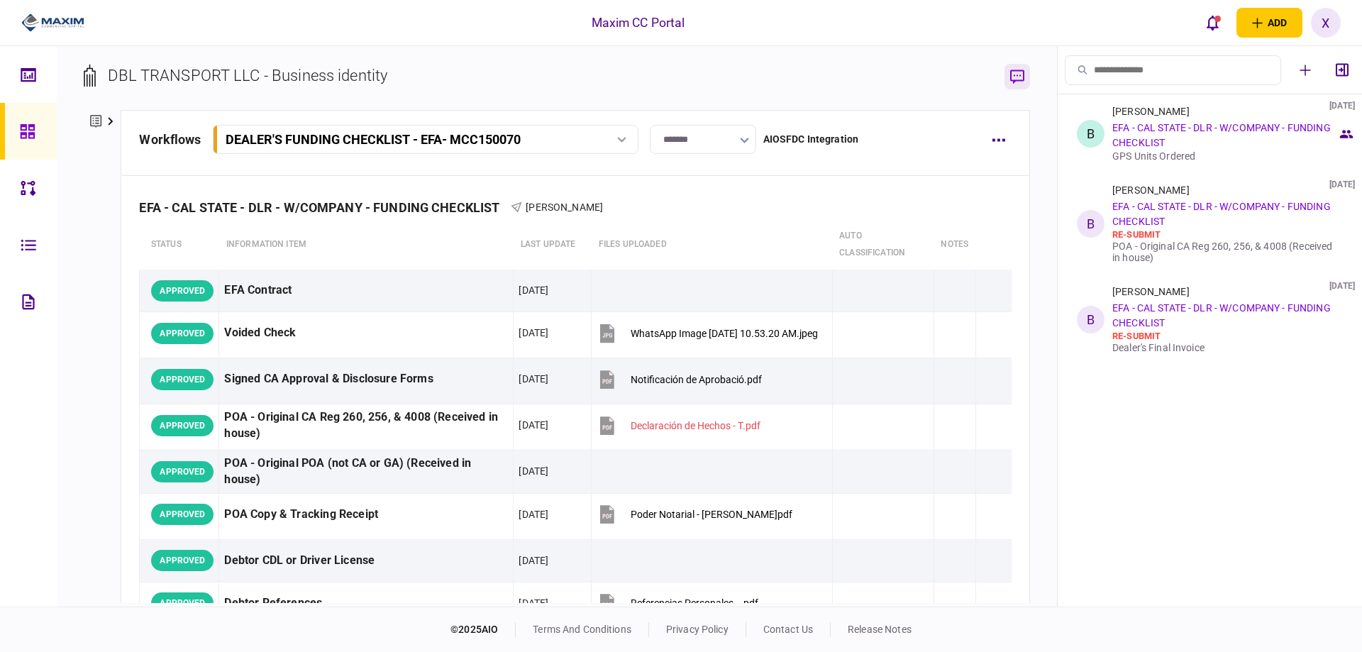
click at [35, 29] on img at bounding box center [52, 22] width 63 height 21
click at [1214, 226] on div "Bladimir Rivera 08 Oct 2025 EFA - CAL STATE - DLR - W/COMPANY - FUNDING CHECKLI…" at bounding box center [1224, 223] width 225 height 79
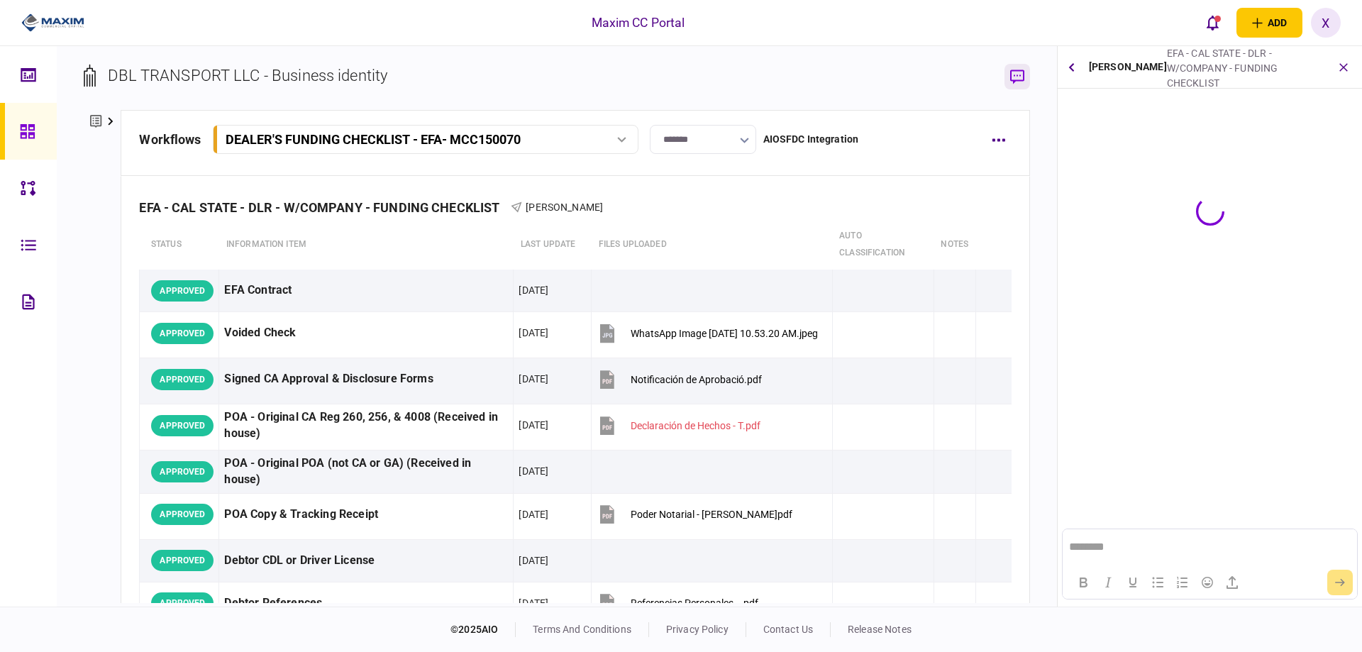
scroll to position [0, 0]
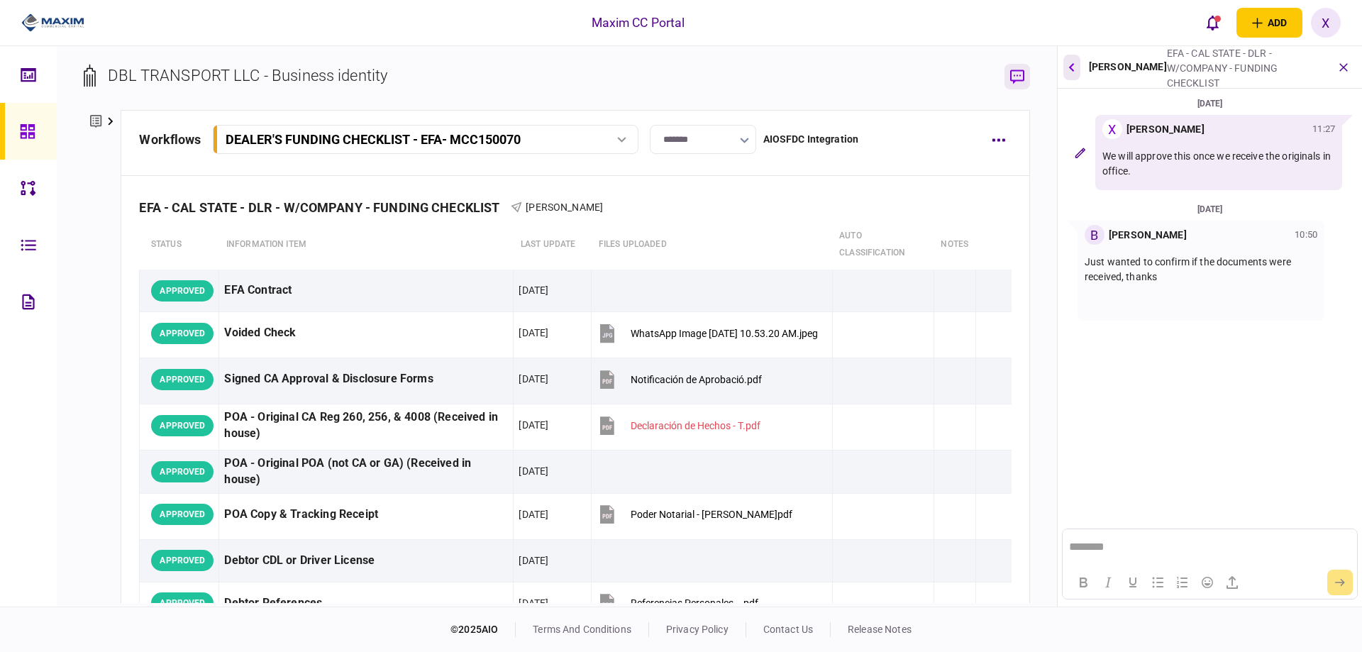
click at [1074, 63] on icon "button" at bounding box center [1072, 66] width 6 height 9
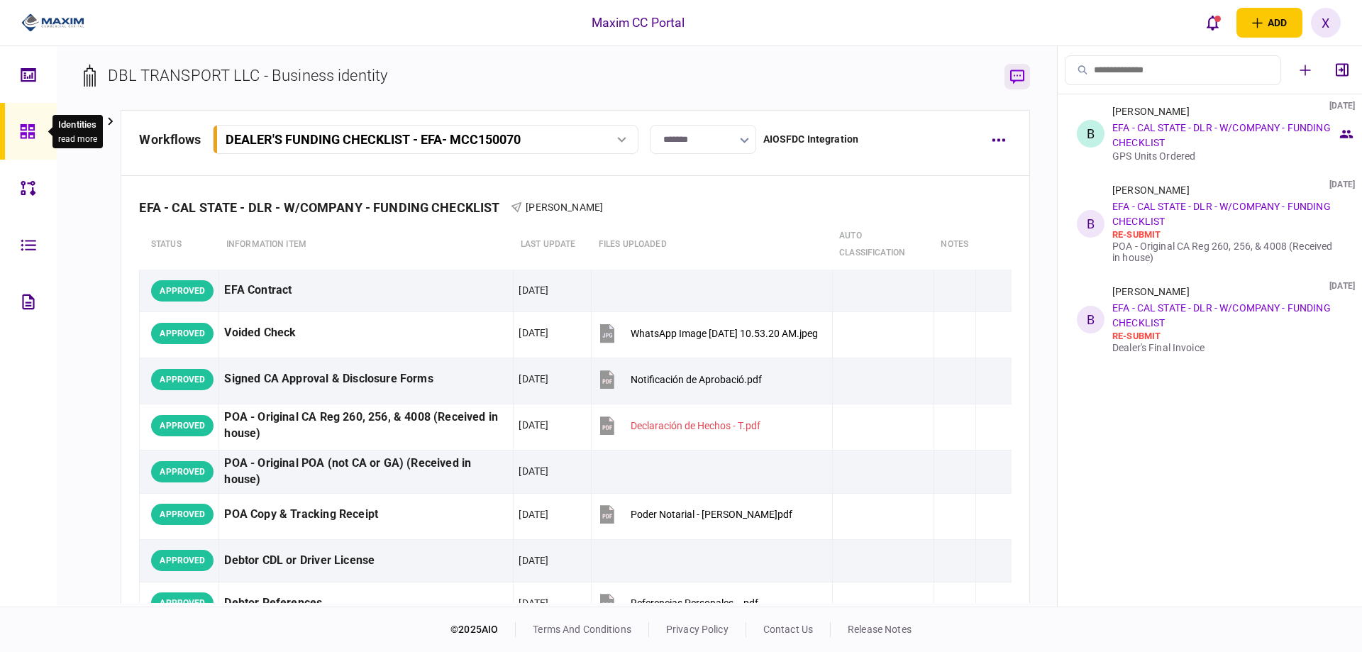
click at [25, 140] on div at bounding box center [31, 131] width 23 height 57
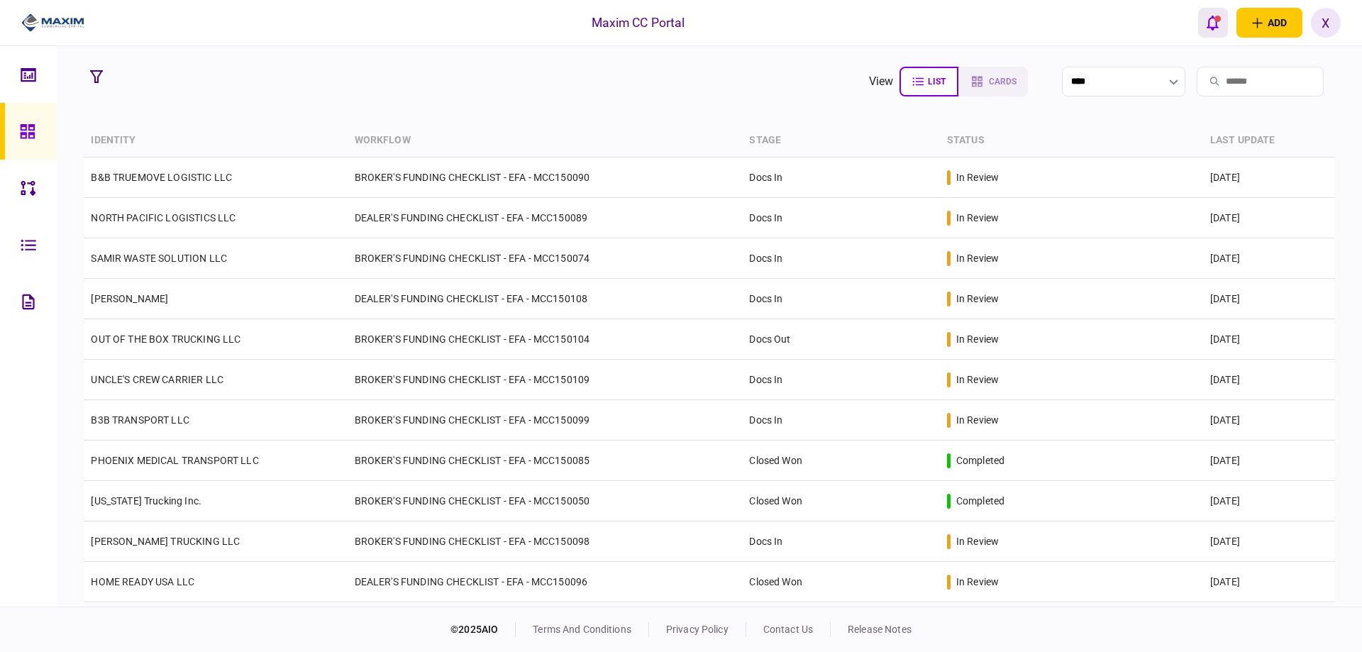
click at [1216, 25] on icon "open notifications list" at bounding box center [1212, 23] width 12 height 15
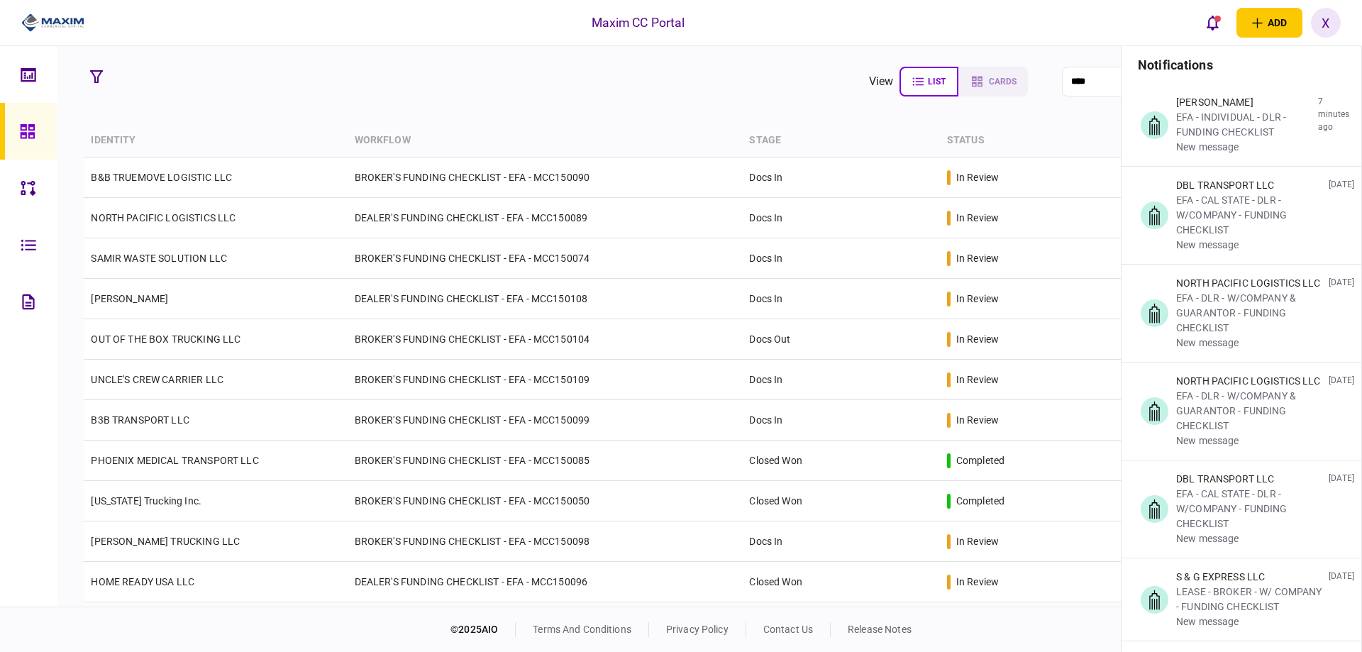
click at [24, 128] on icon at bounding box center [28, 131] width 16 height 16
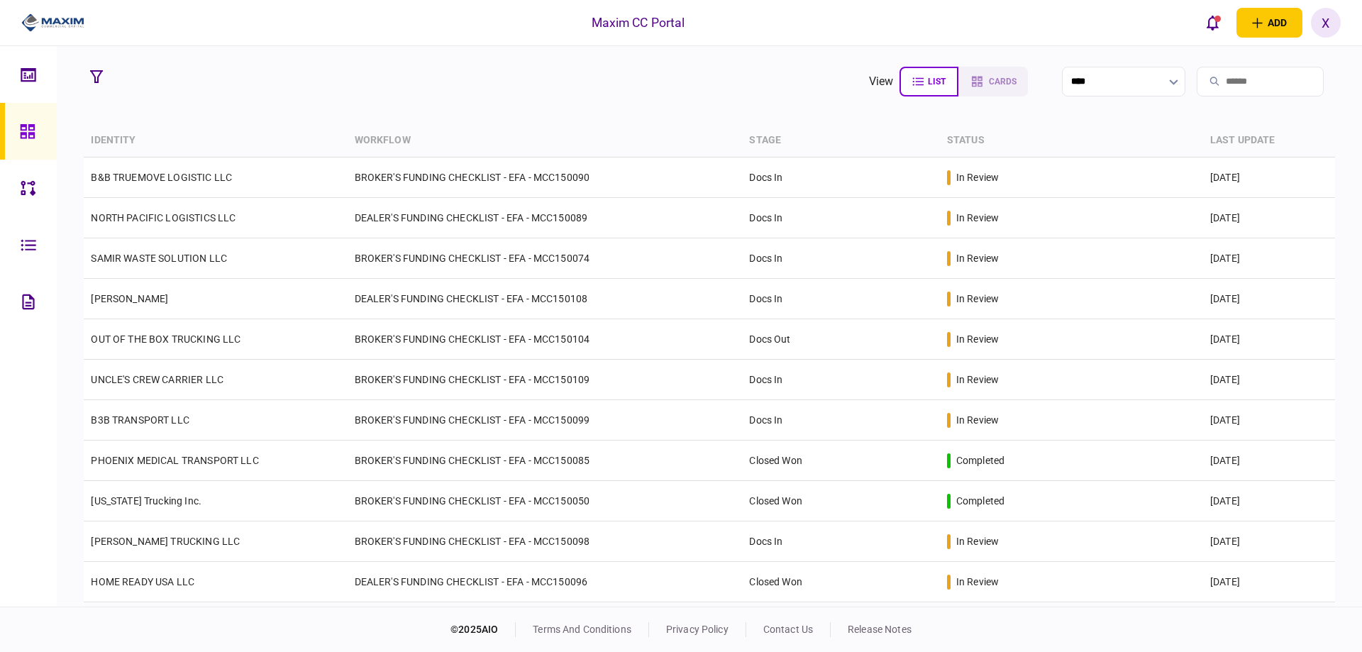
click at [69, 38] on div at bounding box center [47, 23] width 95 height 46
click at [45, 18] on img at bounding box center [52, 22] width 63 height 21
click at [1227, 15] on button "open notifications list" at bounding box center [1213, 23] width 30 height 30
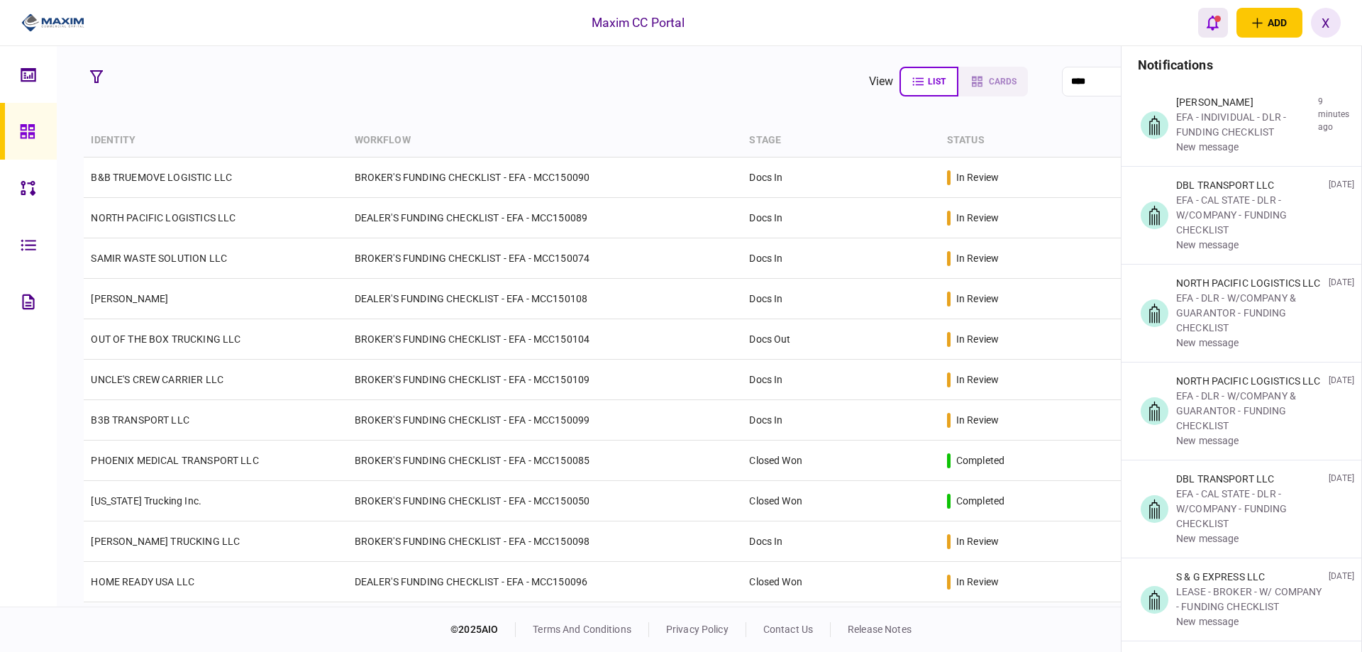
click at [1214, 15] on icon "open notifications list" at bounding box center [1212, 23] width 12 height 16
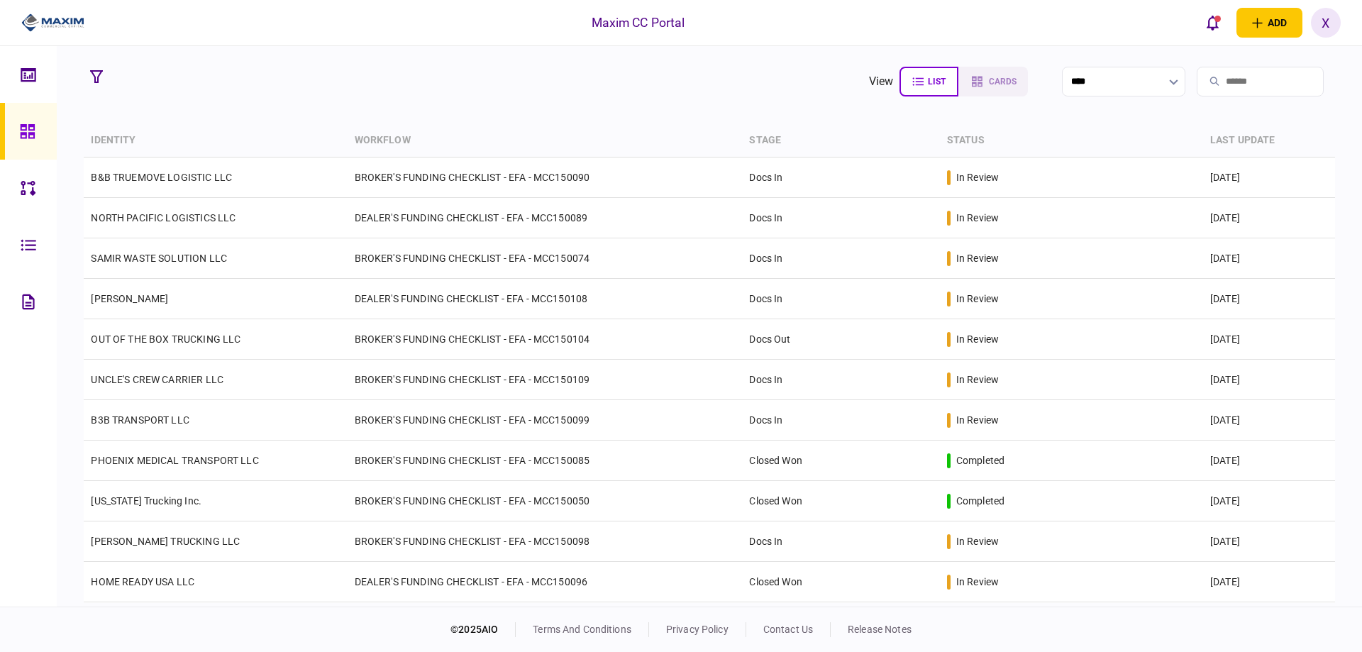
click at [30, 19] on img at bounding box center [52, 22] width 63 height 21
click at [41, 26] on img at bounding box center [52, 22] width 63 height 21
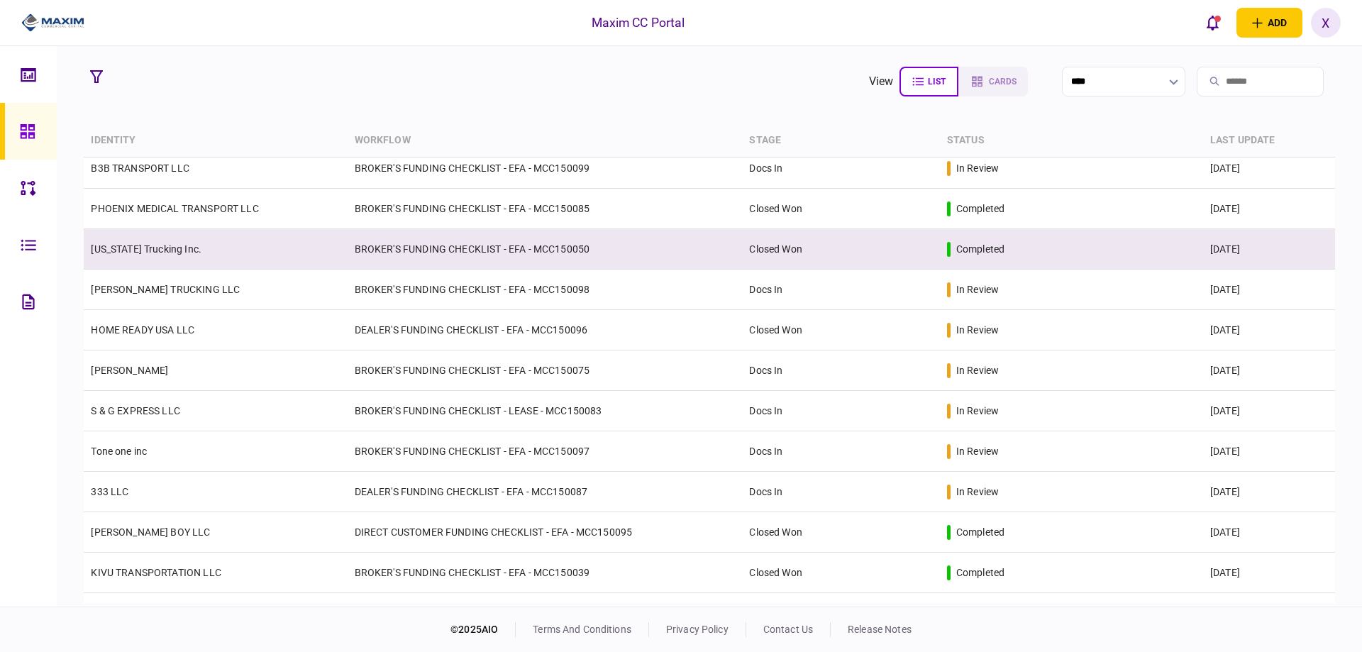
scroll to position [284, 0]
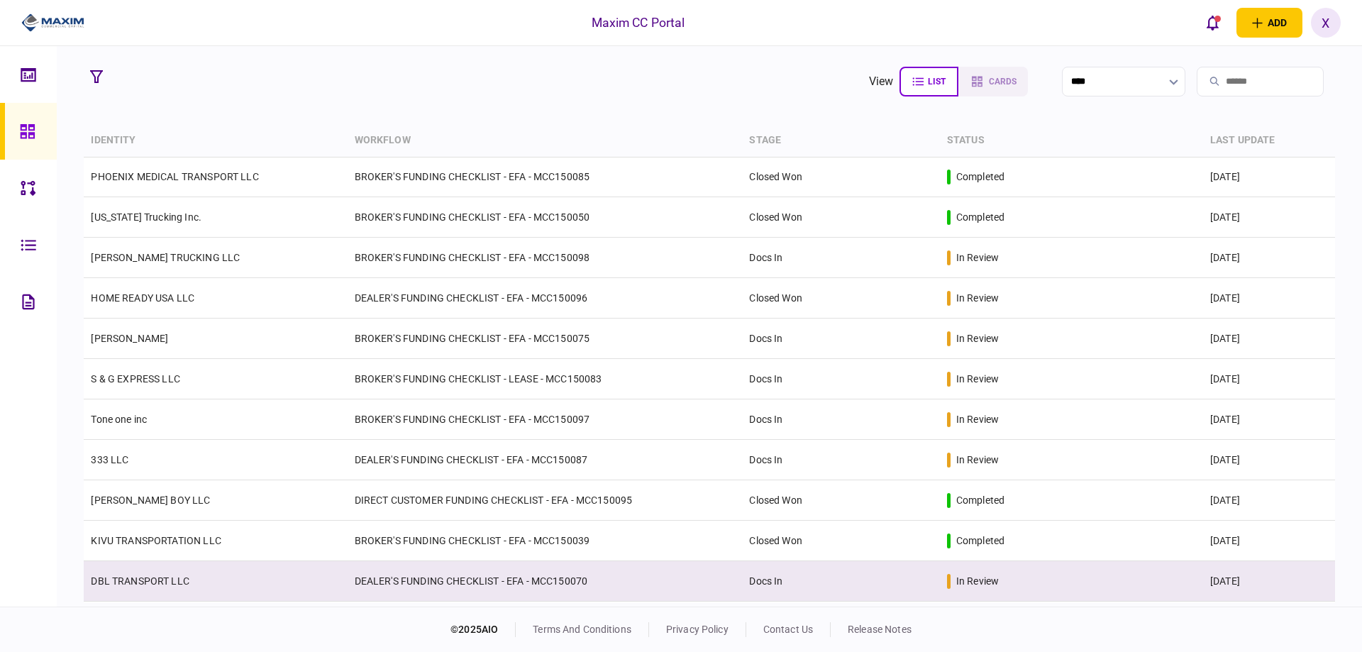
click at [155, 578] on link "DBL TRANSPORT LLC" at bounding box center [140, 580] width 99 height 11
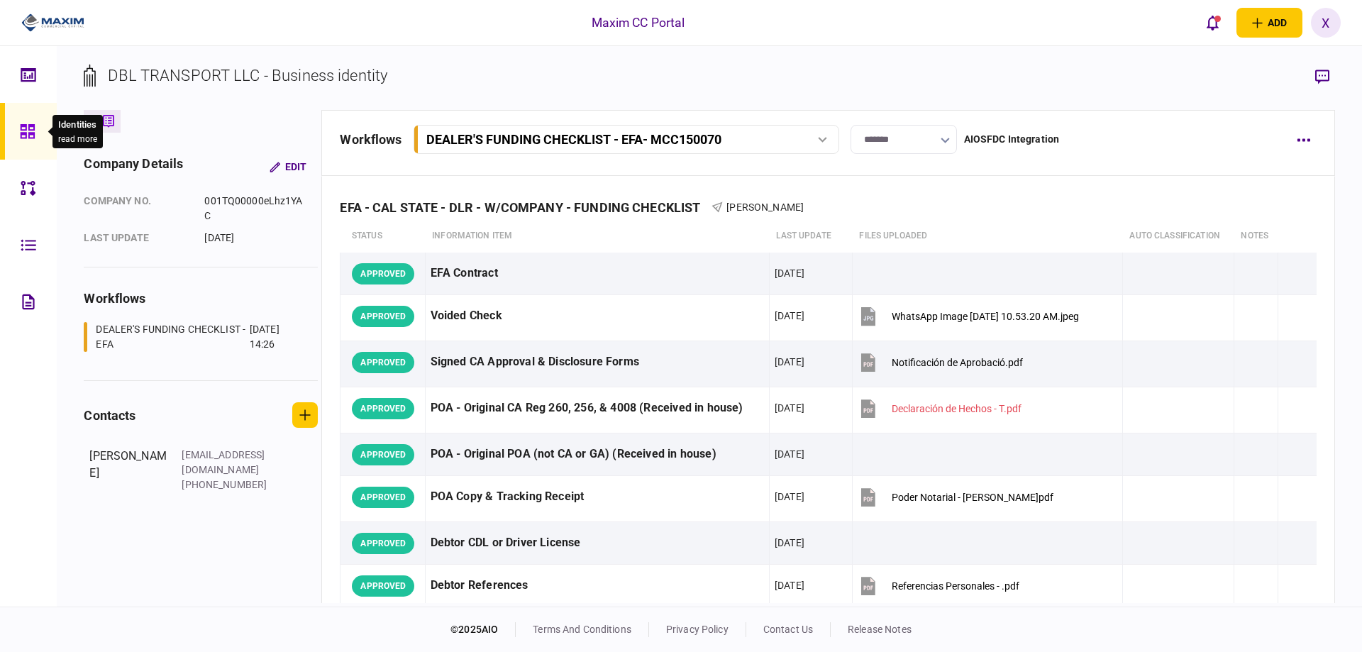
click at [22, 132] on icon at bounding box center [27, 131] width 14 height 14
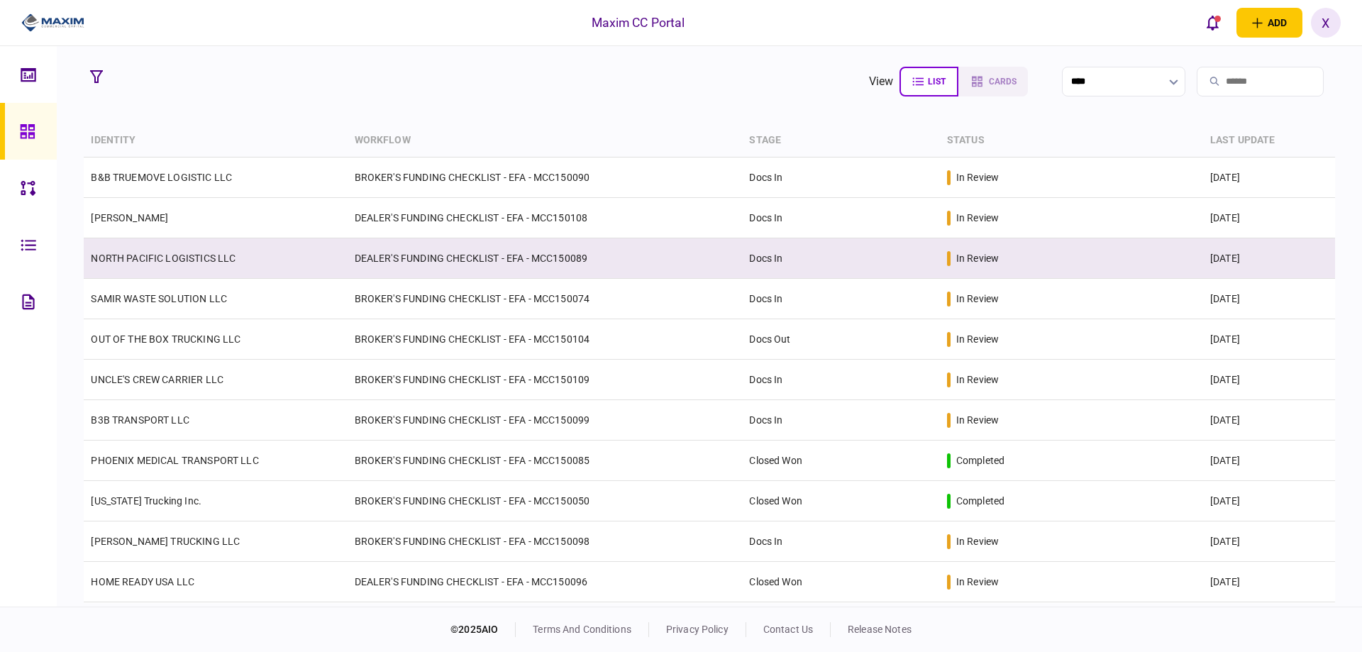
click at [157, 257] on link "NORTH PACIFIC LOGISTICS LLC" at bounding box center [163, 257] width 145 height 11
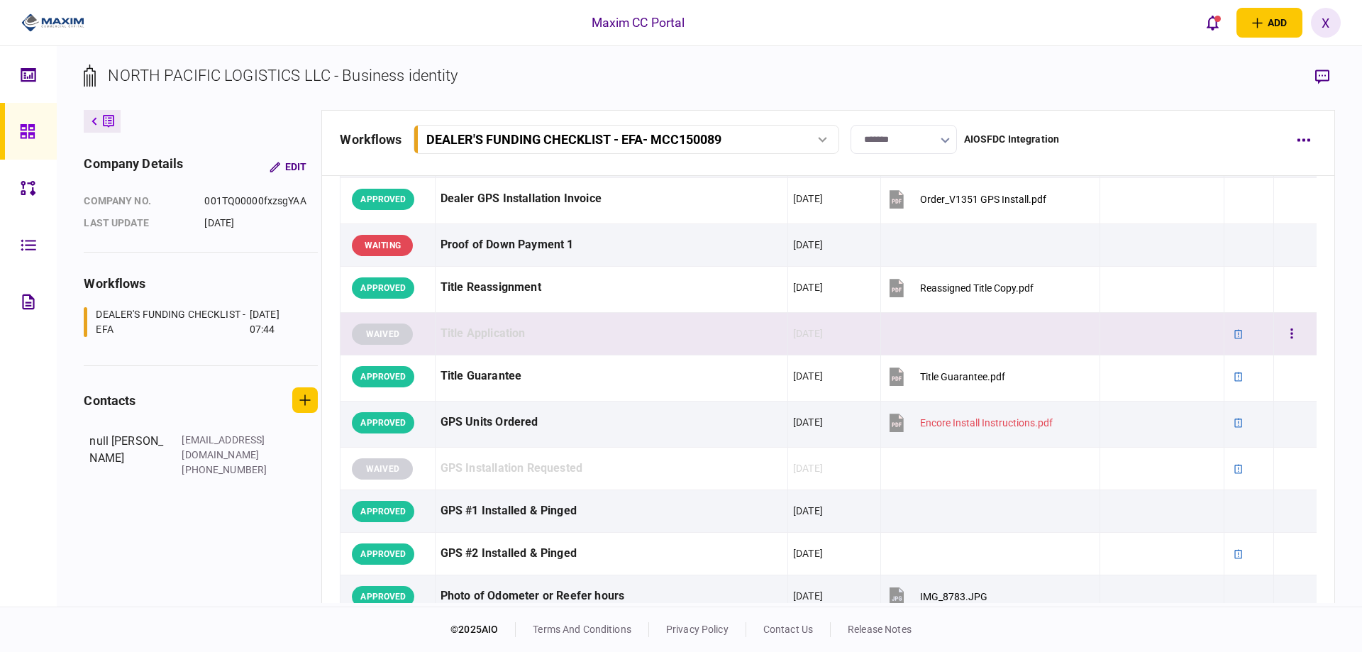
scroll to position [1135, 0]
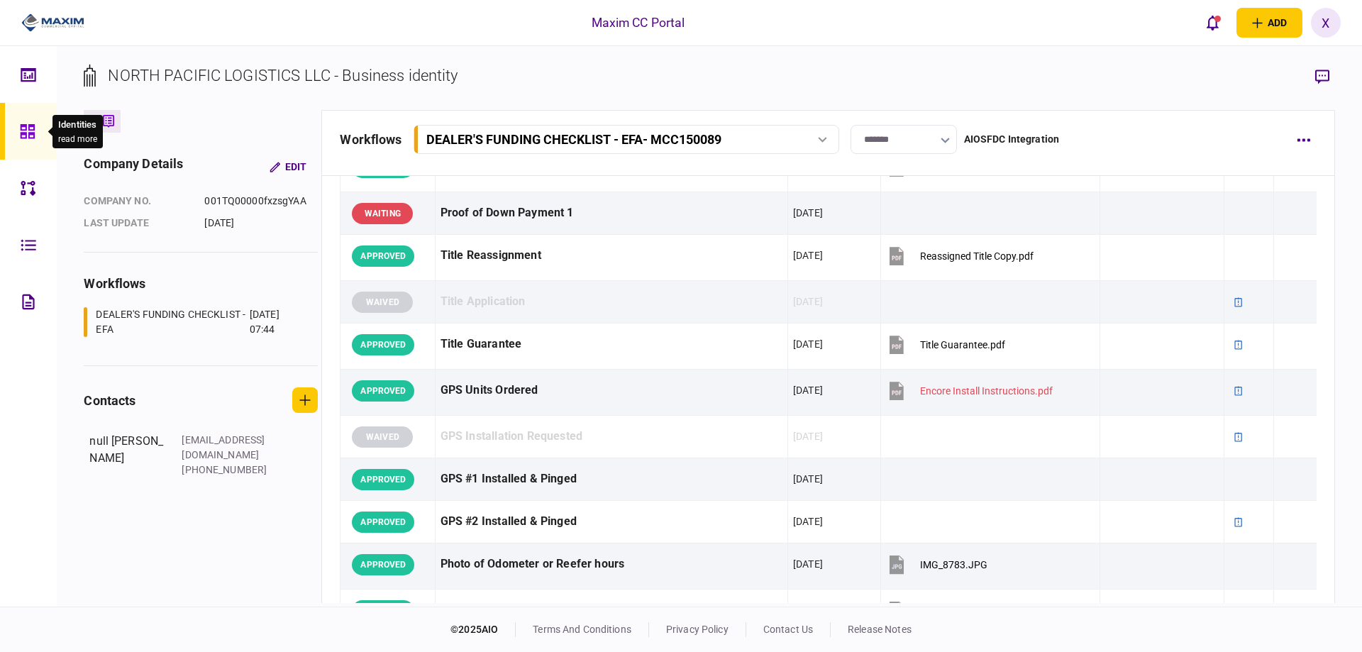
click at [32, 140] on div at bounding box center [31, 131] width 23 height 57
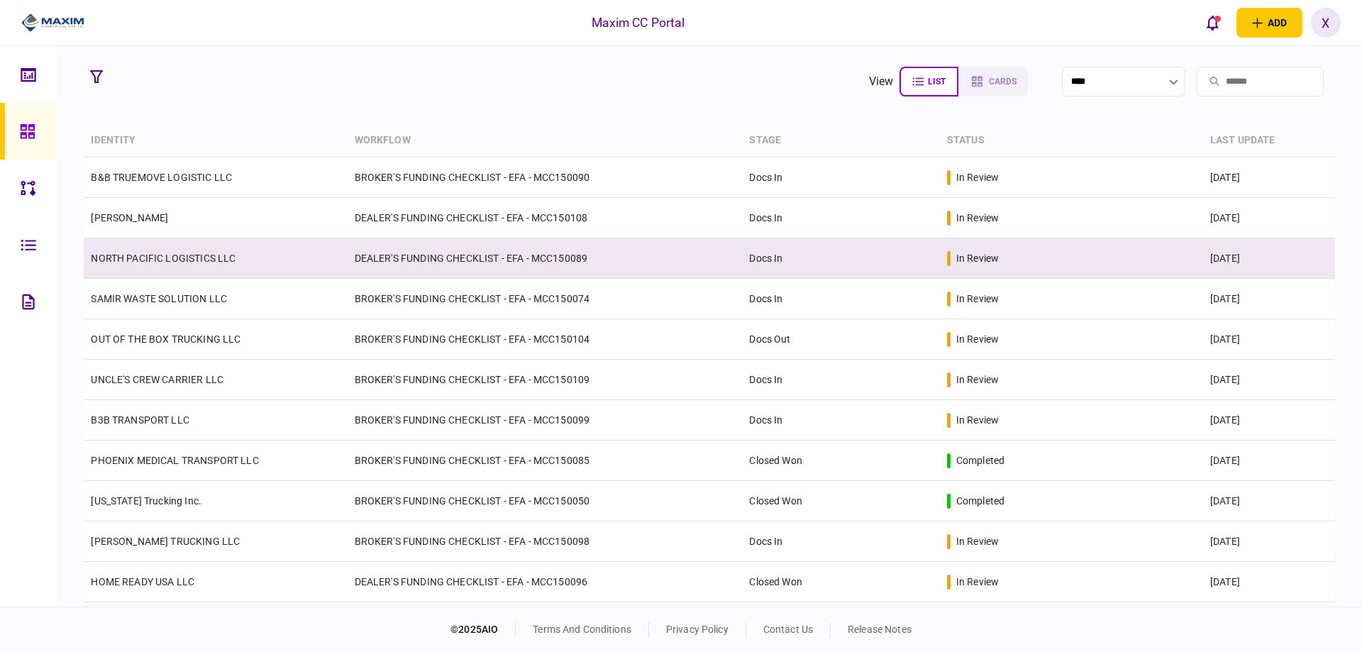
click at [172, 258] on link "NORTH PACIFIC LOGISTICS LLC" at bounding box center [163, 257] width 145 height 11
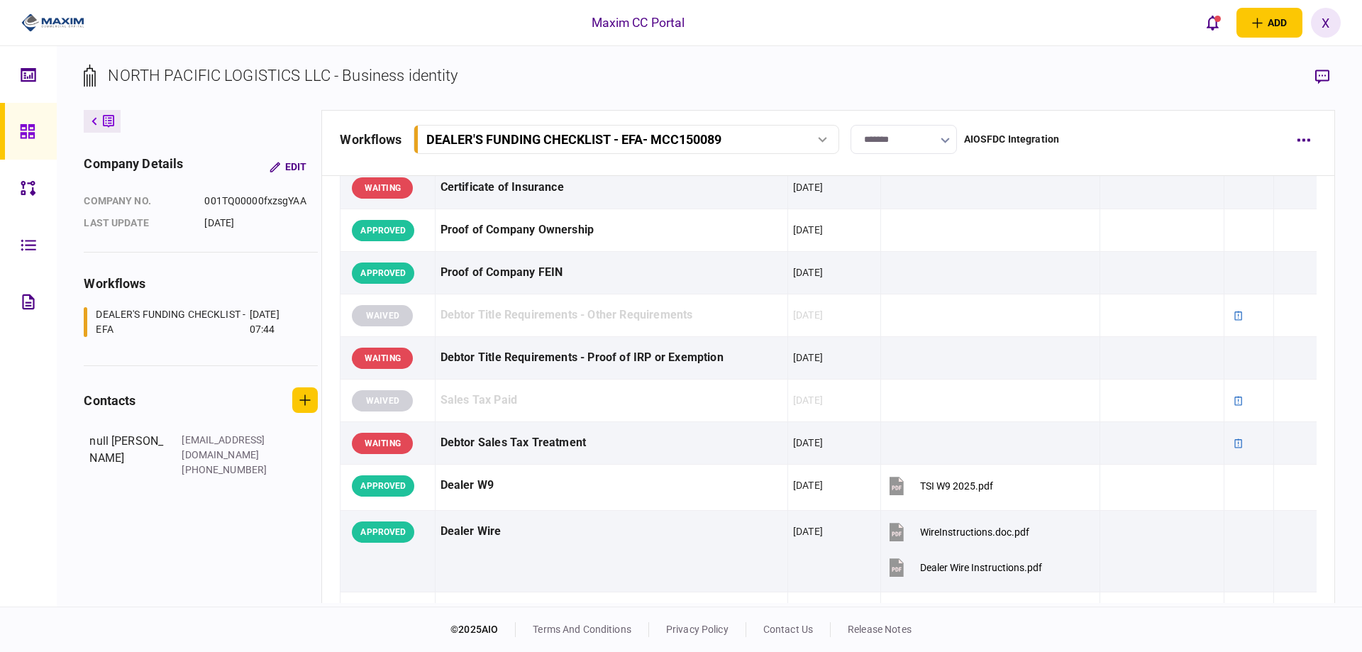
scroll to position [567, 0]
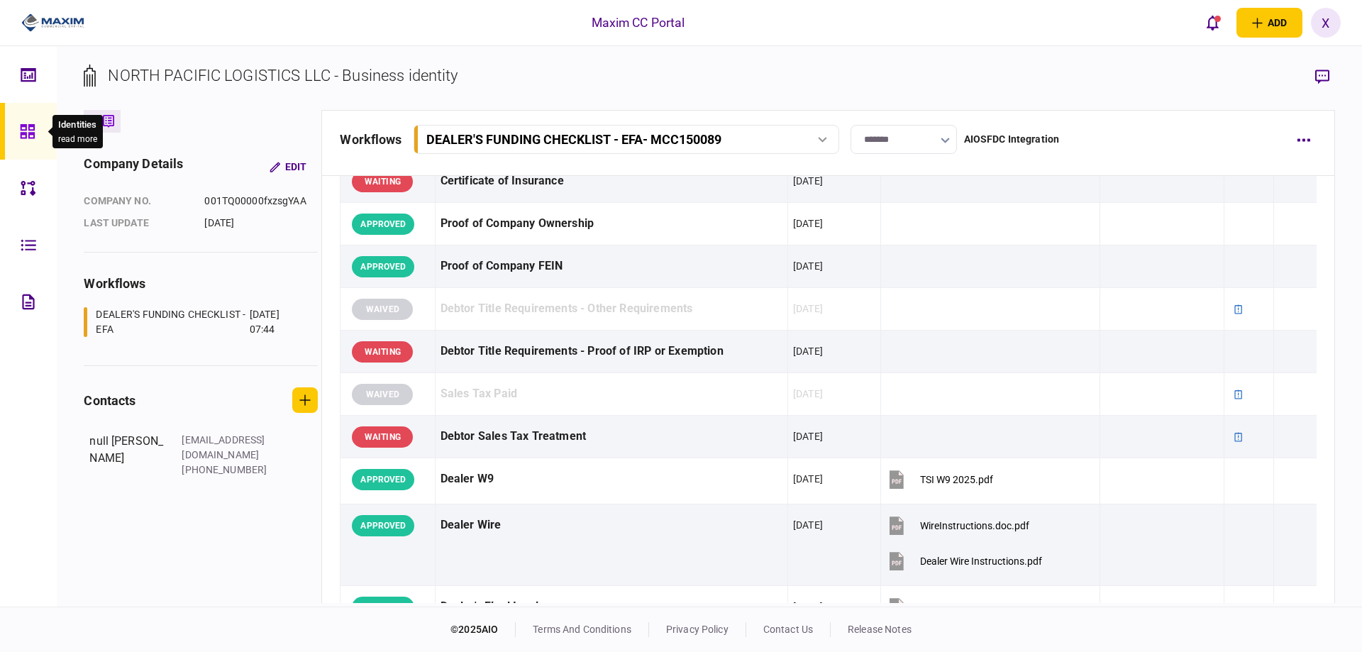
click at [21, 131] on icon at bounding box center [28, 131] width 16 height 16
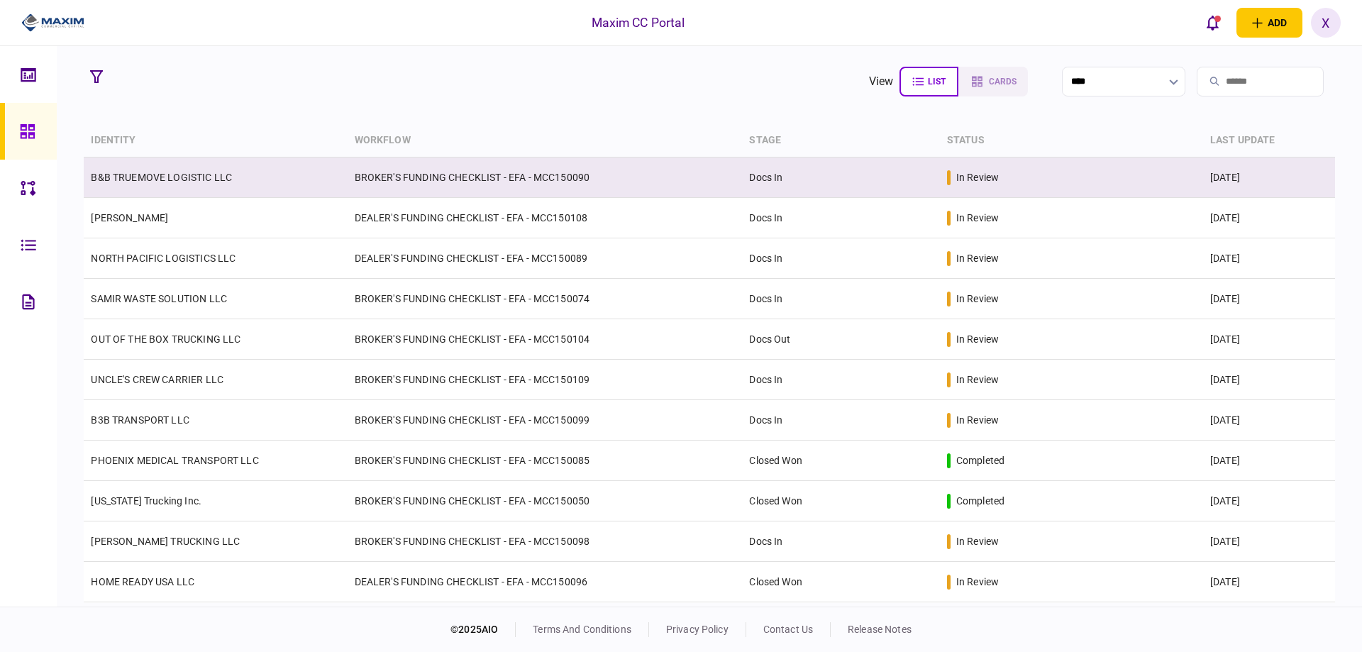
click at [172, 169] on td "B&B TRUEMOVE LOGISTIC LLC" at bounding box center [215, 177] width 263 height 40
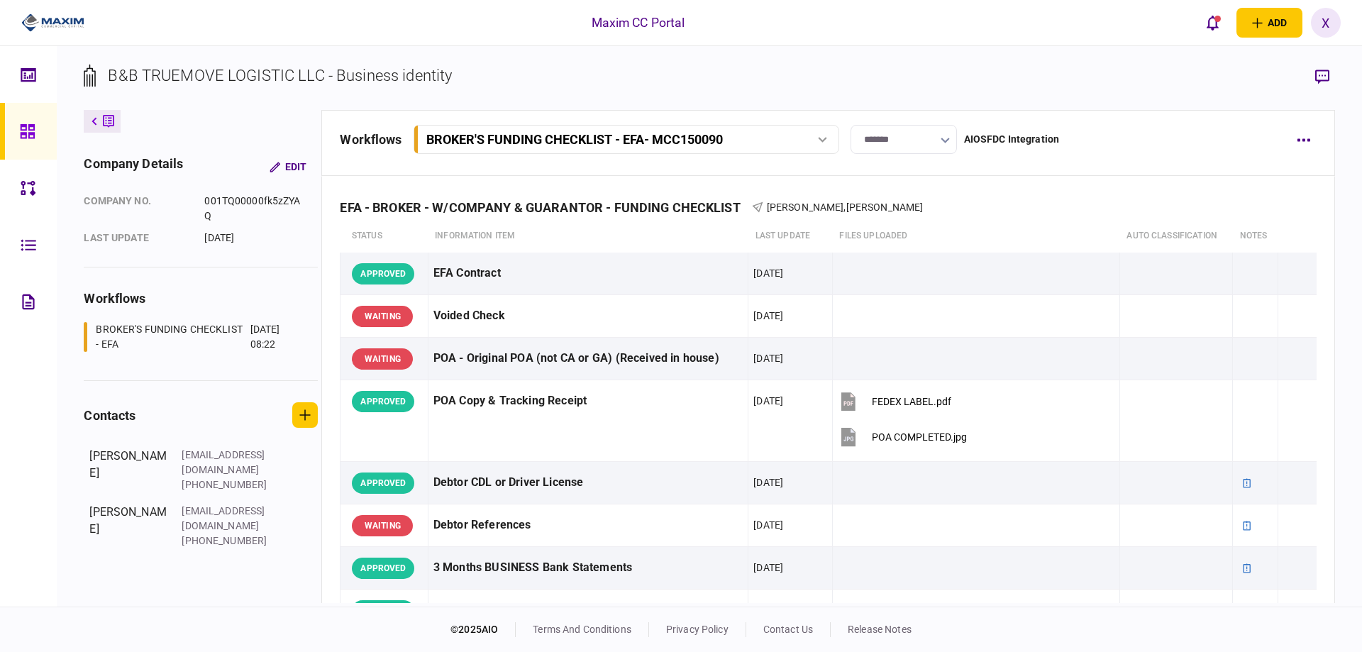
click at [40, 131] on div at bounding box center [31, 131] width 23 height 57
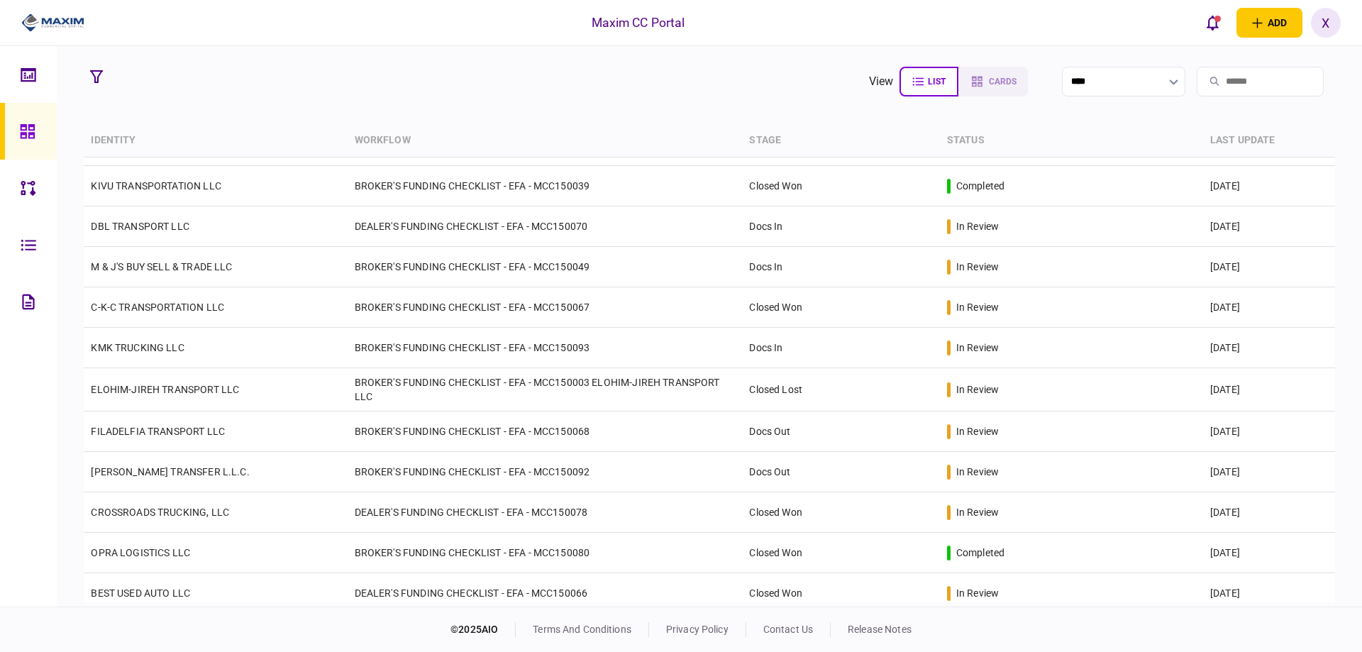
scroll to position [647, 0]
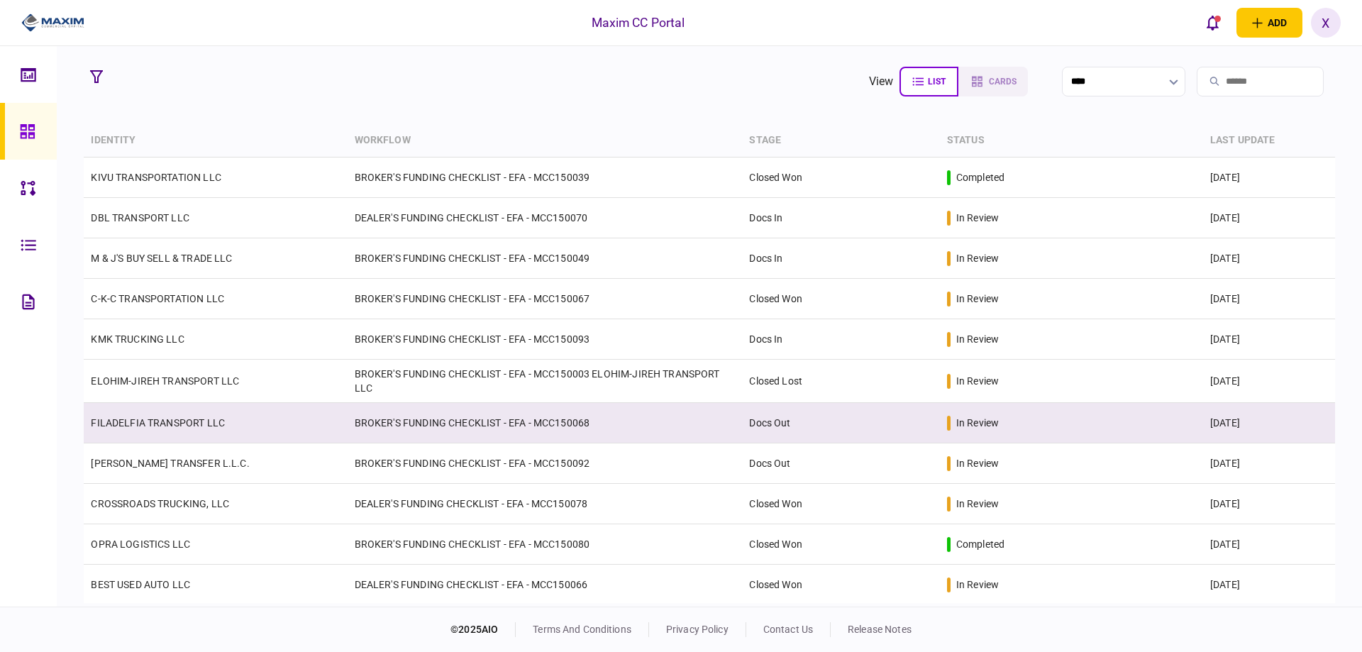
click at [172, 413] on td "FILADELFIA TRANSPORT LLC" at bounding box center [215, 423] width 263 height 40
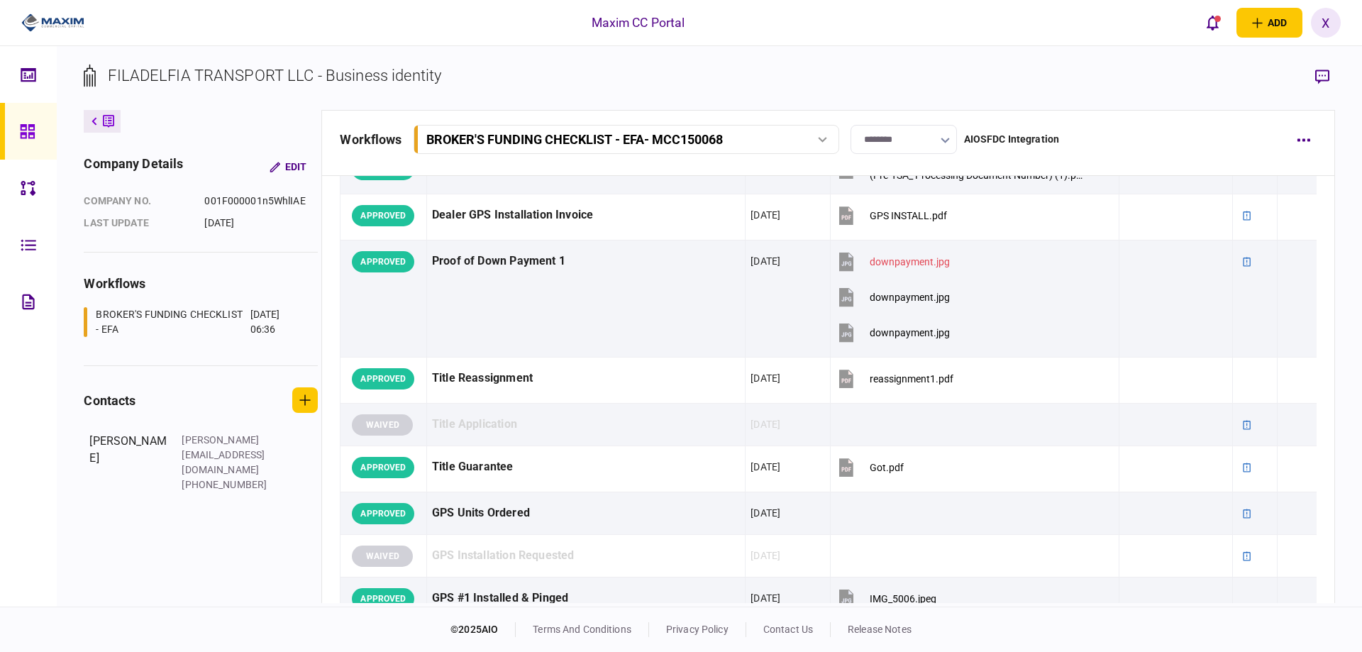
scroll to position [851, 0]
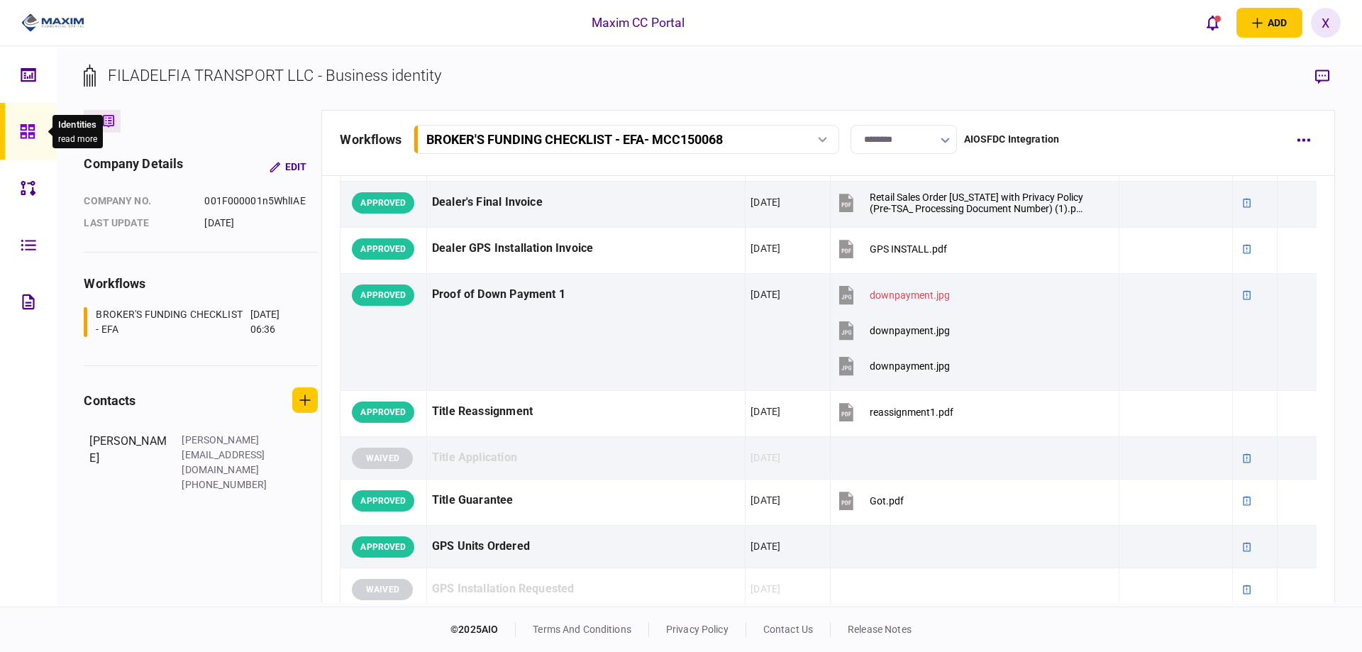
click at [30, 136] on icon at bounding box center [28, 131] width 16 height 16
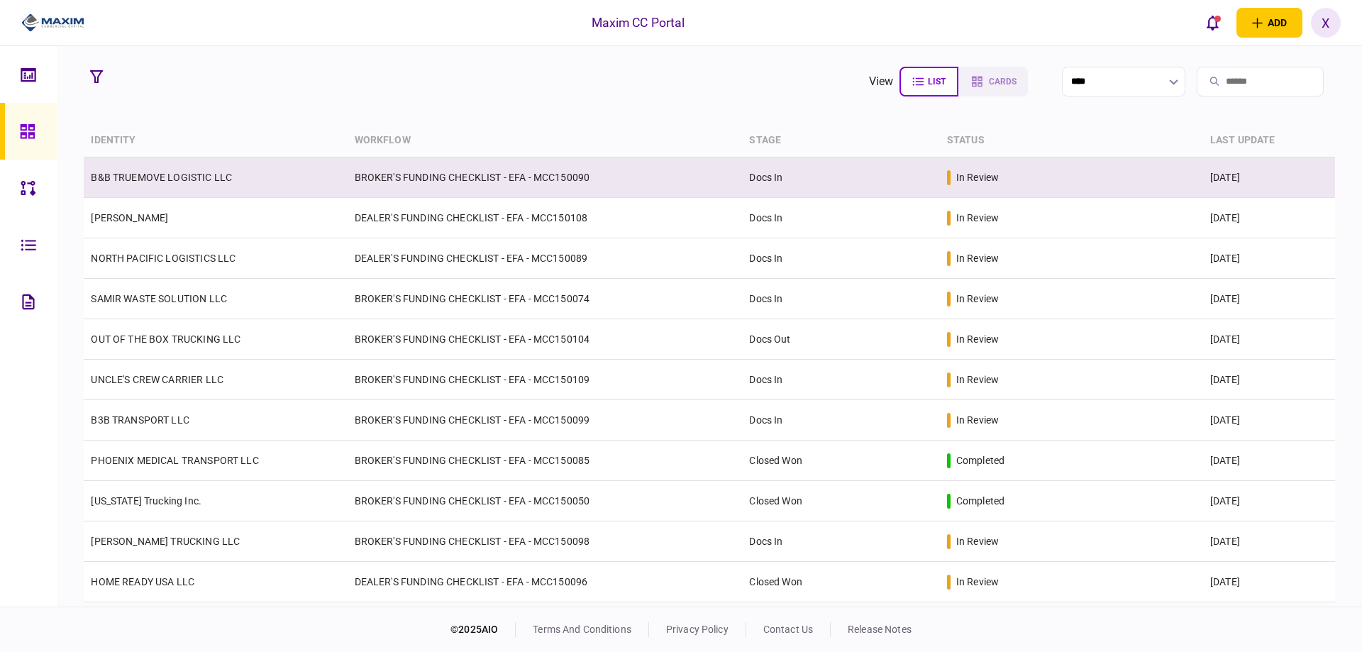
click at [139, 191] on td "B&B TRUEMOVE LOGISTIC LLC" at bounding box center [215, 177] width 263 height 40
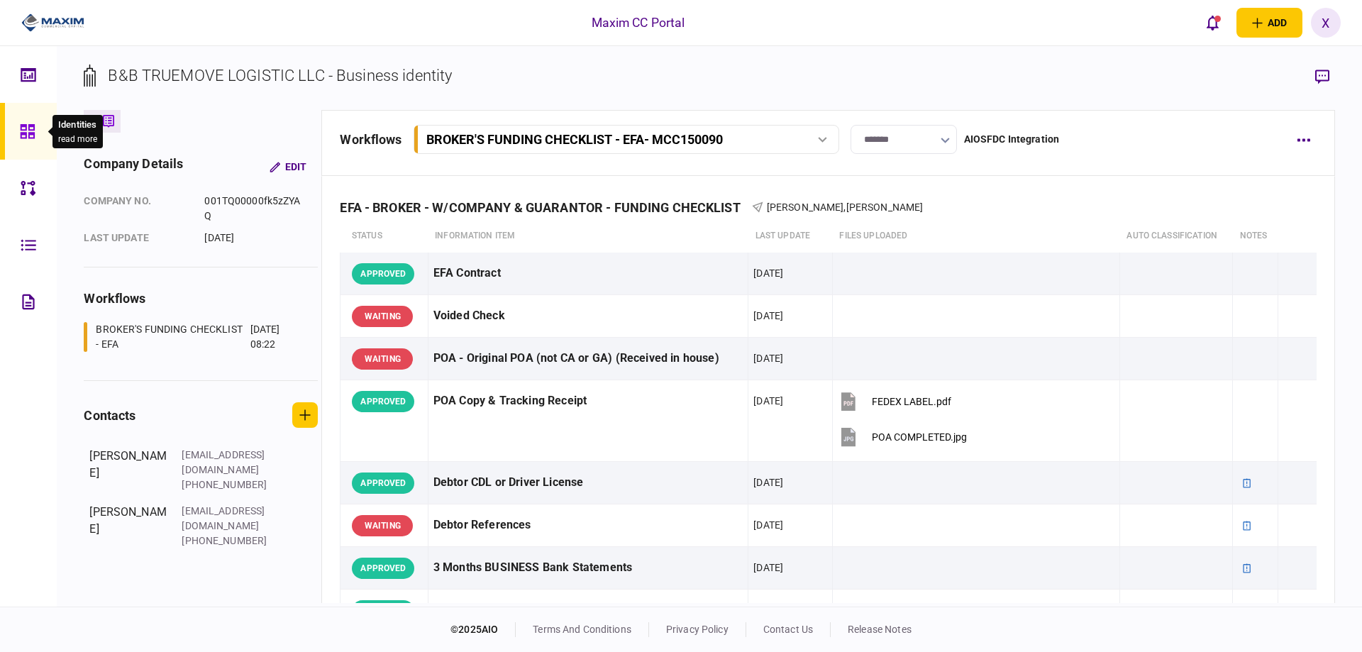
click at [23, 141] on div at bounding box center [31, 131] width 23 height 57
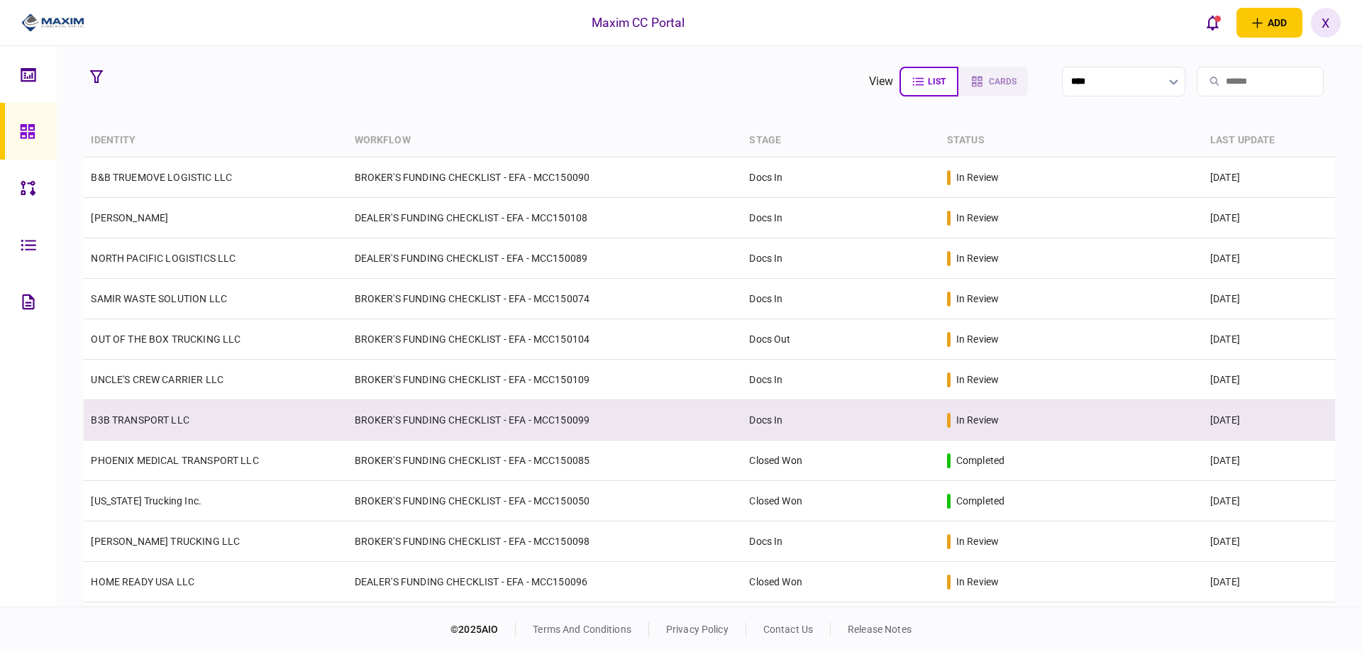
click at [169, 418] on link "B3B TRANSPORT LLC" at bounding box center [140, 419] width 99 height 11
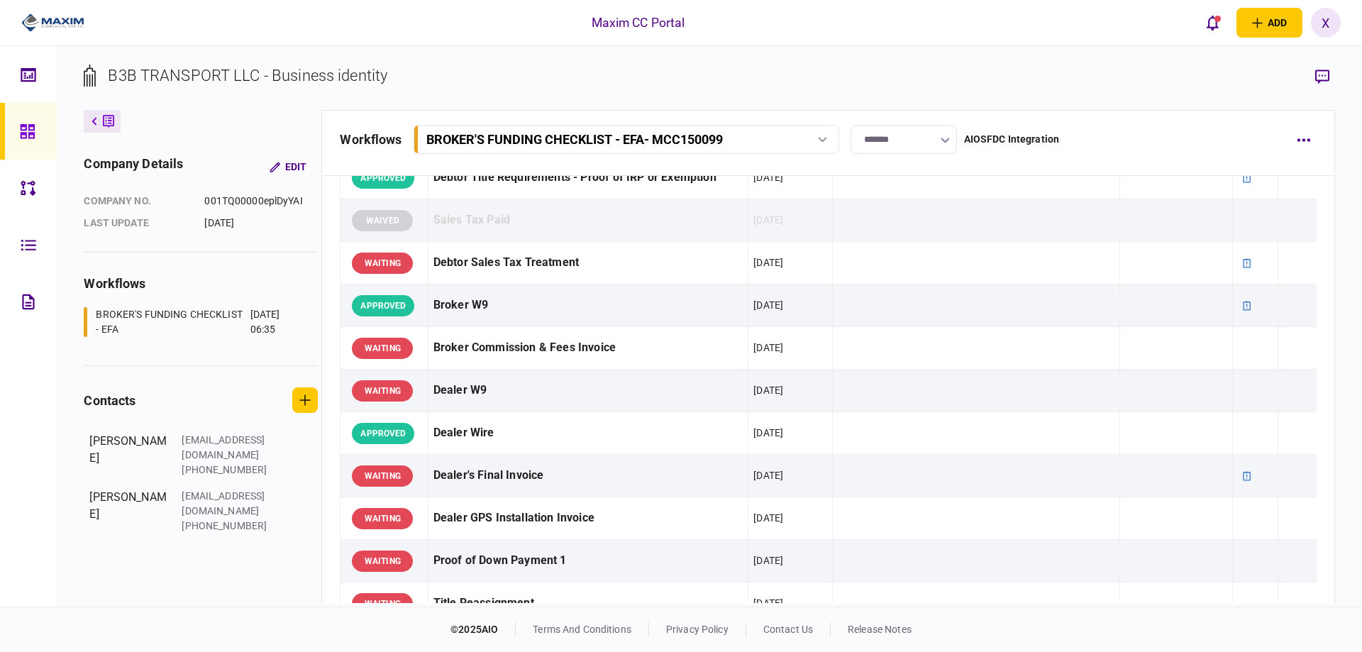
scroll to position [851, 0]
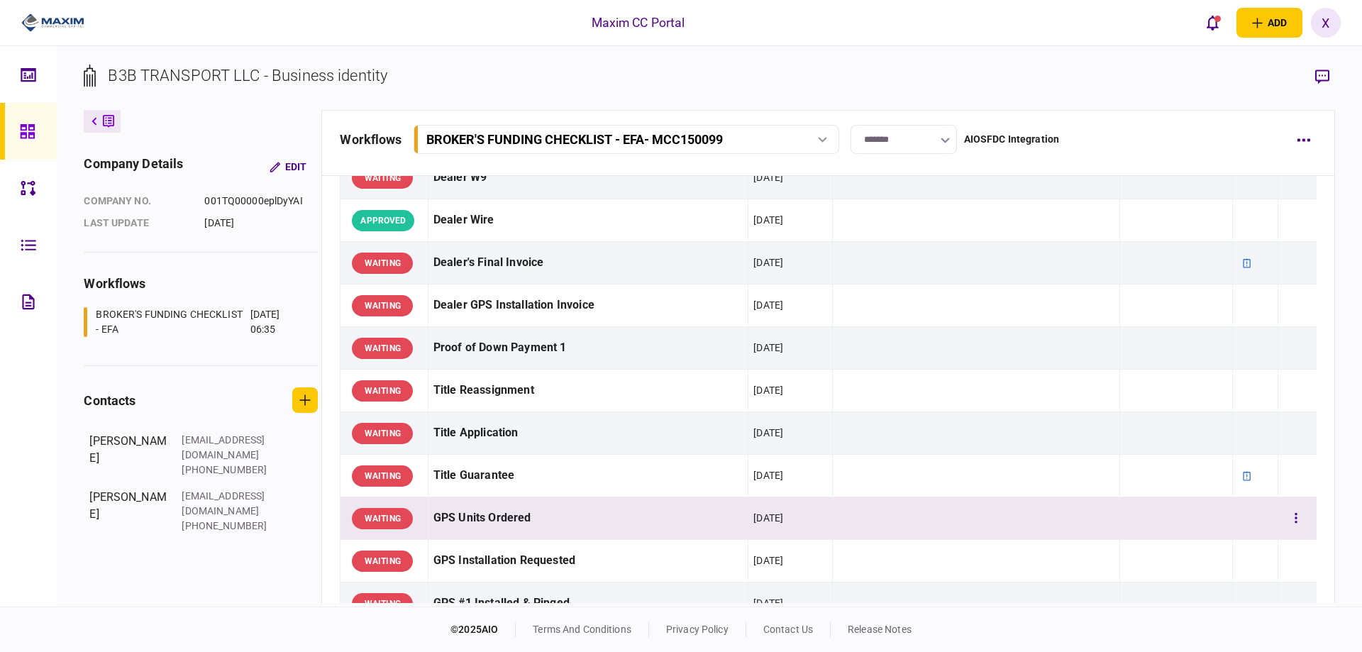
click at [501, 520] on div "GPS Units Ordered" at bounding box center [588, 518] width 310 height 32
click at [783, 518] on div "[DATE]" at bounding box center [768, 518] width 30 height 14
click at [1283, 518] on button "button" at bounding box center [1296, 519] width 26 height 26
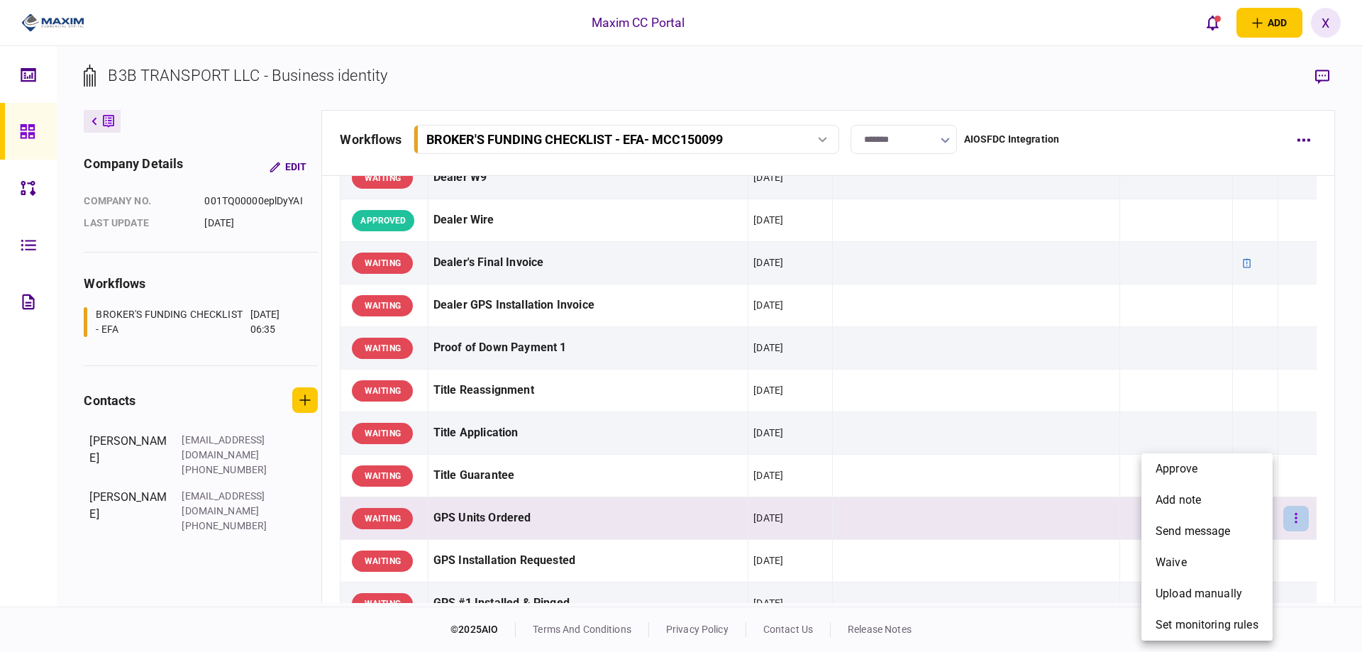
click at [1279, 518] on div at bounding box center [681, 326] width 1362 height 652
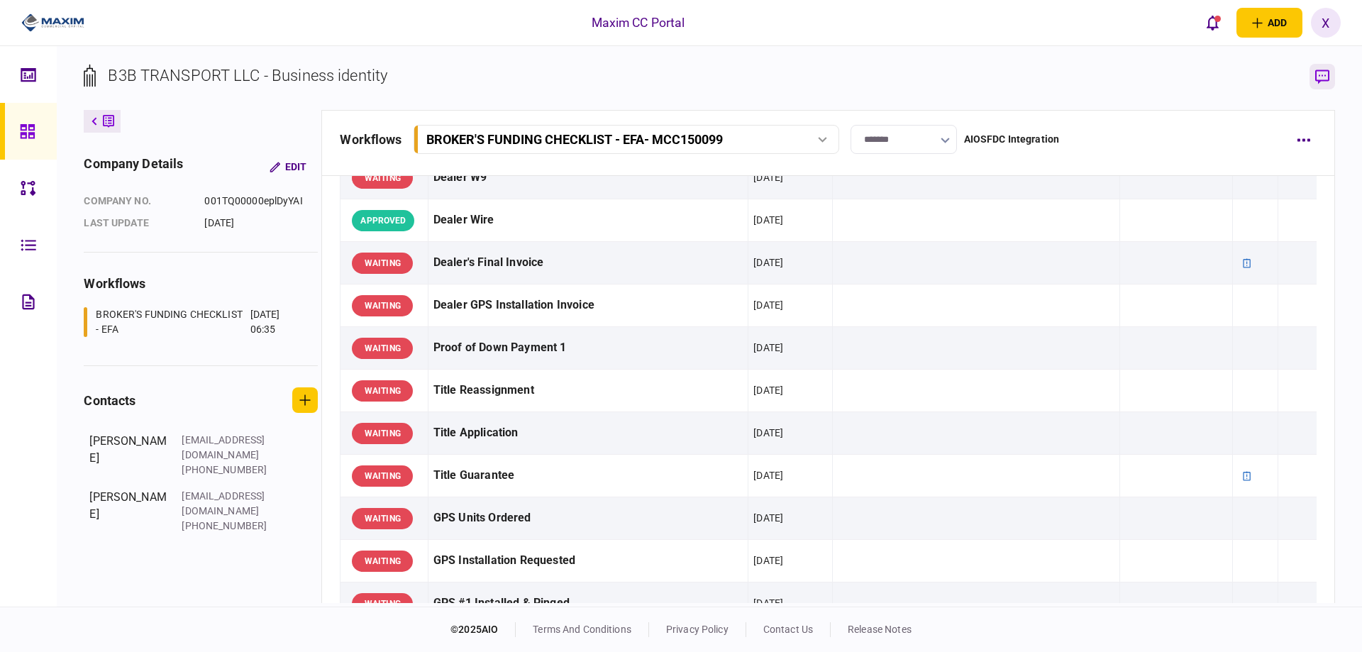
click at [1318, 76] on icon "button" at bounding box center [1322, 76] width 14 height 14
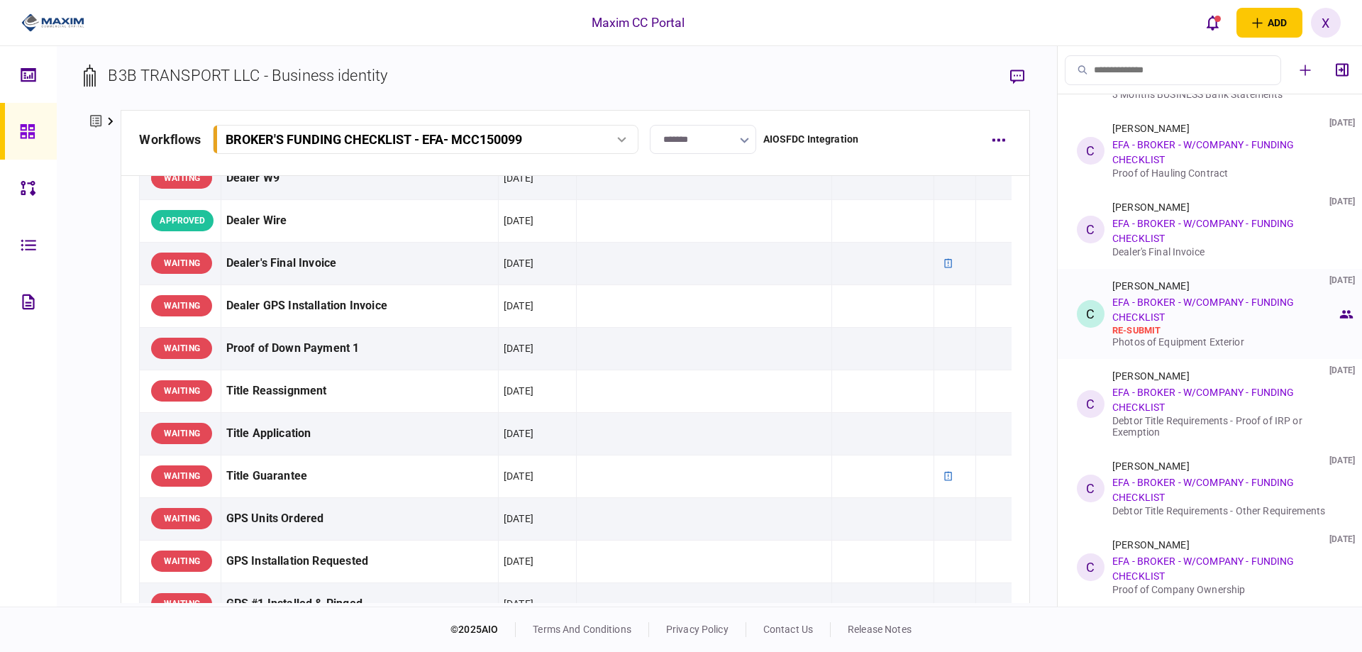
scroll to position [0, 0]
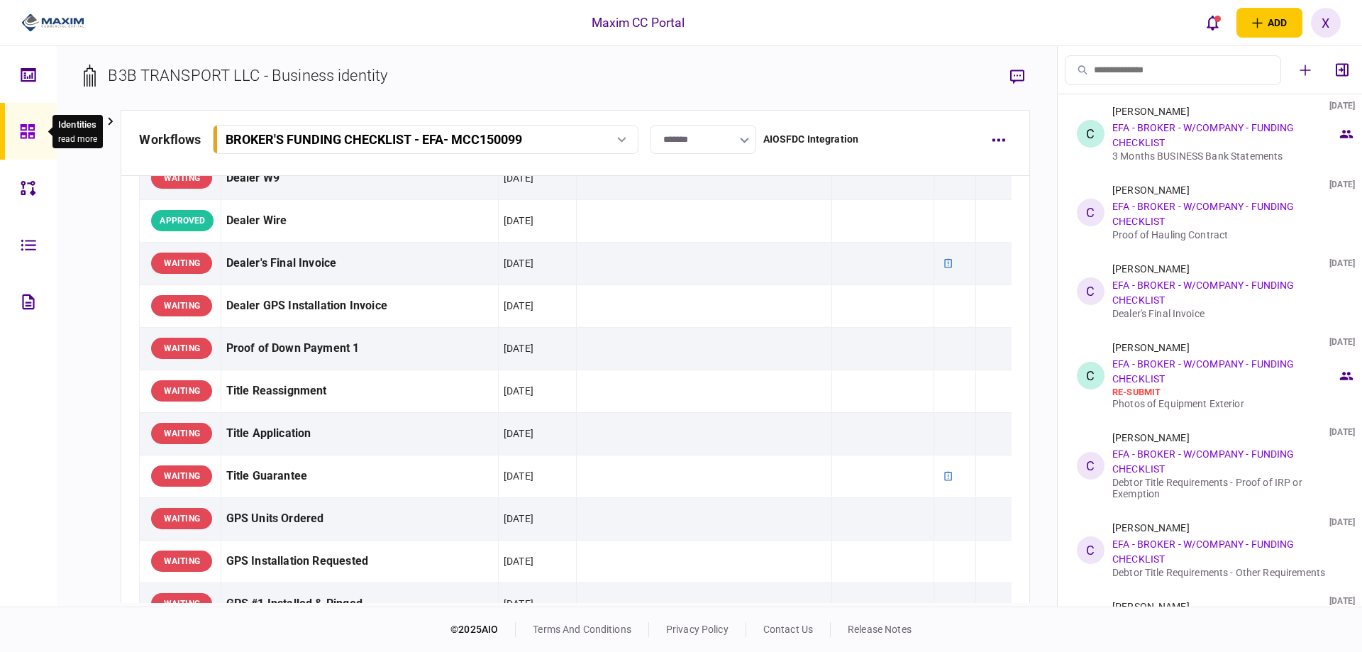
click at [33, 125] on icon at bounding box center [27, 131] width 14 height 14
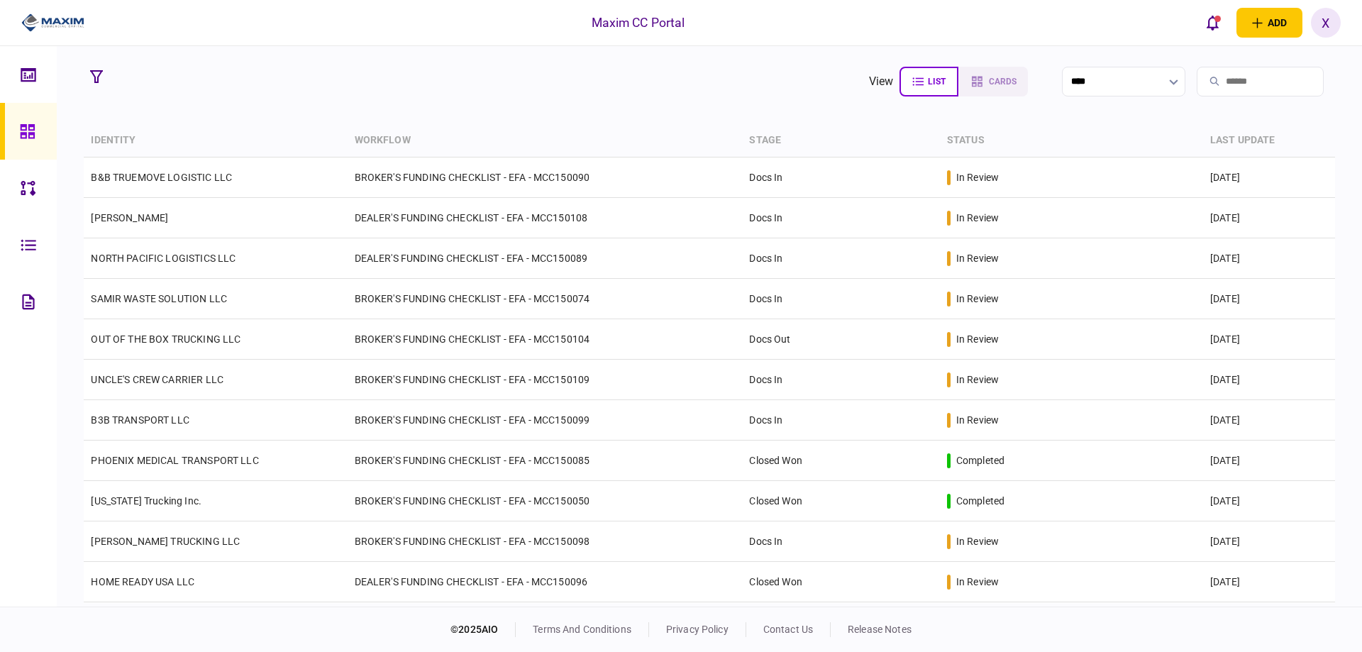
click at [84, 36] on div at bounding box center [47, 23] width 95 height 46
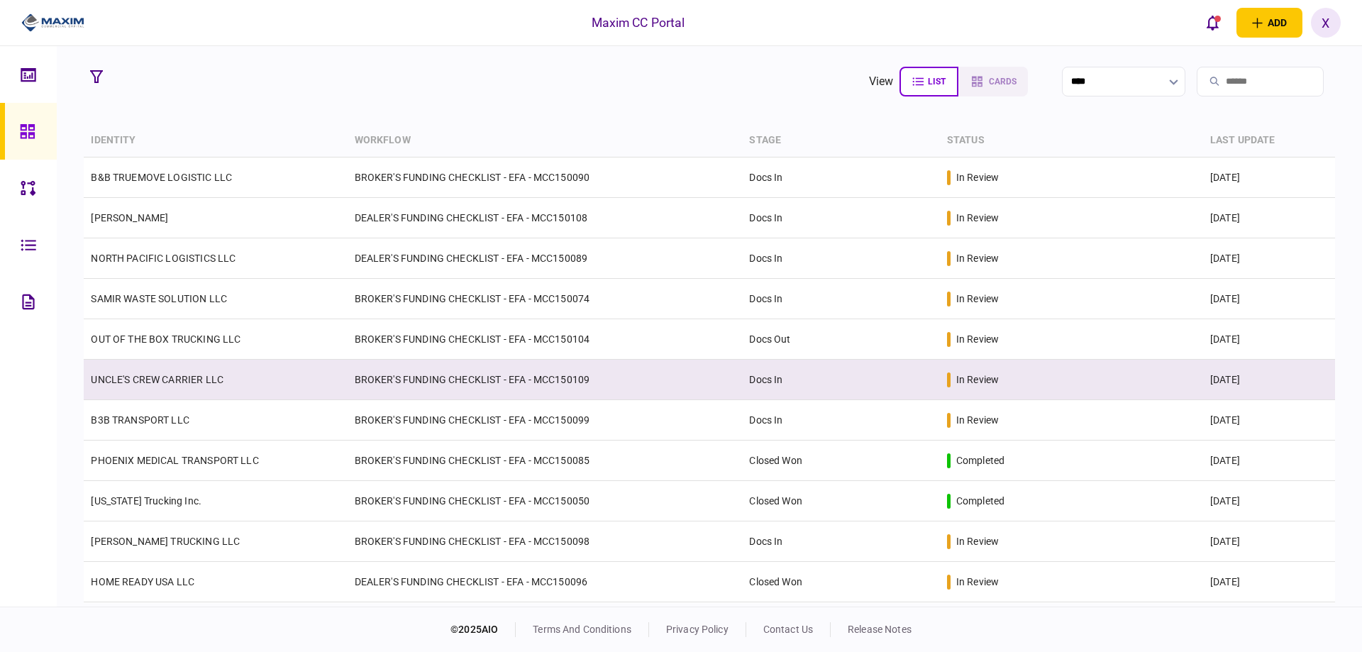
click at [145, 375] on link "UNCLE'S CREW CARRIER LLC" at bounding box center [157, 379] width 133 height 11
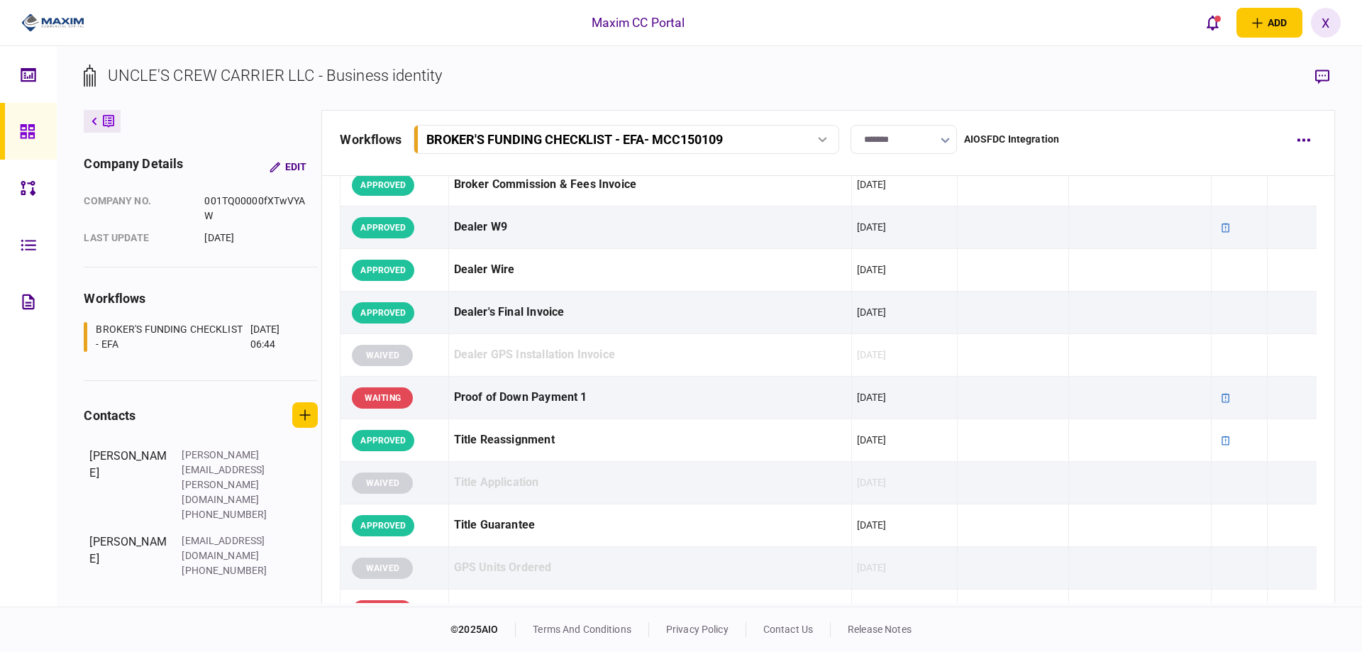
scroll to position [780, 0]
